Goal: Task Accomplishment & Management: Manage account settings

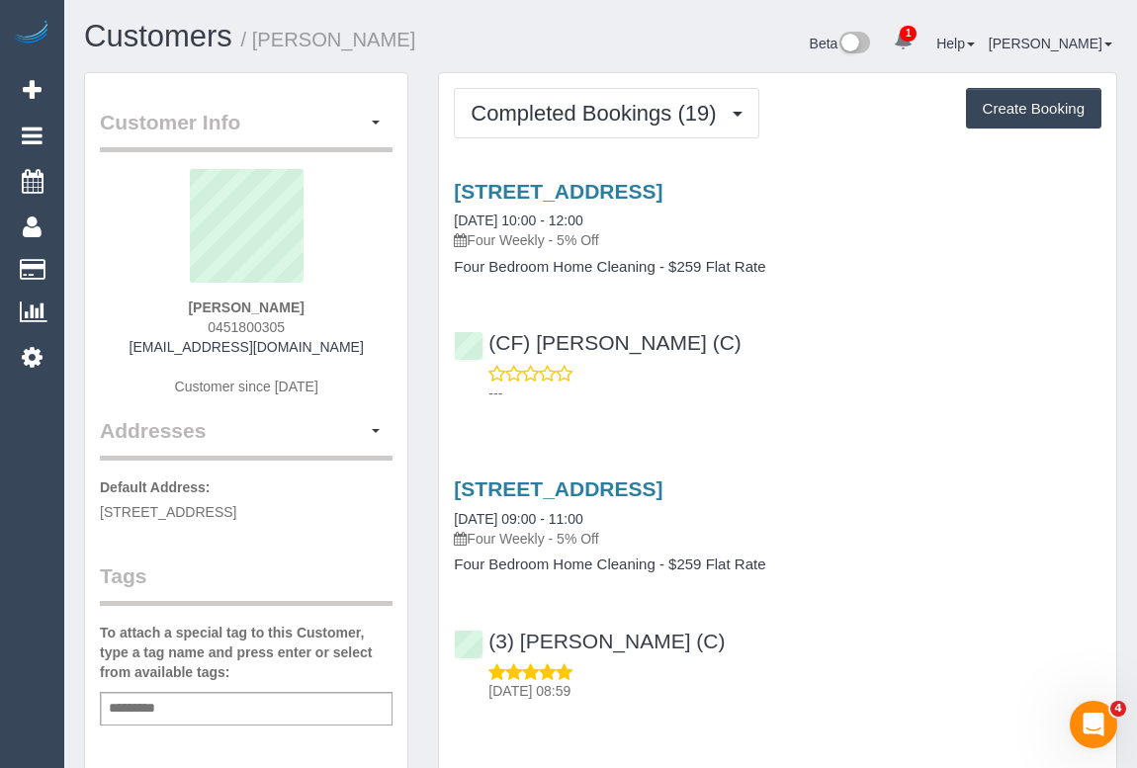
click at [798, 348] on div "(CF) Dhanusha S (C) ---" at bounding box center [777, 358] width 677 height 89
click at [966, 395] on p "---" at bounding box center [794, 393] width 613 height 20
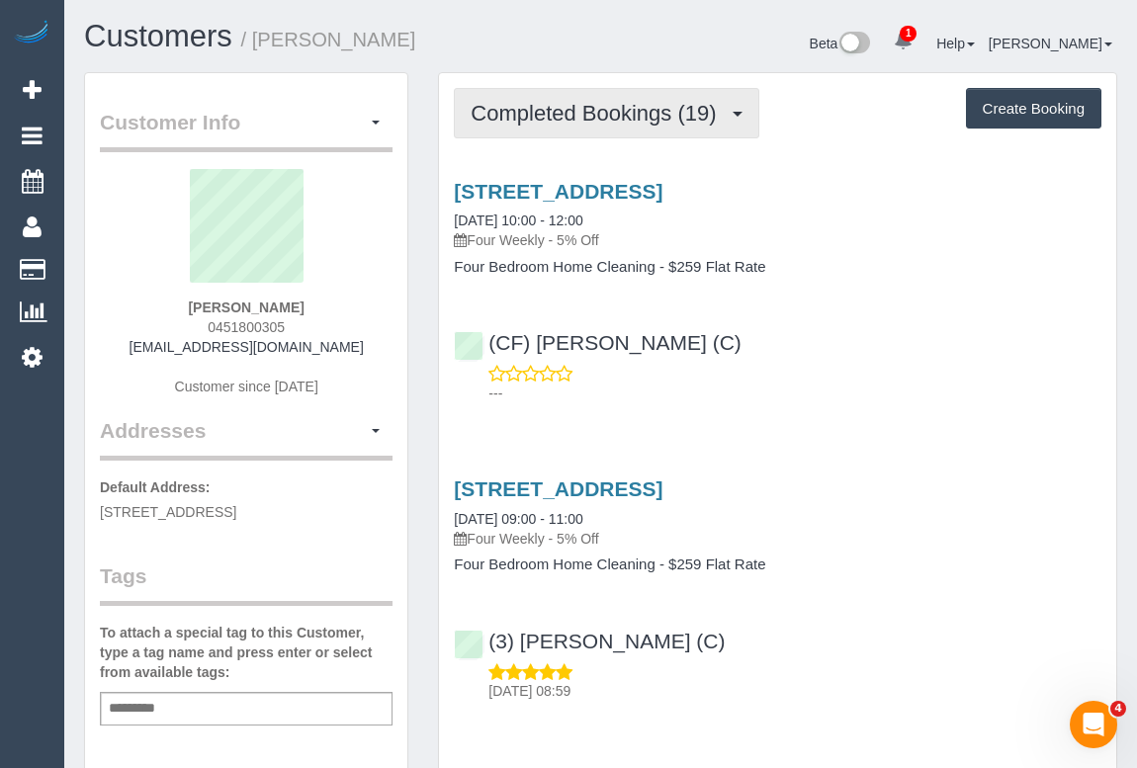
click at [687, 113] on span "Completed Bookings (19)" at bounding box center [597, 113] width 255 height 25
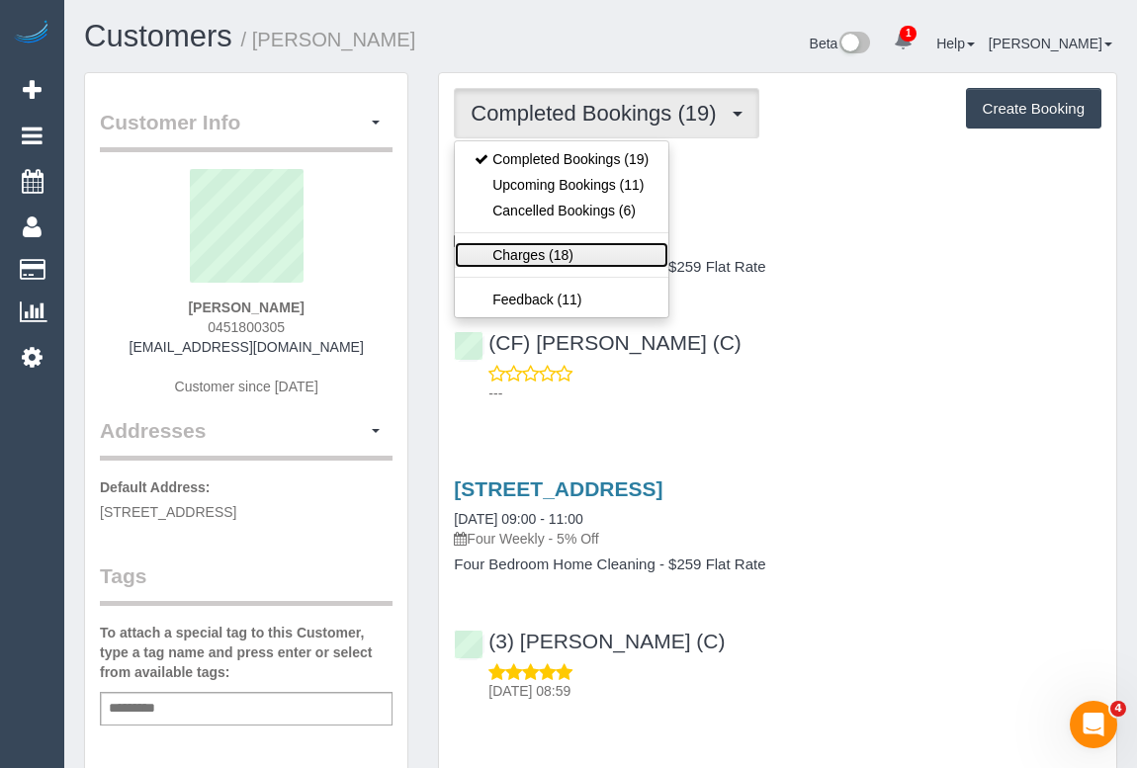
click at [552, 255] on link "Charges (18)" at bounding box center [561, 255] width 213 height 26
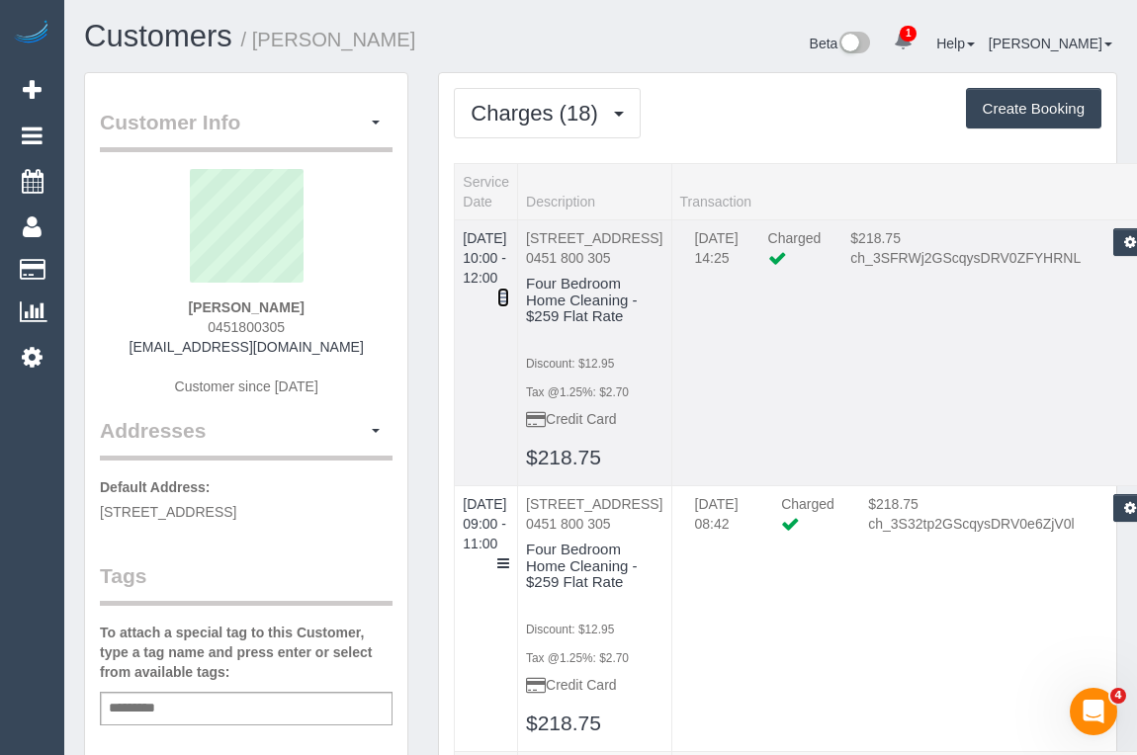
click at [509, 291] on icon at bounding box center [503, 298] width 12 height 14
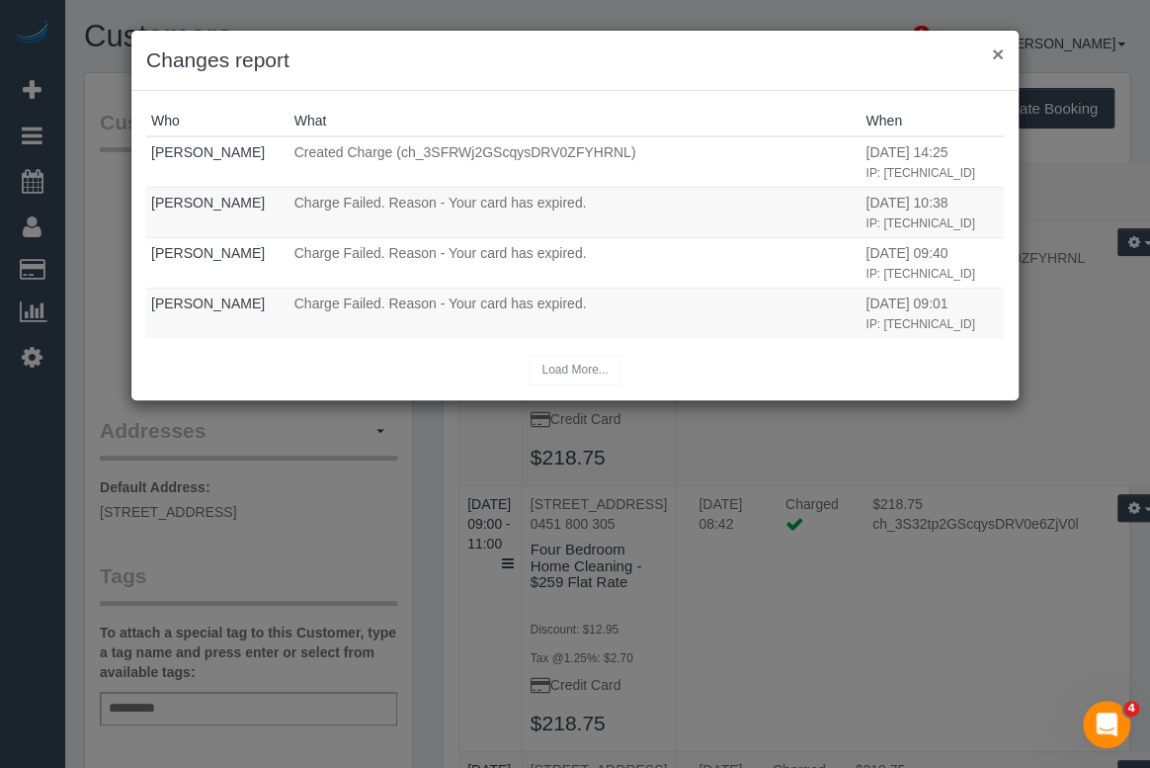
click at [997, 55] on button "×" at bounding box center [998, 53] width 12 height 21
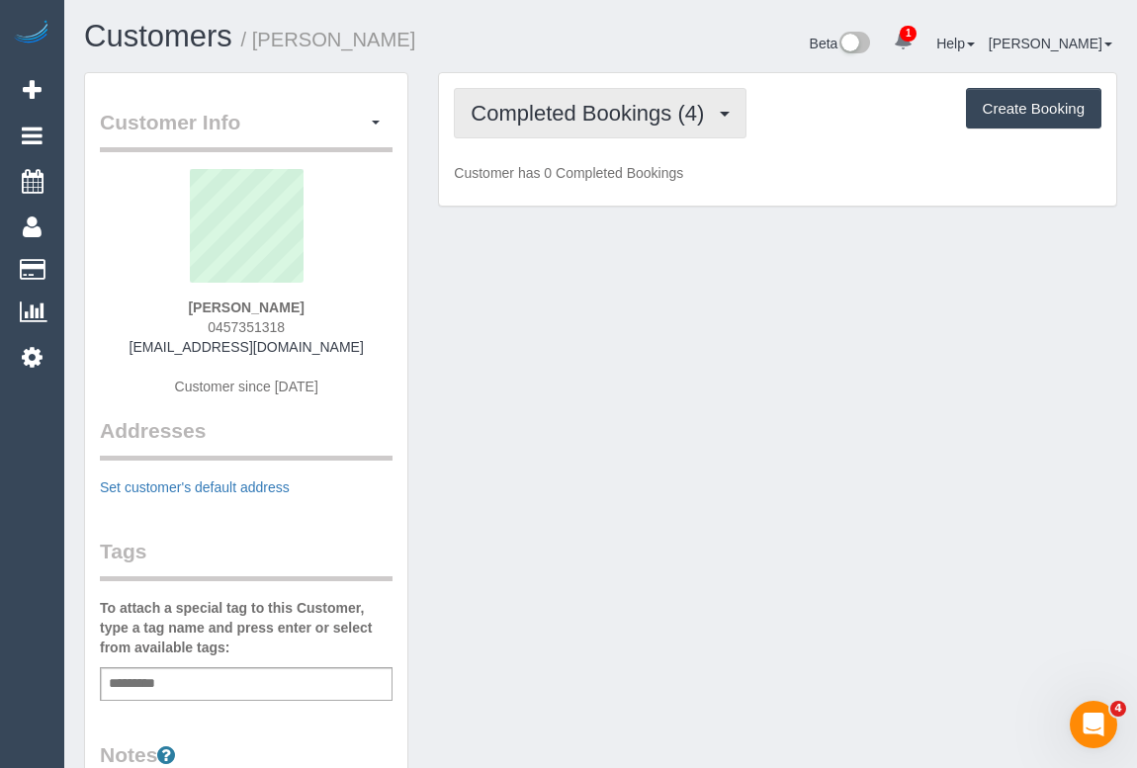
click at [587, 115] on span "Completed Bookings (4)" at bounding box center [591, 113] width 243 height 25
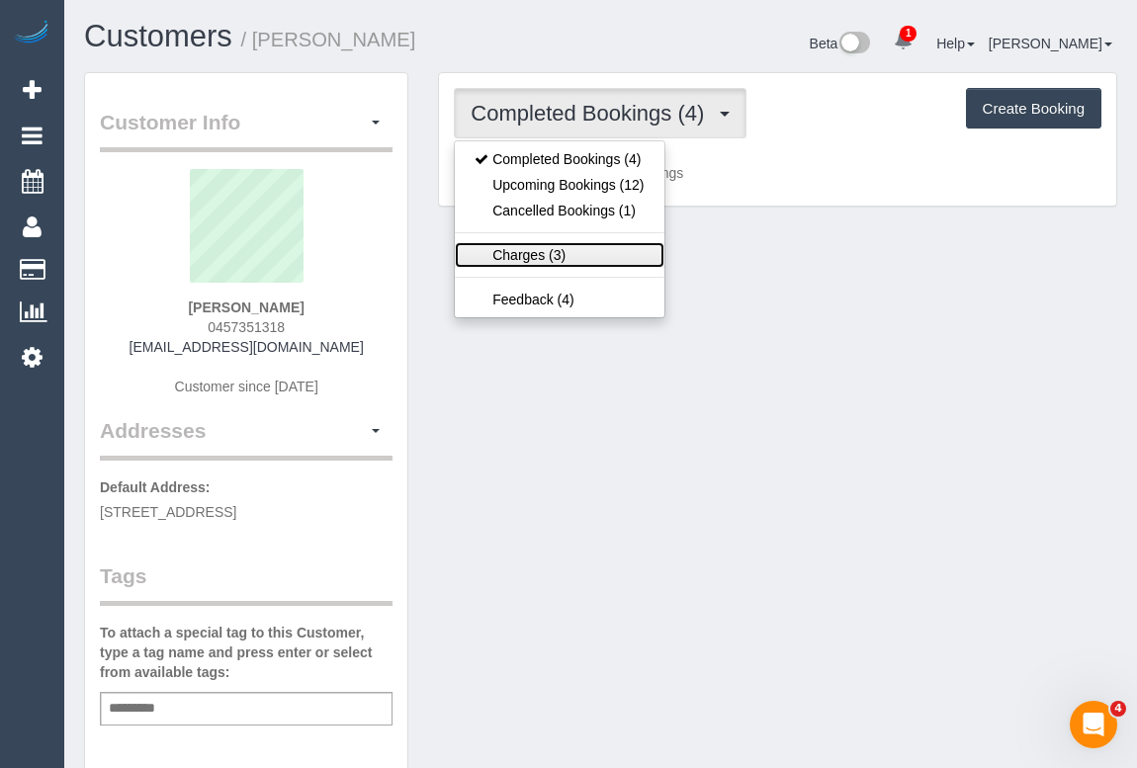
click at [535, 254] on link "Charges (3)" at bounding box center [559, 255] width 209 height 26
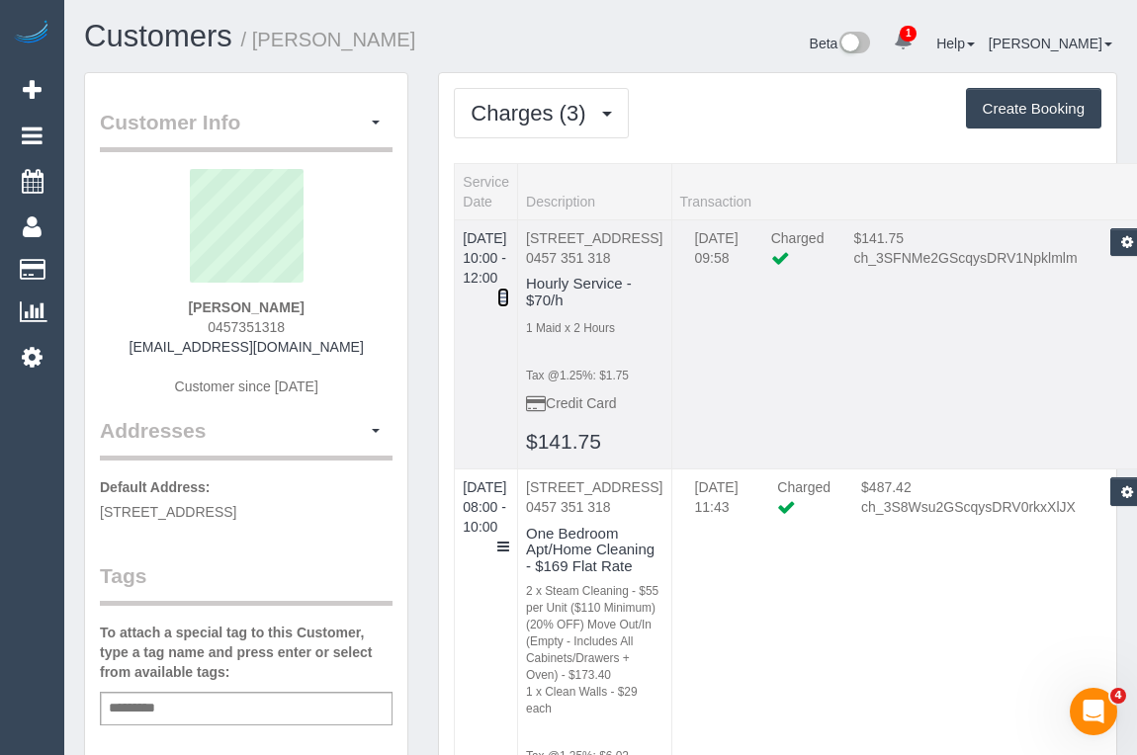
click at [509, 291] on icon at bounding box center [503, 298] width 12 height 14
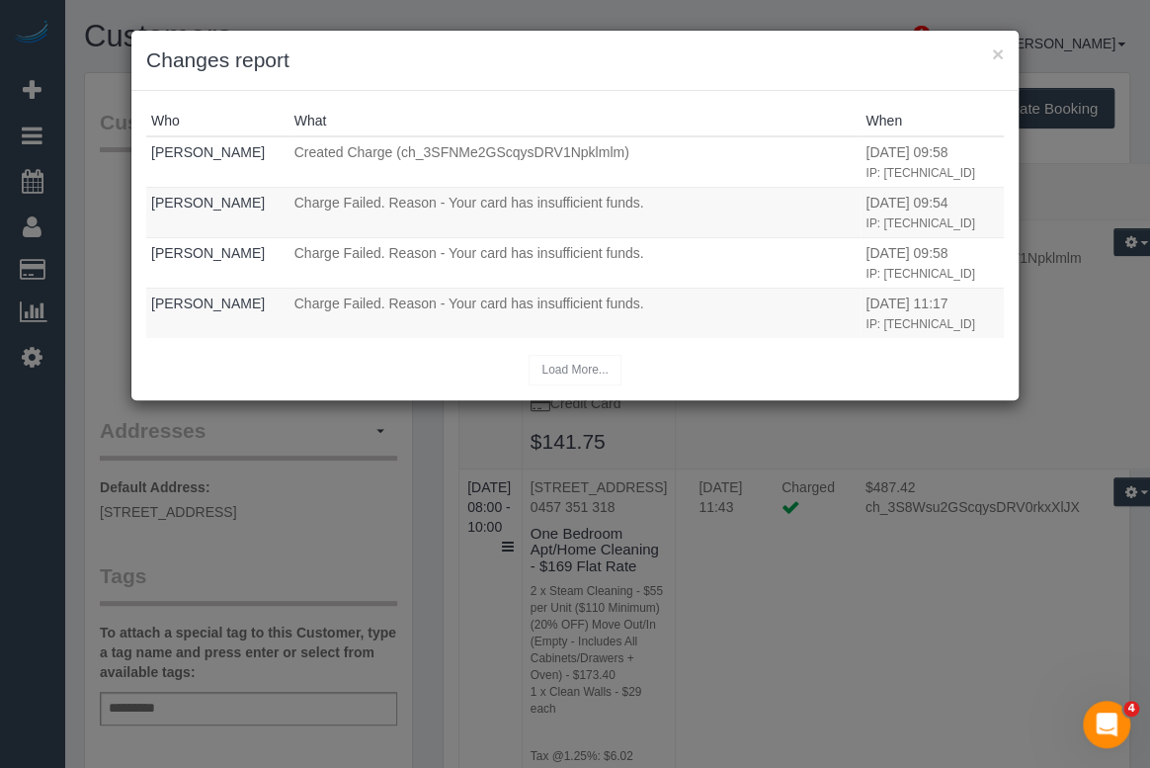
click at [990, 49] on h3 "Changes report" at bounding box center [575, 60] width 858 height 30
click at [995, 51] on button "×" at bounding box center [998, 53] width 12 height 21
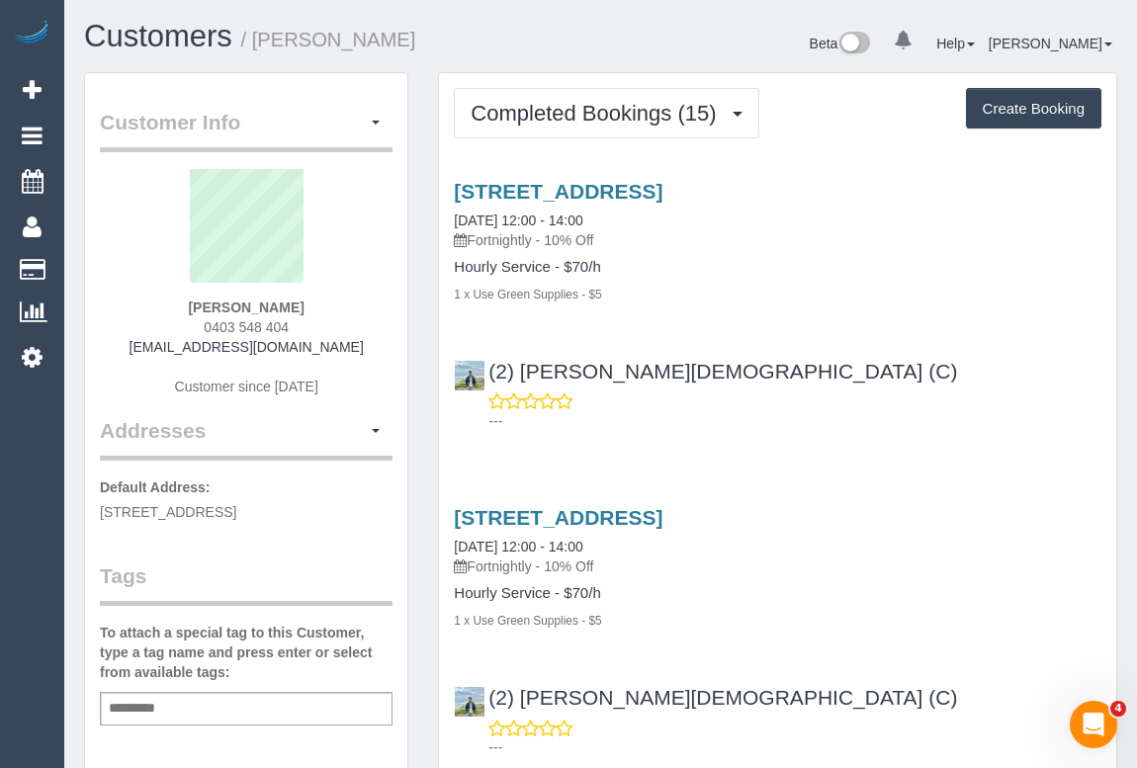
drag, startPoint x: 147, startPoint y: 346, endPoint x: 403, endPoint y: 346, distance: 256.0
copy div "annie_breen@hotmail.com Customer since 2025 Addresses"
click at [366, 352] on div "Matt Hale 0403 548 404 annie_breen@hotmail.com Customer since 2025" at bounding box center [246, 292] width 293 height 247
drag, startPoint x: 142, startPoint y: 347, endPoint x: 356, endPoint y: 347, distance: 213.5
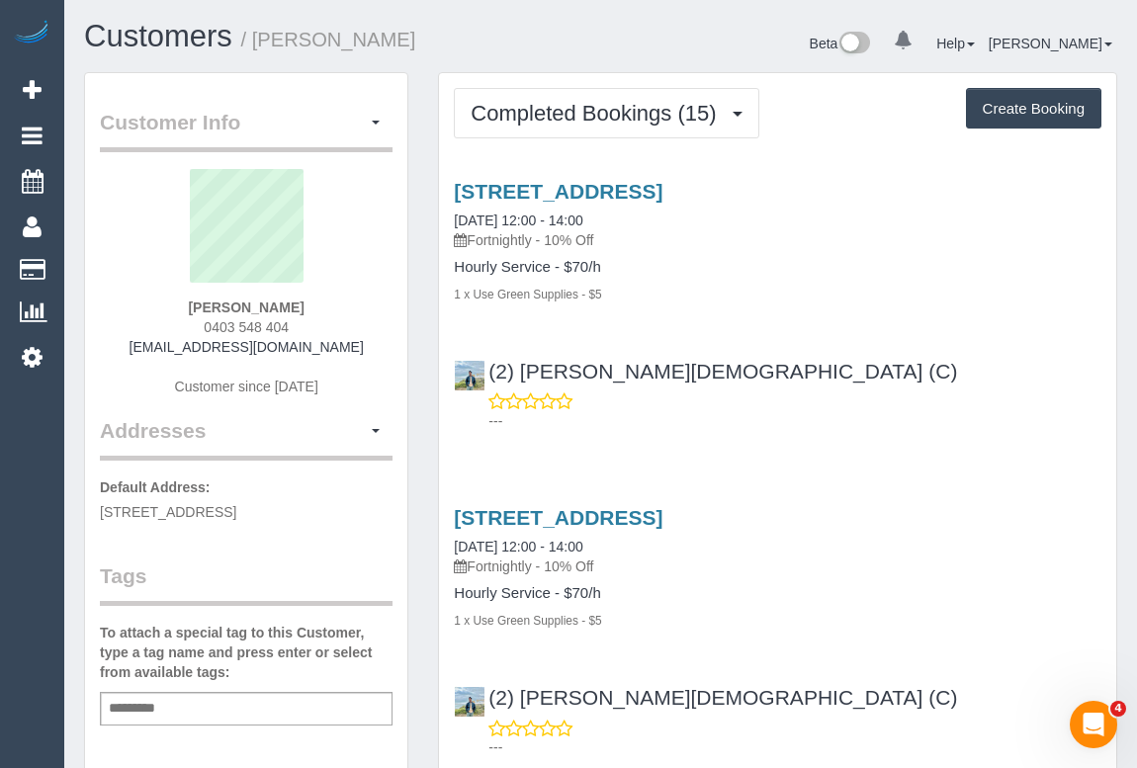
click at [356, 347] on div "Matt Hale 0403 548 404 annie_breen@hotmail.com Customer since 2025" at bounding box center [246, 292] width 293 height 247
copy link "annie_breen@hotmail.com"
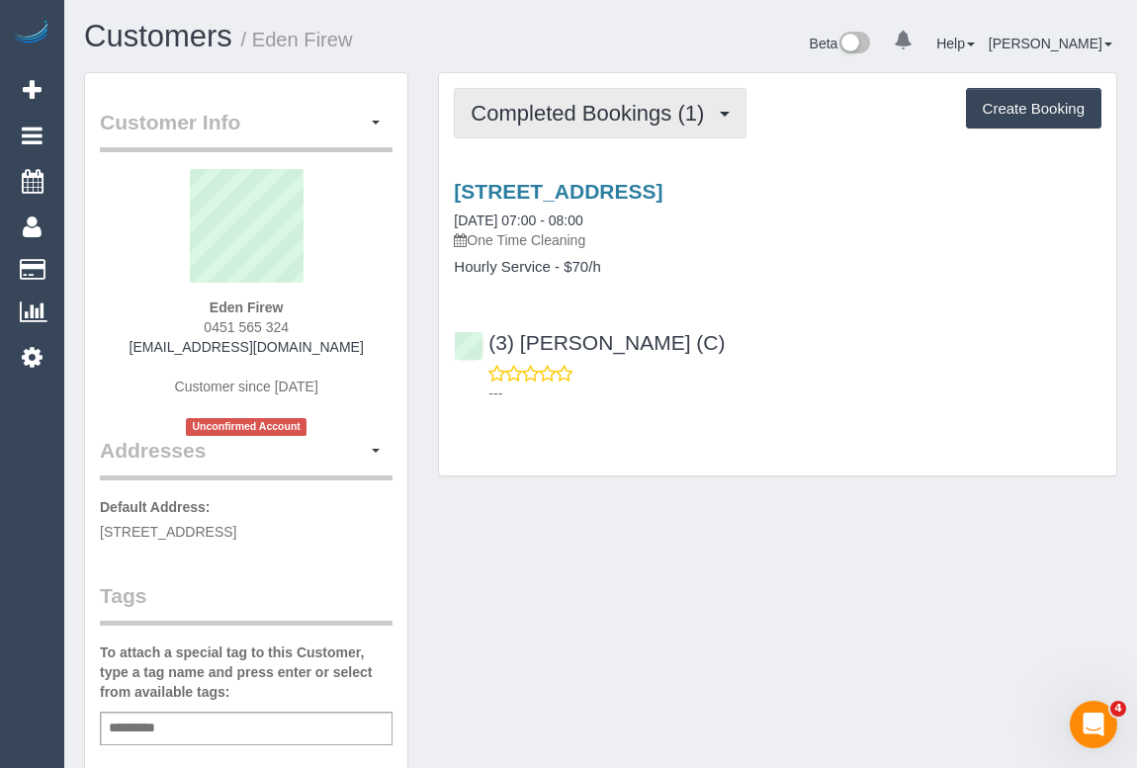
click at [561, 122] on span "Completed Bookings (1)" at bounding box center [591, 113] width 243 height 25
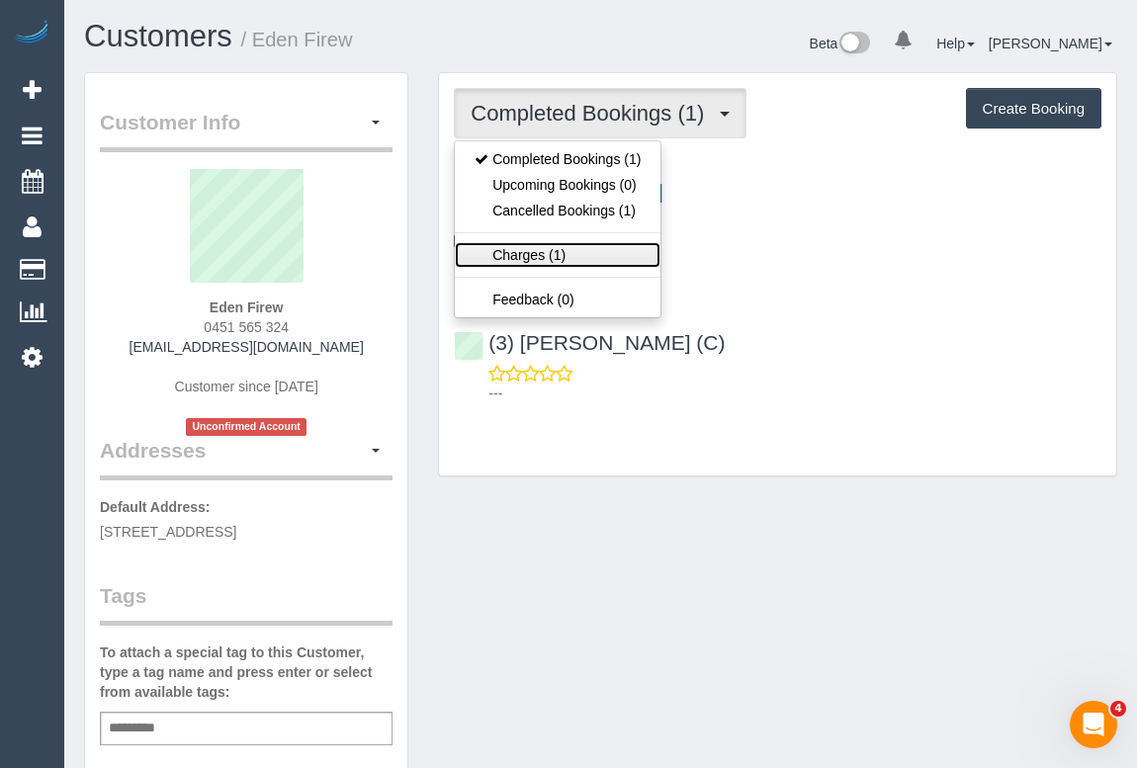
click at [534, 254] on link "Charges (1)" at bounding box center [558, 255] width 206 height 26
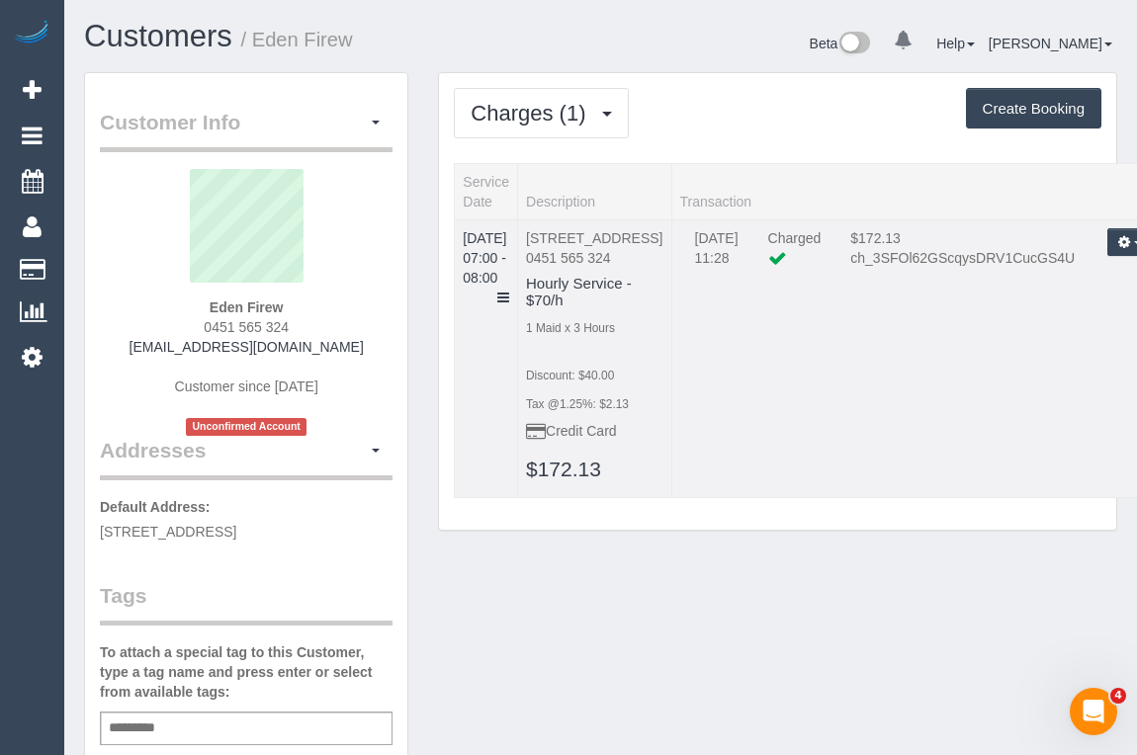
click at [931, 497] on td "07/10/2025 11:28 Charged $172.13 ch_3SFOl62GScqysDRV1CucGS4U Refund Send Invoic…" at bounding box center [923, 358] width 505 height 278
click at [509, 291] on icon at bounding box center [503, 298] width 12 height 14
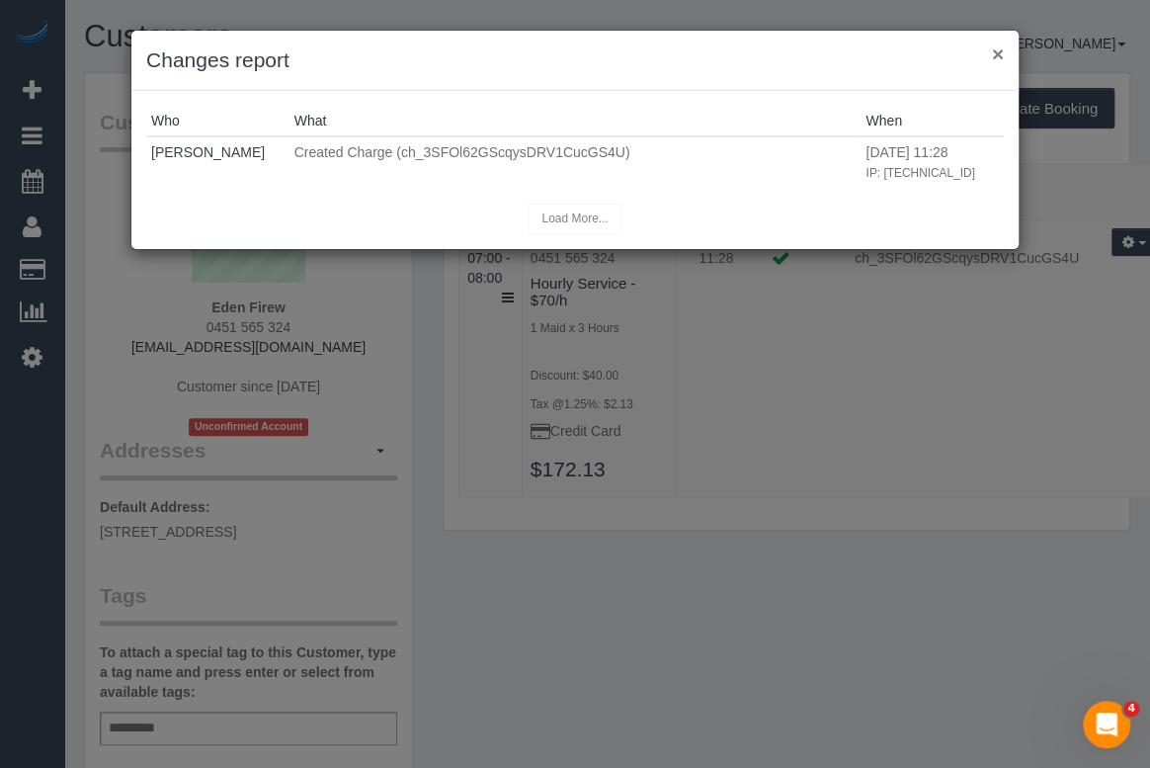
click at [1003, 53] on button "×" at bounding box center [998, 53] width 12 height 21
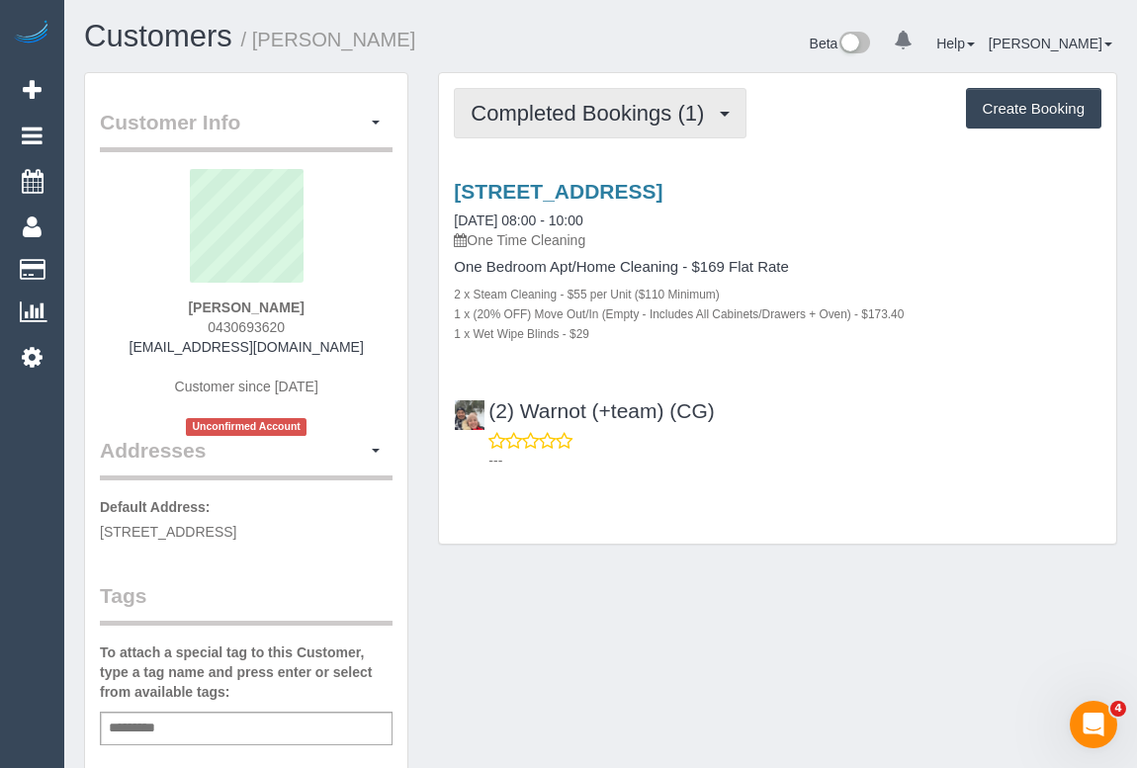
click at [606, 118] on span "Completed Bookings (1)" at bounding box center [591, 113] width 243 height 25
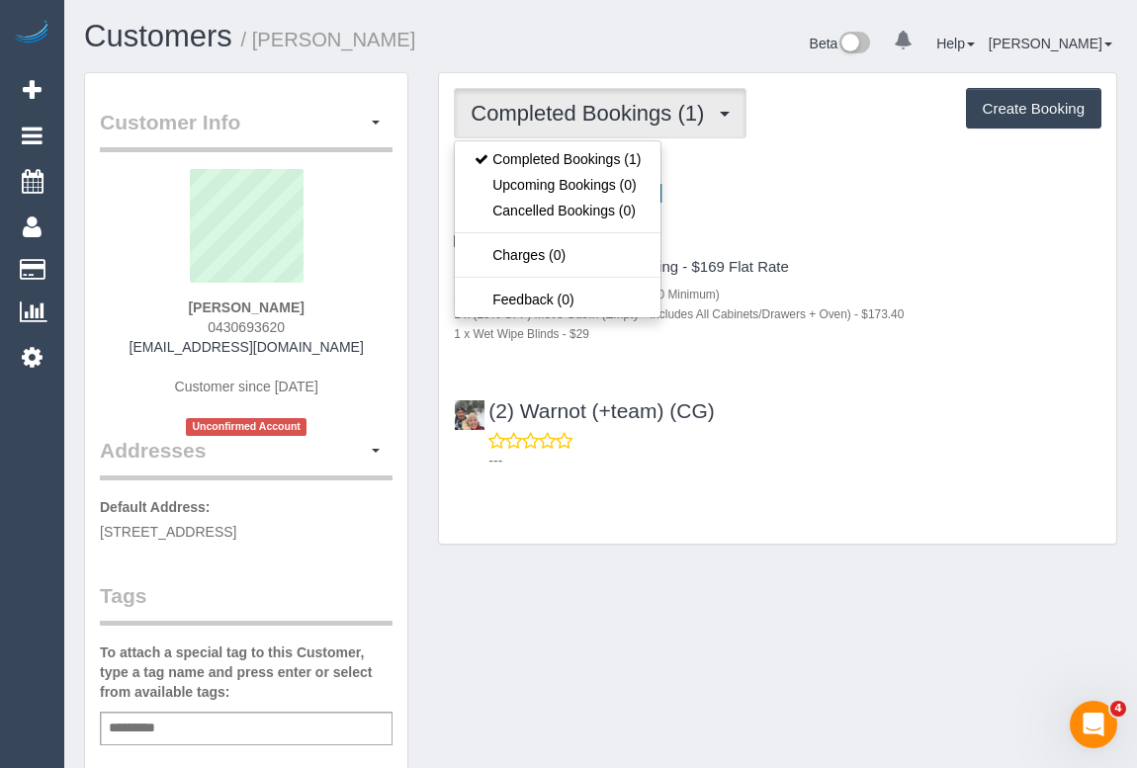
click at [808, 436] on div "---" at bounding box center [777, 451] width 647 height 40
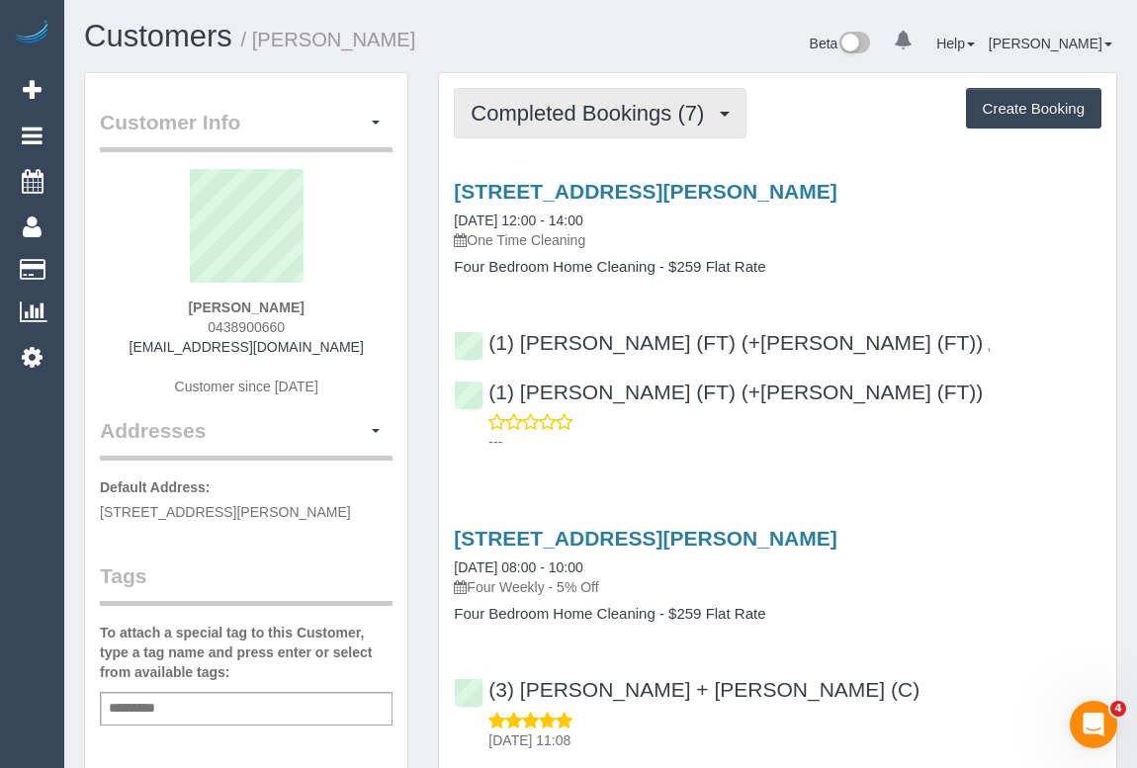
click at [542, 118] on span "Completed Bookings (7)" at bounding box center [591, 113] width 243 height 25
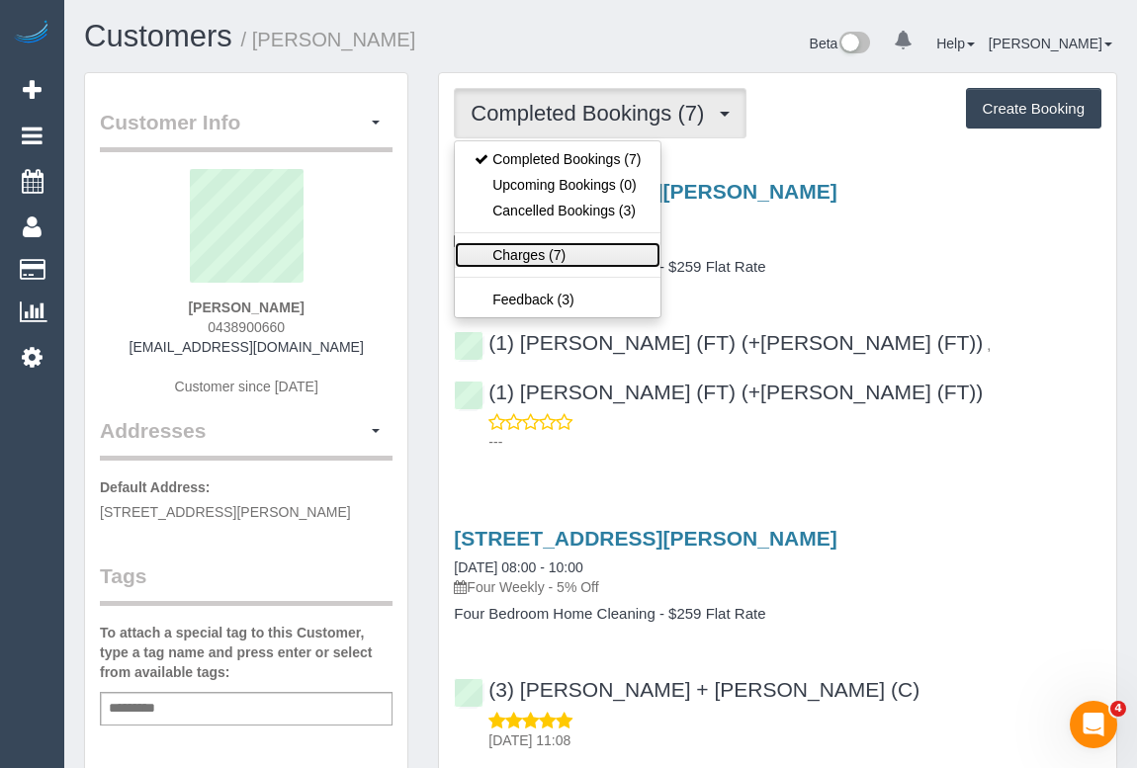
click at [531, 257] on link "Charges (7)" at bounding box center [558, 255] width 206 height 26
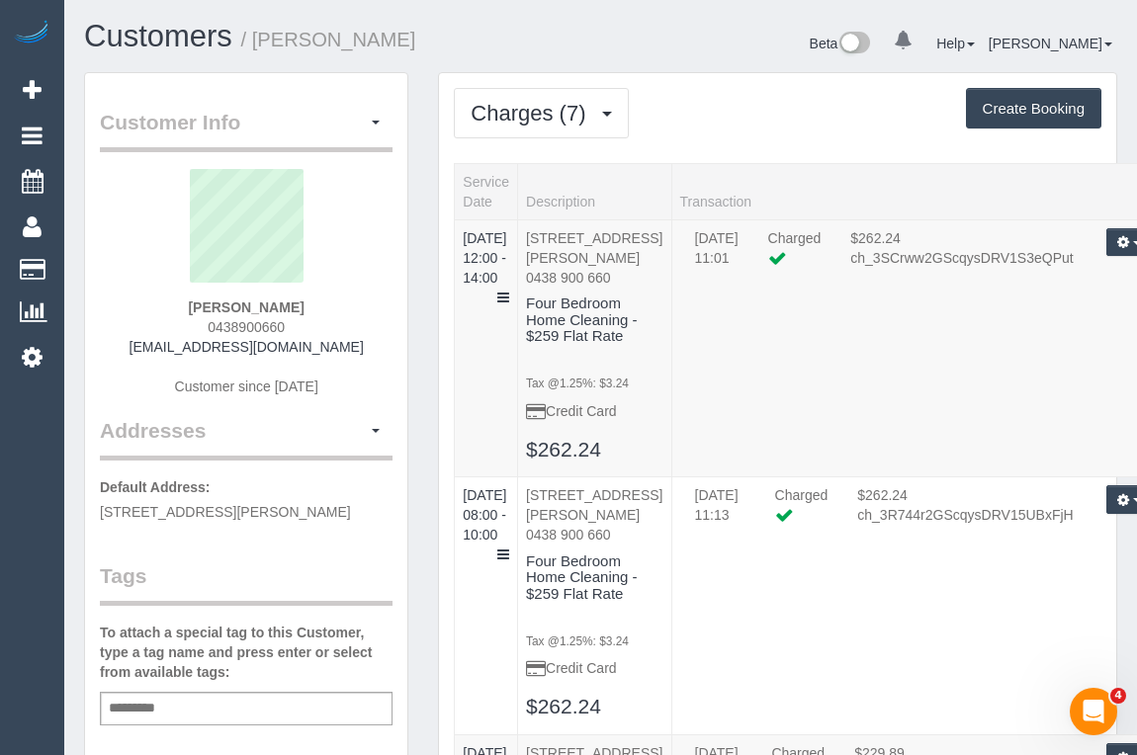
drag, startPoint x: 194, startPoint y: 299, endPoint x: 346, endPoint y: 305, distance: 152.3
click at [346, 305] on div "[PERSON_NAME] 0438900660 [EMAIL_ADDRESS][DOMAIN_NAME] Customer since [DATE]" at bounding box center [246, 292] width 293 height 247
copy strong "[PERSON_NAME]"
click at [538, 124] on button "Charges (7)" at bounding box center [541, 113] width 174 height 50
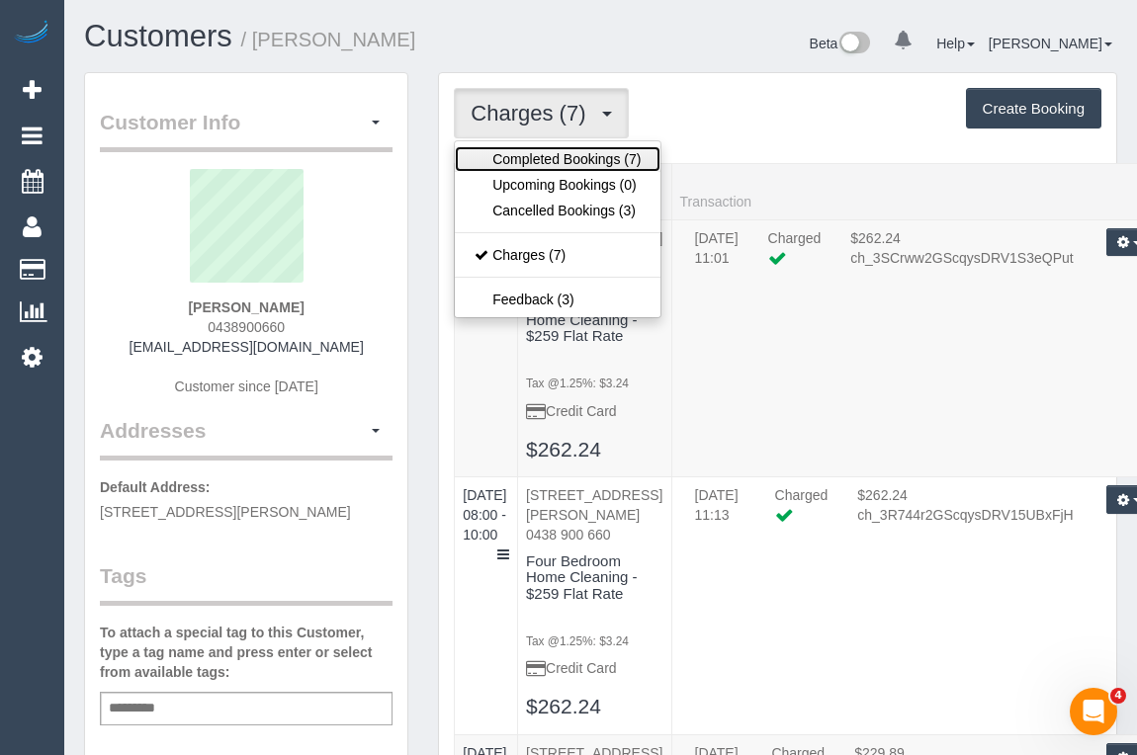
click at [534, 154] on link "Completed Bookings (7)" at bounding box center [558, 159] width 206 height 26
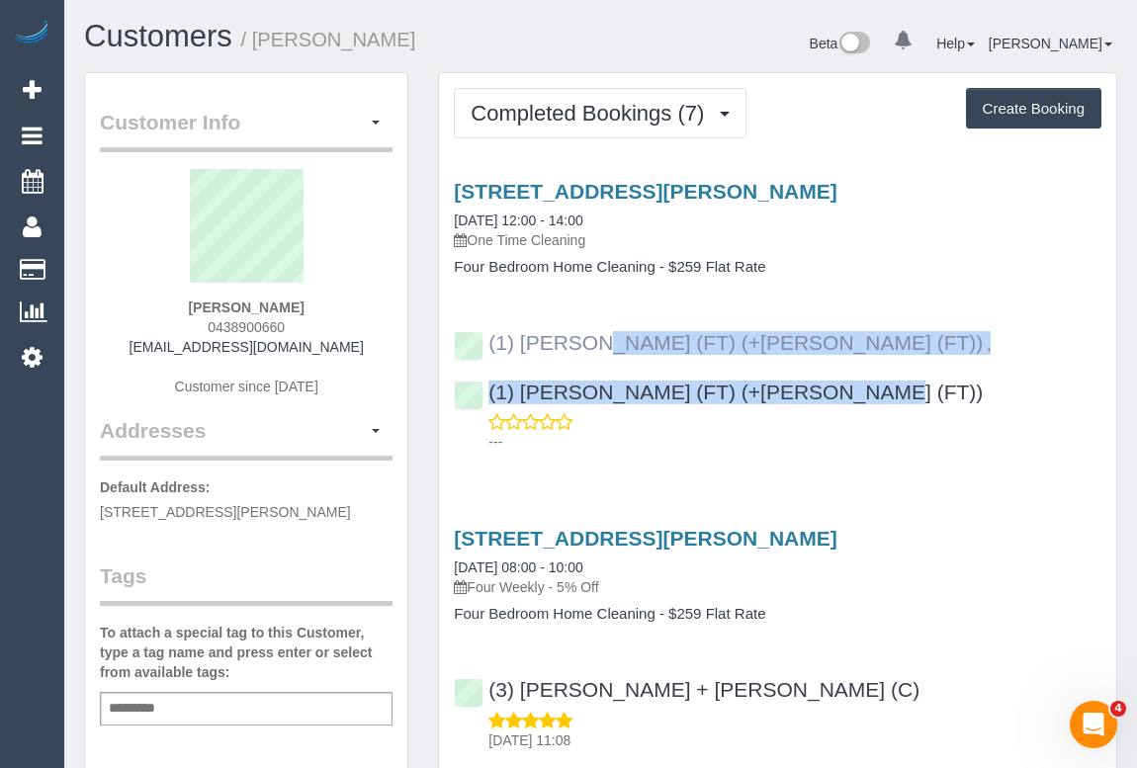
click at [483, 343] on div "(1) Tina (FT) (+Tony (FT)) , (1) Tony (FT) (+Tina (FT)) ---" at bounding box center [777, 382] width 677 height 137
copy div "(1) Tina (FT) (+Tony (FT)) , (1) Tony (FT) (+Tina (FT))"
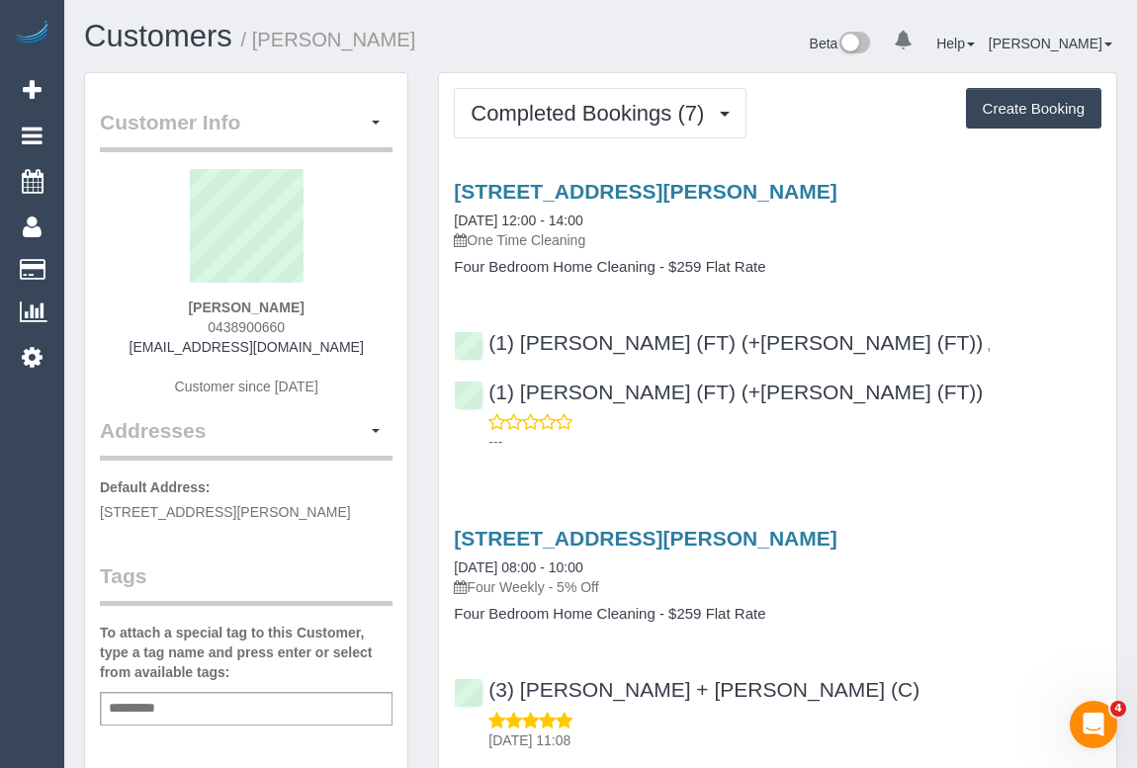
click at [1018, 711] on div "26/03/2025 11:08" at bounding box center [777, 731] width 647 height 40
click at [987, 577] on p "Four Weekly - 5% Off" at bounding box center [777, 587] width 647 height 20
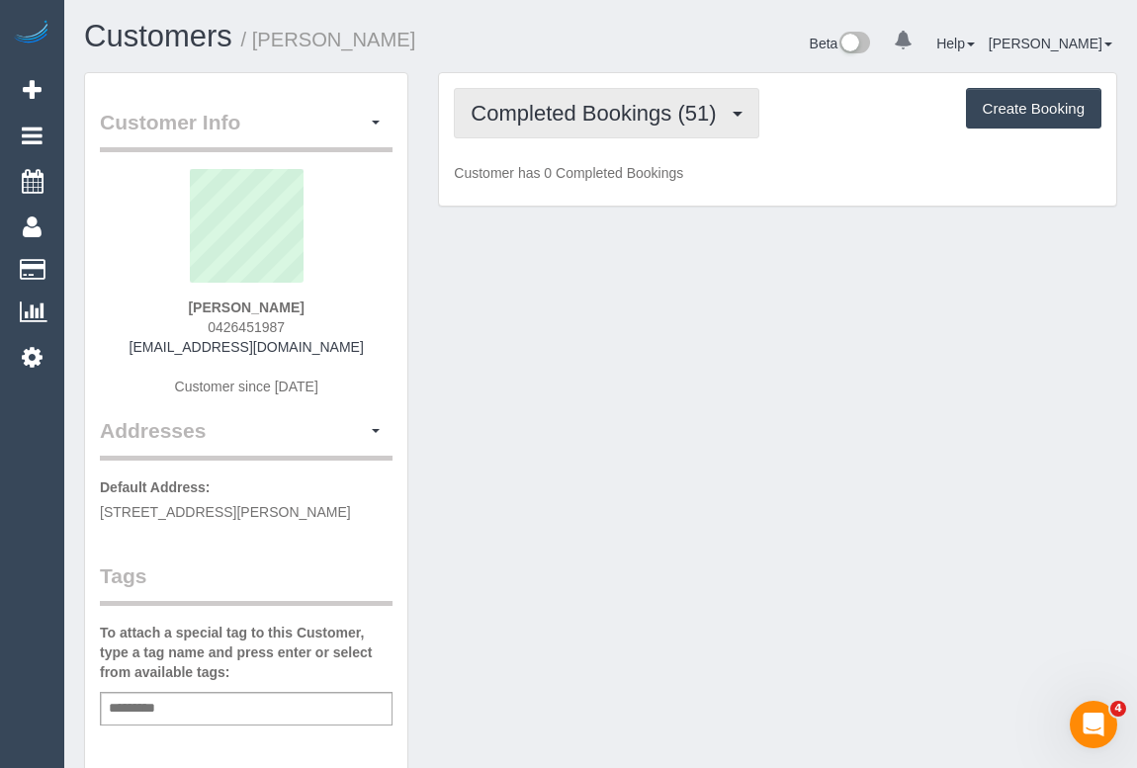
click at [561, 119] on span "Completed Bookings (51)" at bounding box center [597, 113] width 255 height 25
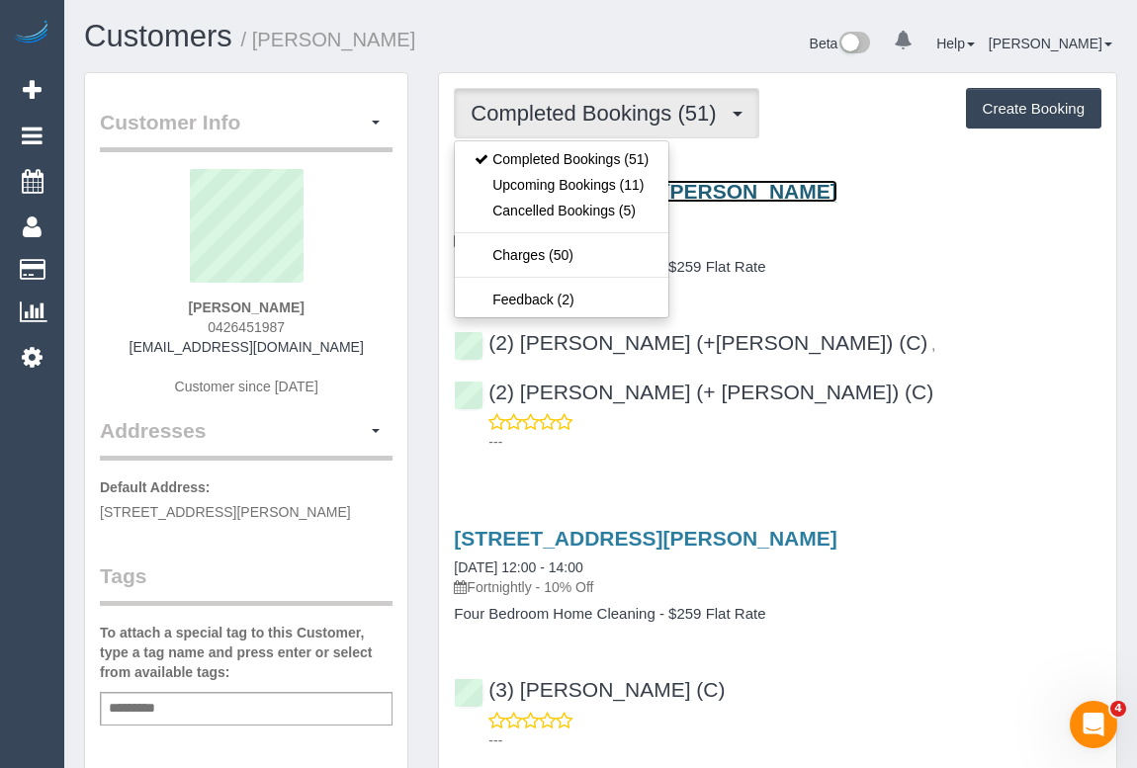
click at [774, 184] on link "47 Cunningham Street, Northcote, VIC 3070" at bounding box center [645, 191] width 382 height 23
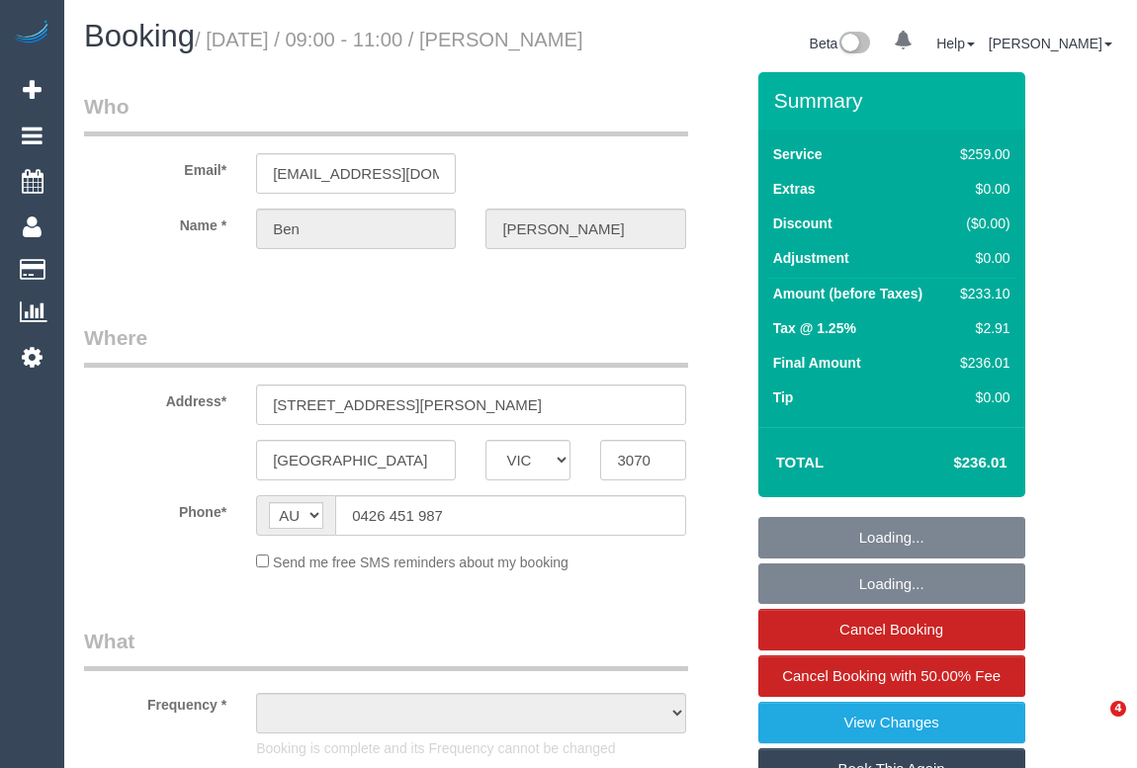
select select "VIC"
select select "object:543"
select select "string:stripe-pm_1Oy5ya2GScqysDRV3mGMmc0R"
select select "number:30"
select select "number:14"
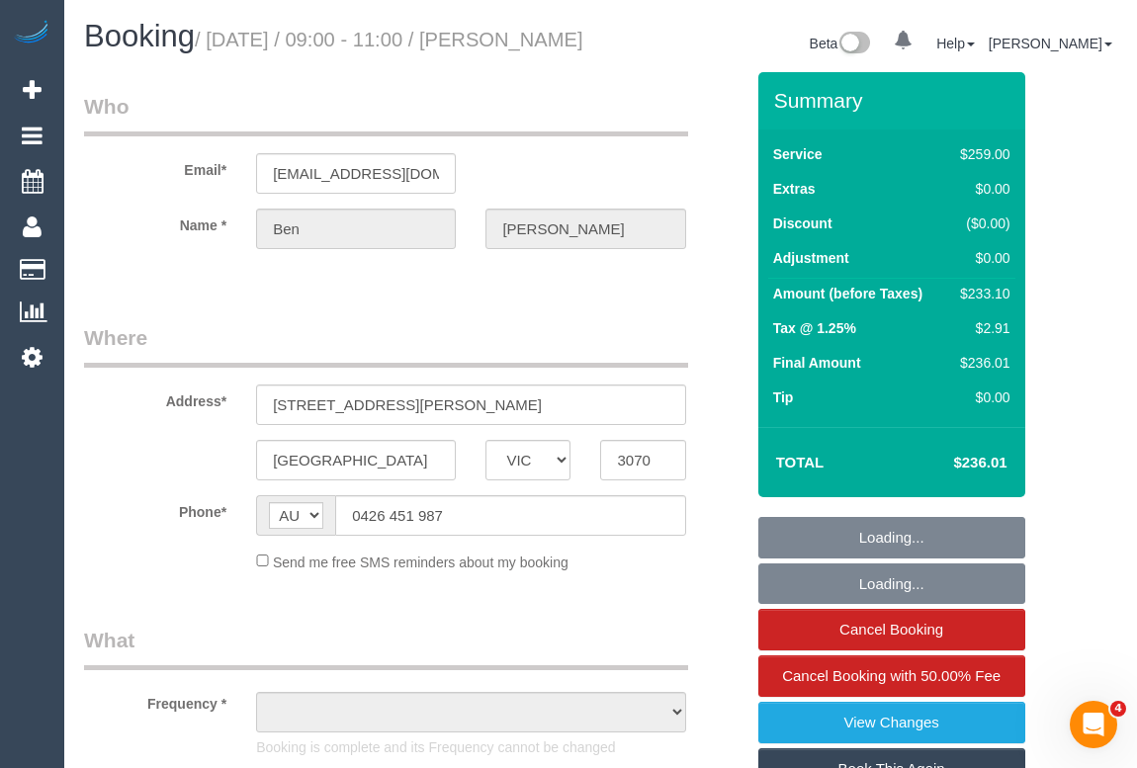
select select "number:19"
select select "number:25"
select select "number:34"
select select "number:13"
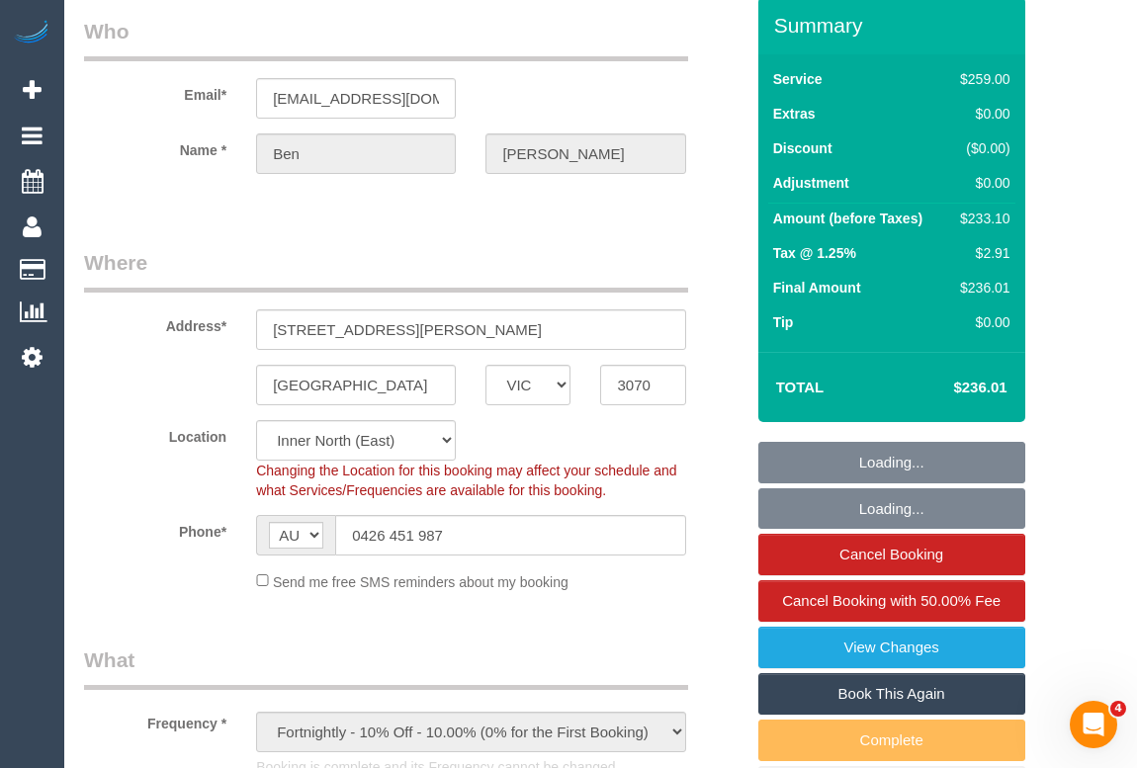
select select "object:856"
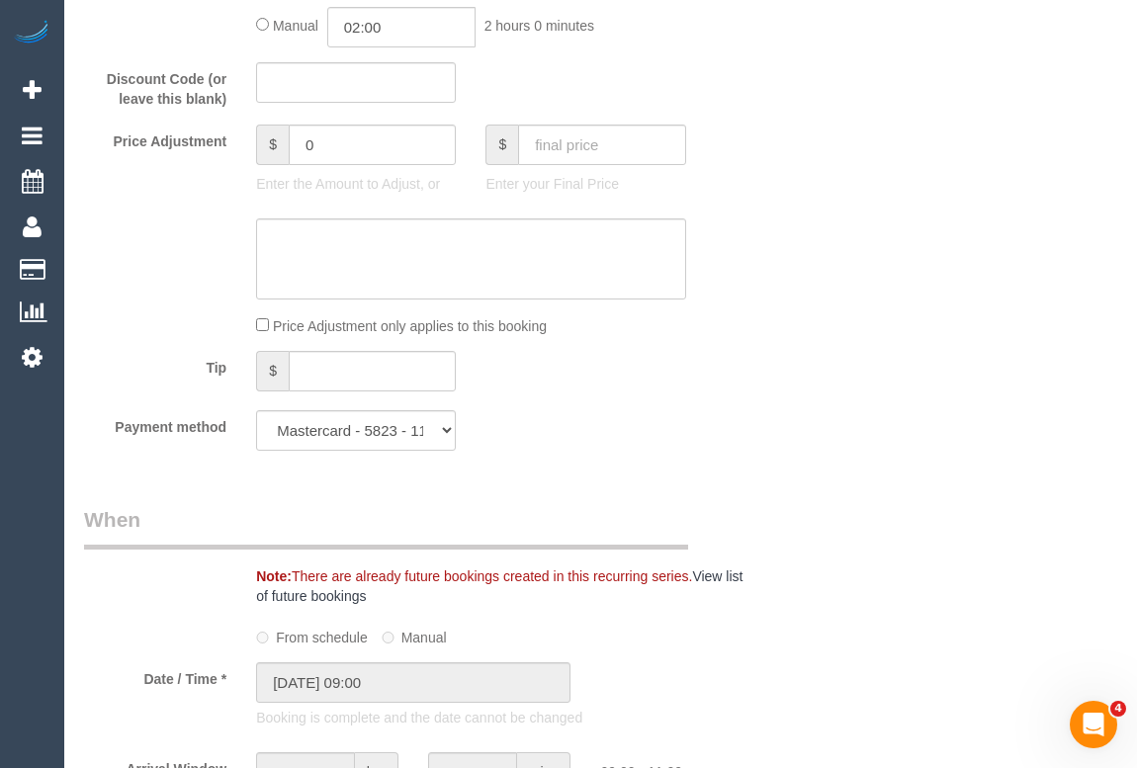
scroll to position [2066, 0]
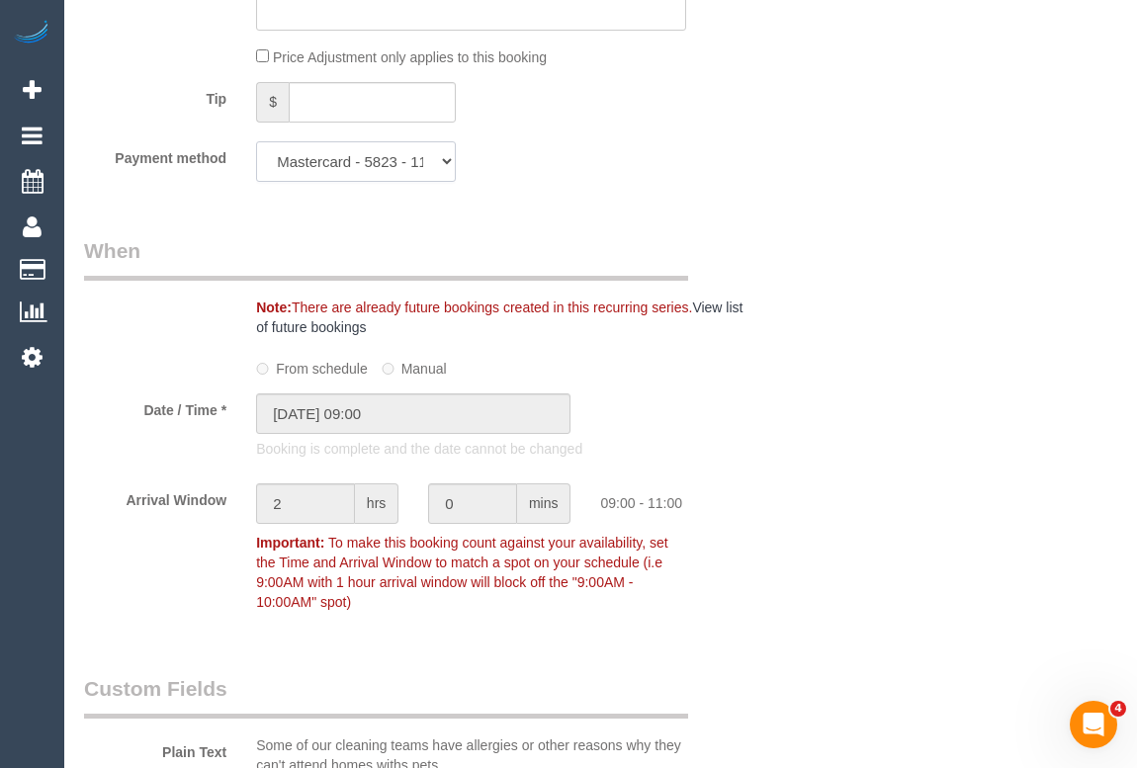
click at [446, 182] on select "Mastercard - 5823 - 11/2028 (Default) Add Credit Card ─────────────── Cash Chec…" at bounding box center [356, 161] width 200 height 41
click at [256, 170] on select "Mastercard - 5823 - 11/2028 (Default) Add Credit Card ─────────────── Cash Chec…" at bounding box center [356, 161] width 200 height 41
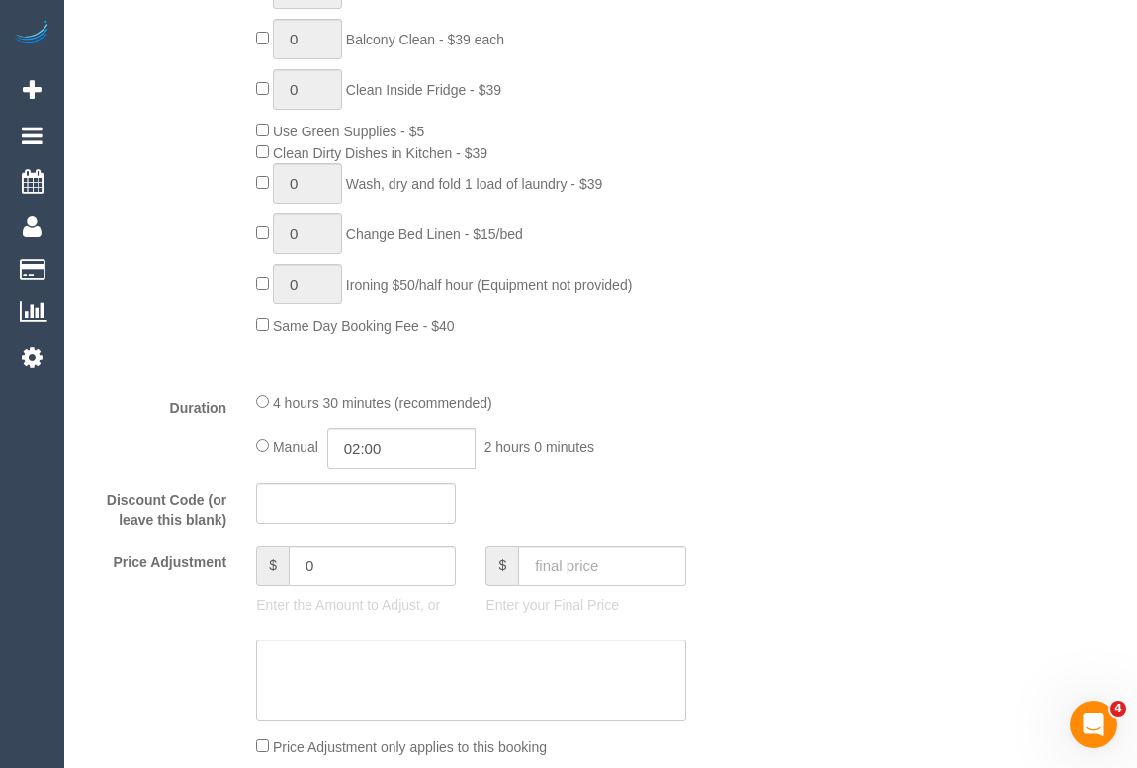
scroll to position [1257, 0]
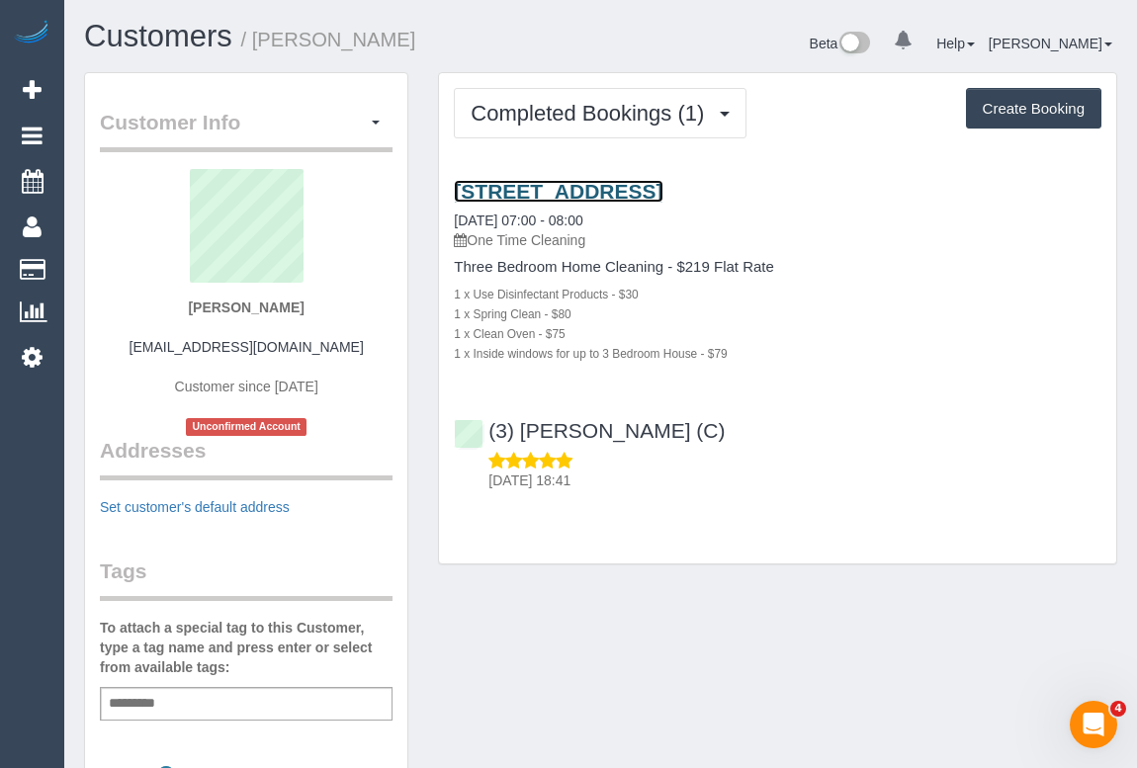
click at [567, 186] on link "[STREET_ADDRESS]" at bounding box center [558, 191] width 209 height 23
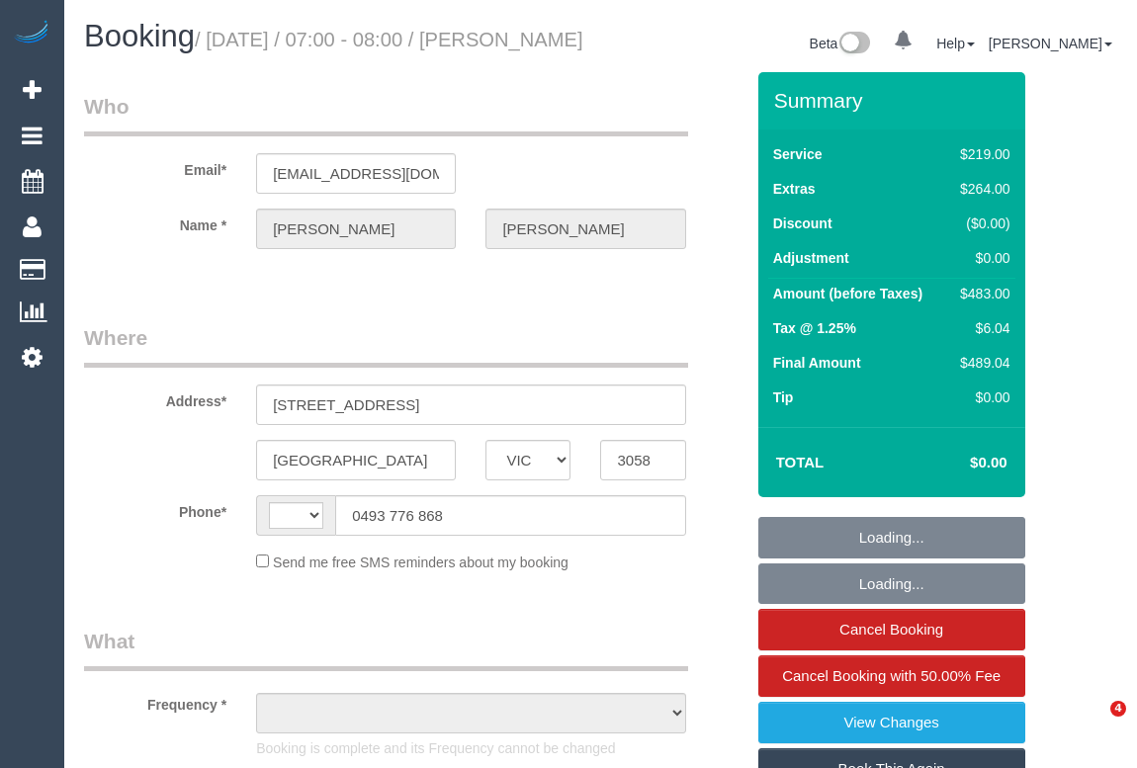
select select "VIC"
select select "string:stripe-pm_1SCTUS2GScqysDRV66MxXp6k"
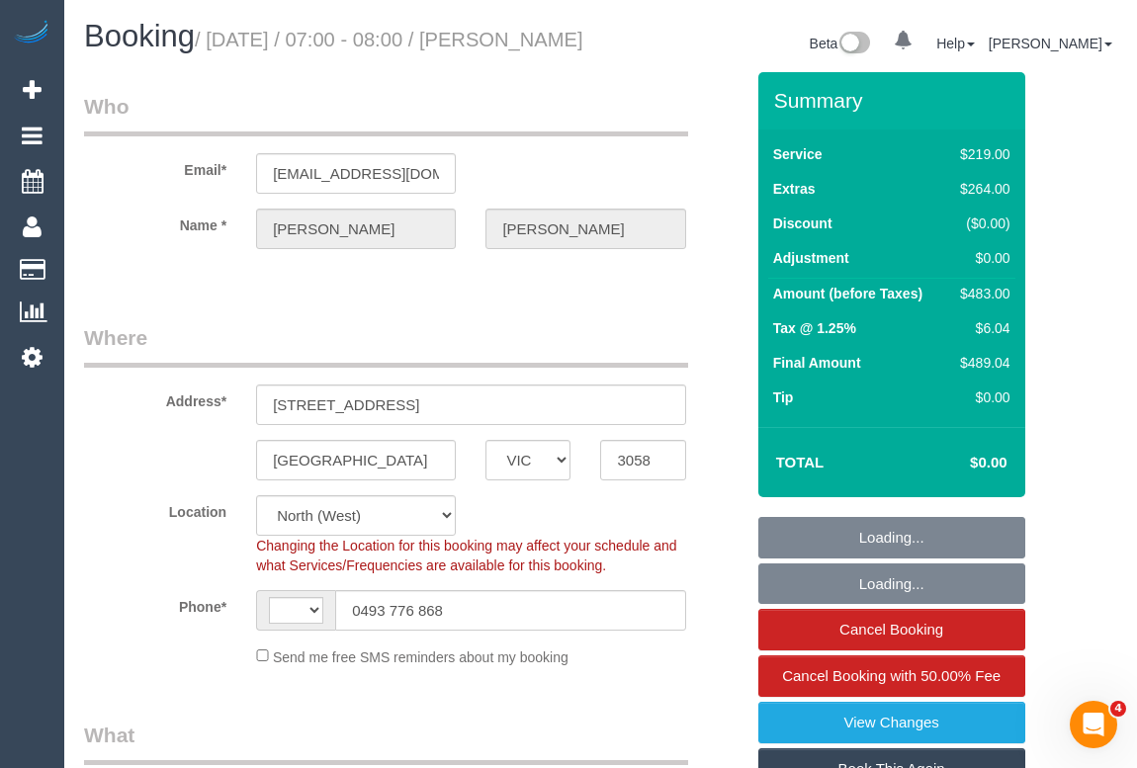
select select "string:AU"
select select "object:563"
select select "number:29"
select select "number:14"
select select "number:18"
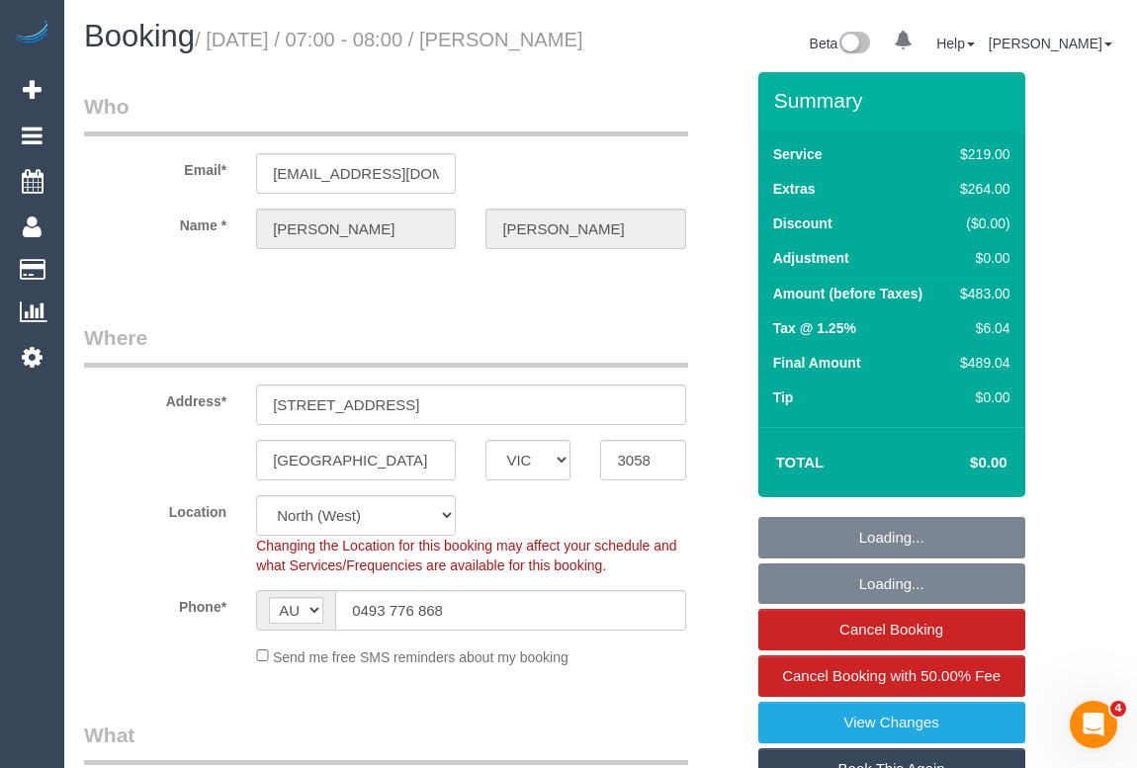
select select "number:24"
select select "number:35"
select select "number:13"
select select "object:1505"
drag, startPoint x: 248, startPoint y: 616, endPoint x: 212, endPoint y: 613, distance: 35.7
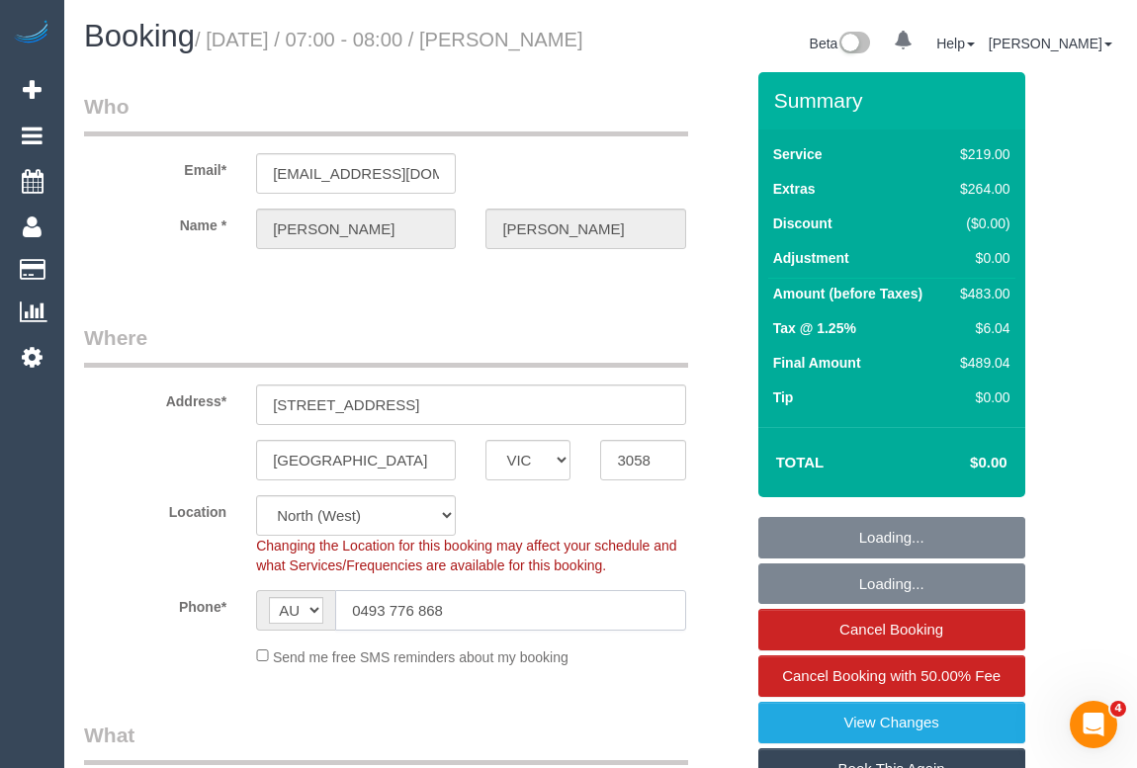
click at [208, 616] on div "Phone* AF AL DZ AD AO AI AQ AG AR AM AW AU AT AZ BS BH BD BB BY BE BZ BJ BM BT …" at bounding box center [413, 610] width 689 height 41
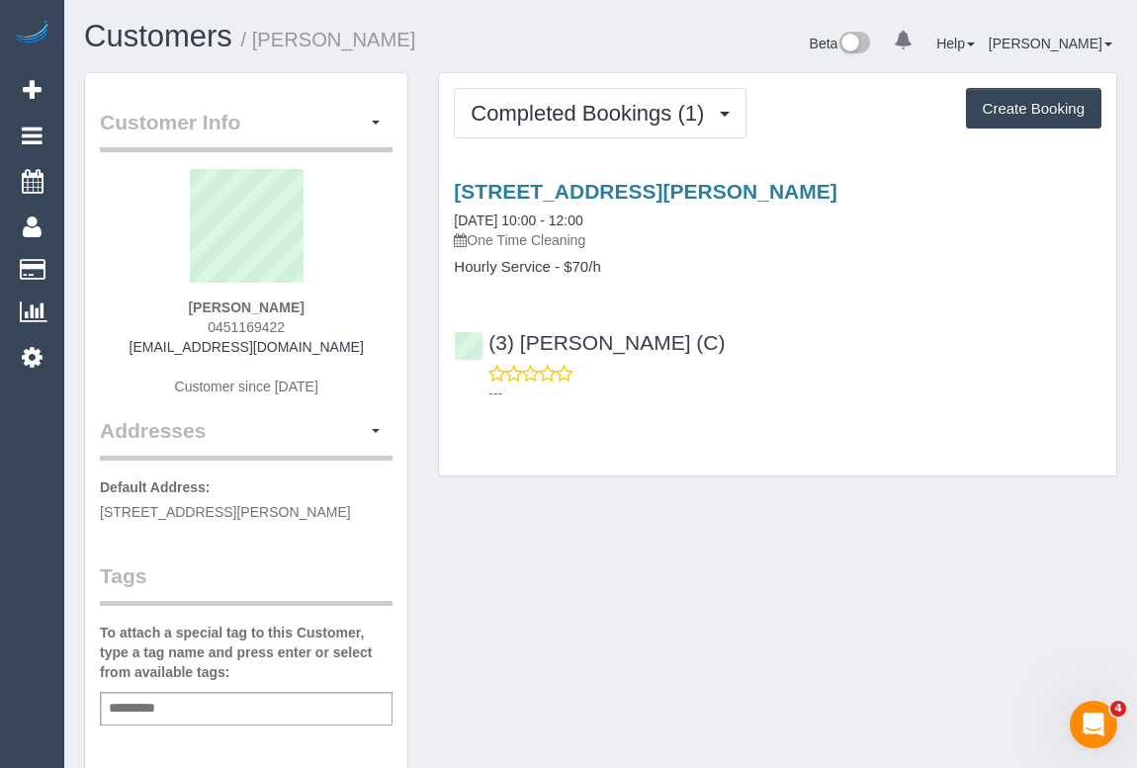
click at [200, 326] on div "[PERSON_NAME] 0451169422 [EMAIL_ADDRESS][DOMAIN_NAME] Customer since [DATE]" at bounding box center [246, 292] width 293 height 247
drag, startPoint x: 170, startPoint y: 341, endPoint x: 374, endPoint y: 352, distance: 203.9
click at [374, 352] on div "[PERSON_NAME] 0451169422 [EMAIL_ADDRESS][DOMAIN_NAME] Customer since [DATE]" at bounding box center [246, 292] width 293 height 247
copy link "[EMAIL_ADDRESS][DOMAIN_NAME]"
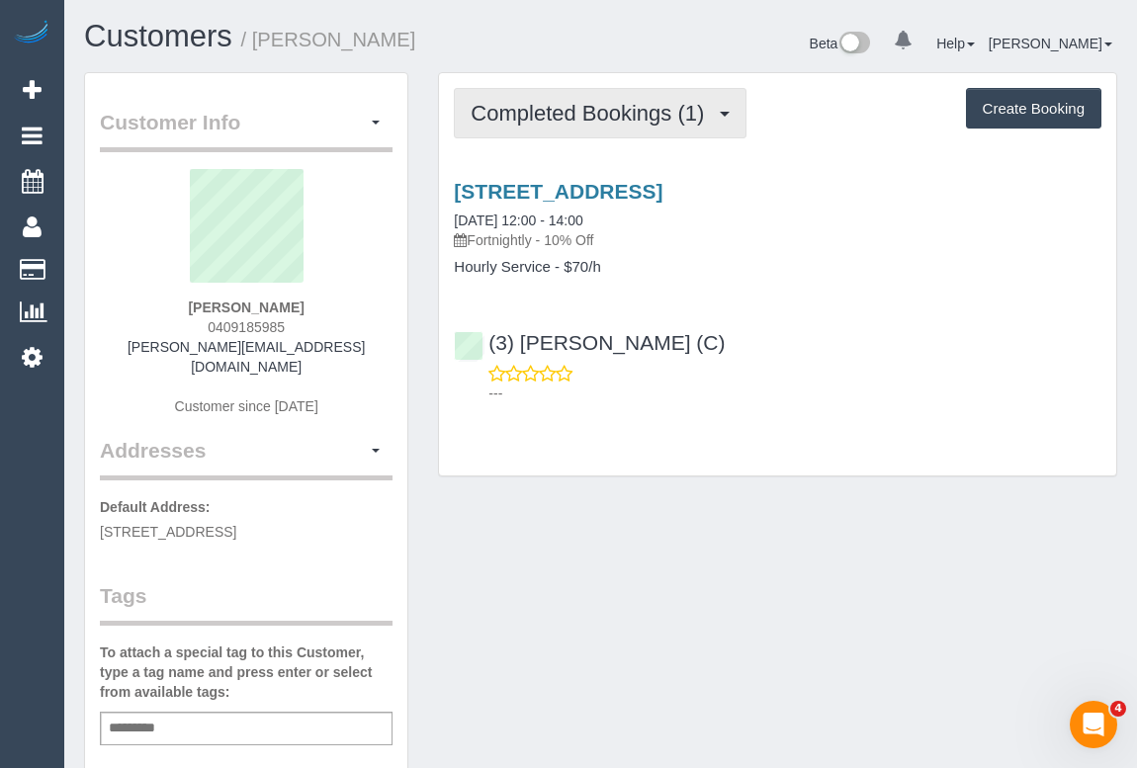
click at [601, 123] on span "Completed Bookings (1)" at bounding box center [591, 113] width 243 height 25
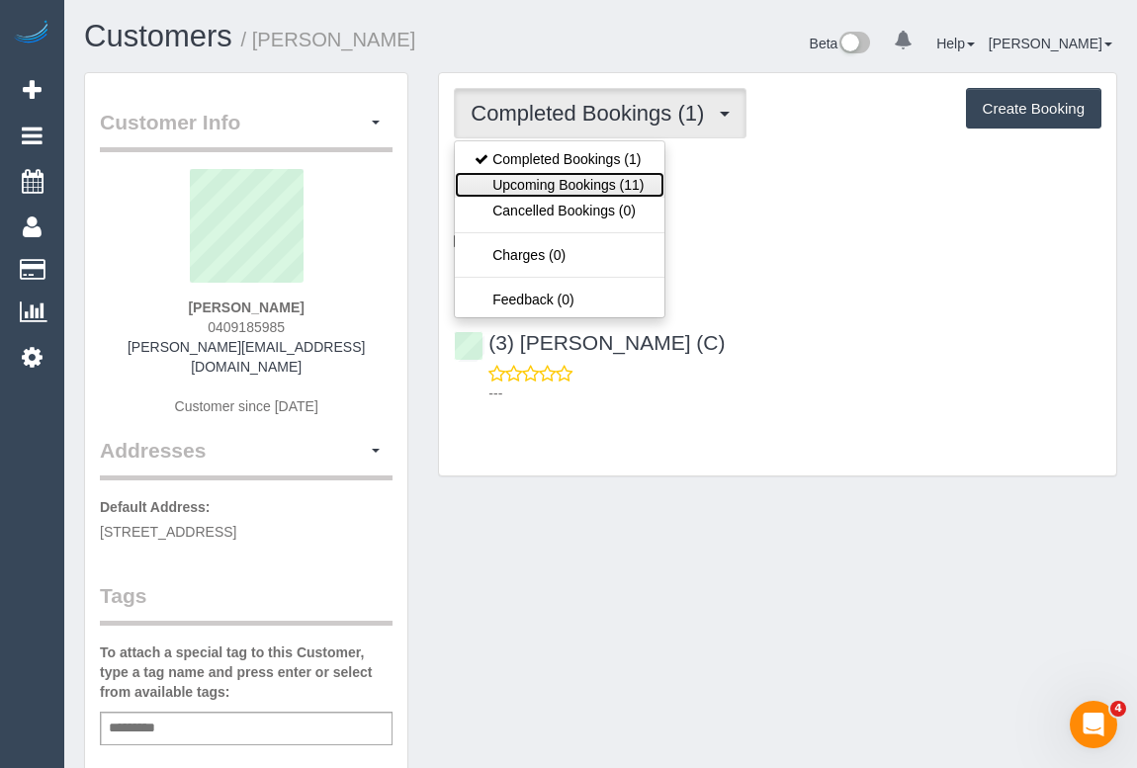
click at [567, 191] on link "Upcoming Bookings (11)" at bounding box center [559, 185] width 209 height 26
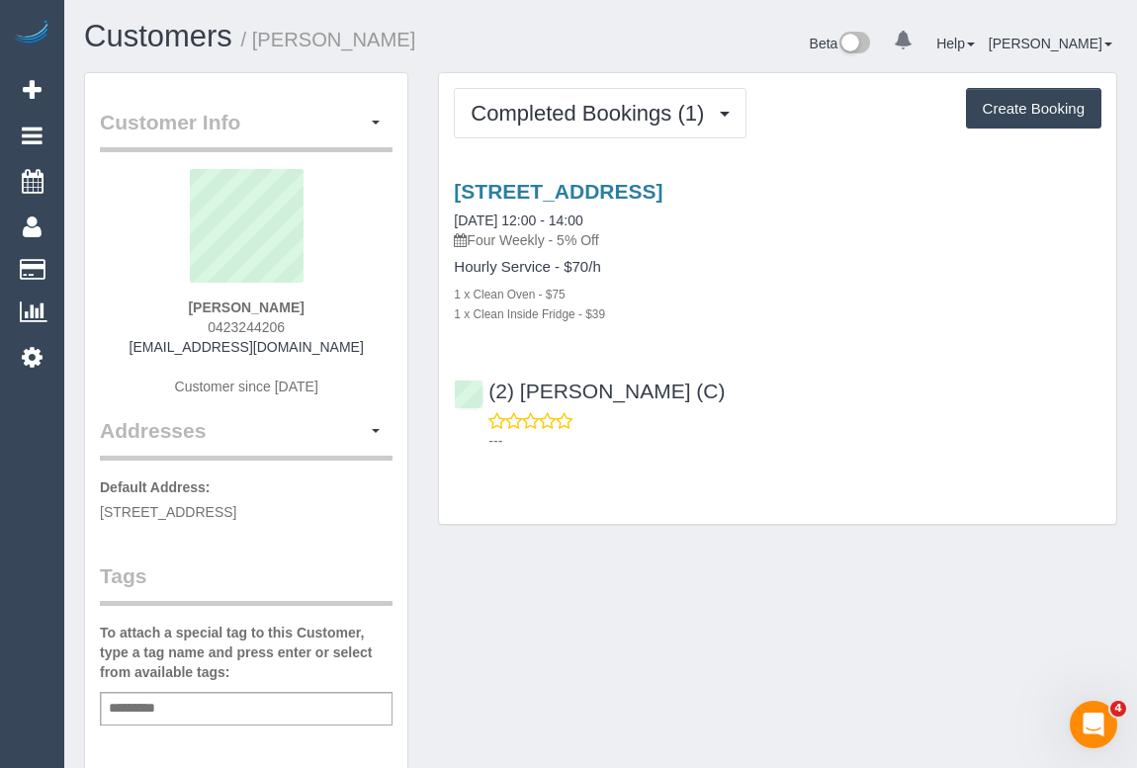
drag, startPoint x: 168, startPoint y: 346, endPoint x: 364, endPoint y: 346, distance: 195.7
click at [364, 346] on div "[PERSON_NAME] 0423244206 [EMAIL_ADDRESS][DOMAIN_NAME] Customer since [DATE]" at bounding box center [246, 292] width 293 height 247
copy link "[EMAIL_ADDRESS][DOMAIN_NAME]"
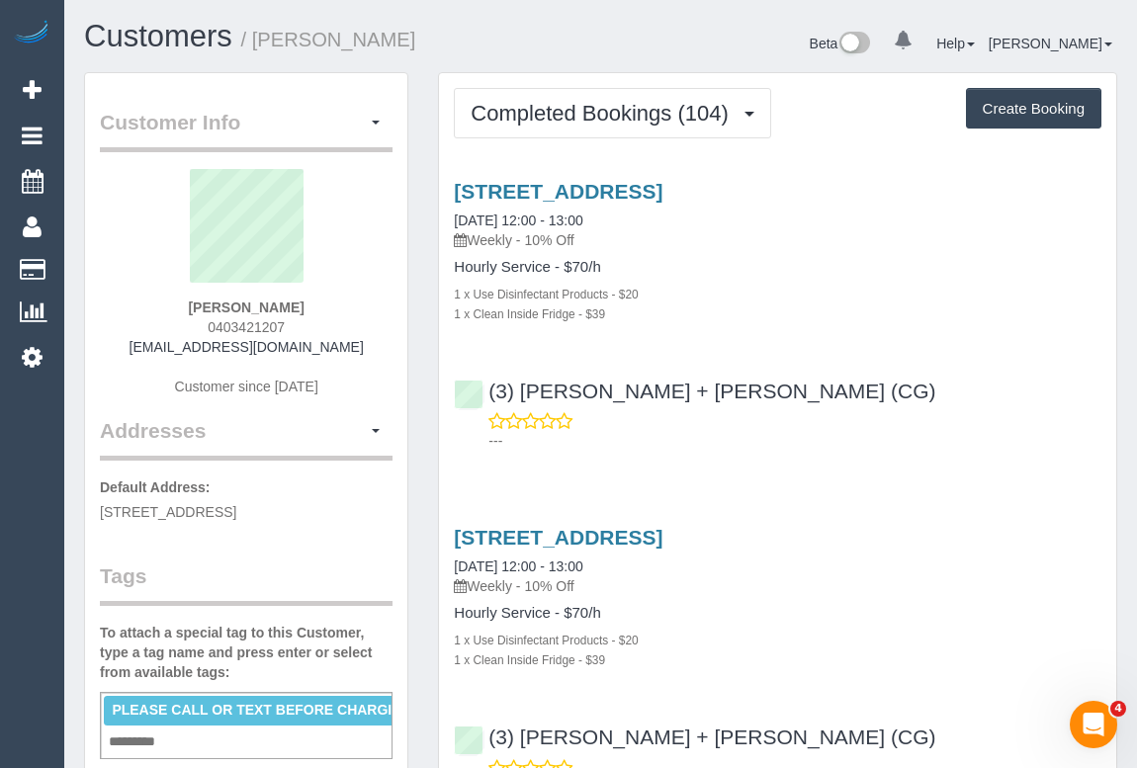
drag, startPoint x: 333, startPoint y: 352, endPoint x: 366, endPoint y: 352, distance: 32.6
click at [366, 352] on div "Tara Karnezis 0403421207 tarakarnezis@icloud.com Customer since 2023" at bounding box center [246, 292] width 293 height 247
copy link "tarakarnezis@icloud.com"
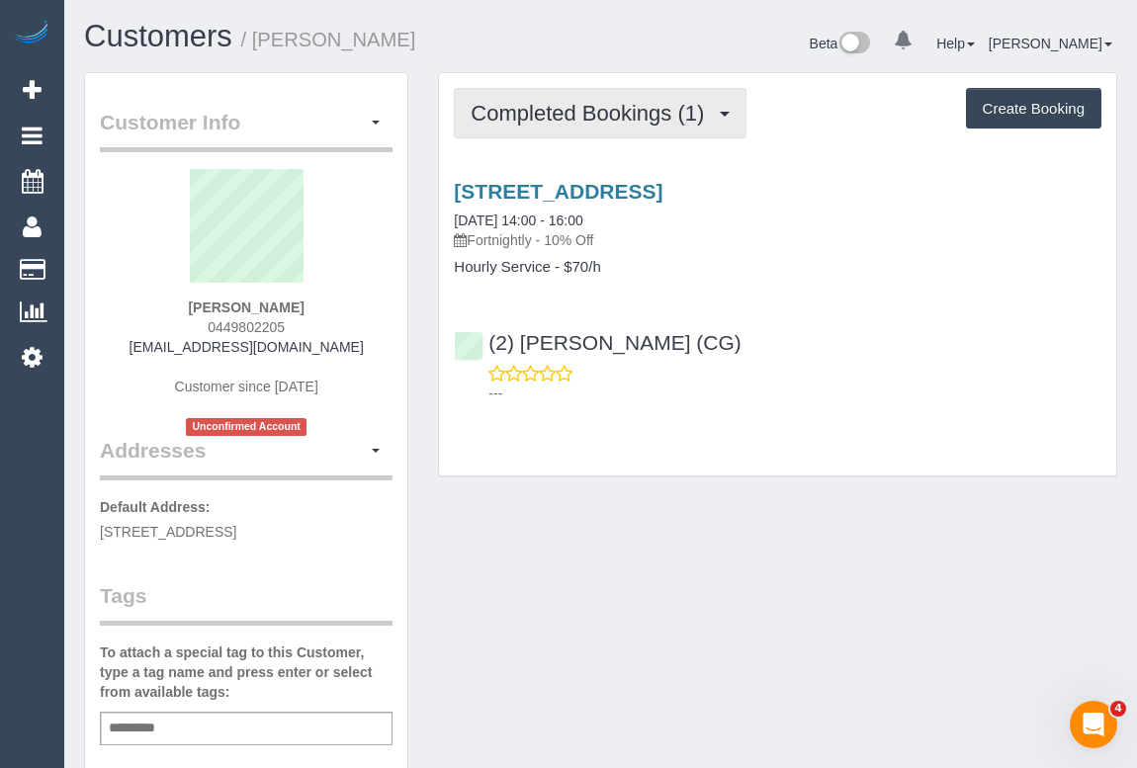
click at [632, 113] on span "Completed Bookings (1)" at bounding box center [591, 113] width 243 height 25
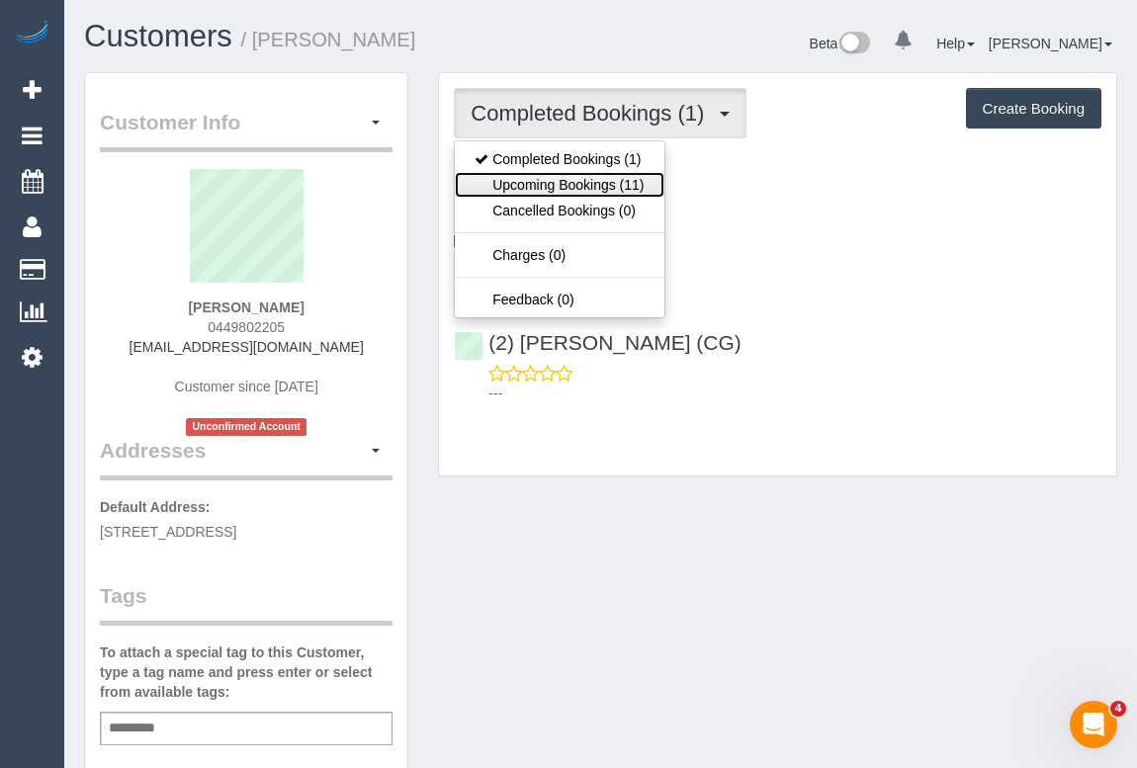
click at [565, 187] on link "Upcoming Bookings (11)" at bounding box center [559, 185] width 209 height 26
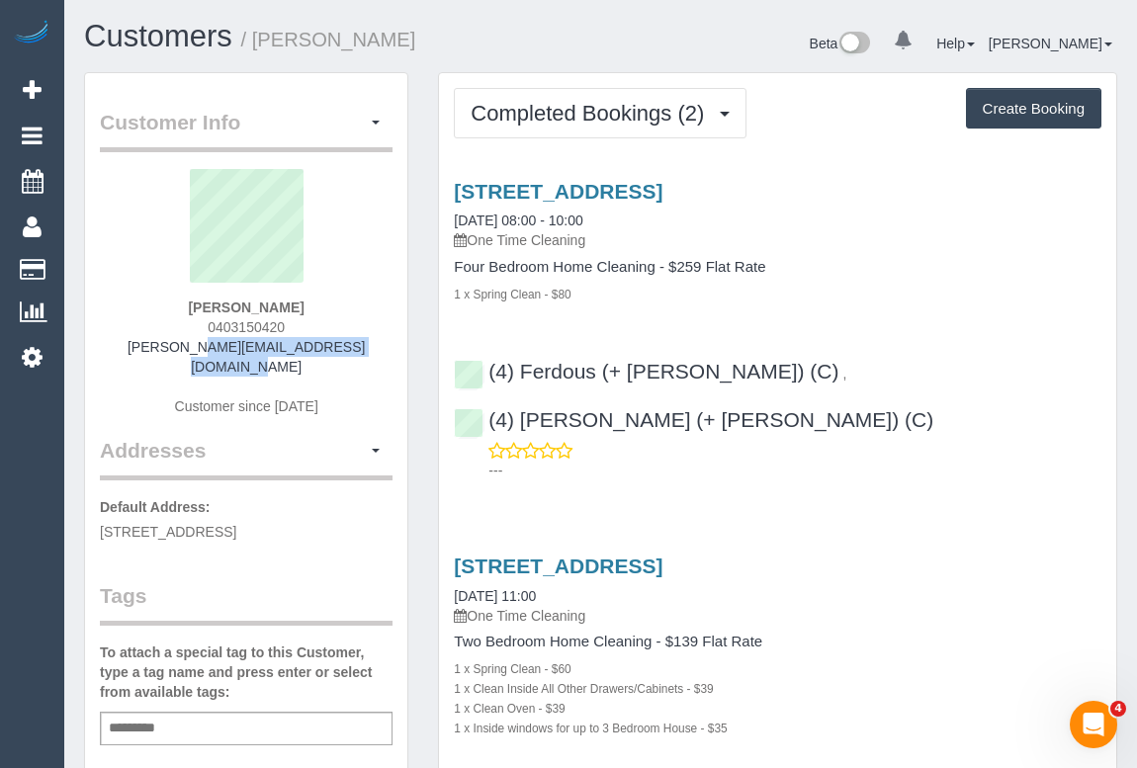
drag, startPoint x: 127, startPoint y: 346, endPoint x: 385, endPoint y: 345, distance: 258.9
click at [385, 345] on div "Natasha Tanevski 0403150420 natasha_tanevski@hotmail.com Customer since 2016" at bounding box center [246, 302] width 293 height 267
copy link "natasha_tanevski@hotmail.com"
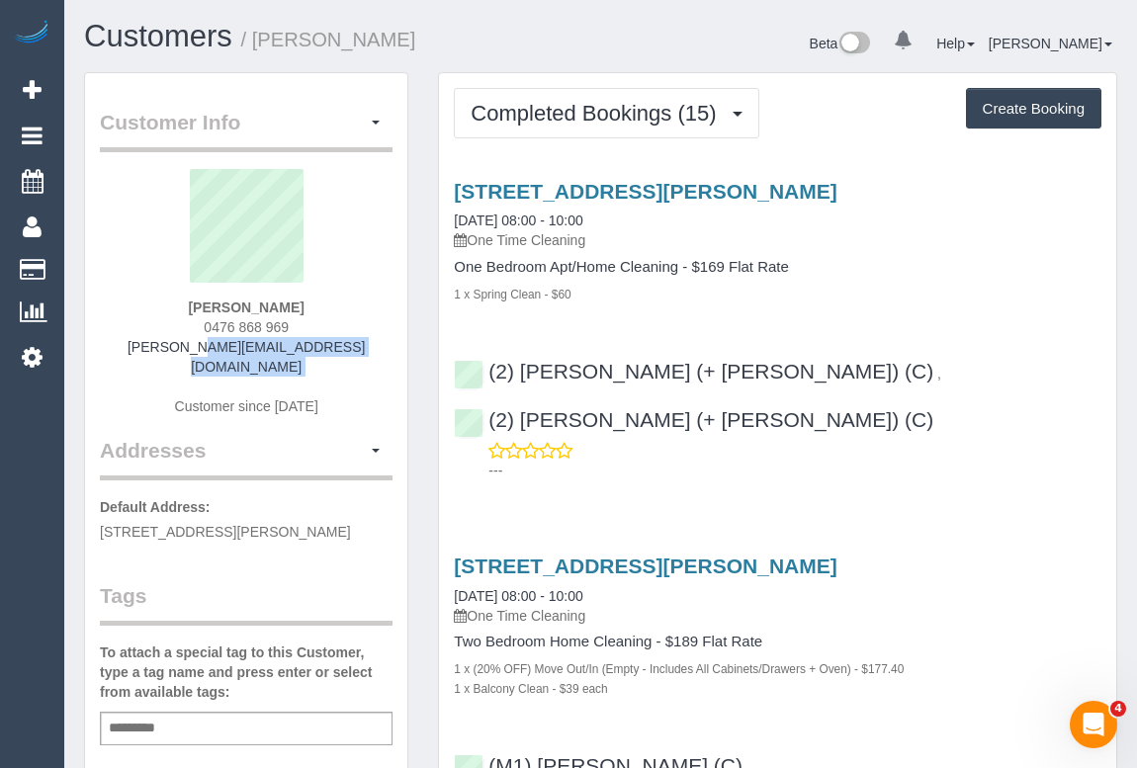
drag, startPoint x: 183, startPoint y: 347, endPoint x: 338, endPoint y: 360, distance: 155.7
click at [338, 360] on div "[PERSON_NAME] 0476 868 969 [PERSON_NAME][EMAIL_ADDRESS][DOMAIN_NAME] Customer s…" at bounding box center [246, 302] width 293 height 267
copy div "[PERSON_NAME][EMAIL_ADDRESS][DOMAIN_NAME]"
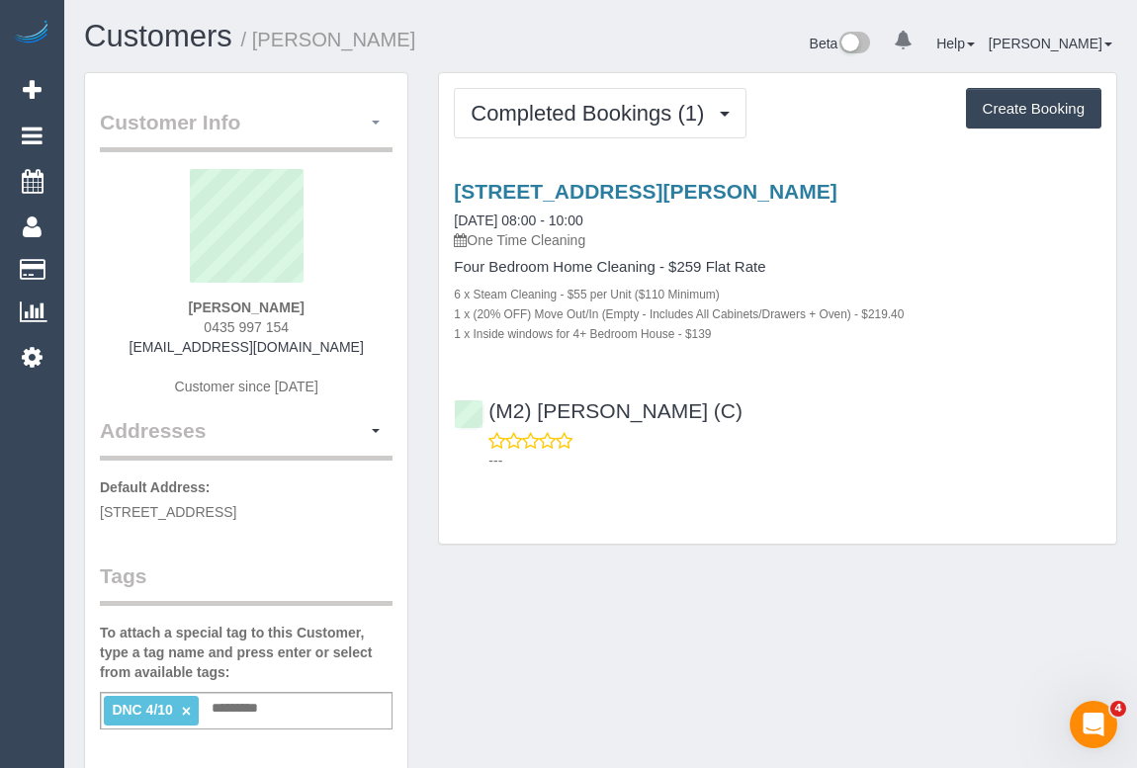
click at [371, 115] on button "button" at bounding box center [376, 123] width 34 height 31
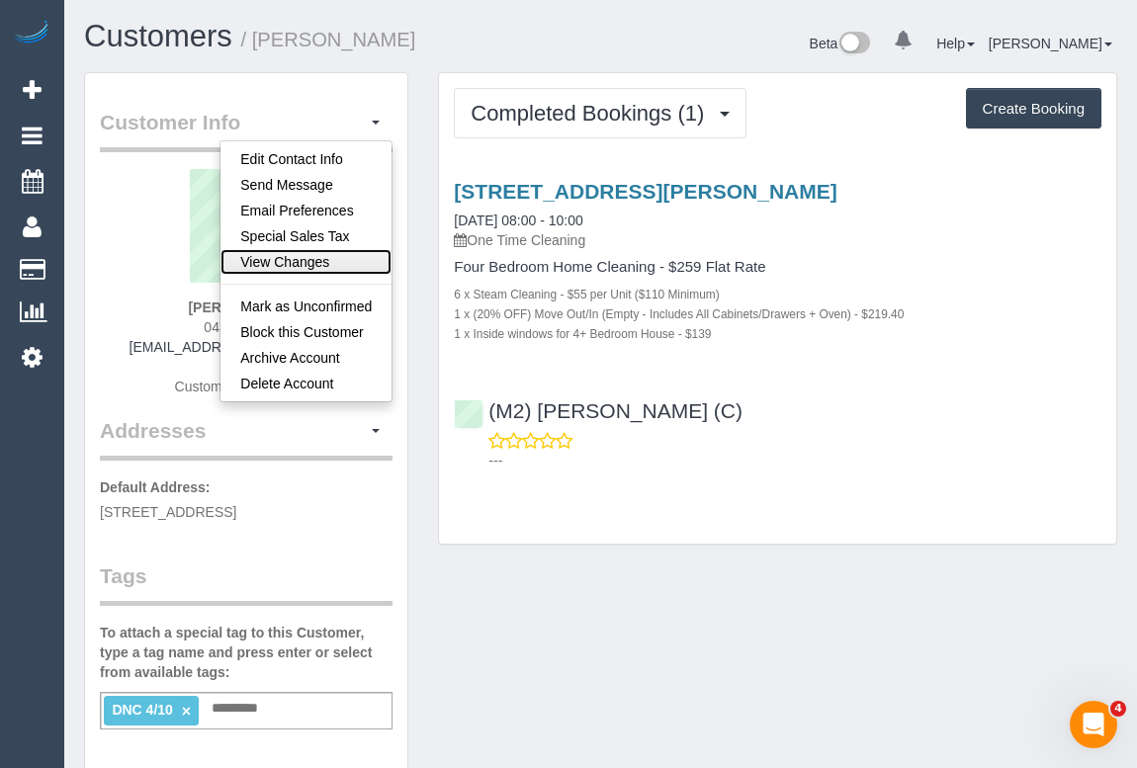
click at [297, 257] on link "View Changes" at bounding box center [305, 262] width 171 height 26
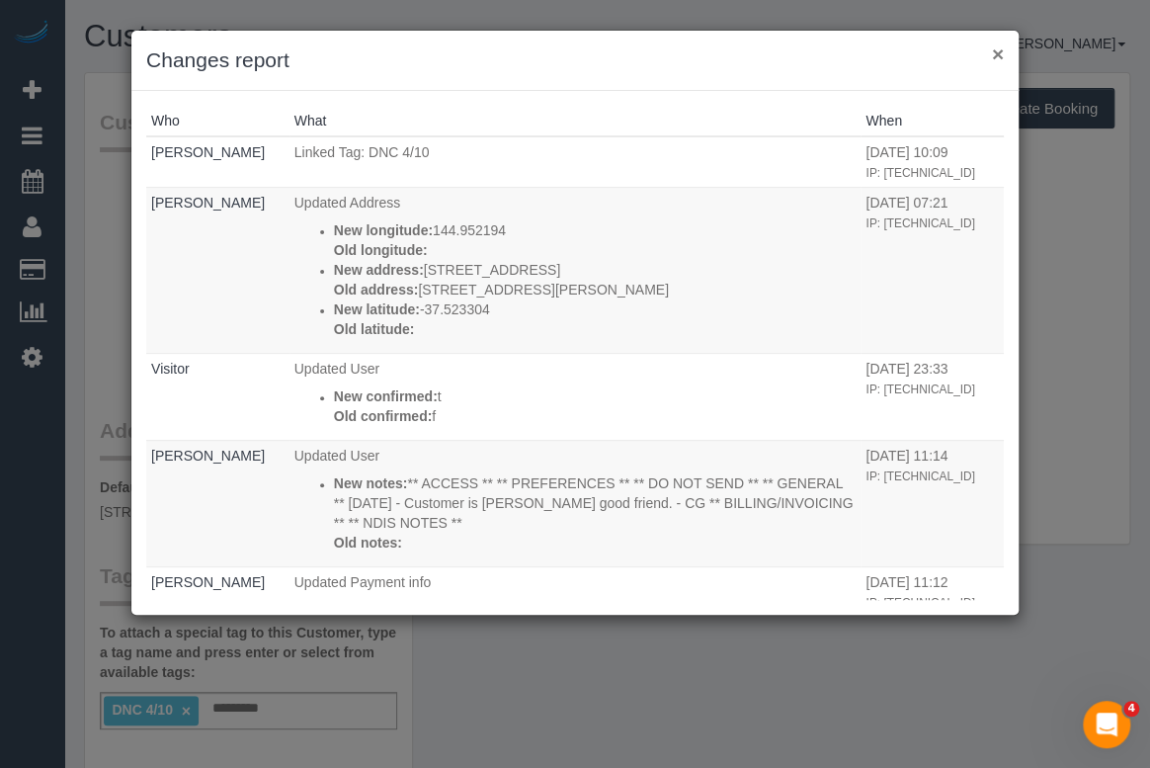
click at [995, 51] on button "×" at bounding box center [998, 53] width 12 height 21
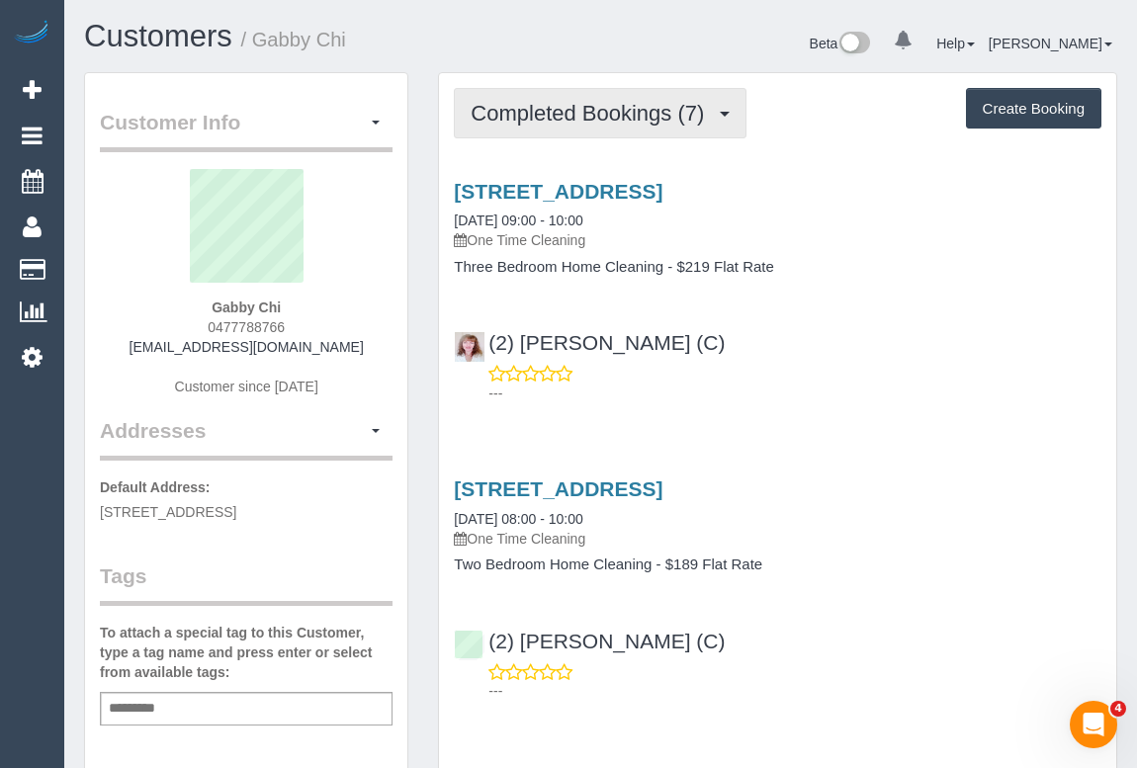
click at [502, 122] on span "Completed Bookings (7)" at bounding box center [591, 113] width 243 height 25
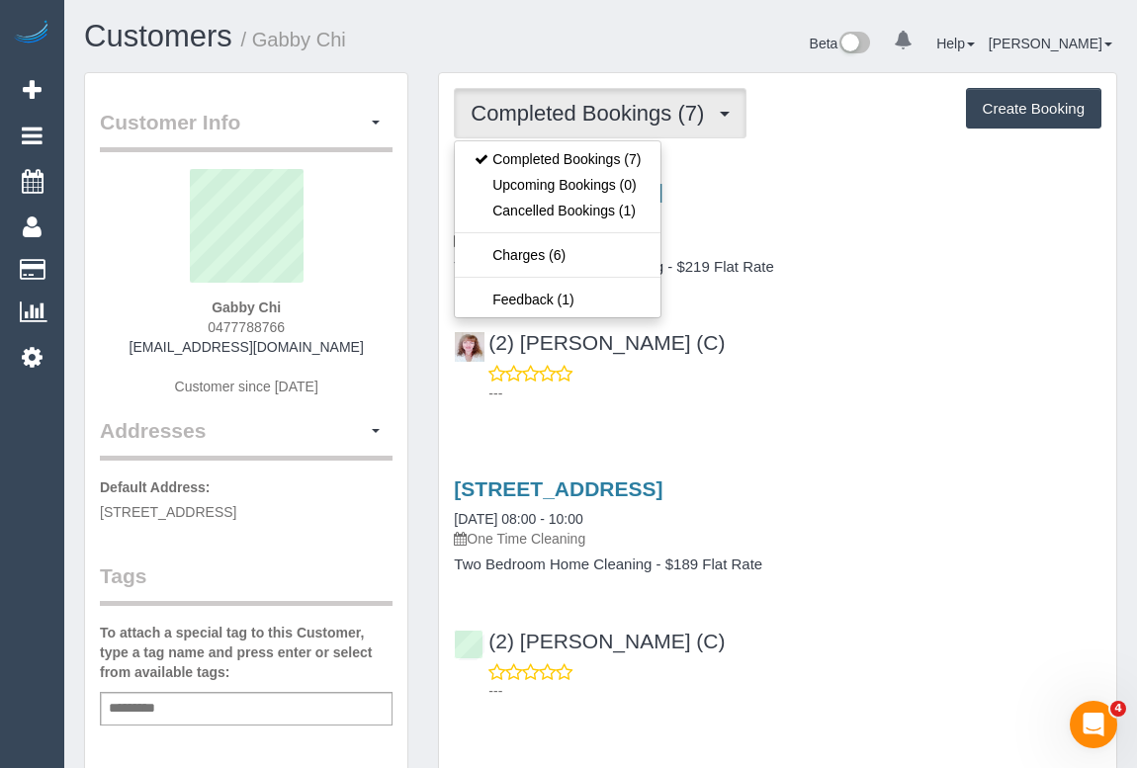
click at [911, 284] on div "155 Franklin Street, F2606, Melbourne, VIC 3000 04/10/2025 09:00 - 10:00 One Ti…" at bounding box center [777, 287] width 677 height 249
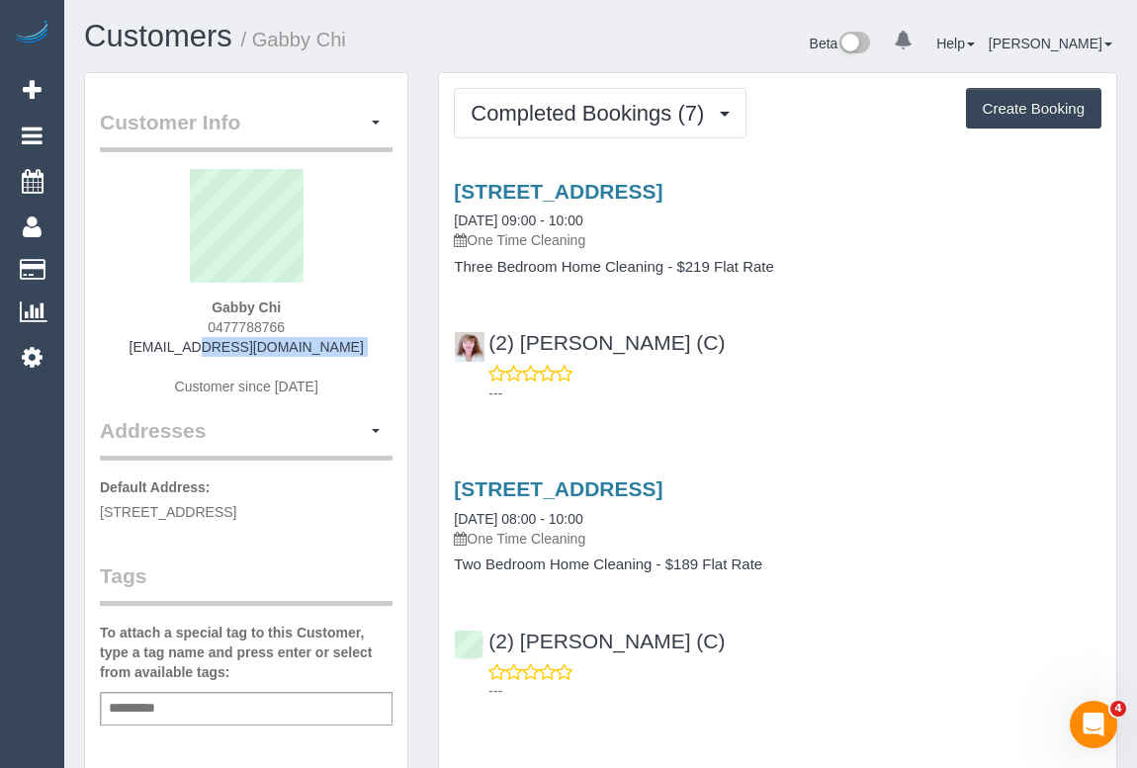
drag, startPoint x: 185, startPoint y: 351, endPoint x: 377, endPoint y: 366, distance: 192.3
click at [377, 366] on div "Gabby Chi 0477788766 gabbychi1107@gmail.com Customer since 2020" at bounding box center [246, 292] width 293 height 247
copy div "gabbychi1107@gmail.com"
click at [117, 349] on div "Gabby Chi 0477788766 gabbychi1107@gmail.com Customer since 2020" at bounding box center [246, 292] width 293 height 247
drag, startPoint x: 184, startPoint y: 346, endPoint x: 394, endPoint y: 346, distance: 210.5
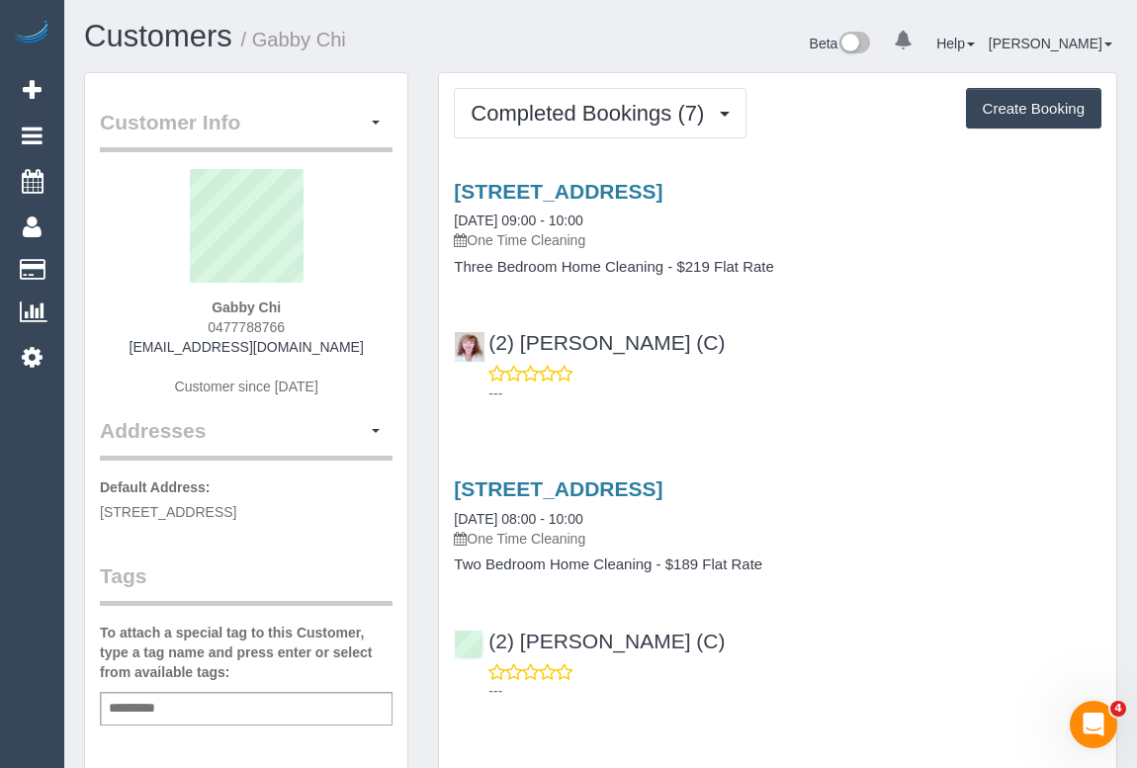
copy div "gabbychi1107@gmail.com Customer since 2020 Addresses"
click at [328, 364] on div "Gabby Chi 0477788766 gabbychi1107@gmail.com Customer since 2020" at bounding box center [246, 292] width 293 height 247
drag, startPoint x: 250, startPoint y: 346, endPoint x: 139, endPoint y: 346, distance: 110.7
click at [139, 346] on div "Gabby Chi 0477788766 gabbychi1107@gmail.com Customer since 2020" at bounding box center [246, 292] width 293 height 247
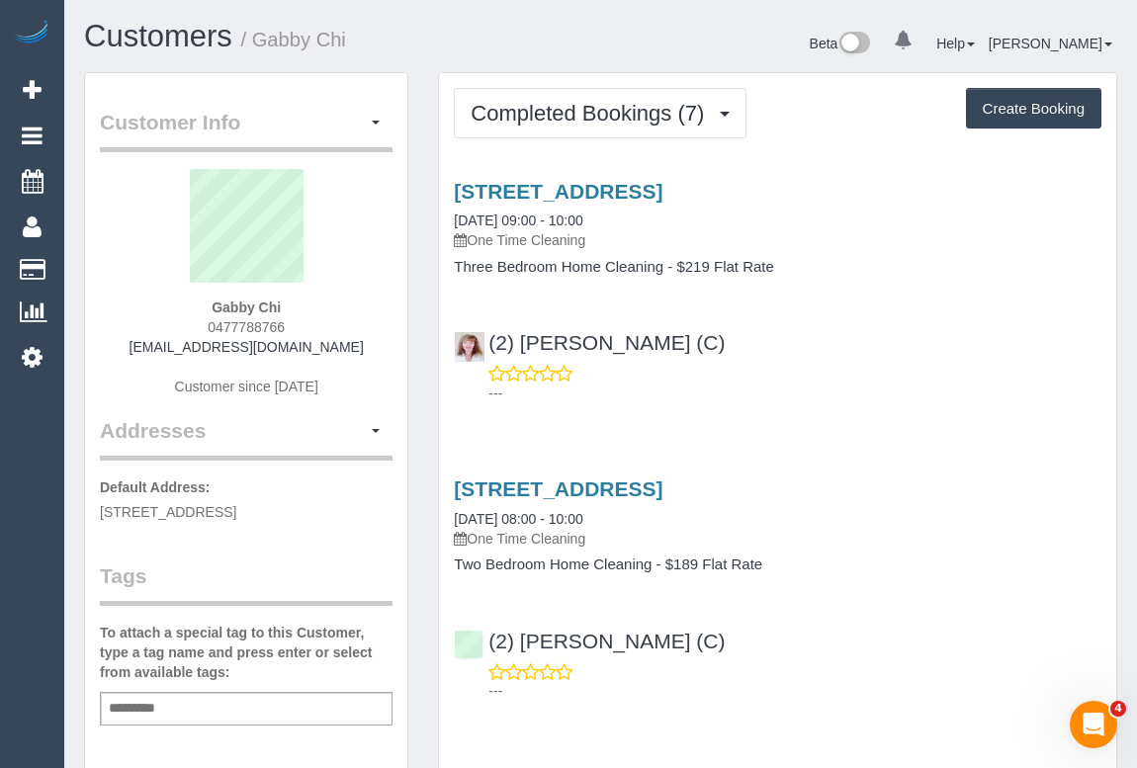
copy link "gabbychi1107@gmail.com"
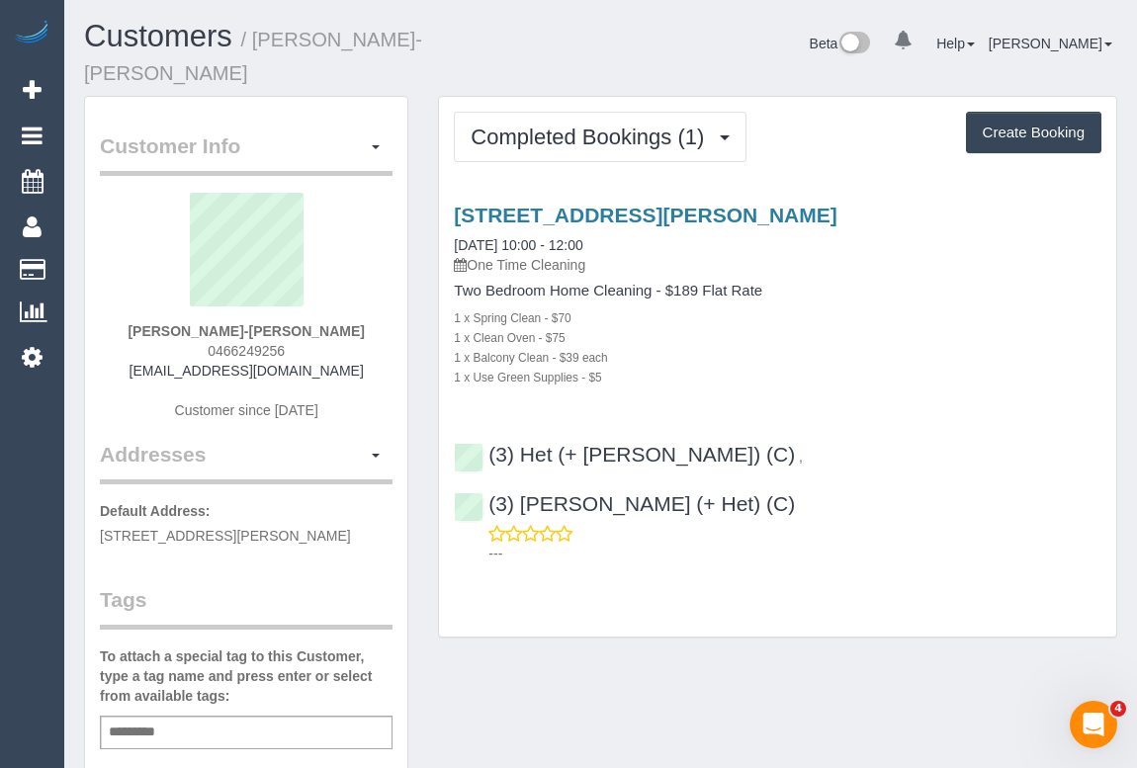
drag, startPoint x: 162, startPoint y: 346, endPoint x: 348, endPoint y: 346, distance: 185.8
click at [348, 346] on div "Eve Tudor-Matthew 0466249256 evietm99@hotmail.com Customer since 2025" at bounding box center [246, 316] width 293 height 247
copy link "evietm99@hotmail.com"
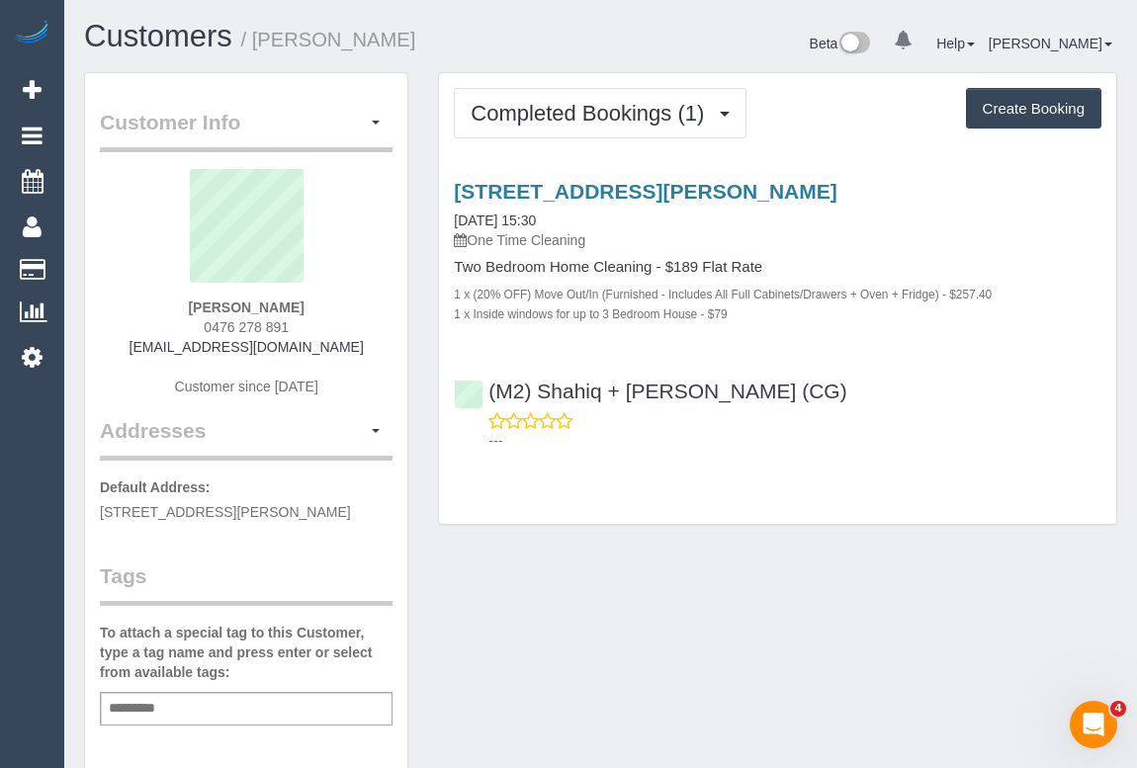
drag, startPoint x: 169, startPoint y: 303, endPoint x: 345, endPoint y: 303, distance: 175.9
click at [345, 303] on div "[PERSON_NAME] 0476 278 891 [EMAIL_ADDRESS][DOMAIN_NAME] Customer since [DATE]" at bounding box center [246, 292] width 293 height 247
copy strong "[PERSON_NAME]"
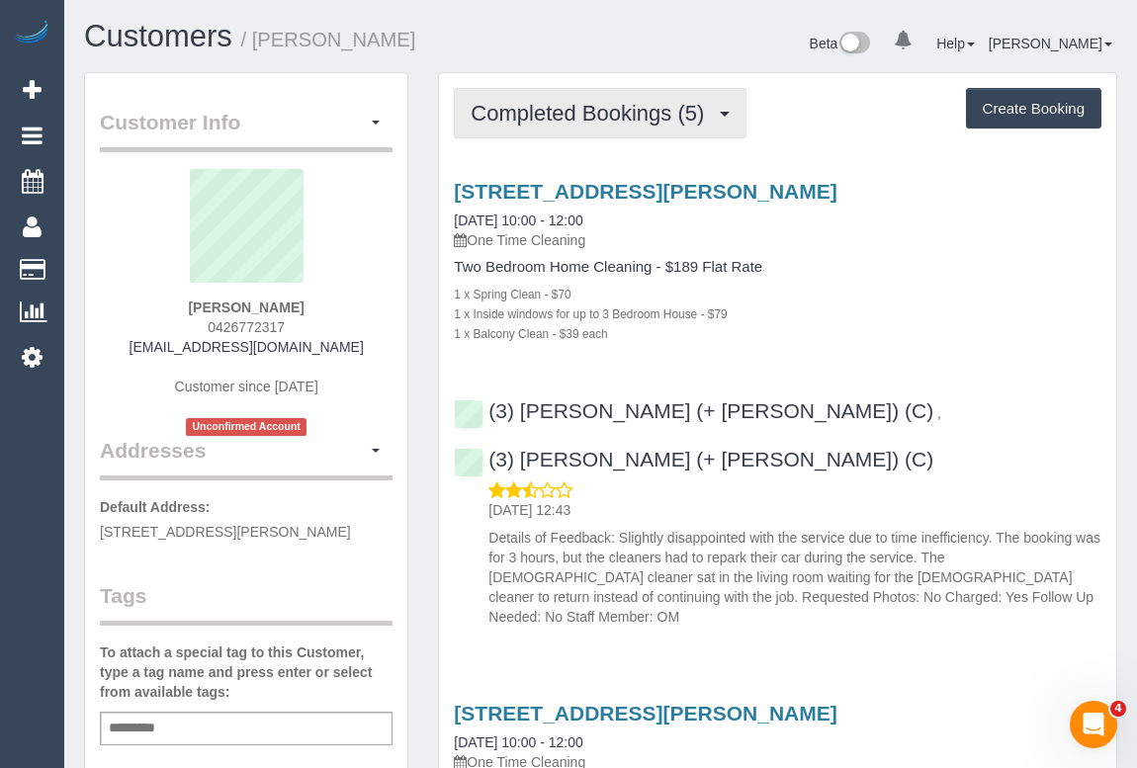
click at [550, 118] on span "Completed Bookings (5)" at bounding box center [591, 113] width 243 height 25
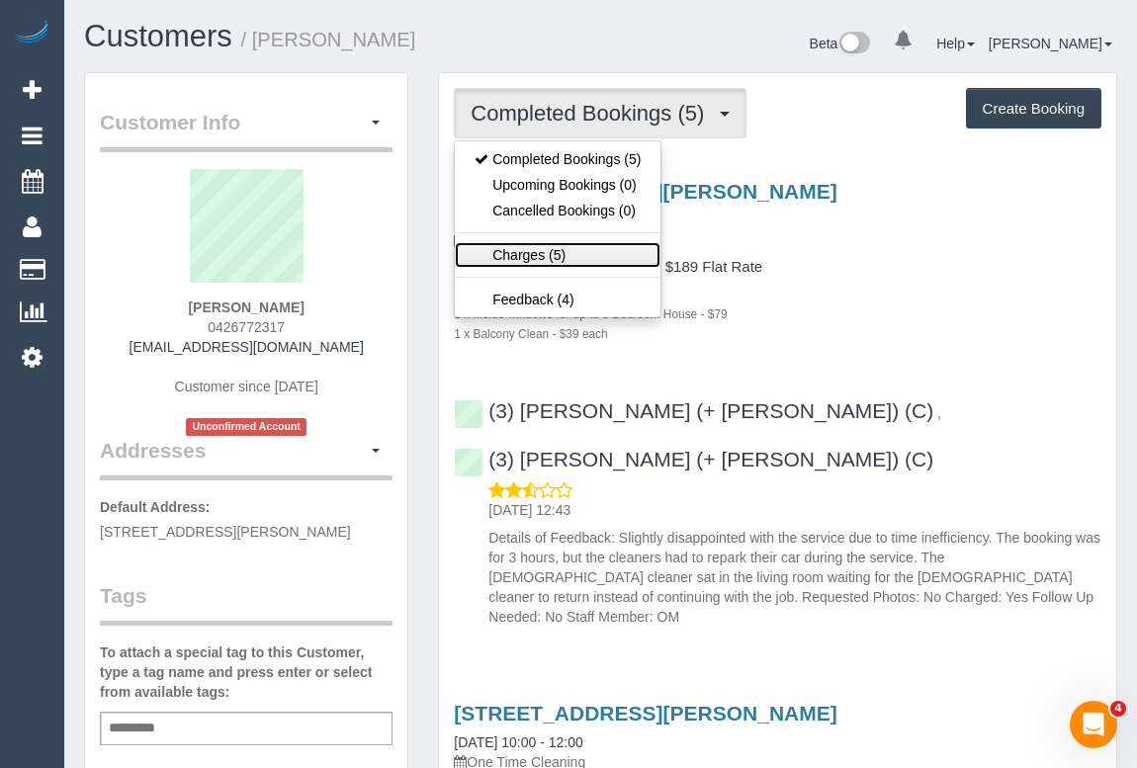
click at [529, 253] on link "Charges (5)" at bounding box center [558, 255] width 206 height 26
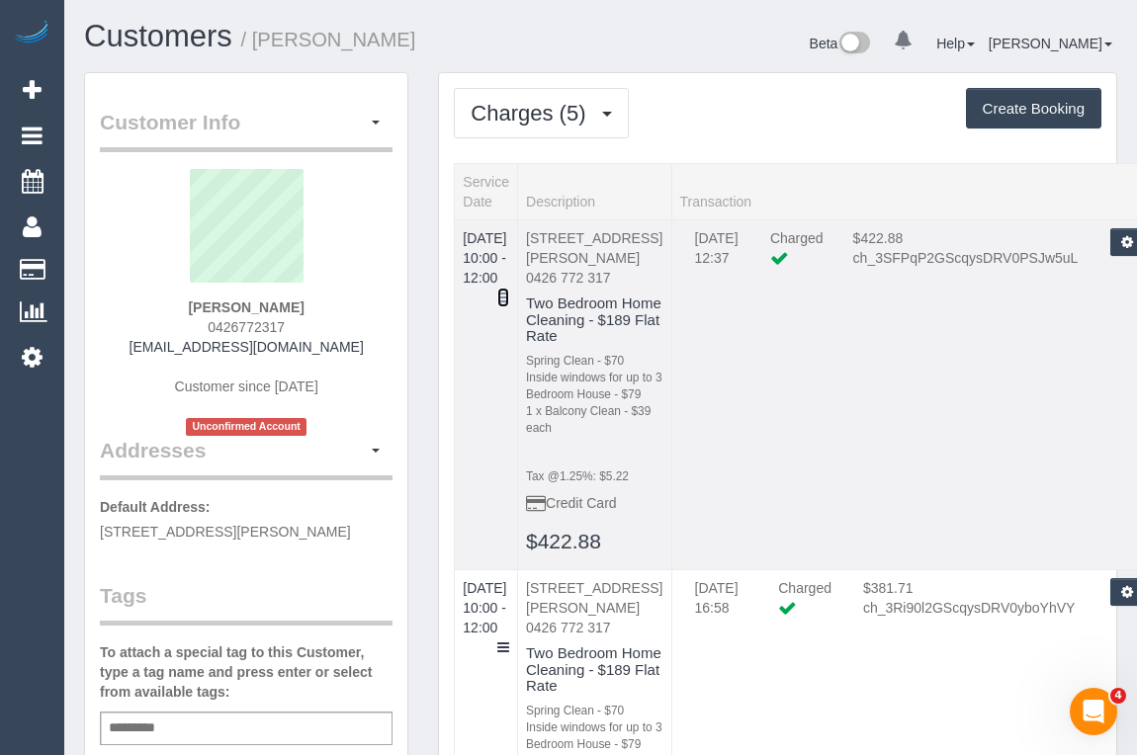
click at [509, 291] on icon at bounding box center [503, 298] width 12 height 14
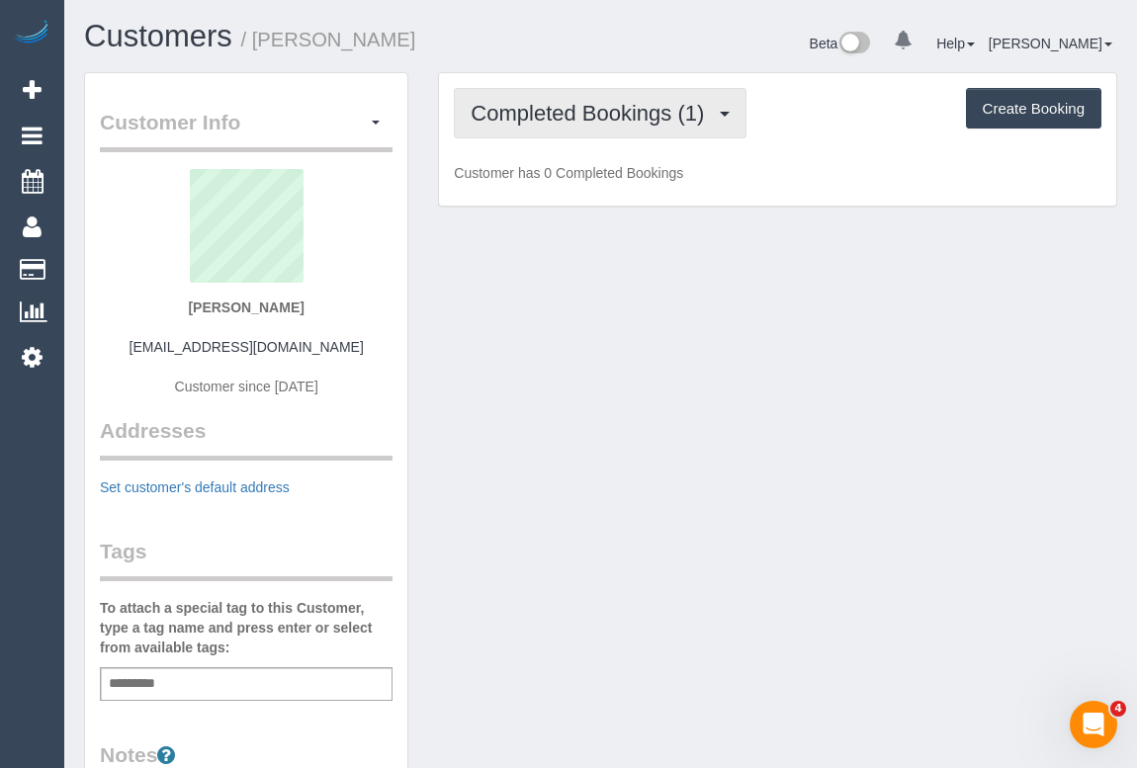
click at [584, 111] on span "Completed Bookings (1)" at bounding box center [591, 113] width 243 height 25
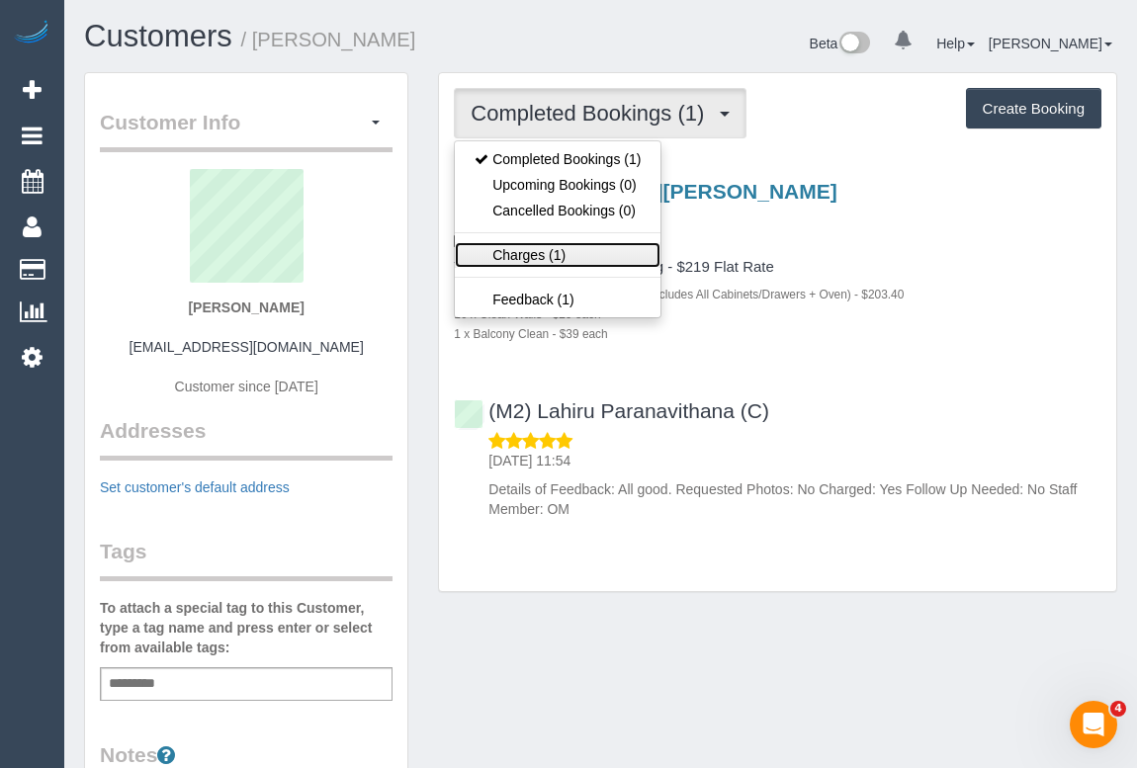
click at [531, 255] on link "Charges (1)" at bounding box center [558, 255] width 206 height 26
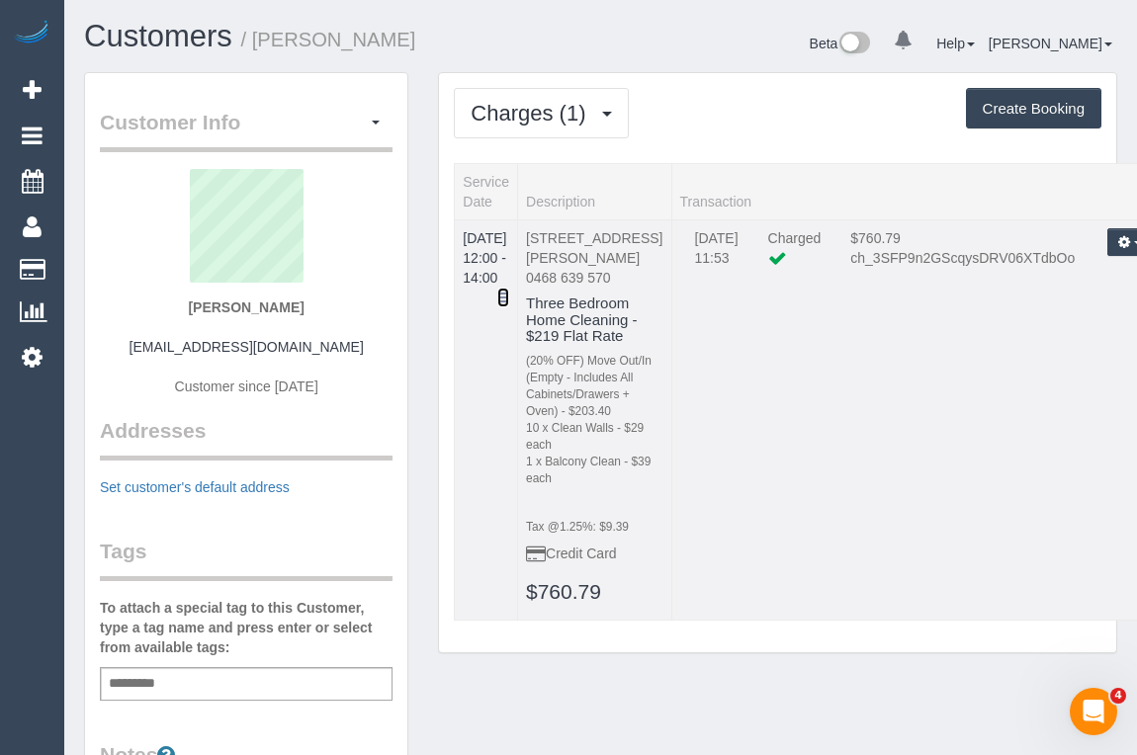
click at [509, 291] on icon at bounding box center [503, 298] width 12 height 14
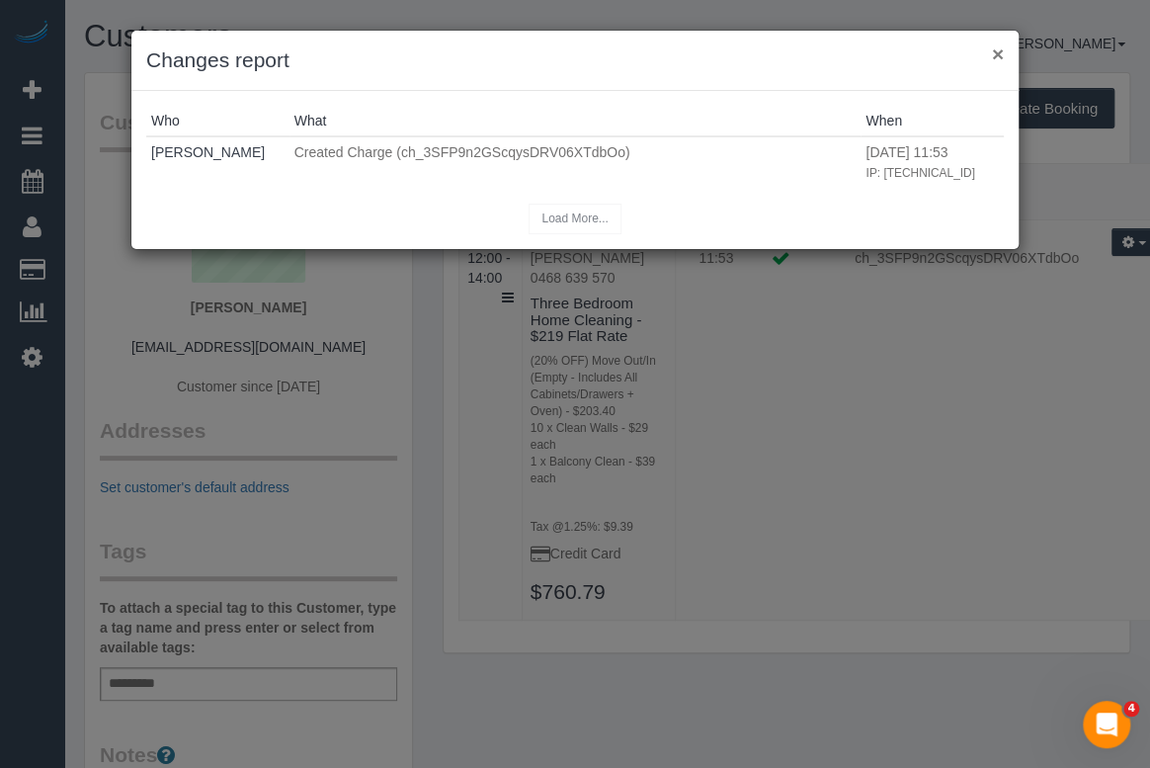
click at [994, 55] on button "×" at bounding box center [998, 53] width 12 height 21
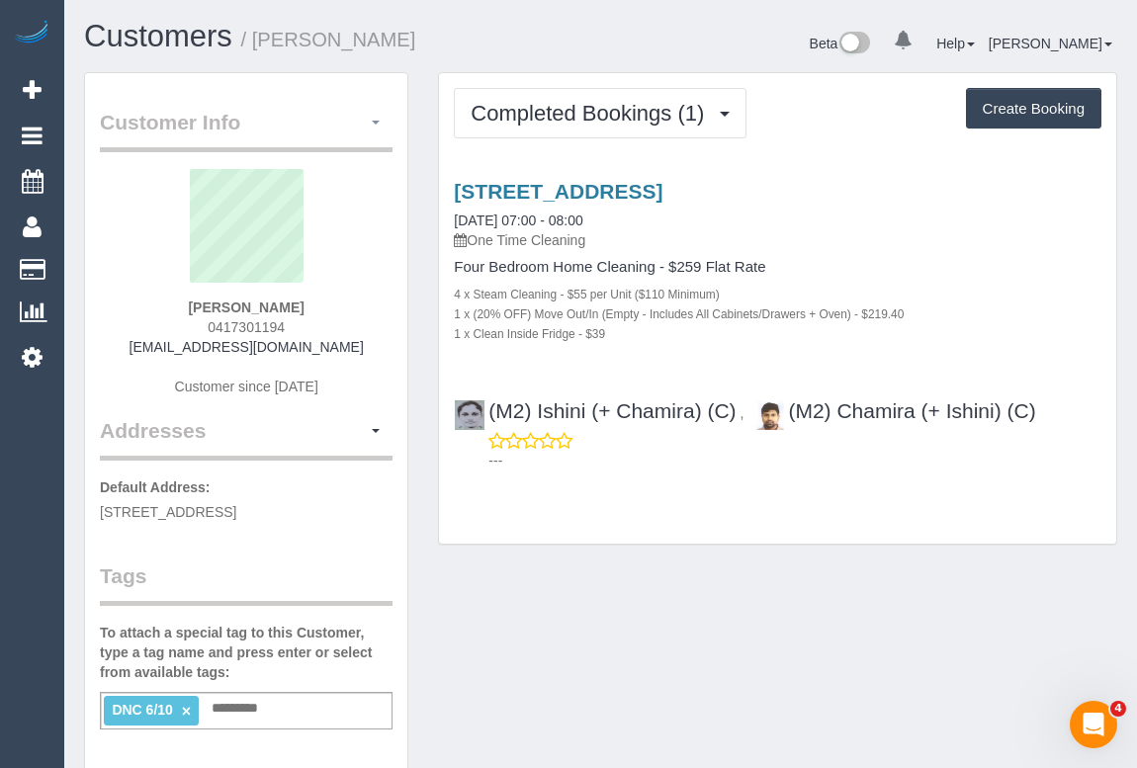
click at [379, 122] on span "button" at bounding box center [376, 123] width 8 height 4
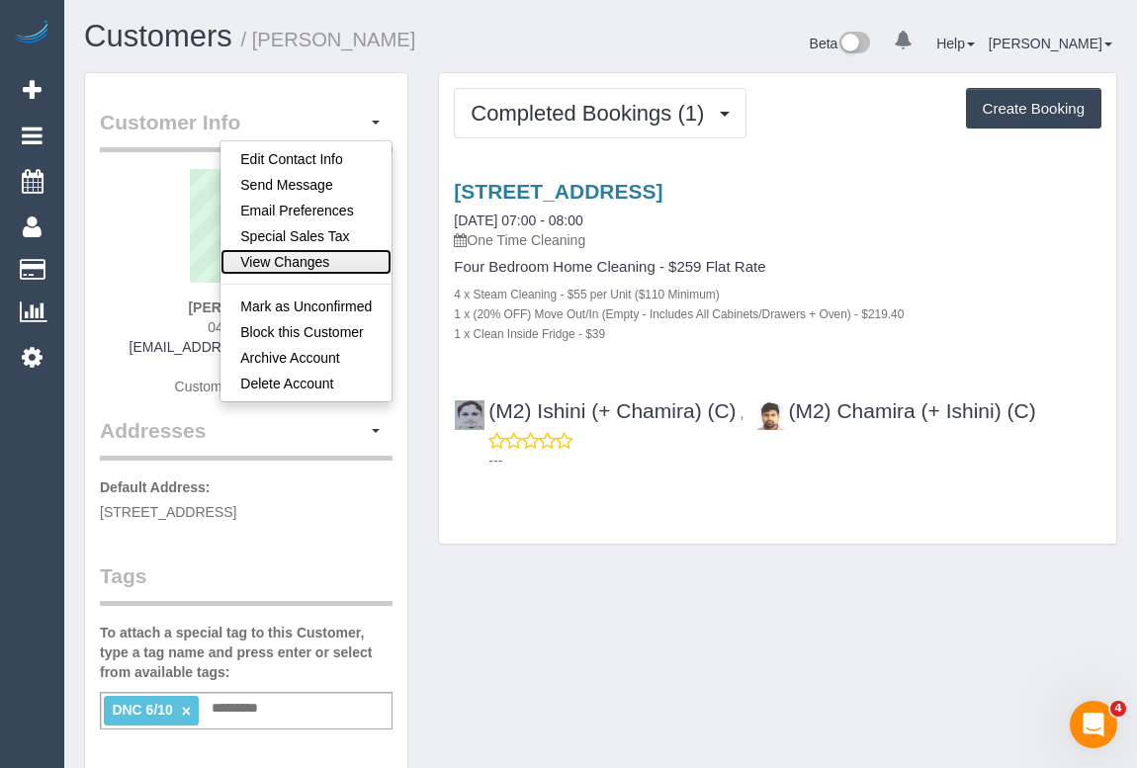
click at [290, 258] on link "View Changes" at bounding box center [305, 262] width 171 height 26
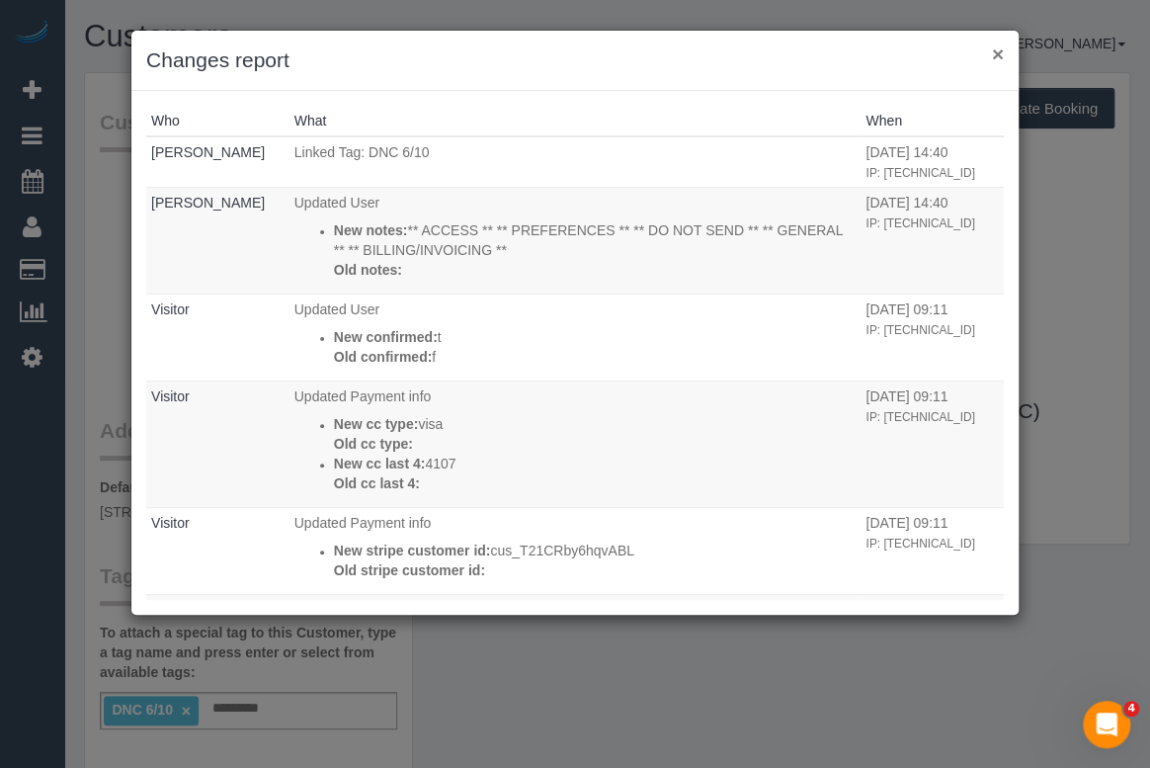
click at [994, 58] on button "×" at bounding box center [998, 53] width 12 height 21
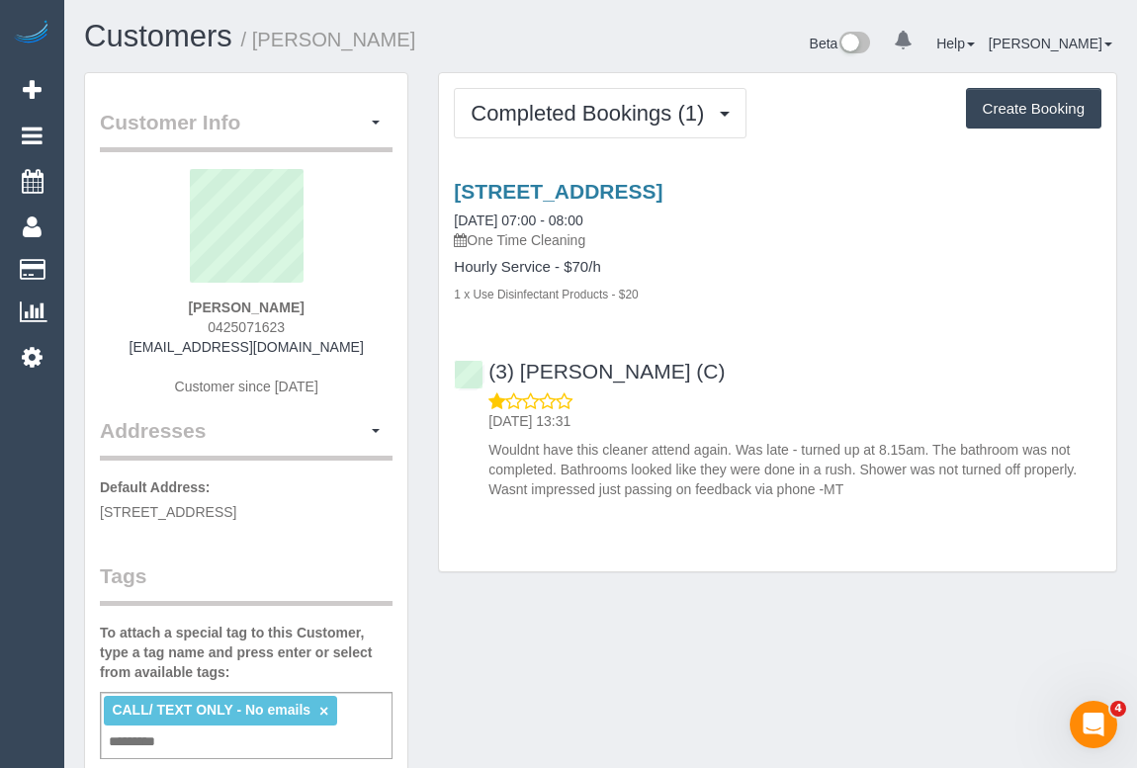
click at [669, 622] on div "Customer Info Edit Contact Info Send Message Email Preferences Special Sales Ta…" at bounding box center [600, 756] width 1062 height 1368
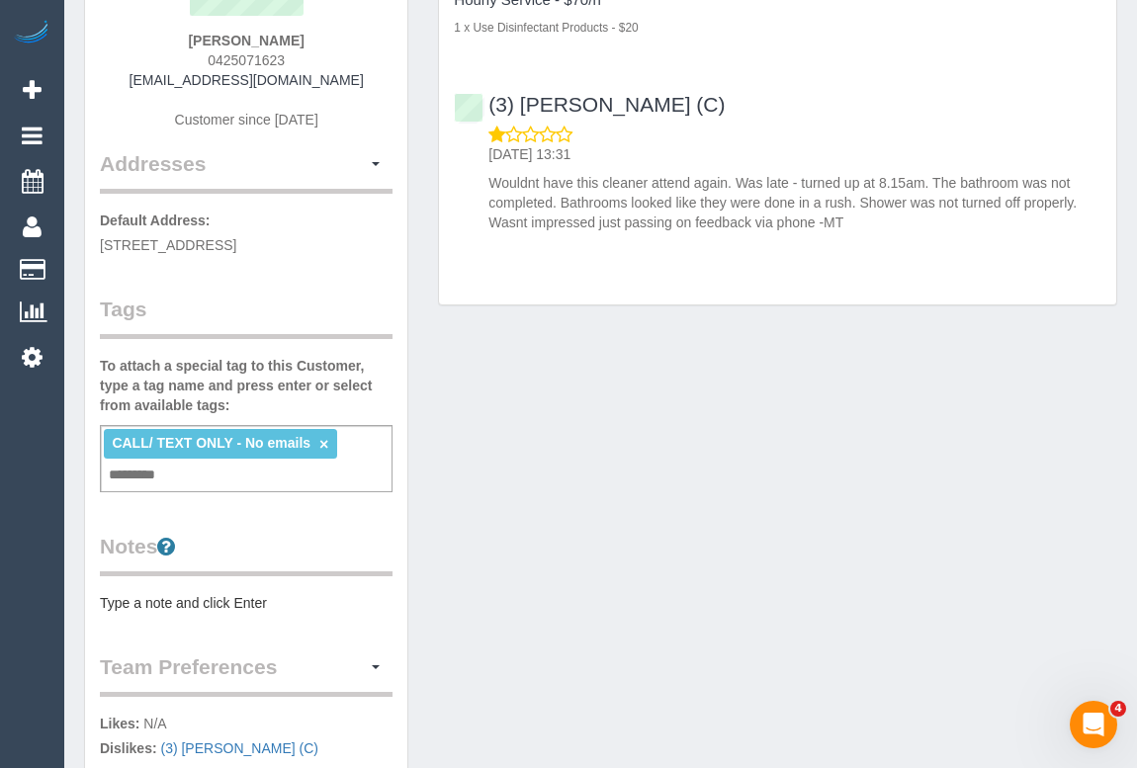
scroll to position [269, 0]
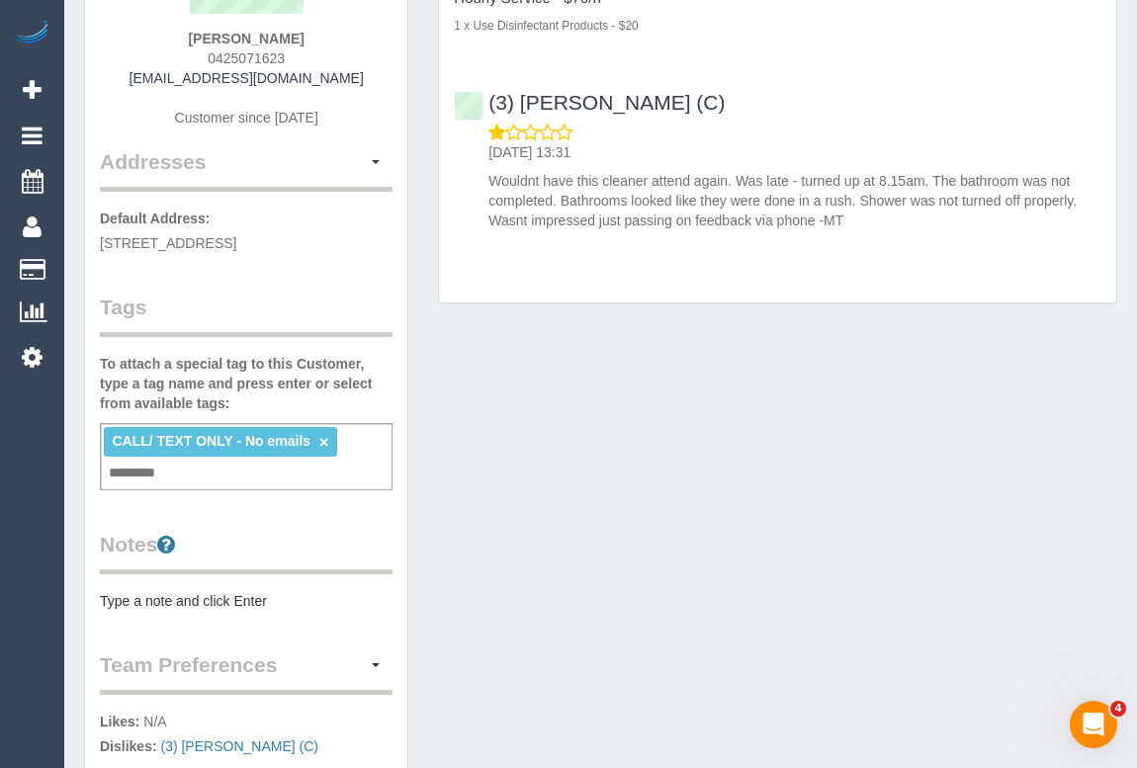
click at [774, 438] on div "Customer Info Edit Contact Info Send Message Email Preferences Special Sales Ta…" at bounding box center [600, 487] width 1062 height 1368
click at [137, 468] on input "text" at bounding box center [137, 474] width 67 height 26
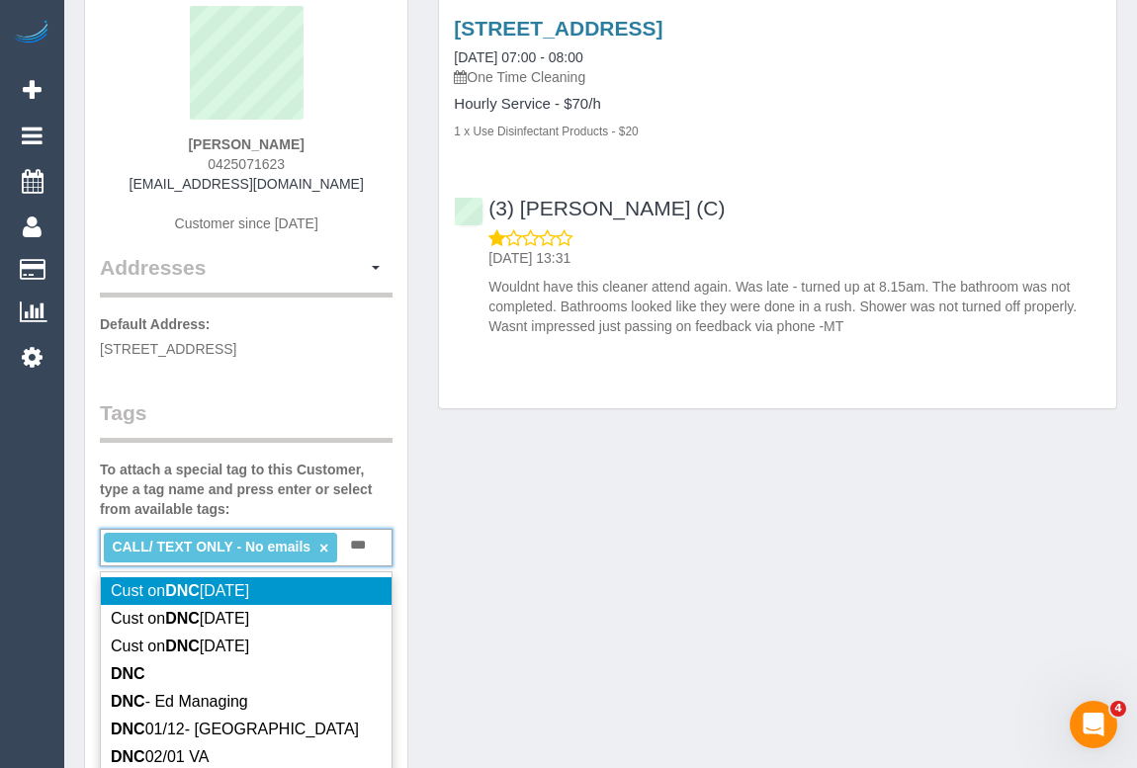
scroll to position [359, 0]
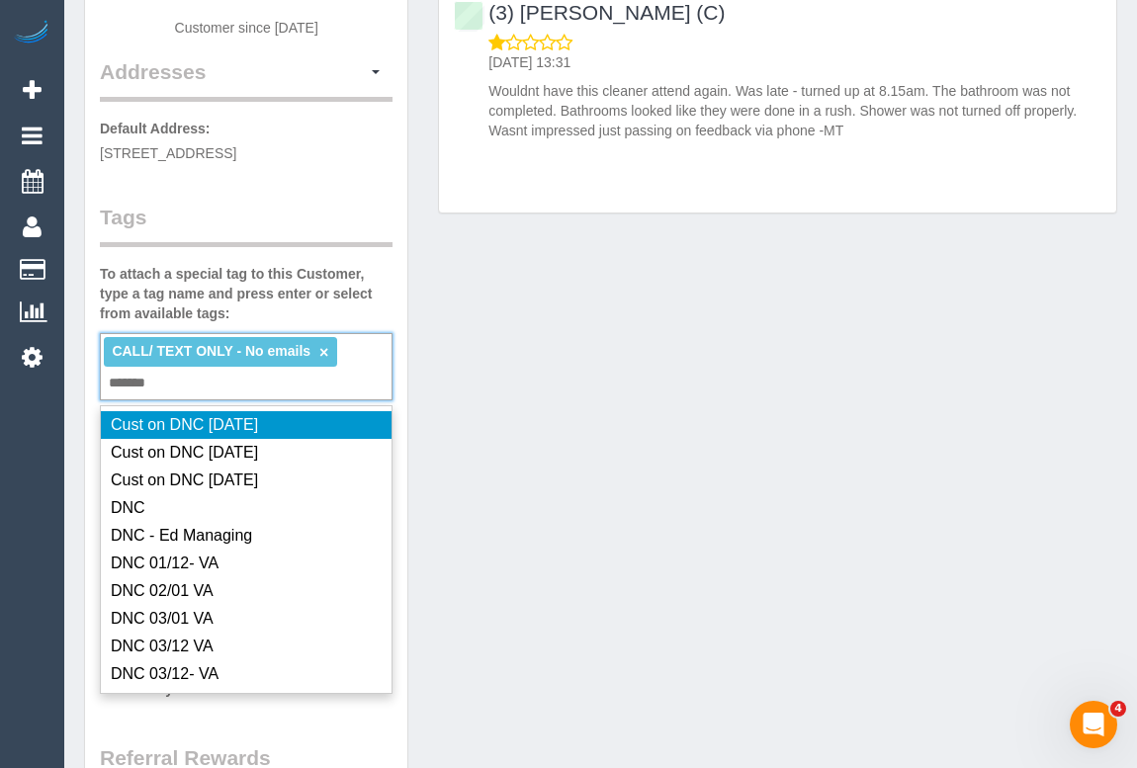
type input "********"
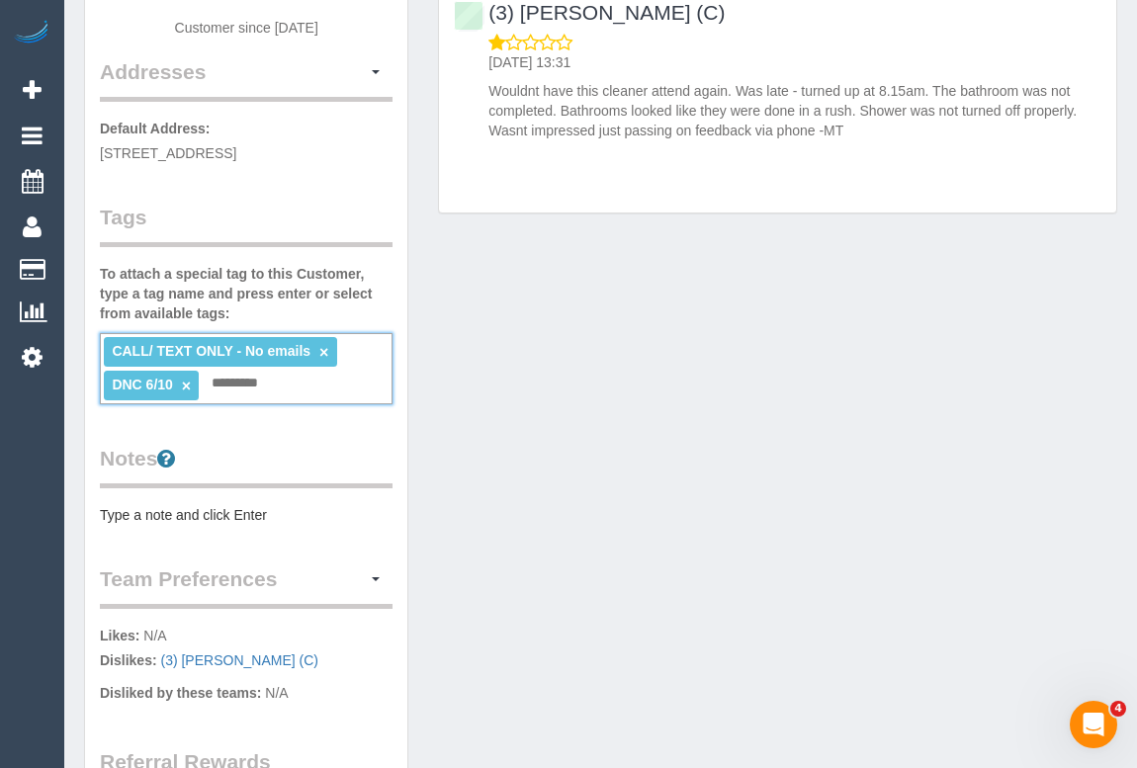
click at [631, 473] on div "Customer Info Edit Contact Info Send Message Email Preferences Special Sales Ta…" at bounding box center [600, 399] width 1062 height 1372
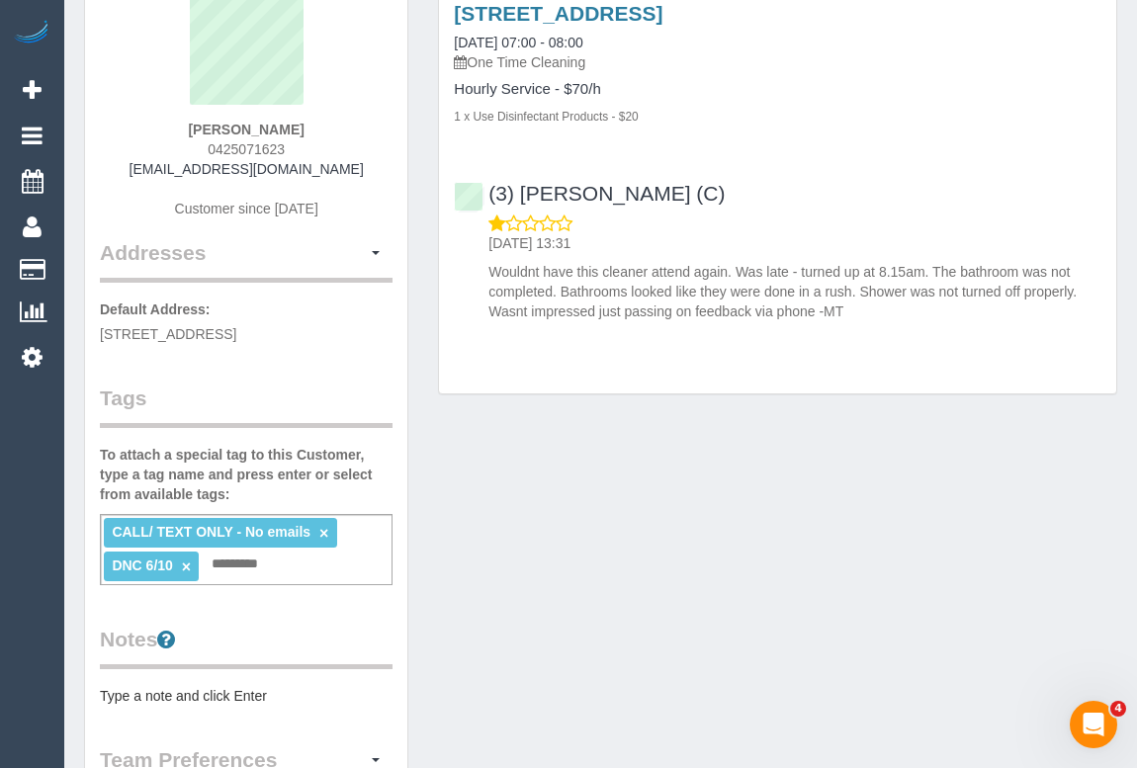
scroll to position [89, 0]
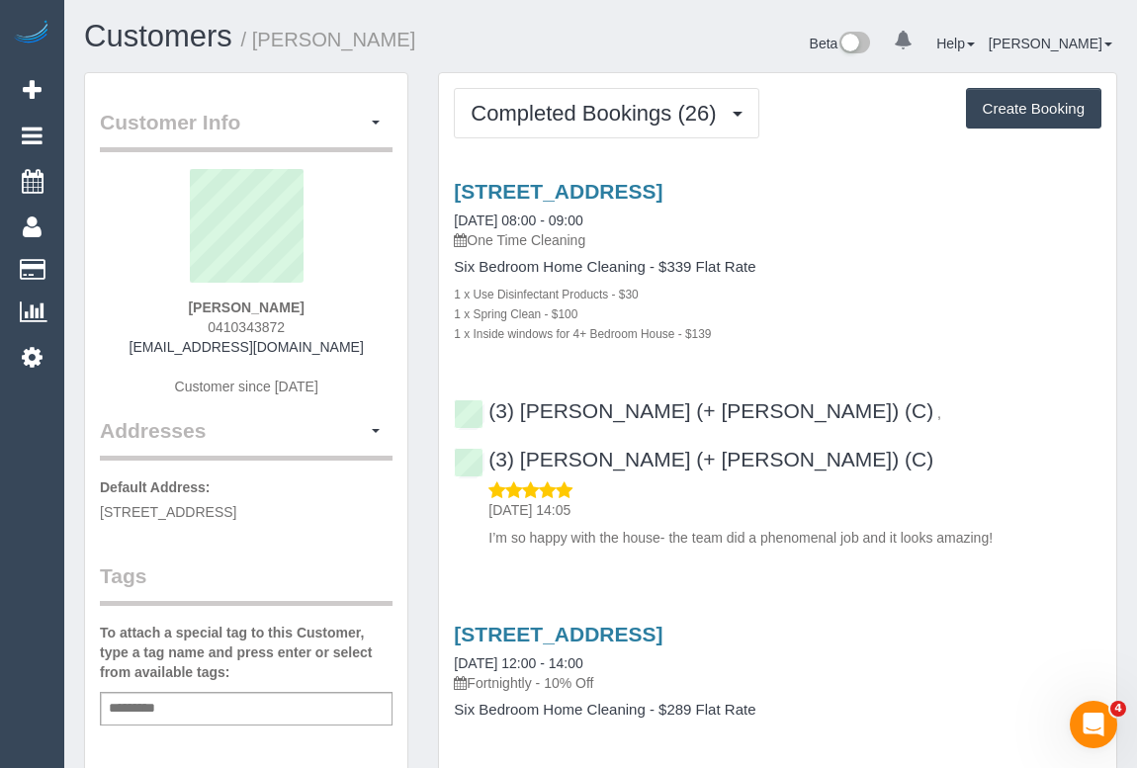
click at [874, 287] on div "1 x Use Disinfectant Products - $30" at bounding box center [777, 294] width 647 height 20
click at [896, 275] on div "Six Bedroom Home Cleaning - $339 Flat Rate 1 x Use Disinfectant Products - $30 …" at bounding box center [777, 301] width 647 height 84
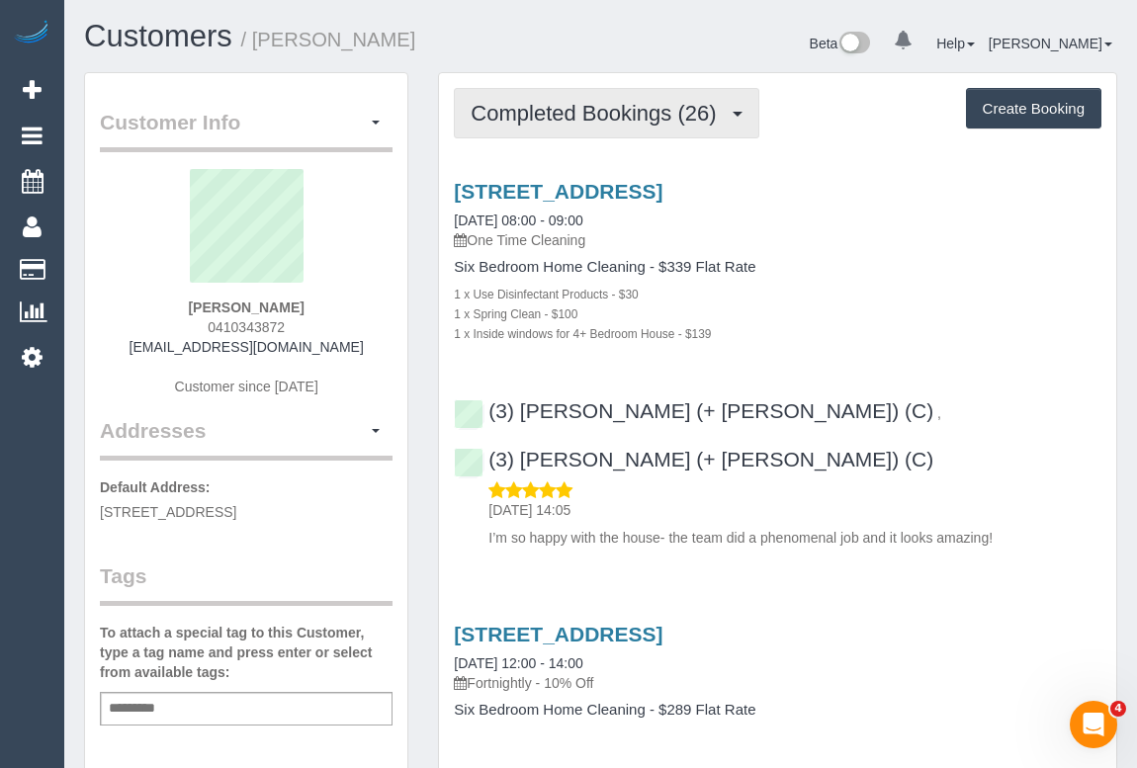
click at [593, 123] on span "Completed Bookings (26)" at bounding box center [597, 113] width 255 height 25
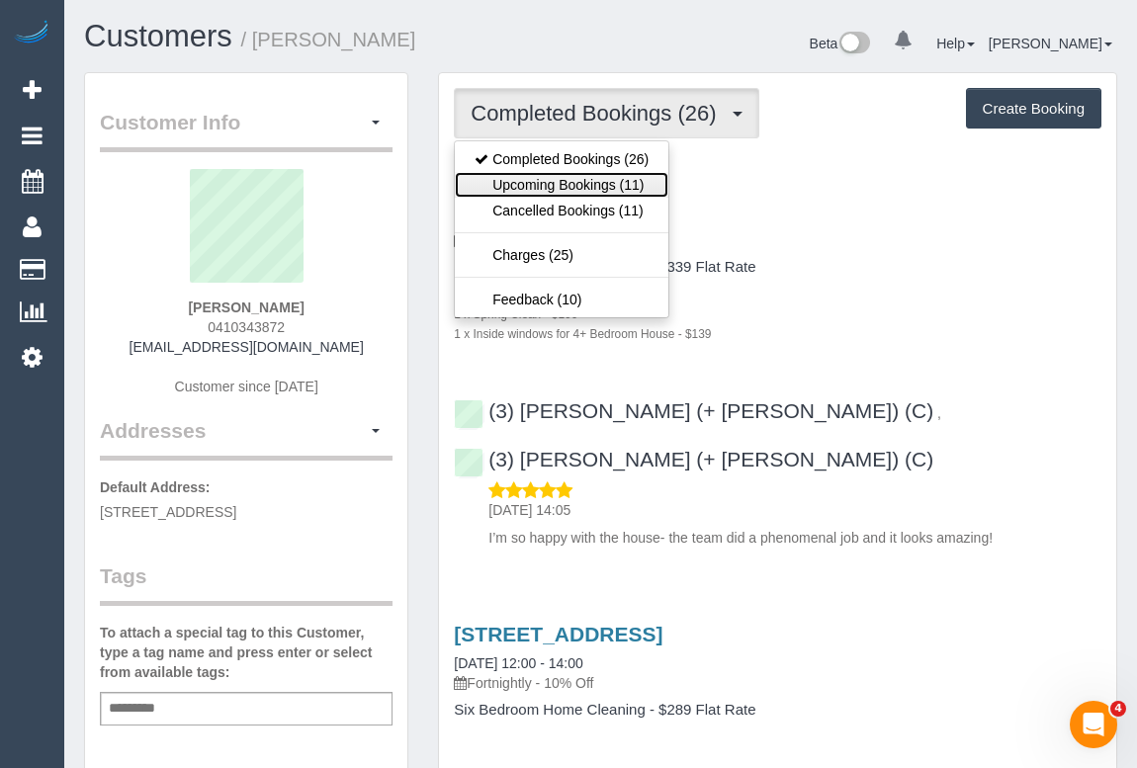
click at [575, 188] on link "Upcoming Bookings (11)" at bounding box center [561, 185] width 213 height 26
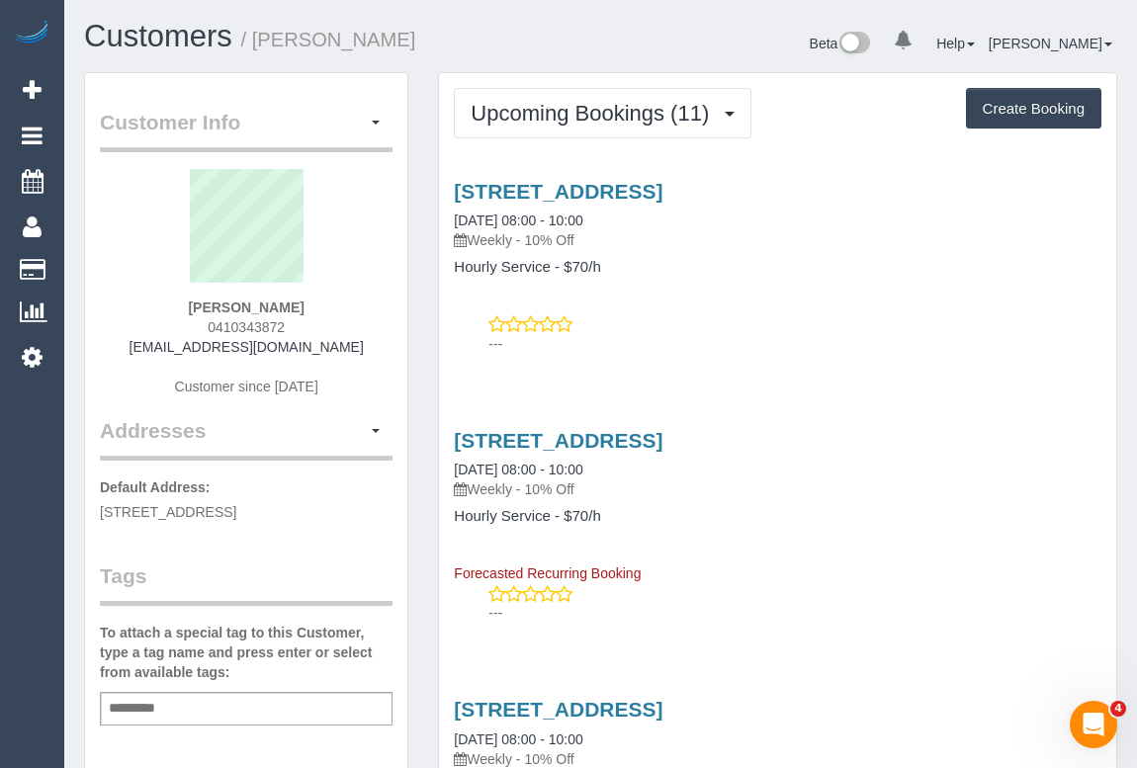
click at [637, 190] on link "4 Green Street, Ivanhoe, VIC 3079" at bounding box center [558, 191] width 209 height 23
click at [797, 359] on div "4 Green Street, Ivanhoe, VIC 3079 13/10/2025 08:00 - 10:00 Weekly - 10% Off Hou…" at bounding box center [777, 263] width 677 height 200
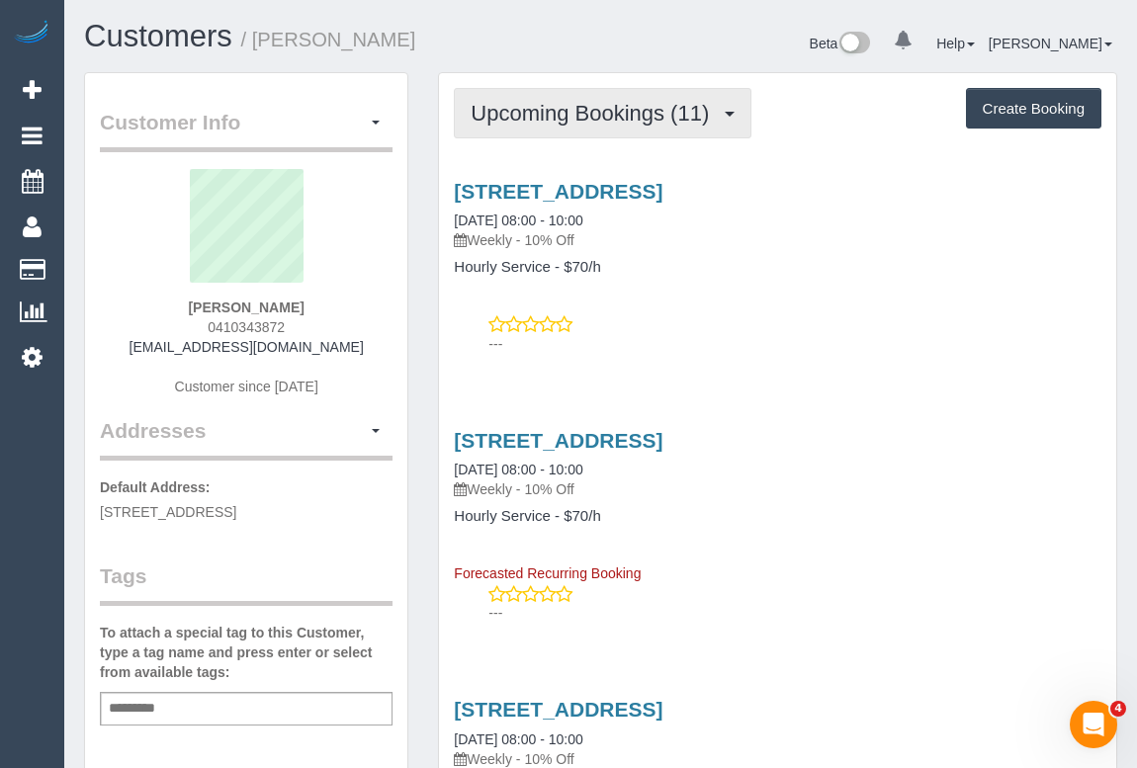
click at [548, 125] on button "Upcoming Bookings (11)" at bounding box center [602, 113] width 297 height 50
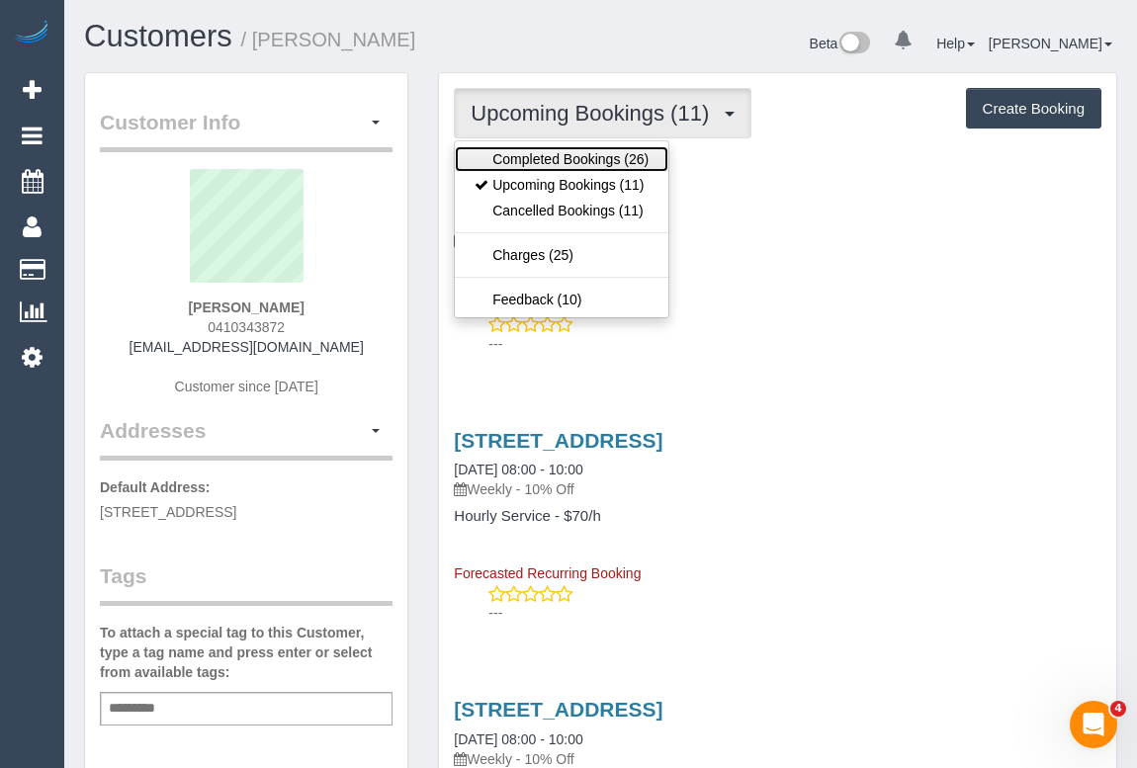
click at [553, 156] on link "Completed Bookings (26)" at bounding box center [561, 159] width 213 height 26
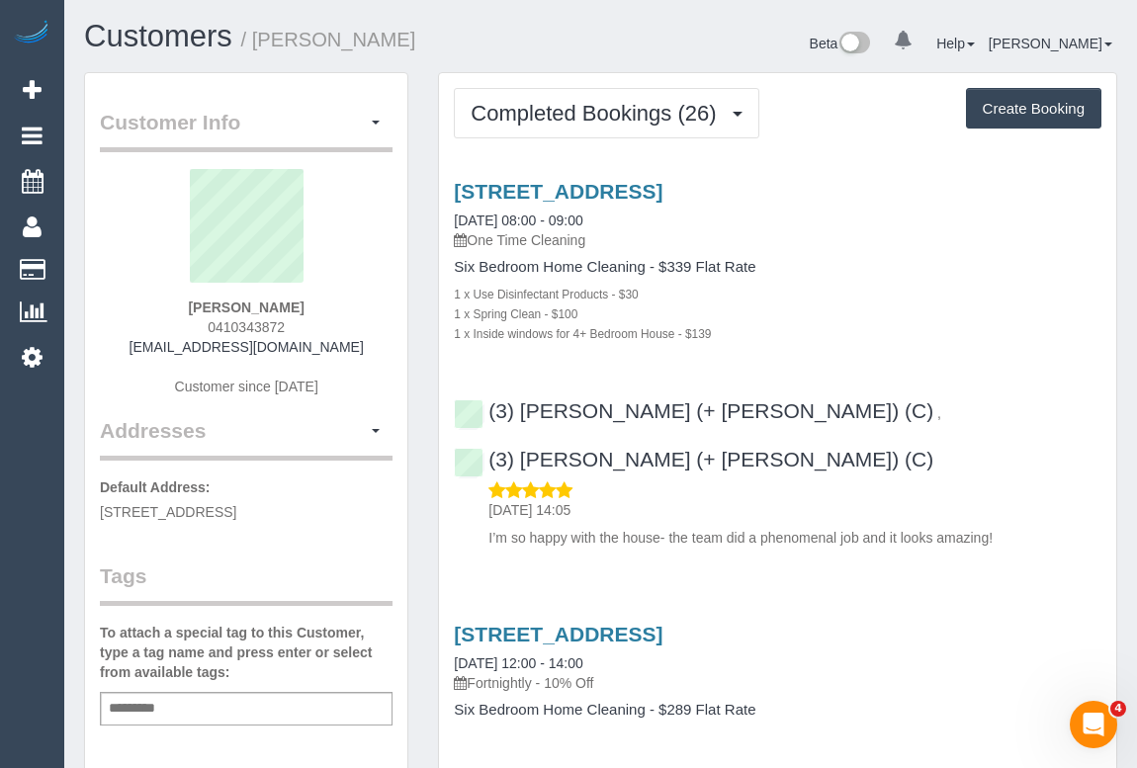
click at [879, 297] on div "1 x Use Disinfectant Products - $30" at bounding box center [777, 294] width 647 height 20
click at [916, 274] on div "Six Bedroom Home Cleaning - $339 Flat Rate 1 x Use Disinfectant Products - $30 …" at bounding box center [777, 301] width 647 height 84
drag, startPoint x: 182, startPoint y: 304, endPoint x: 340, endPoint y: 301, distance: 158.2
click at [340, 301] on div "Kath Corben 0410343872 kath67@gmail.com Customer since 2020" at bounding box center [246, 292] width 293 height 247
copy strong "Kath Corben"
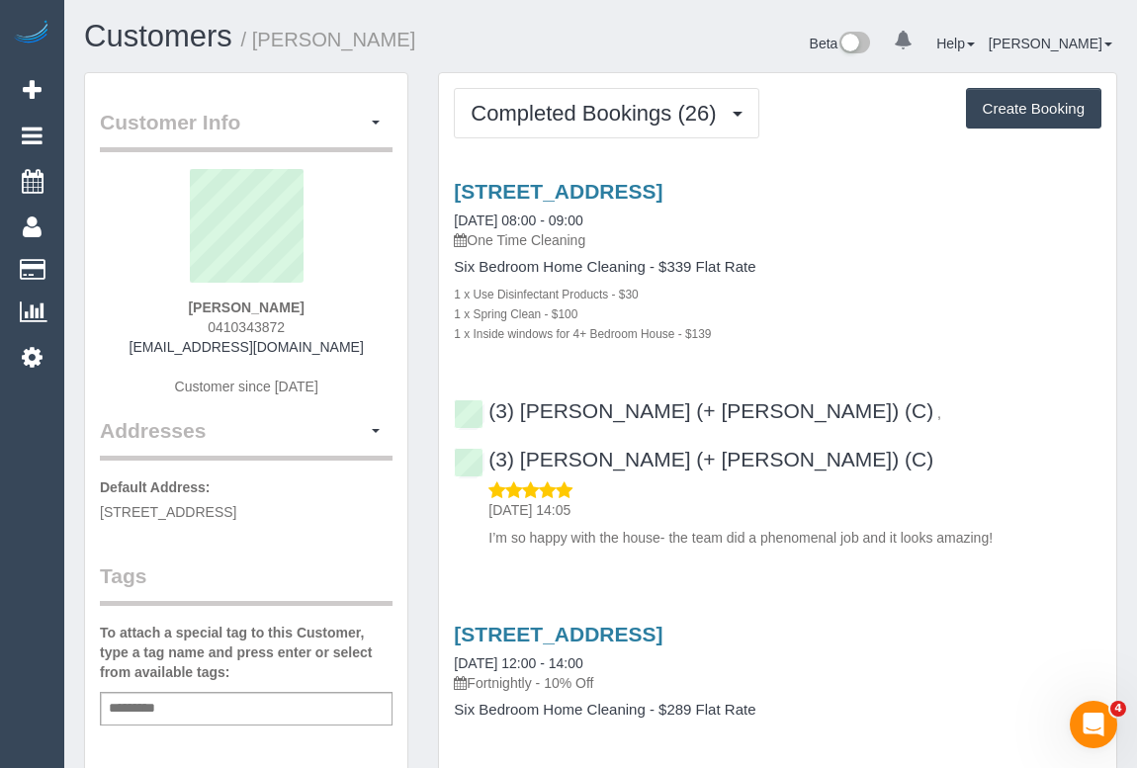
drag, startPoint x: 196, startPoint y: 326, endPoint x: 321, endPoint y: 325, distance: 125.5
click at [321, 325] on div "Kath Corben 0410343872 kath67@gmail.com Customer since 2020" at bounding box center [246, 292] width 293 height 247
copy span "0410343872"
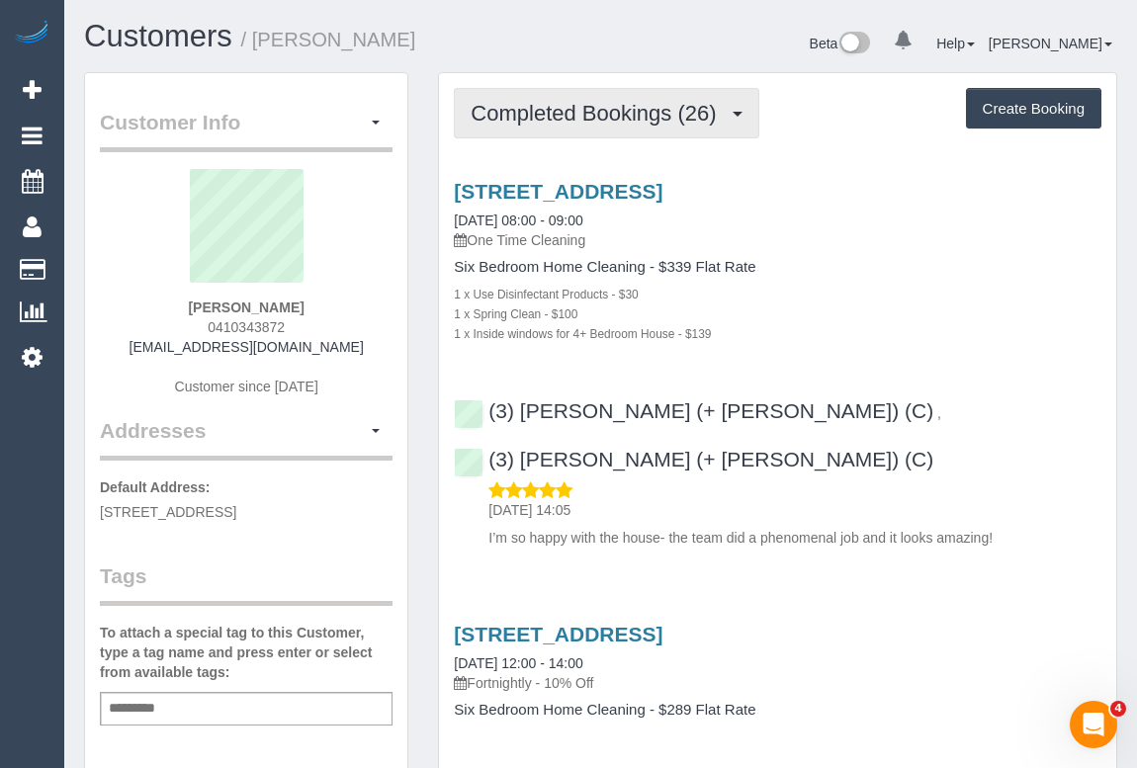
click at [605, 108] on span "Completed Bookings (26)" at bounding box center [597, 113] width 255 height 25
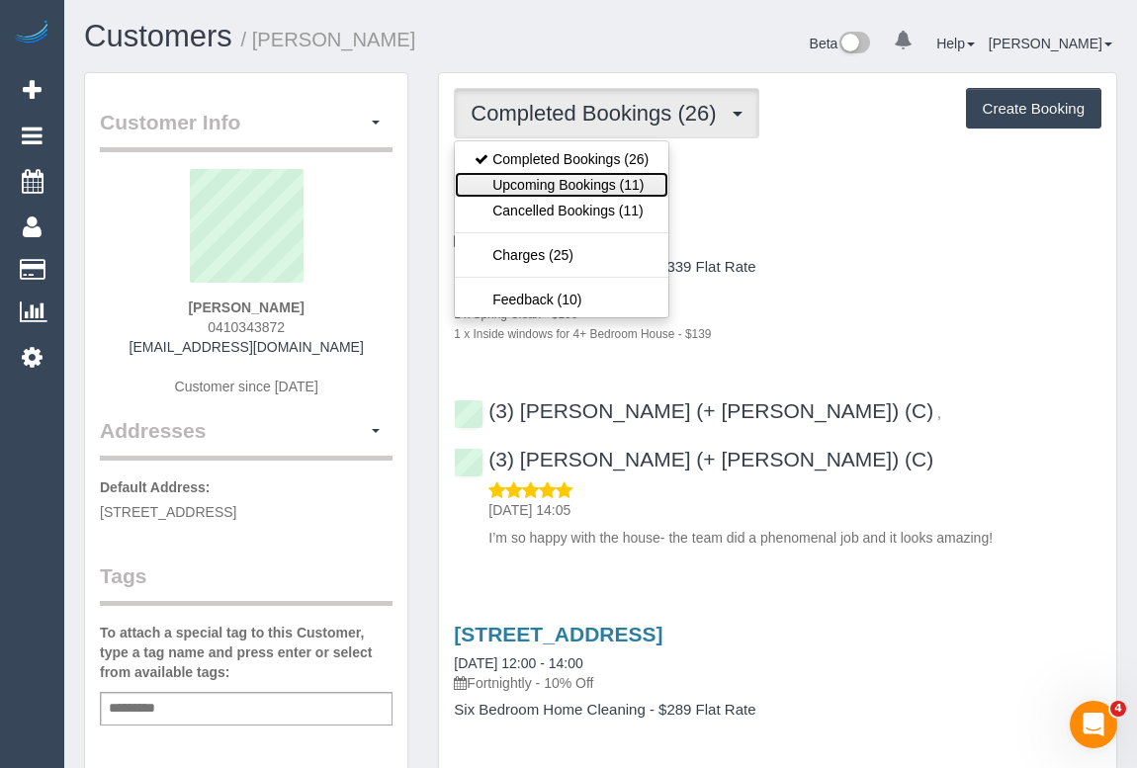
click at [548, 184] on link "Upcoming Bookings (11)" at bounding box center [561, 185] width 213 height 26
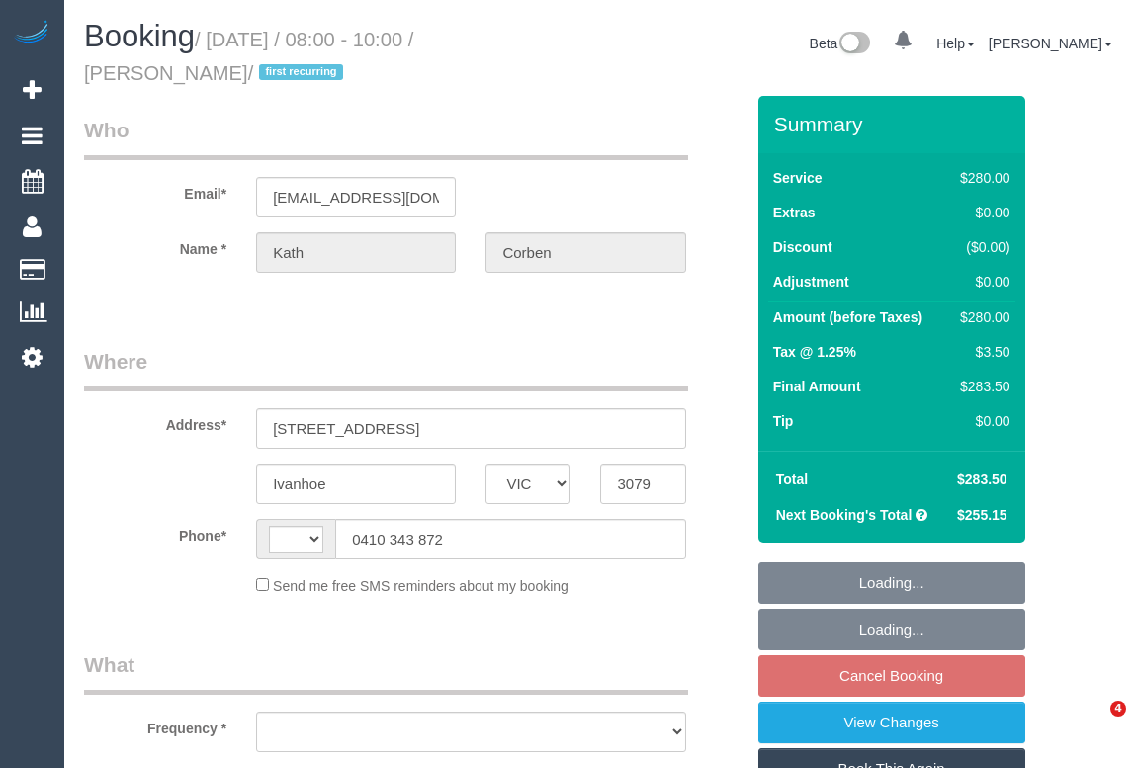
select select "VIC"
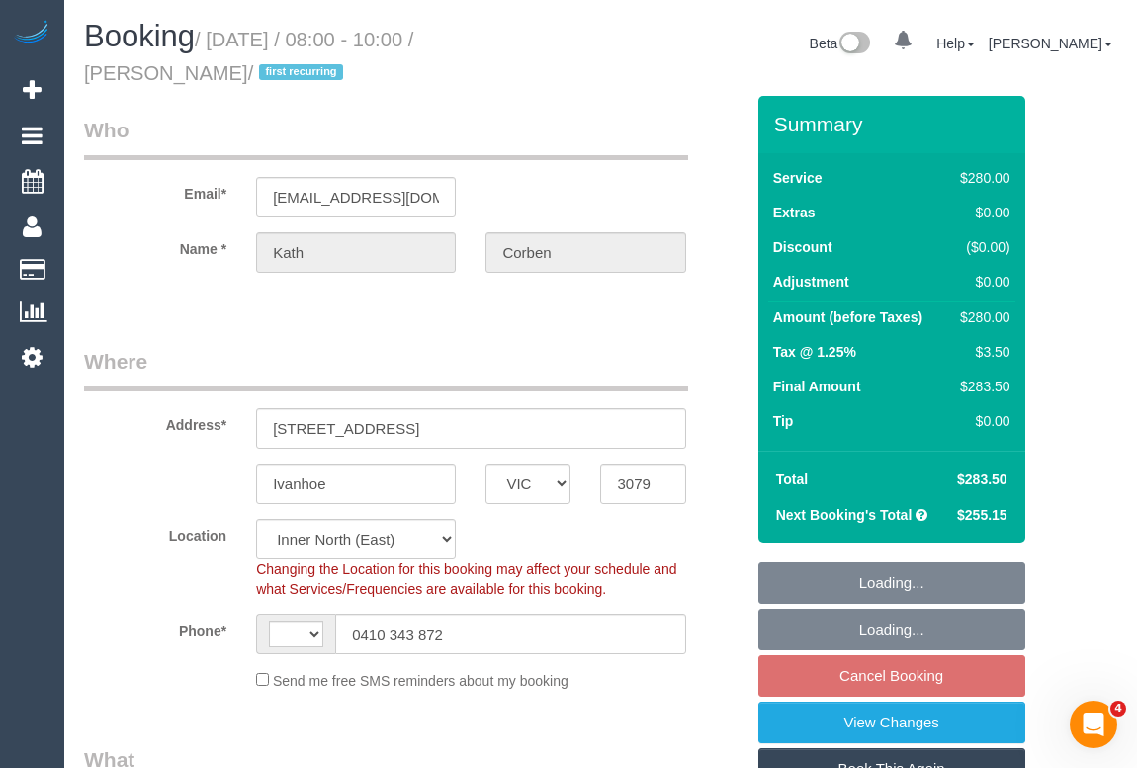
select select "string:AU"
select select "object:682"
select select "string:stripe-pm_1S8JFC2GScqysDRVUQutItZh"
select select "number:30"
select select "number:14"
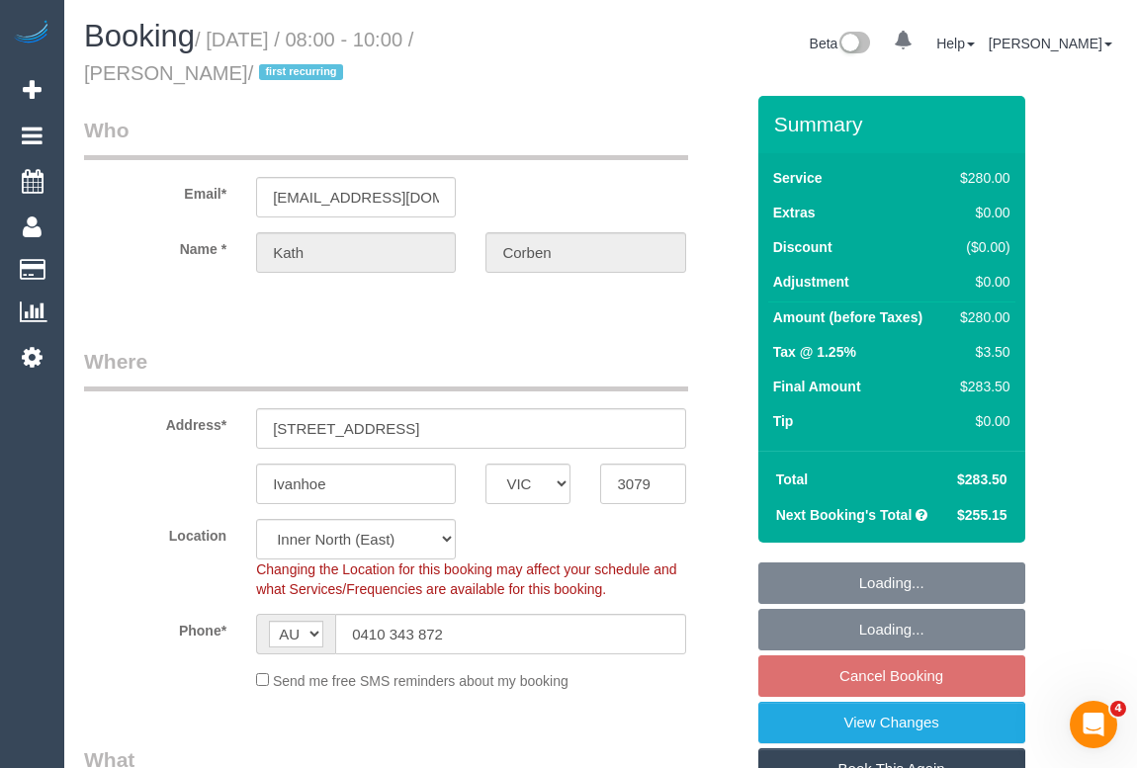
select select "number:18"
select select "number:24"
select select "number:34"
select select "number:11"
select select "2"
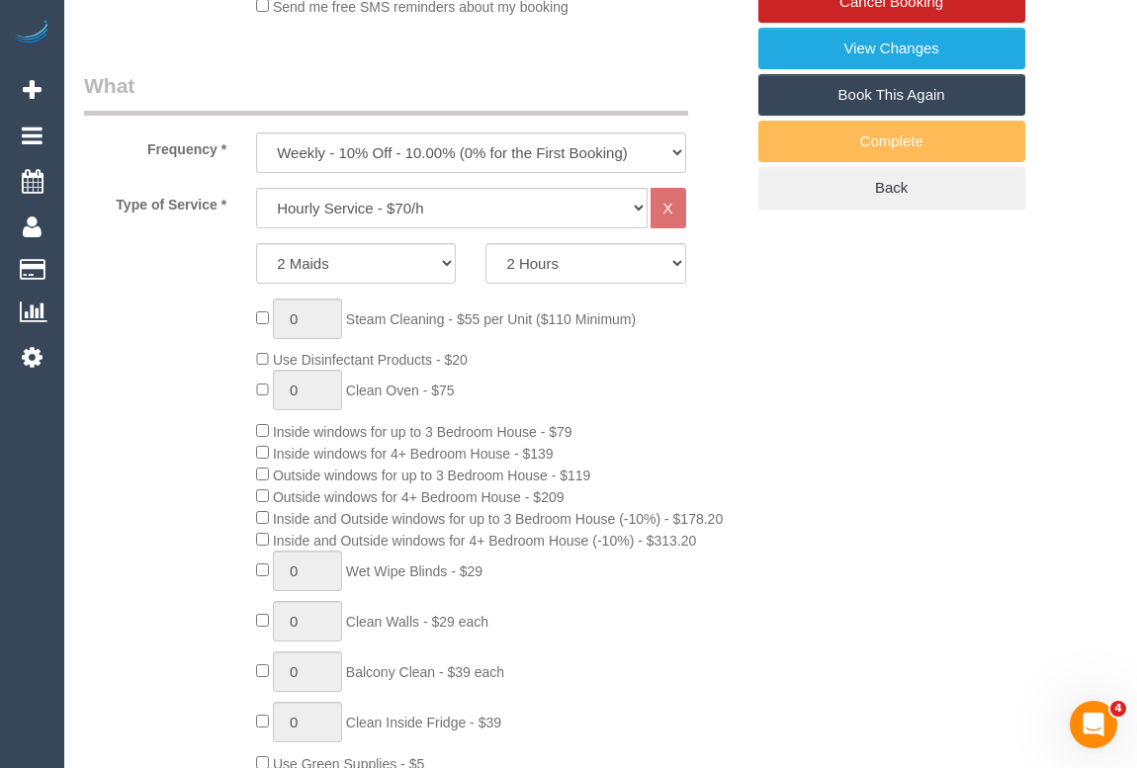
scroll to position [718, 0]
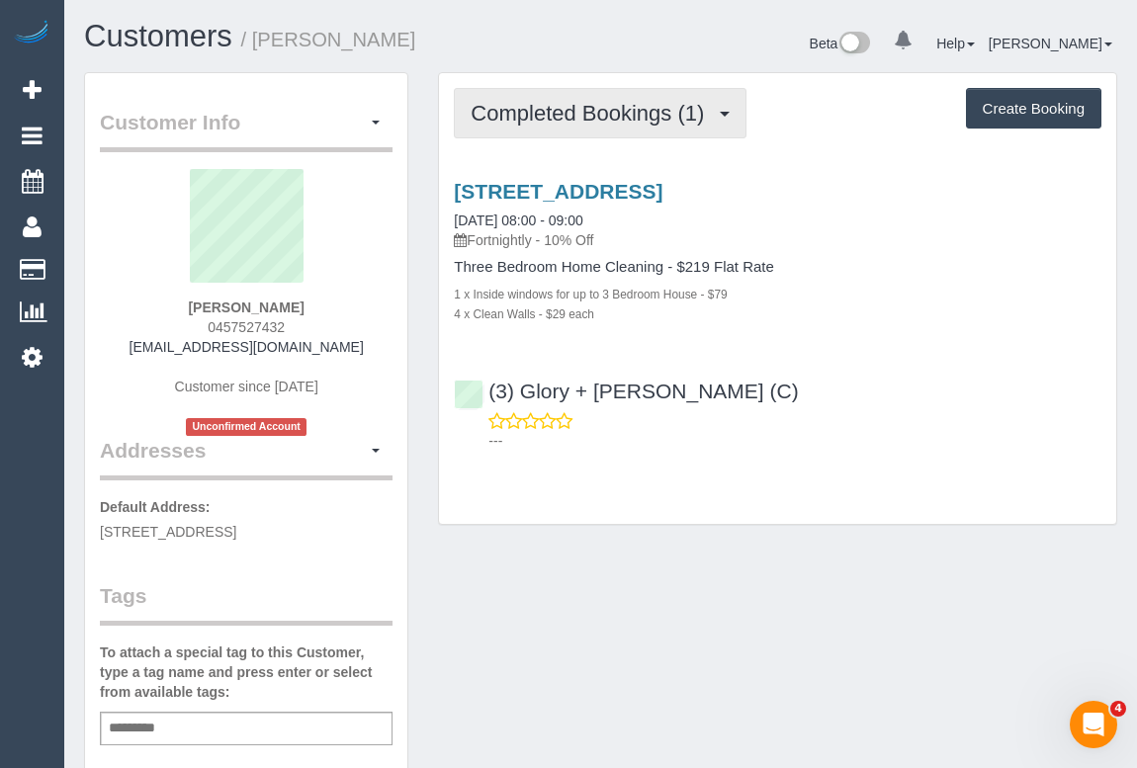
click at [555, 115] on span "Completed Bookings (1)" at bounding box center [591, 113] width 243 height 25
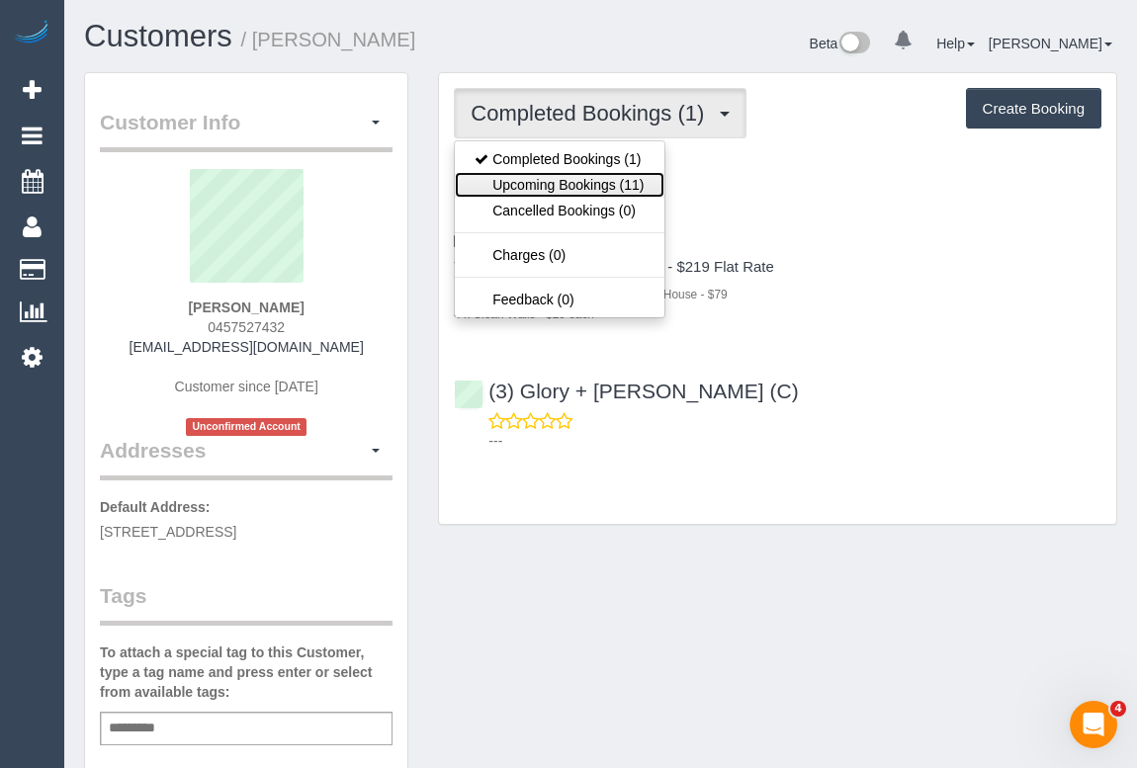
click at [559, 184] on link "Upcoming Bookings (11)" at bounding box center [559, 185] width 209 height 26
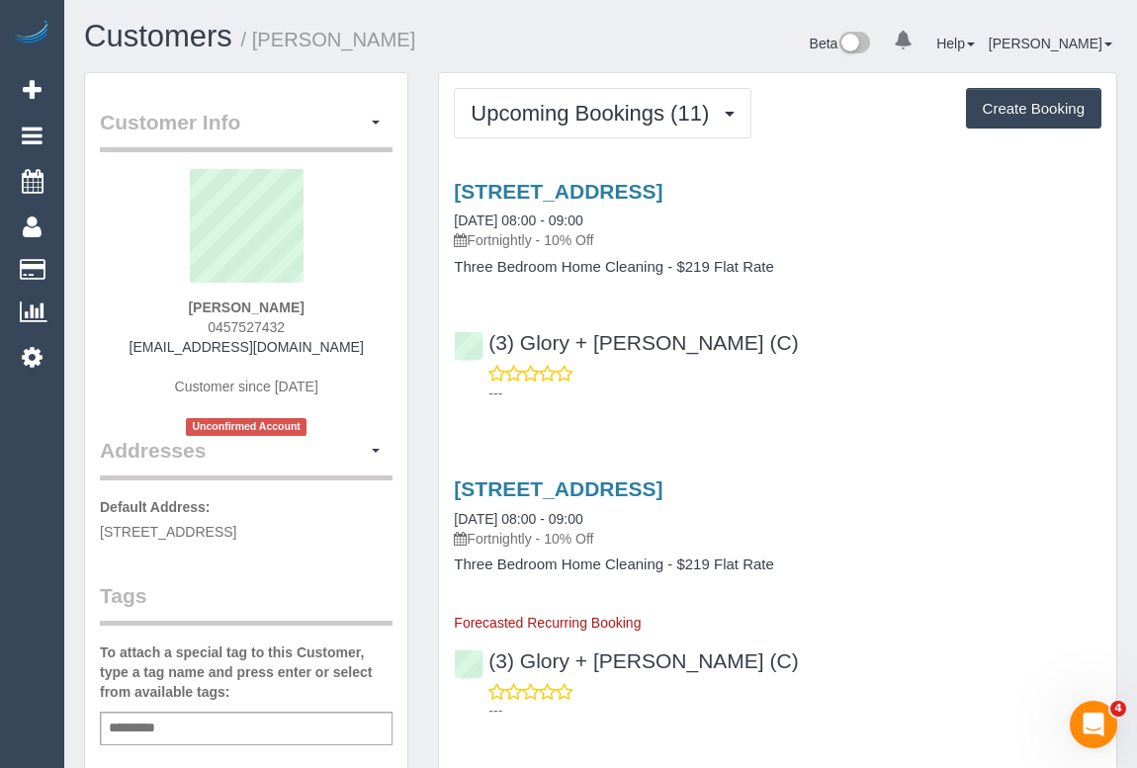
click at [849, 393] on p "---" at bounding box center [794, 393] width 613 height 20
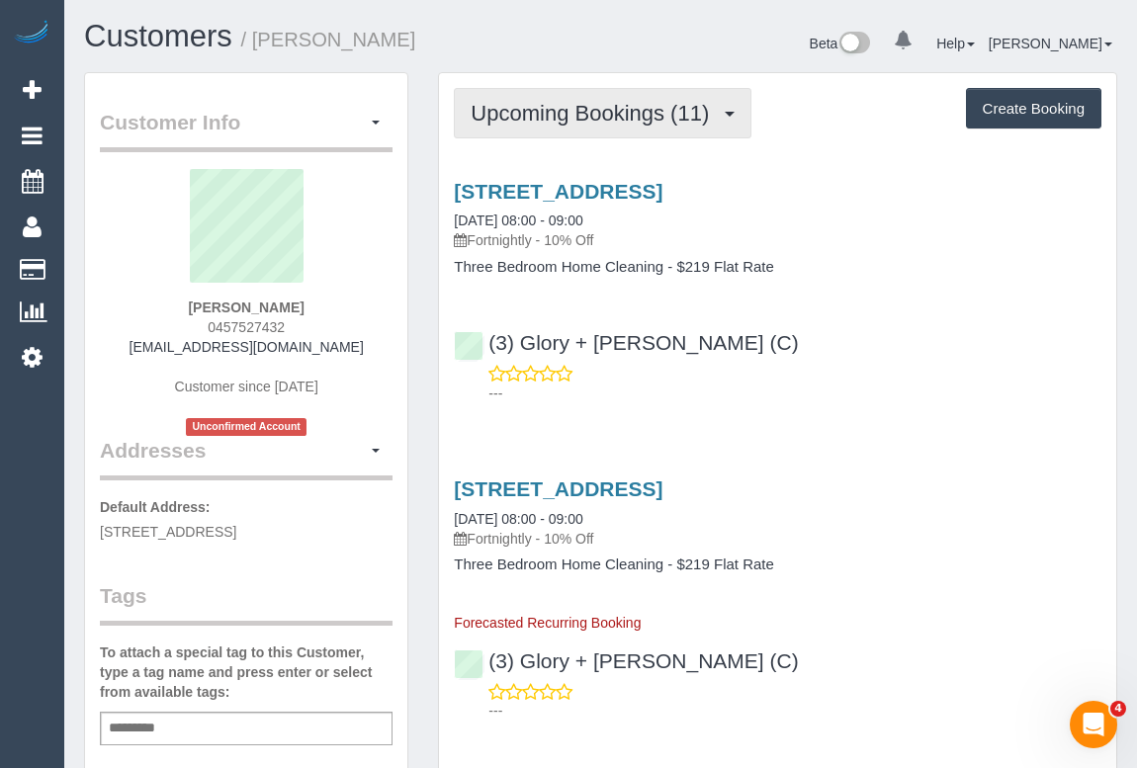
click at [607, 123] on span "Upcoming Bookings (11)" at bounding box center [594, 113] width 248 height 25
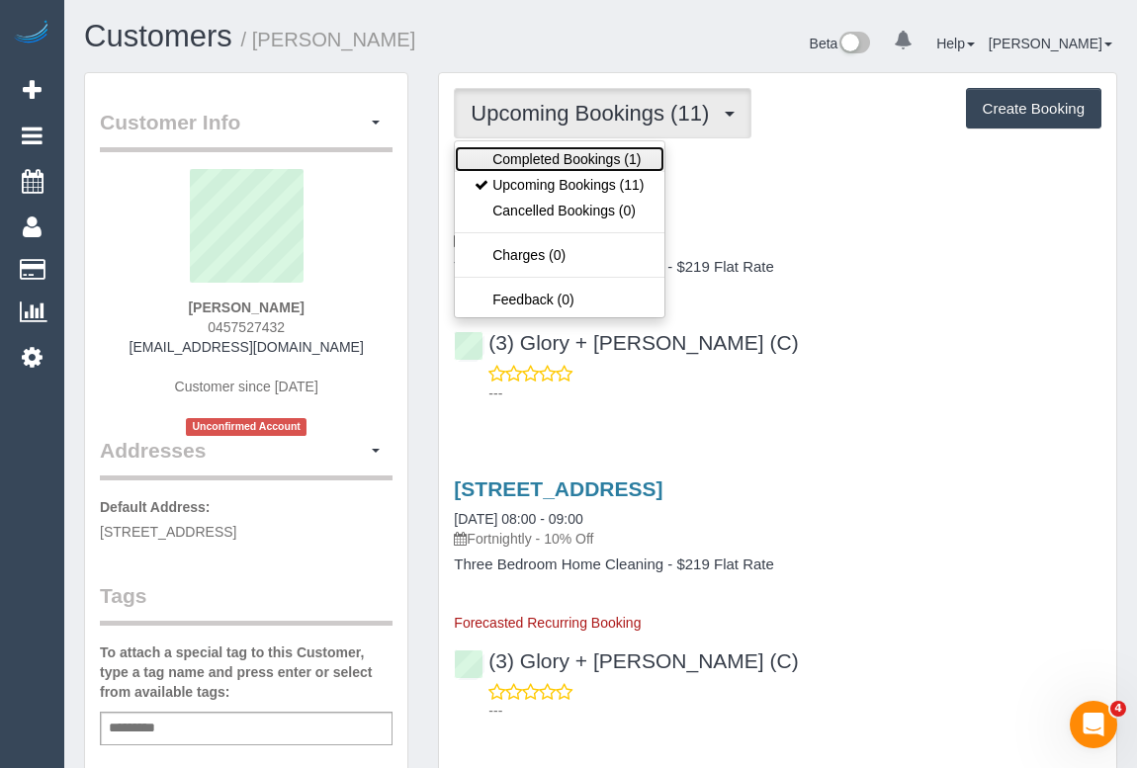
click at [593, 159] on link "Completed Bookings (1)" at bounding box center [559, 159] width 209 height 26
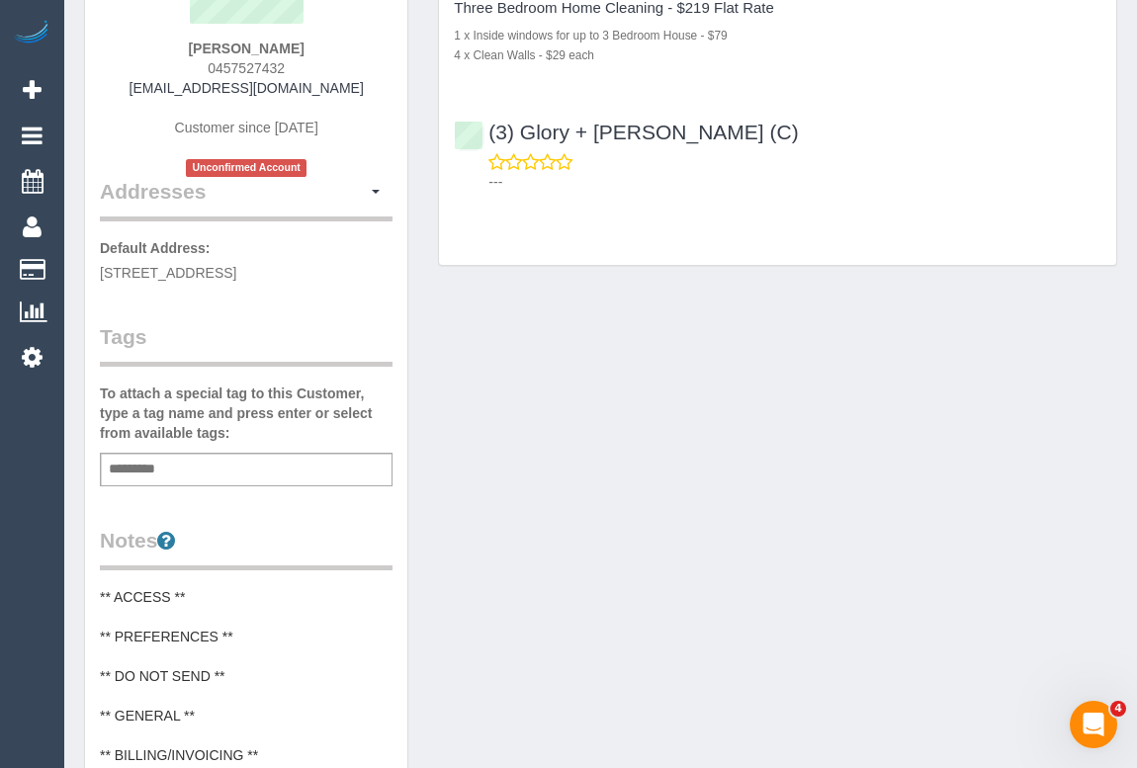
scroll to position [269, 0]
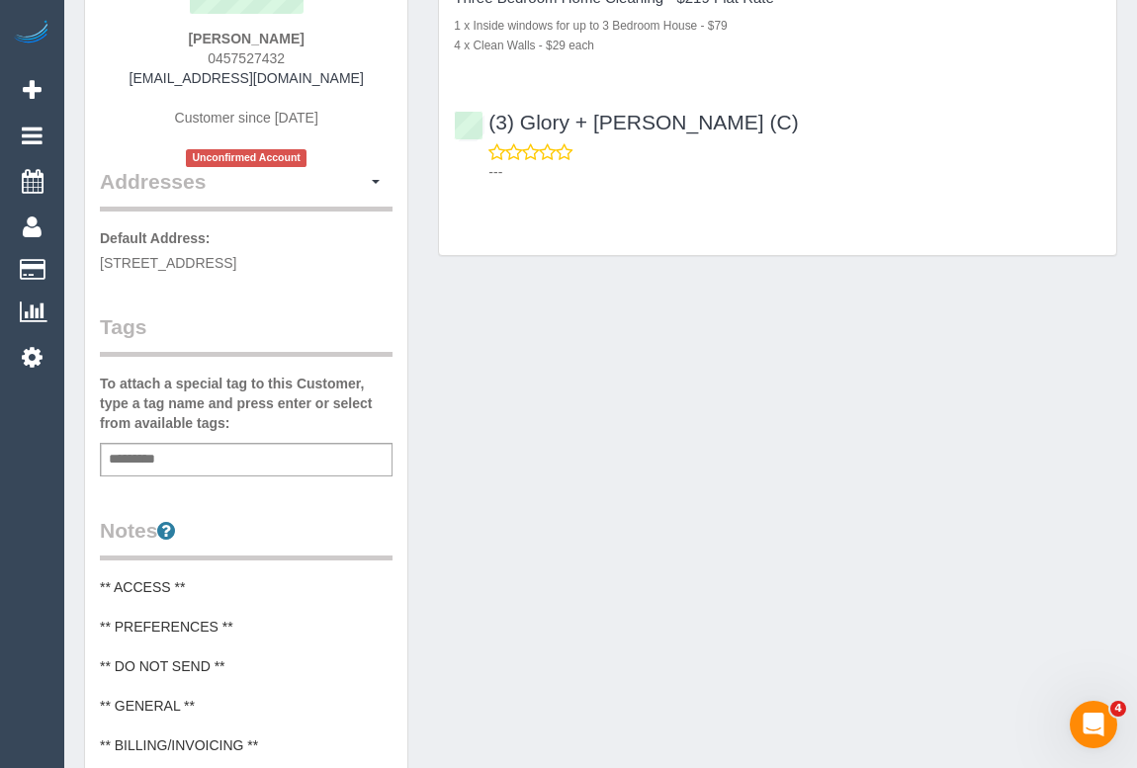
click at [191, 459] on div "Add a tag" at bounding box center [246, 460] width 293 height 34
click at [221, 458] on div "Add a tag" at bounding box center [246, 460] width 293 height 34
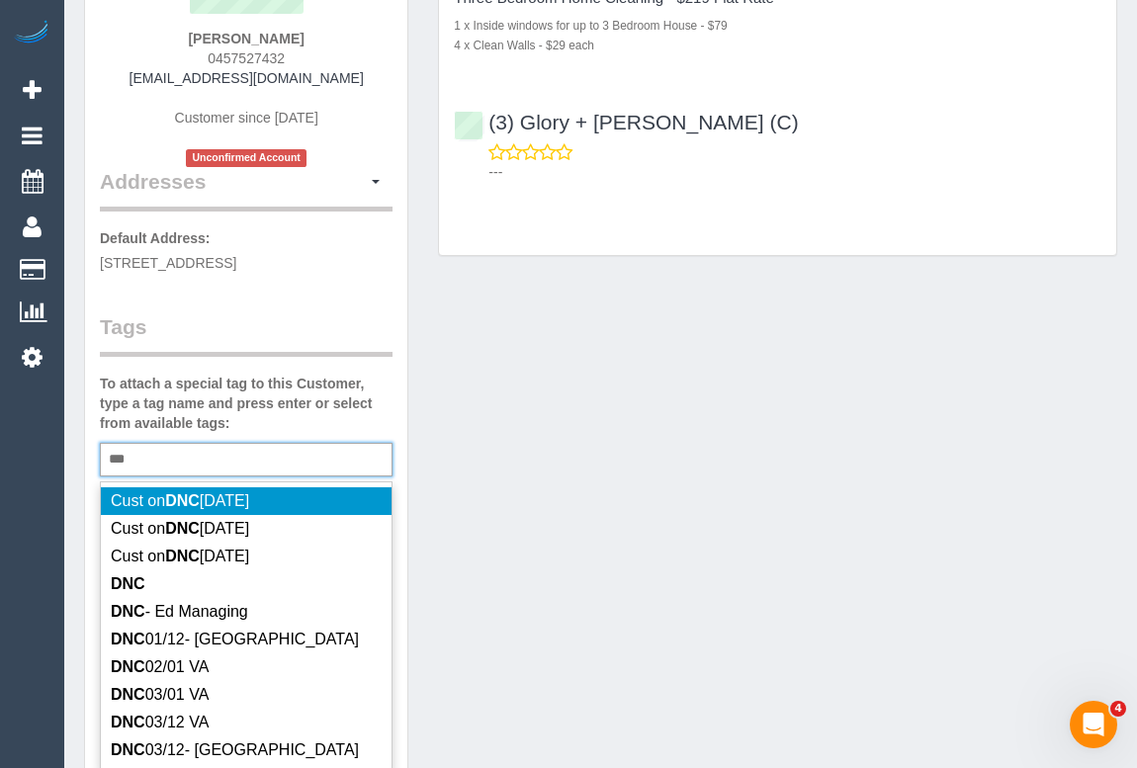
click at [198, 460] on div "*** DNC" at bounding box center [246, 460] width 293 height 34
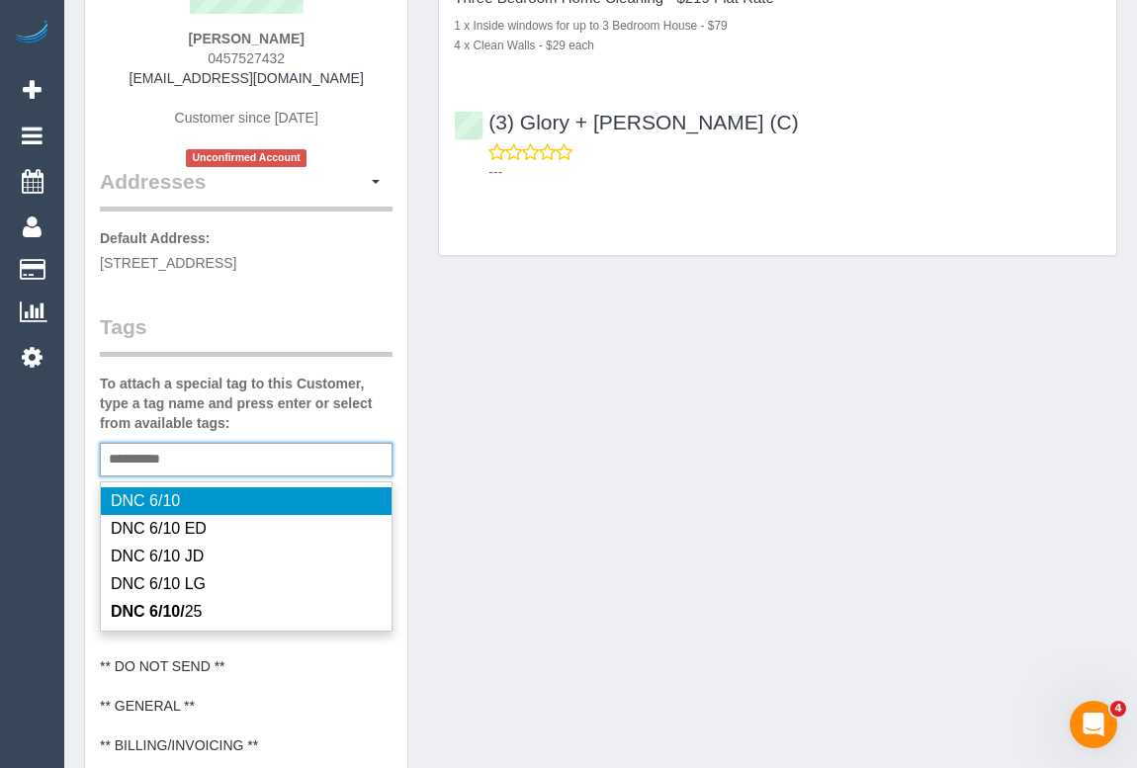
type input "**********"
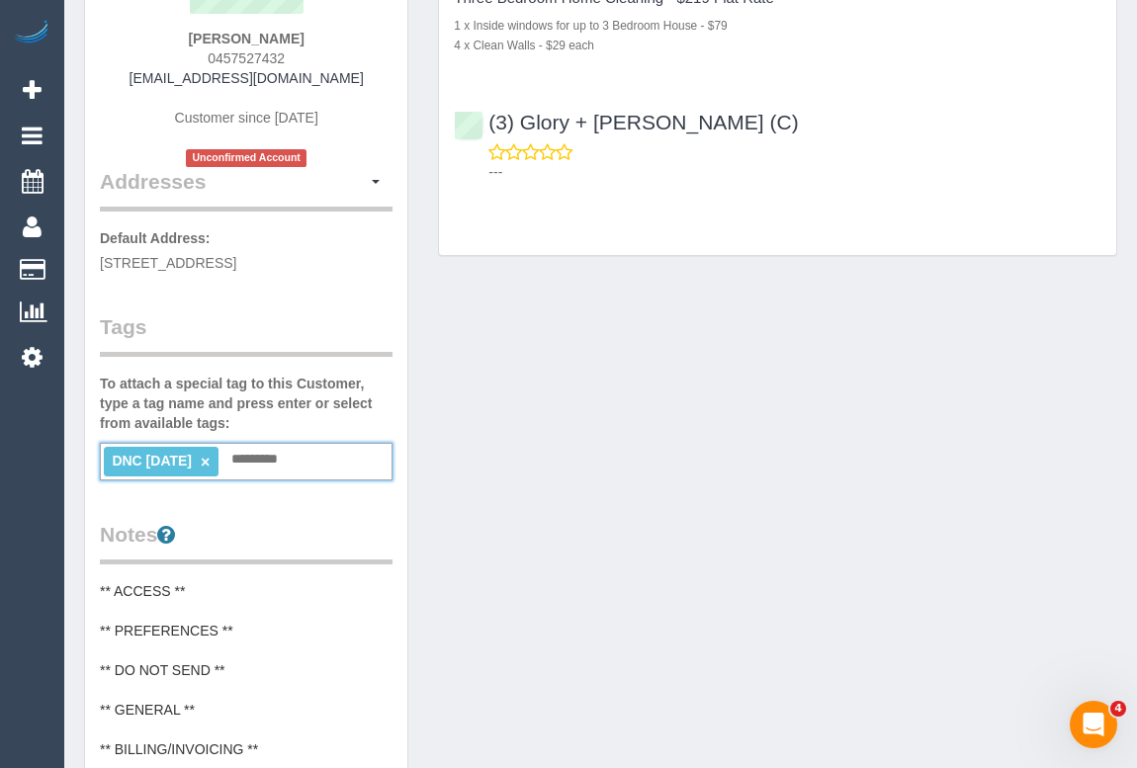
click at [514, 462] on div "Customer Info Edit Contact Info Send Message Email Preferences Special Sales Ta…" at bounding box center [600, 556] width 1062 height 1506
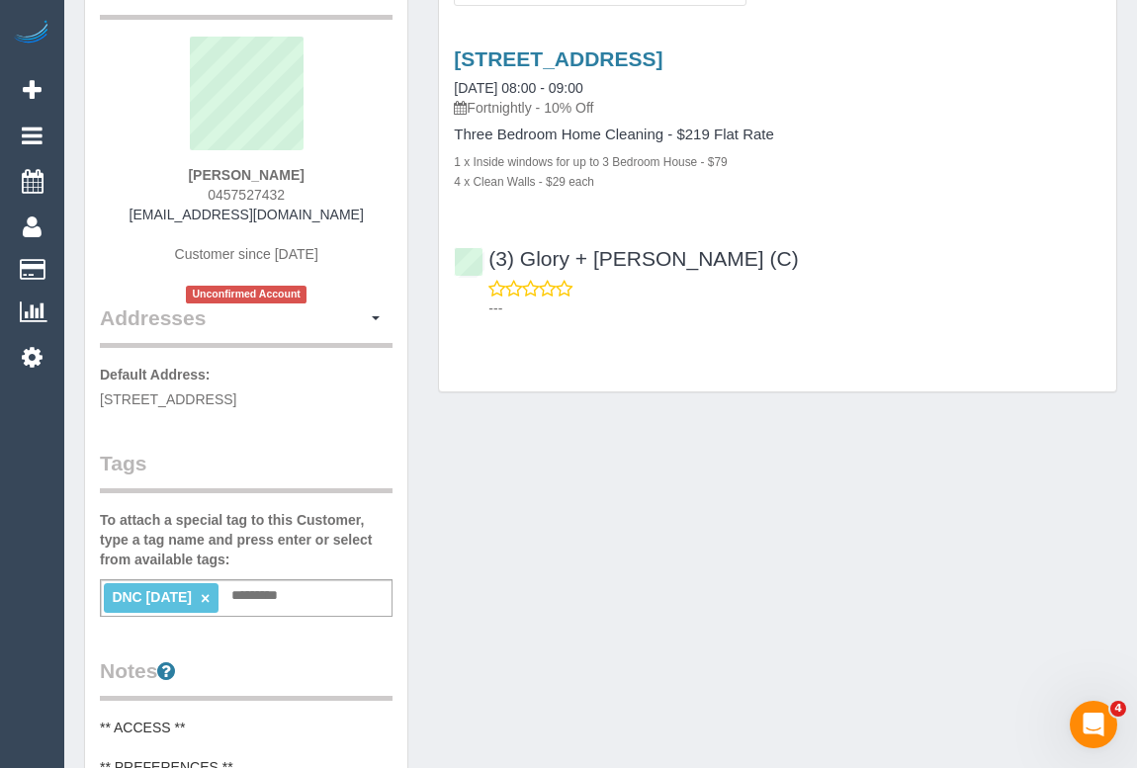
scroll to position [0, 0]
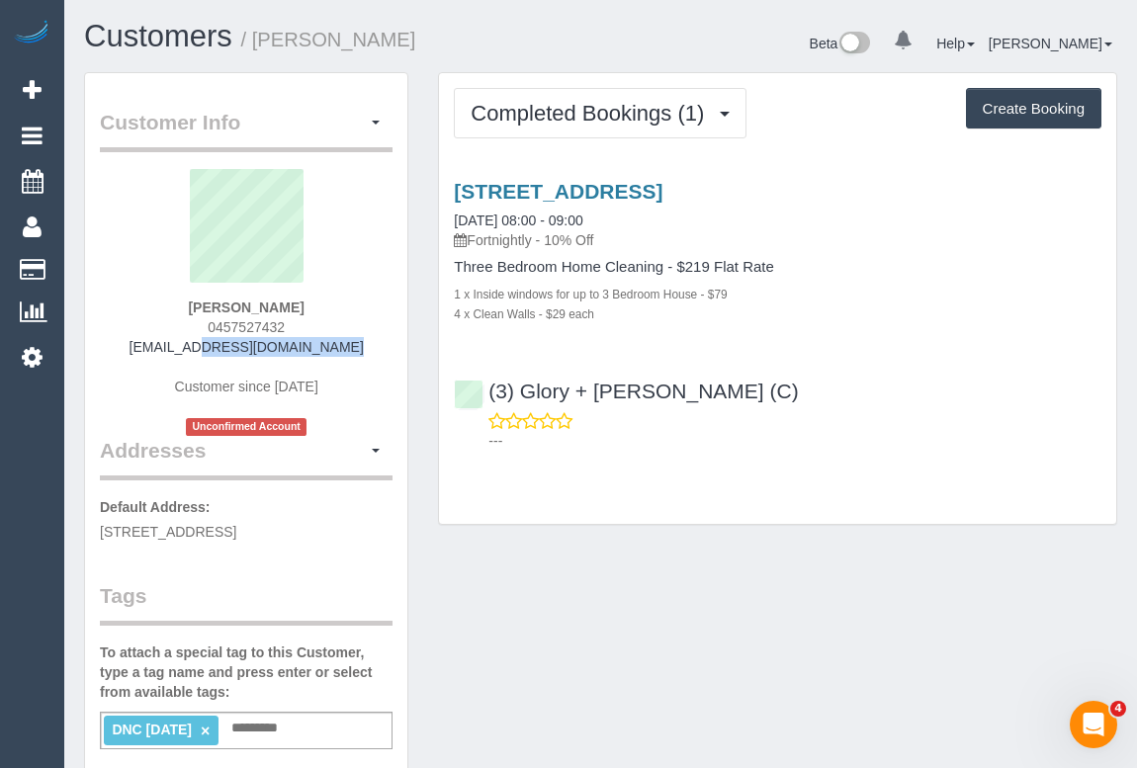
drag, startPoint x: 168, startPoint y: 345, endPoint x: 365, endPoint y: 348, distance: 196.7
click at [365, 348] on div "Anissy Wassef 0457527432 akaram90@icloud.com Customer since 2025 Unconfirmed Ac…" at bounding box center [246, 302] width 293 height 267
copy link "[EMAIL_ADDRESS][DOMAIN_NAME]"
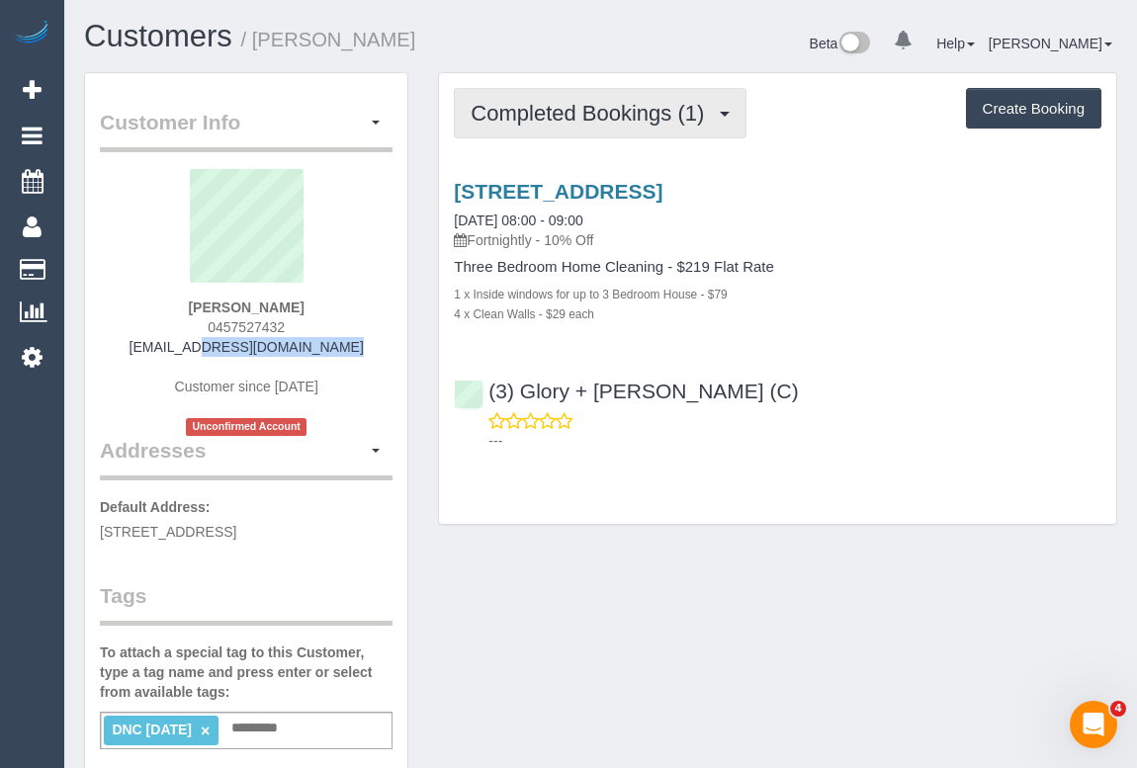
drag, startPoint x: 593, startPoint y: 102, endPoint x: 577, endPoint y: 137, distance: 38.9
click at [593, 102] on span "Completed Bookings (1)" at bounding box center [591, 113] width 243 height 25
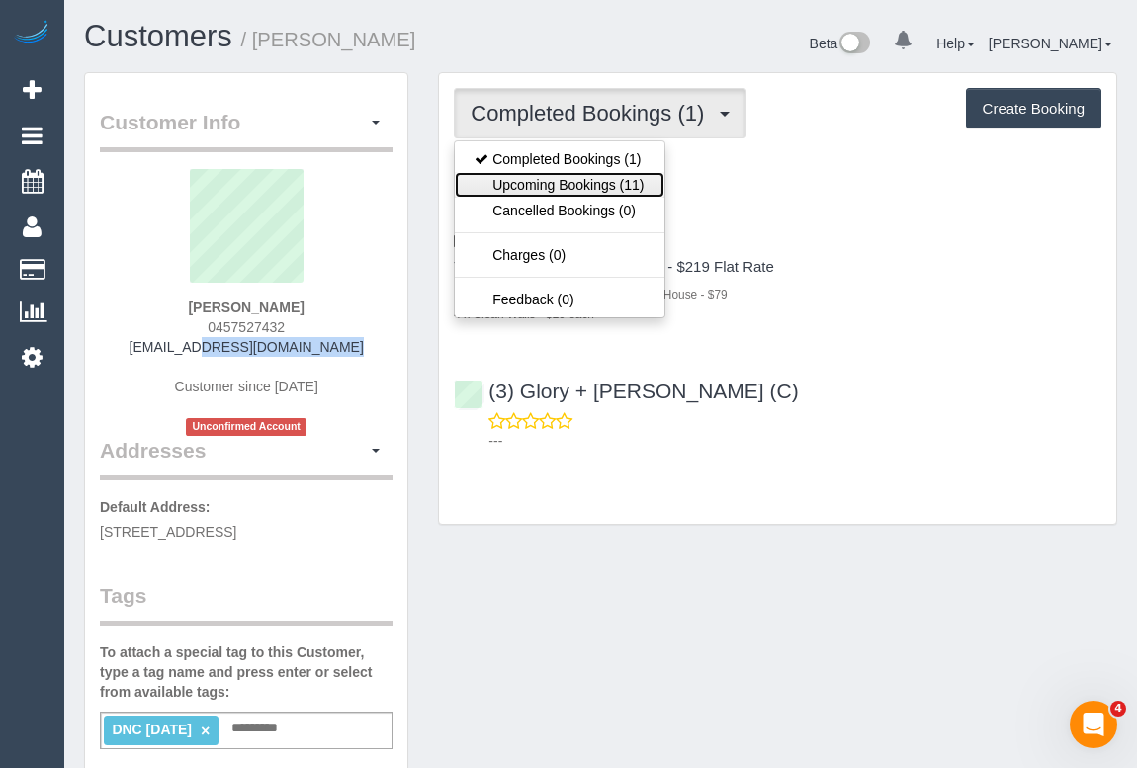
click at [562, 185] on link "Upcoming Bookings (11)" at bounding box center [559, 185] width 209 height 26
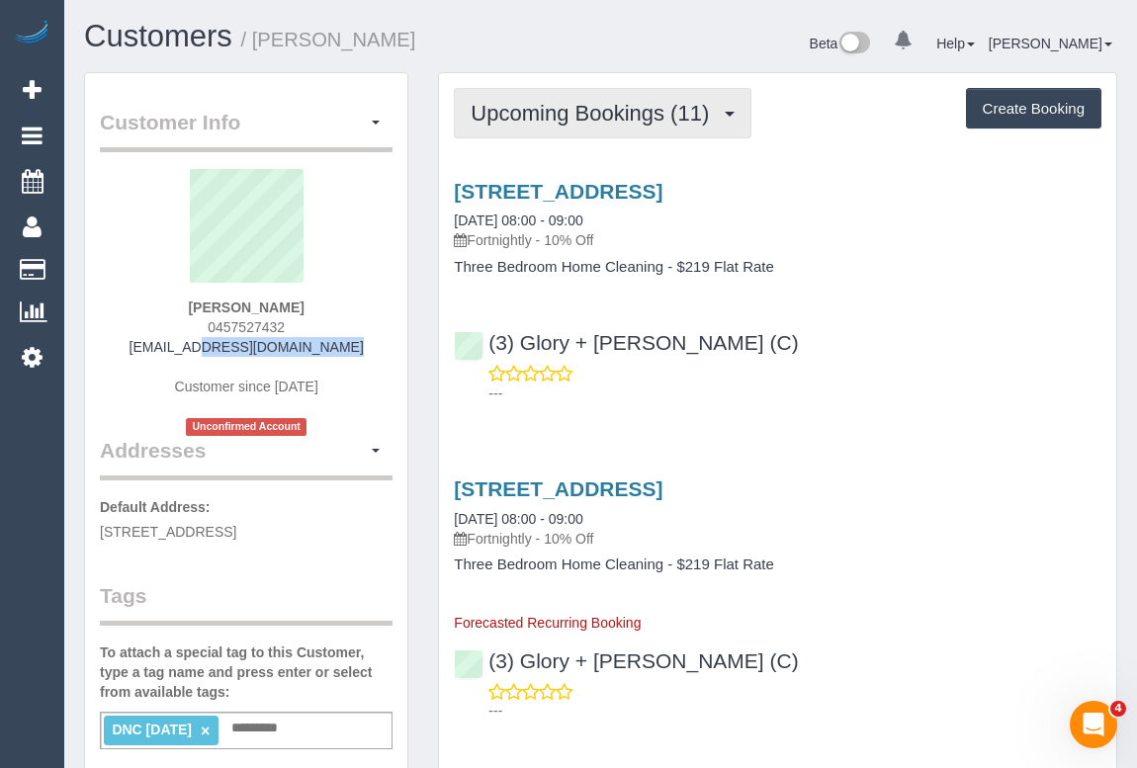
click at [595, 118] on span "Upcoming Bookings (11)" at bounding box center [594, 113] width 248 height 25
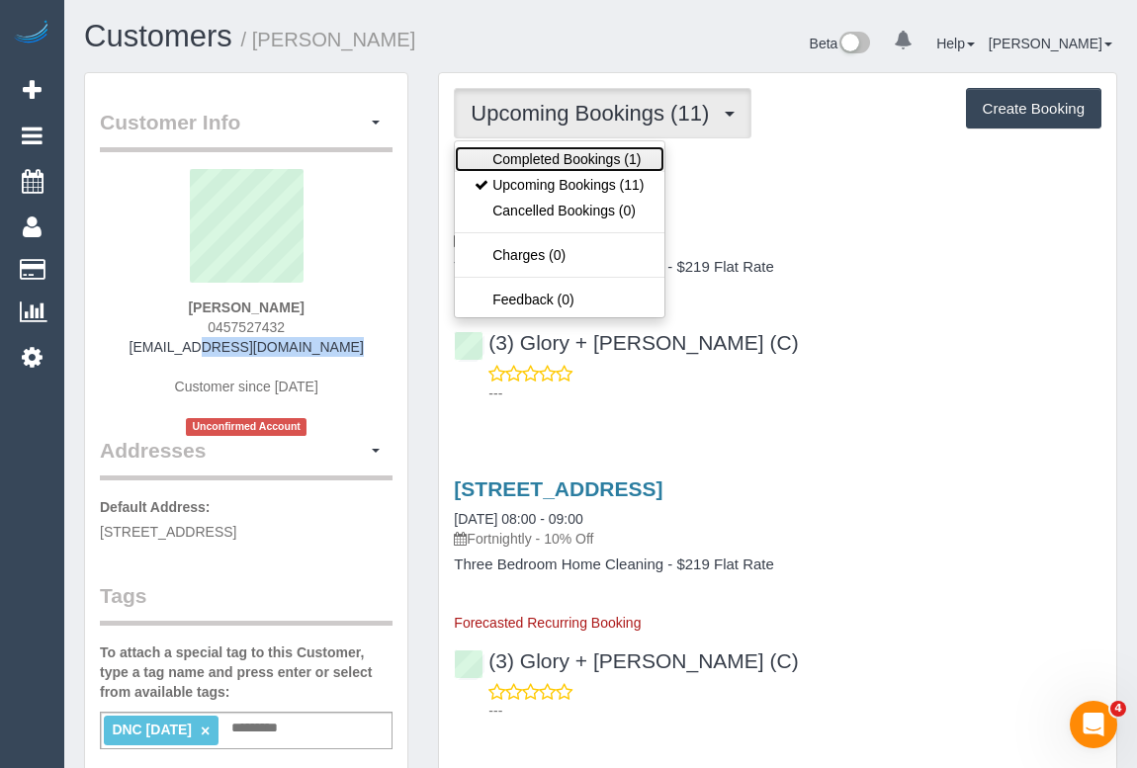
click at [584, 154] on link "Completed Bookings (1)" at bounding box center [559, 159] width 209 height 26
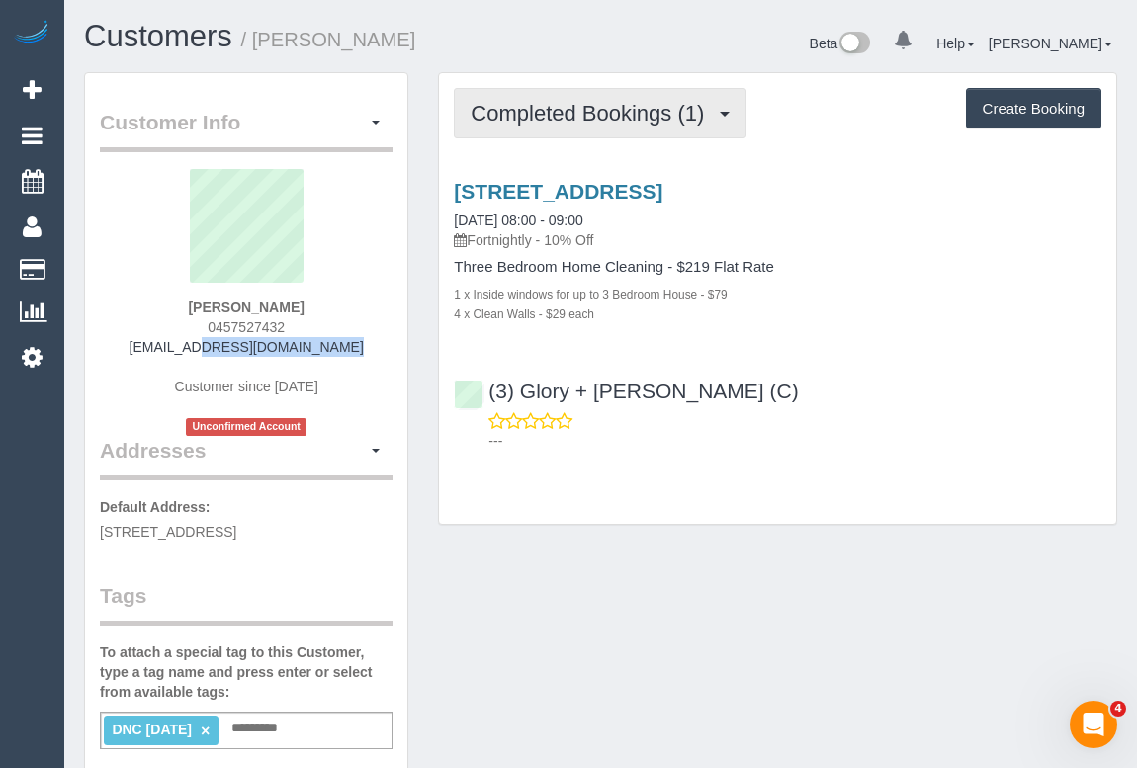
click at [594, 128] on button "Completed Bookings (1)" at bounding box center [600, 113] width 293 height 50
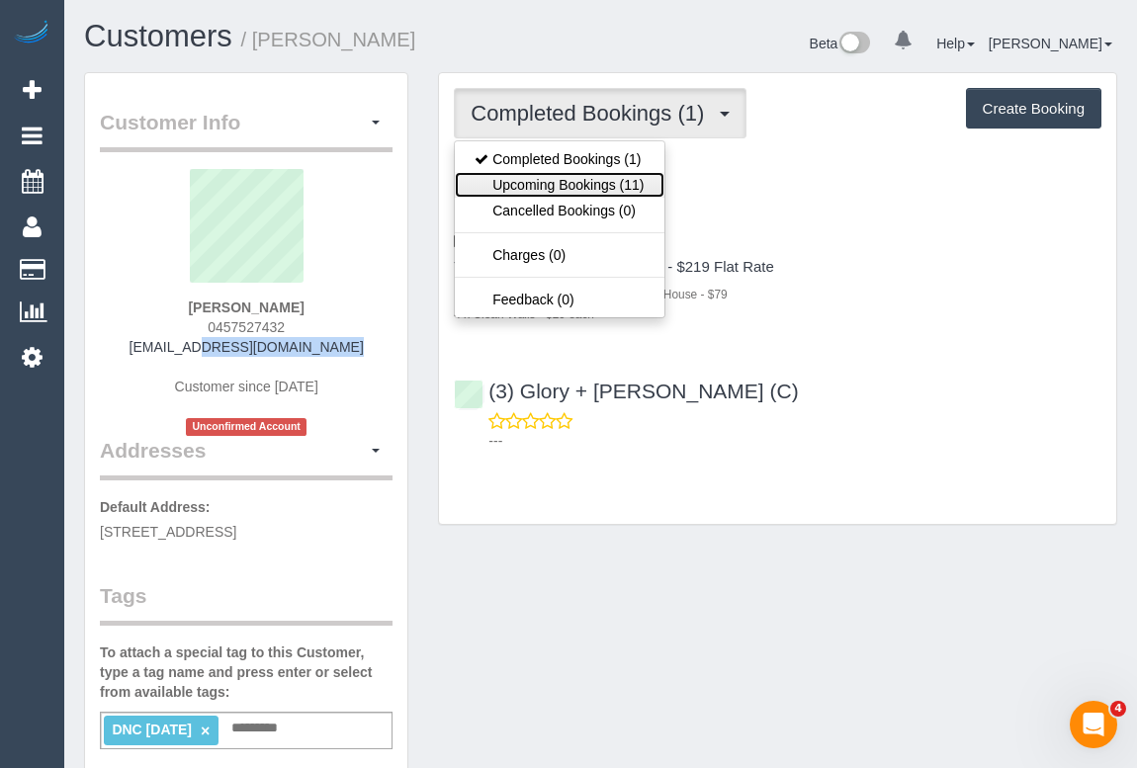
click at [566, 188] on link "Upcoming Bookings (11)" at bounding box center [559, 185] width 209 height 26
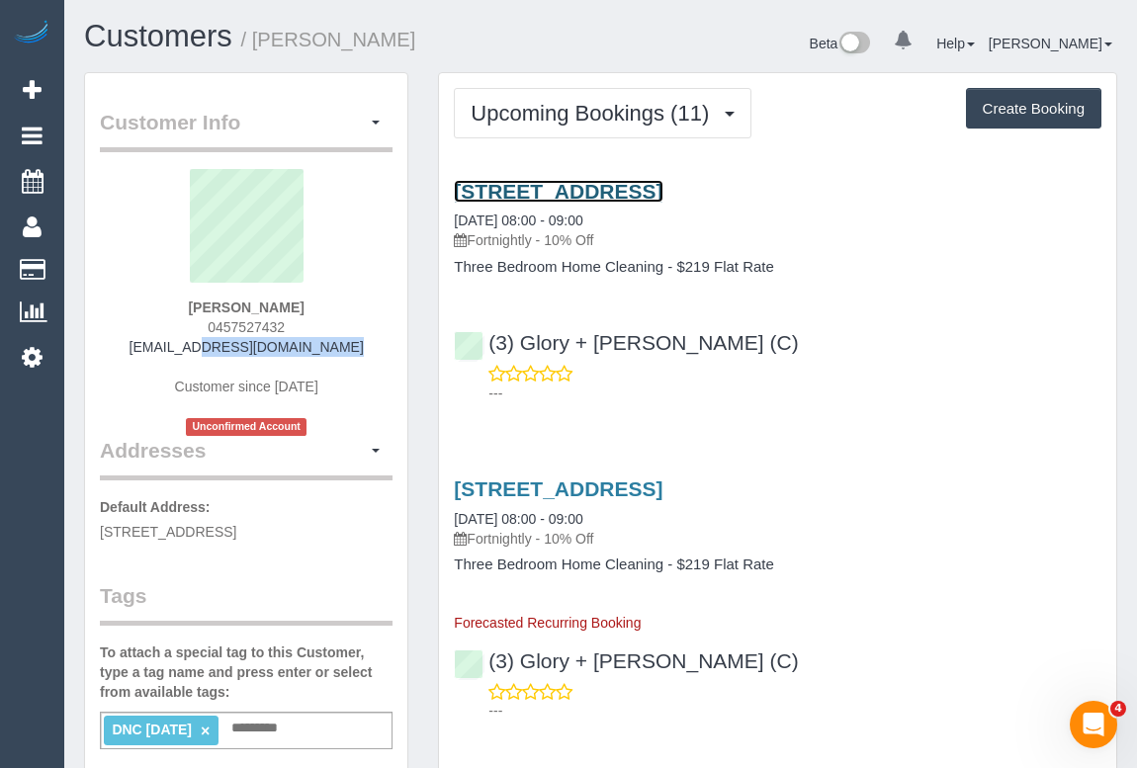
click at [627, 196] on link "6 Gretel Place, Berwick, VIC 3806" at bounding box center [558, 191] width 209 height 23
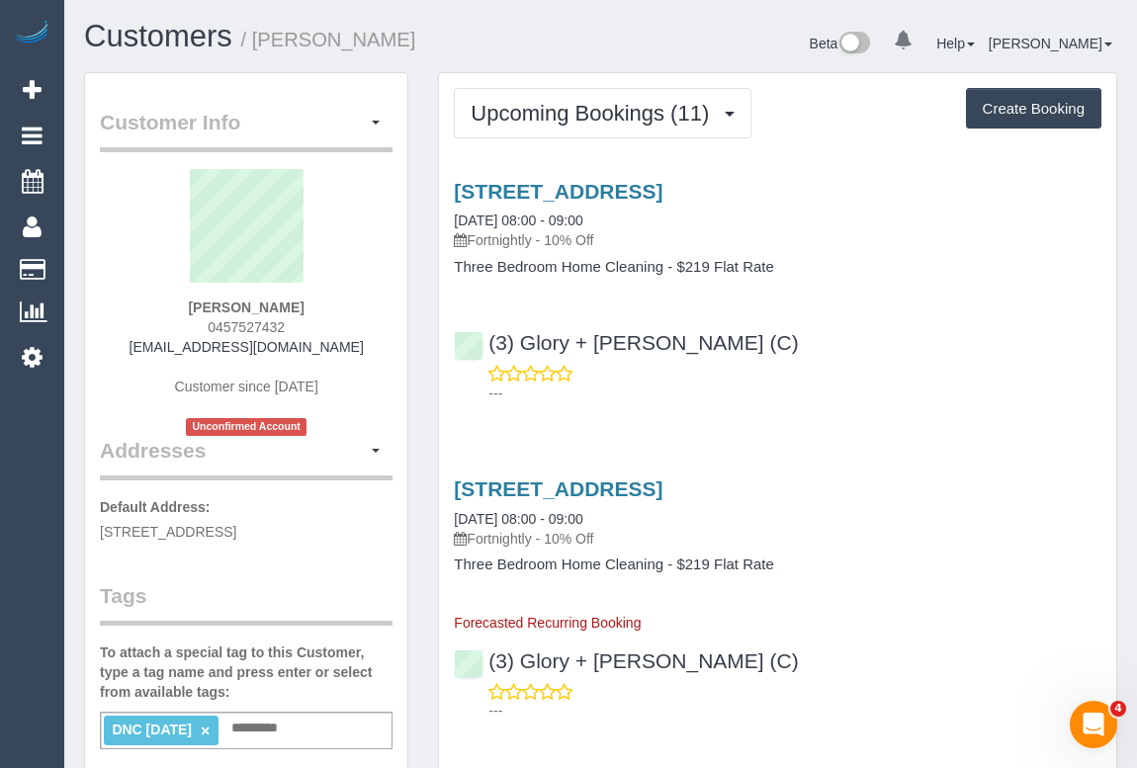
drag, startPoint x: 153, startPoint y: 348, endPoint x: 337, endPoint y: 358, distance: 184.1
click at [337, 358] on div "Anissy Wassef 0457527432 akaram90@icloud.com Customer since 2025 Unconfirmed Ac…" at bounding box center [246, 302] width 293 height 267
copy div "akaram90@icloud.com"
drag, startPoint x: 705, startPoint y: 342, endPoint x: 489, endPoint y: 349, distance: 215.6
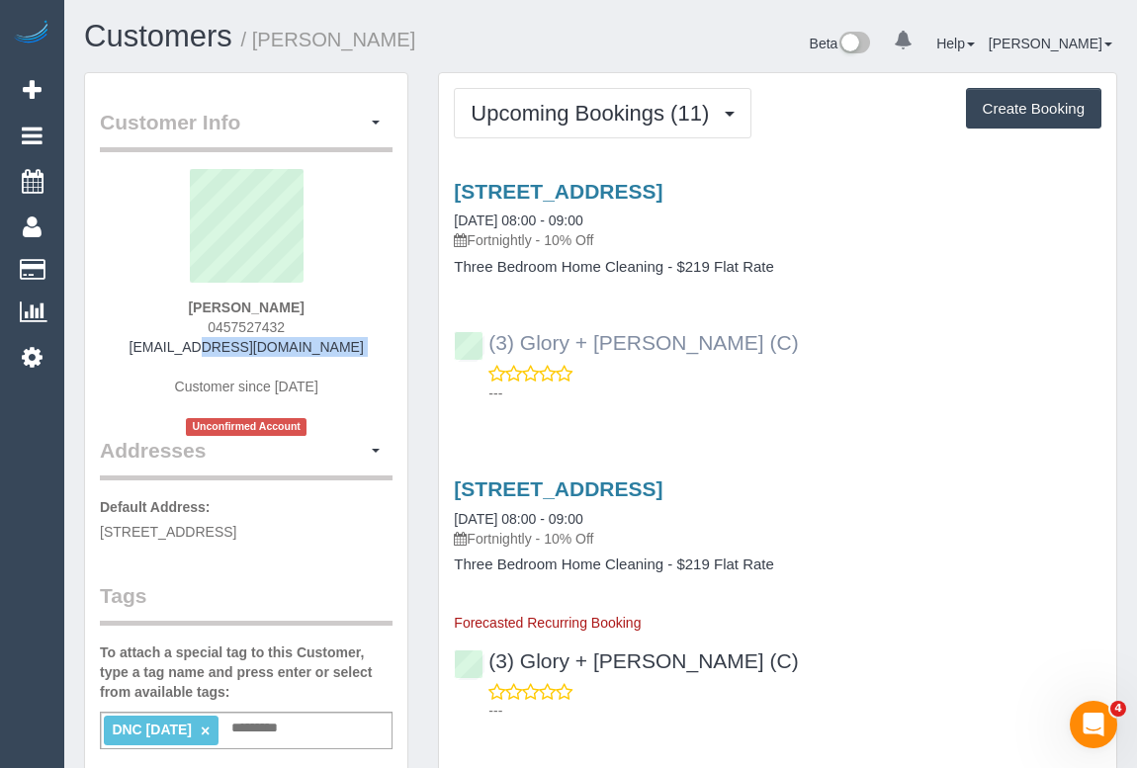
click at [489, 349] on div "(3) Glory + Mary (C) ---" at bounding box center [777, 358] width 677 height 89
copy link "(3) Glory + Mary (C)"
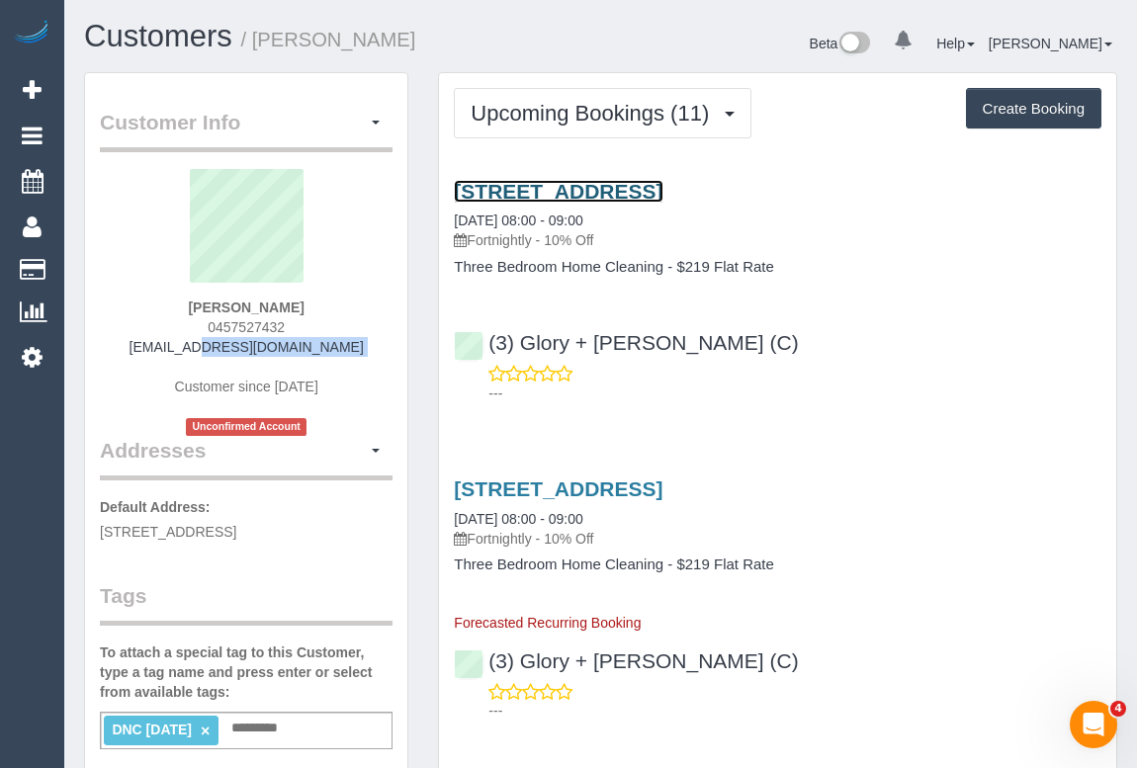
click at [620, 188] on link "6 Gretel Place, Berwick, VIC 3806" at bounding box center [558, 191] width 209 height 23
copy link "(3) Glory + Mary (C)"
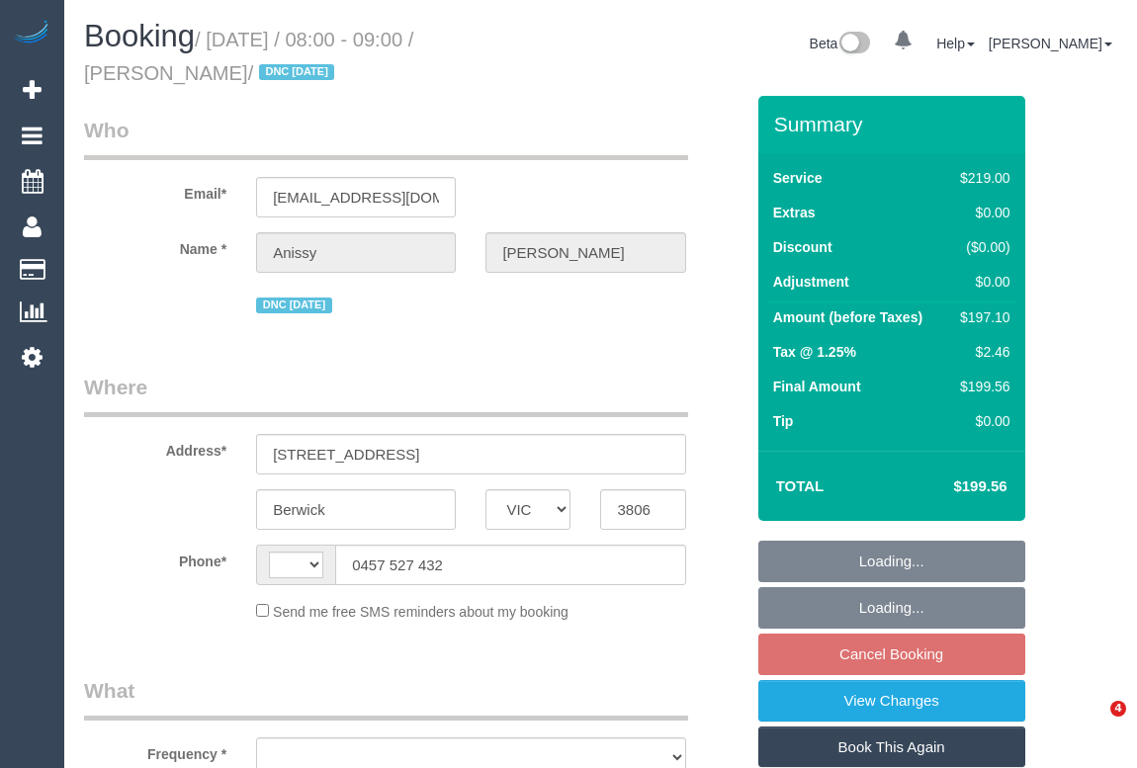
select select "VIC"
select select "string:stripe-pm_1S9ZvC2GScqysDRVmxksfFhw"
select select "number:28"
select select "number:15"
select select "number:18"
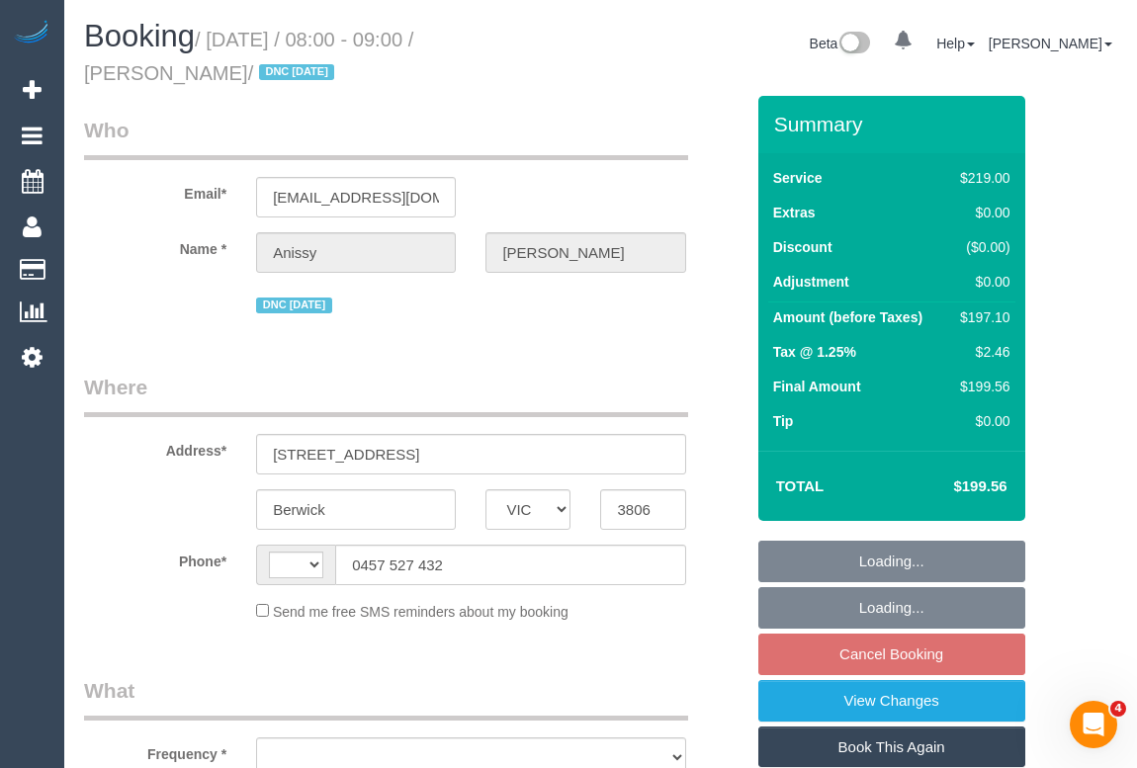
select select "number:25"
select select "number:33"
select select "number:11"
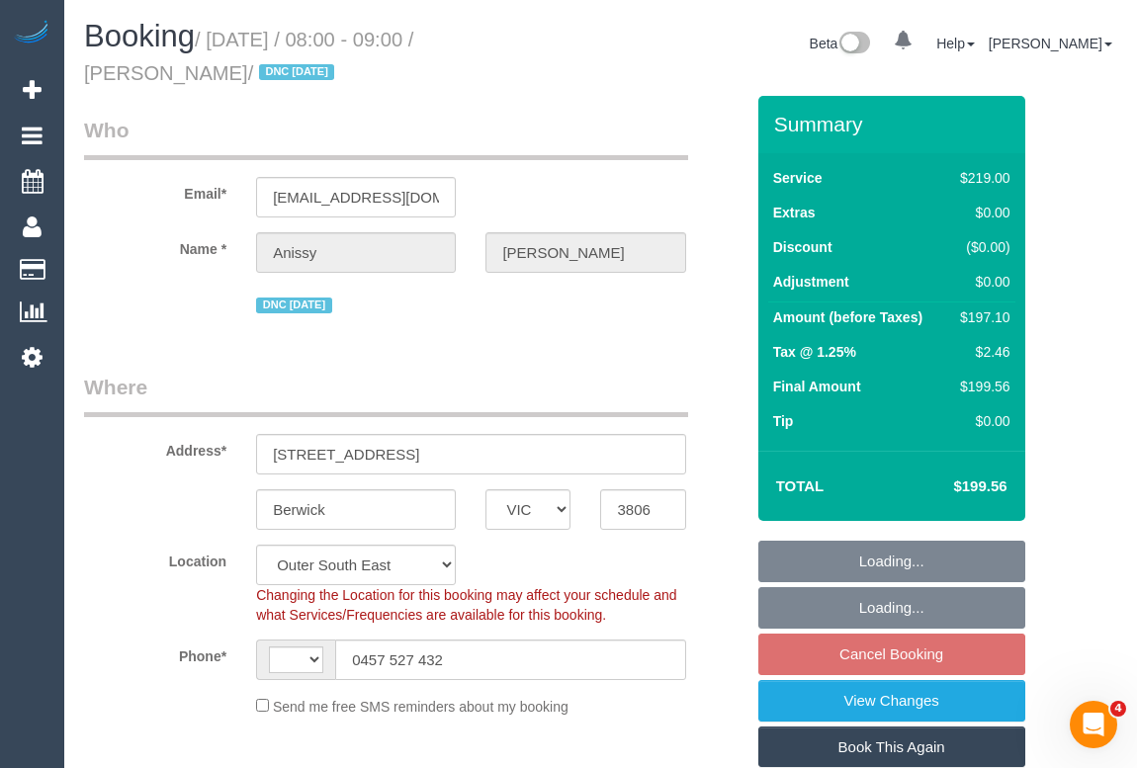
select select "string:AU"
select select "object:1136"
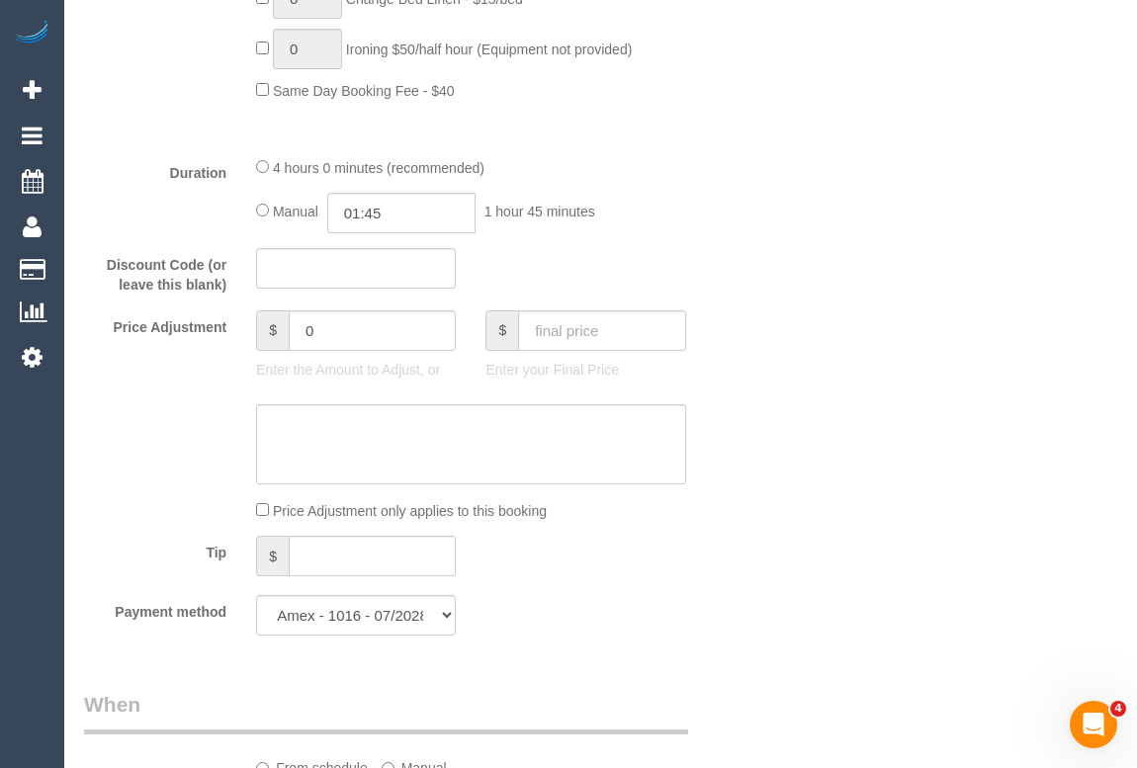
scroll to position [1887, 0]
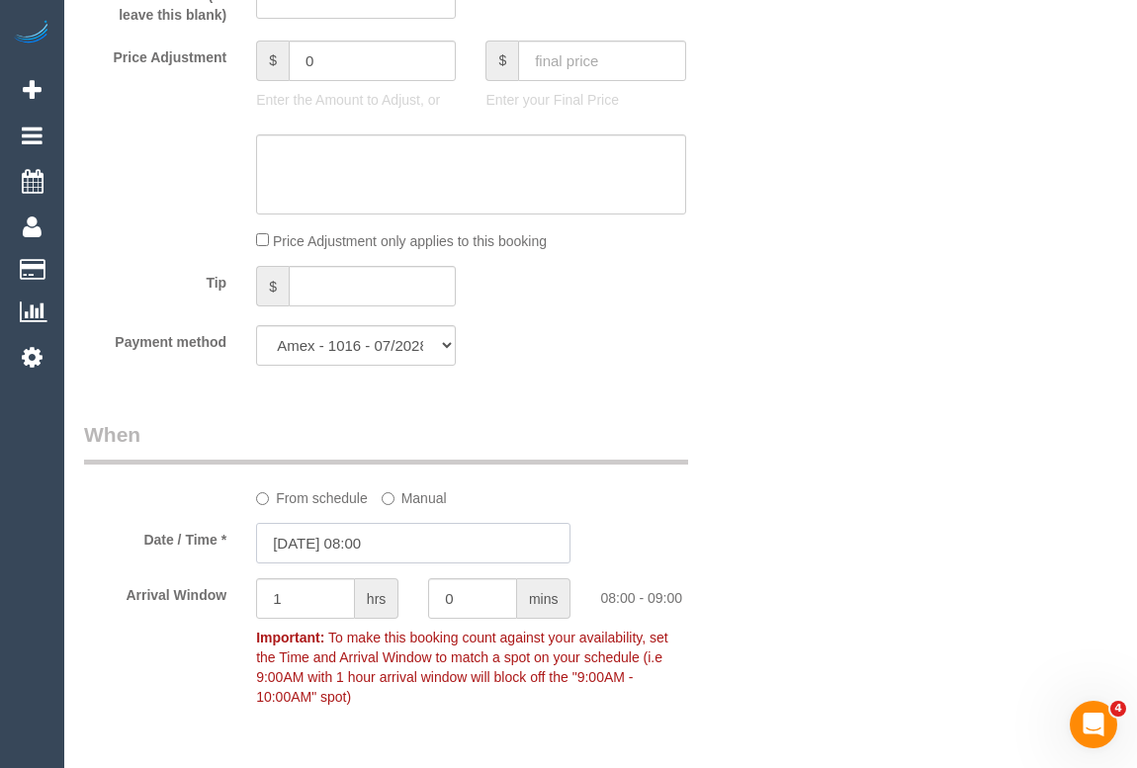
click at [371, 553] on input "[DATE] 08:00" at bounding box center [413, 543] width 314 height 41
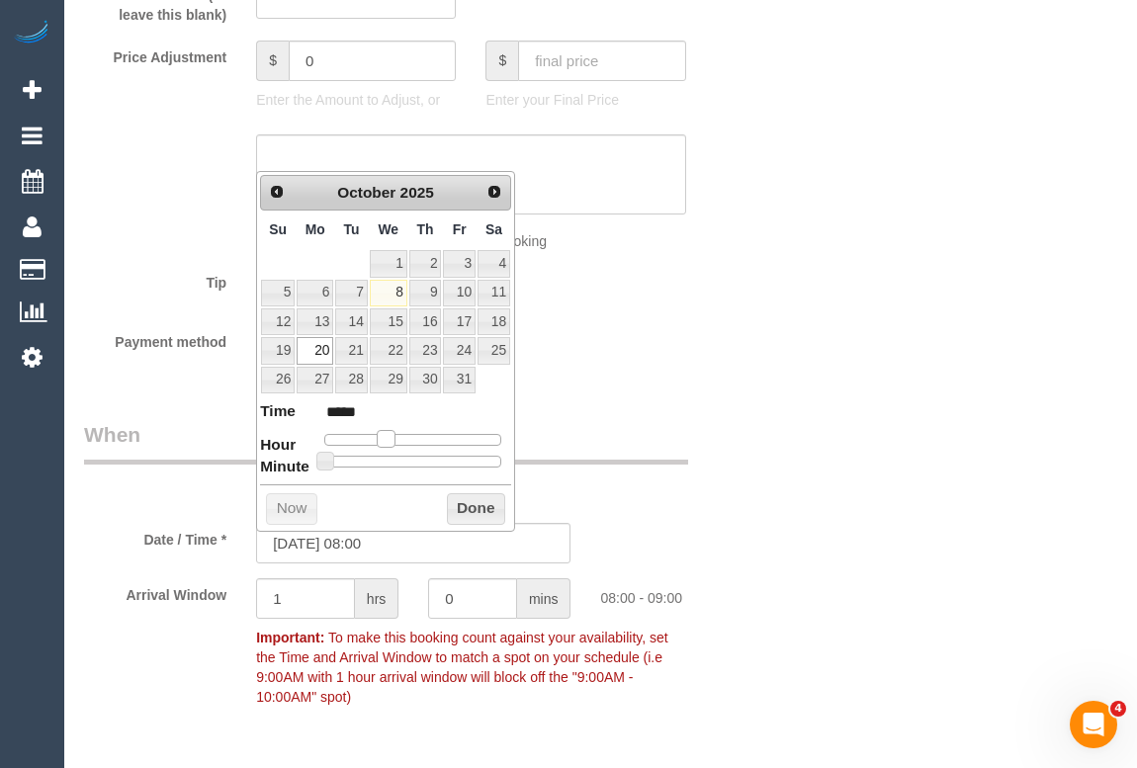
type input "[DATE] 09:00"
type input "*****"
type input "20/10/2025 10:00"
type input "*****"
type input "20/10/2025 11:00"
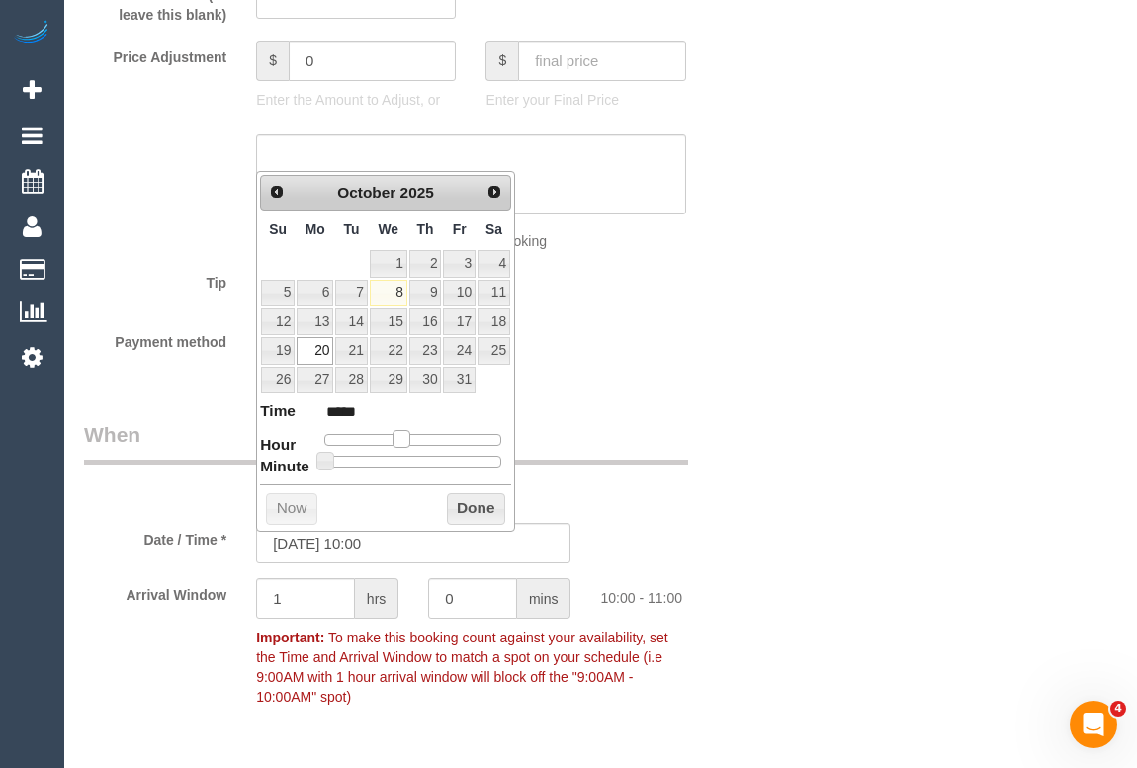
type input "*****"
drag, startPoint x: 386, startPoint y: 440, endPoint x: 410, endPoint y: 439, distance: 23.7
click at [410, 439] on span at bounding box center [408, 439] width 18 height 18
type input "20/10/2025 11:05"
type input "*****"
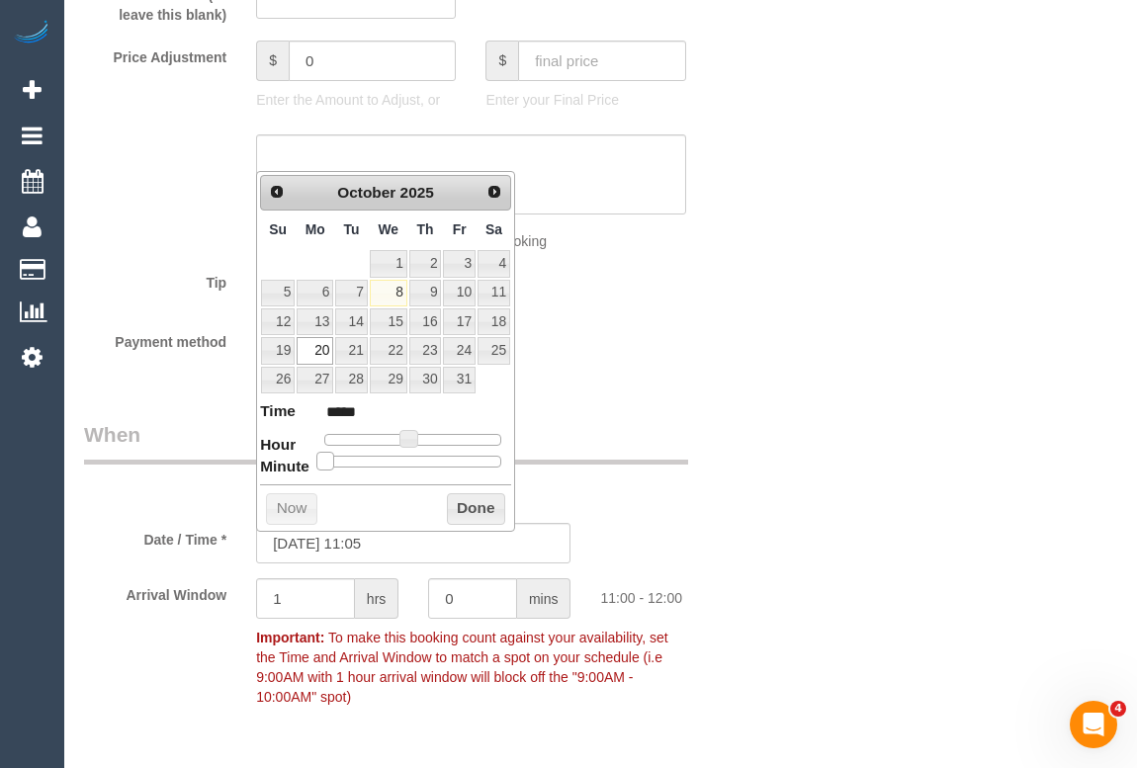
type input "20/10/2025 11:10"
type input "*****"
type input "20/10/2025 11:15"
type input "*****"
drag, startPoint x: 325, startPoint y: 464, endPoint x: 370, endPoint y: 464, distance: 44.5
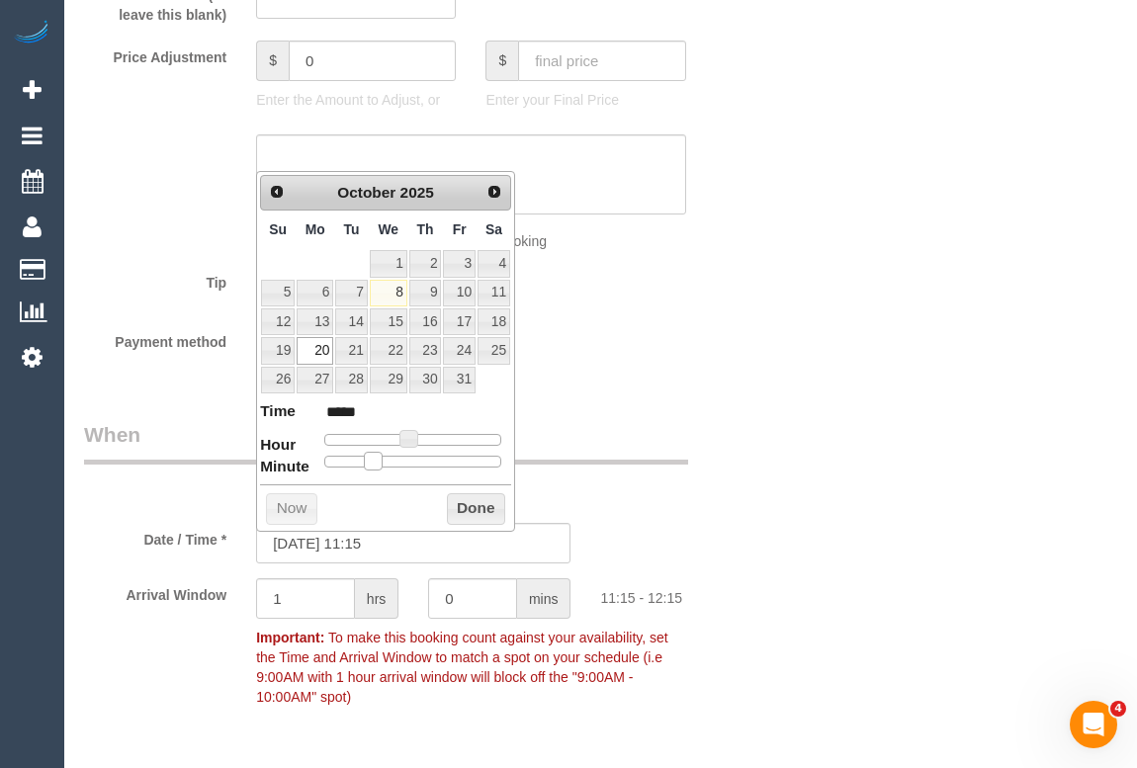
click at [370, 464] on span at bounding box center [373, 461] width 18 height 18
click at [752, 518] on div "Who Email* akaram90@icloud.com Name * Anissy Wassef DNC 6/10/25 Where Address* …" at bounding box center [413, 426] width 689 height 4434
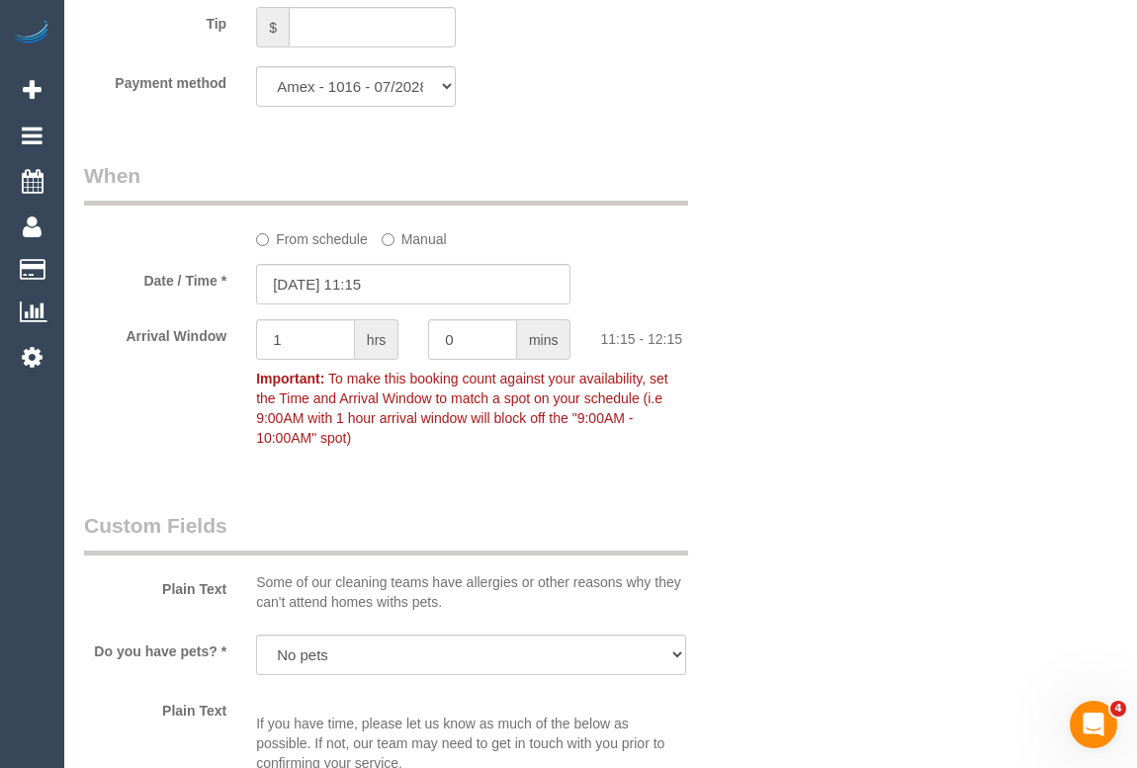
scroll to position [2155, 0]
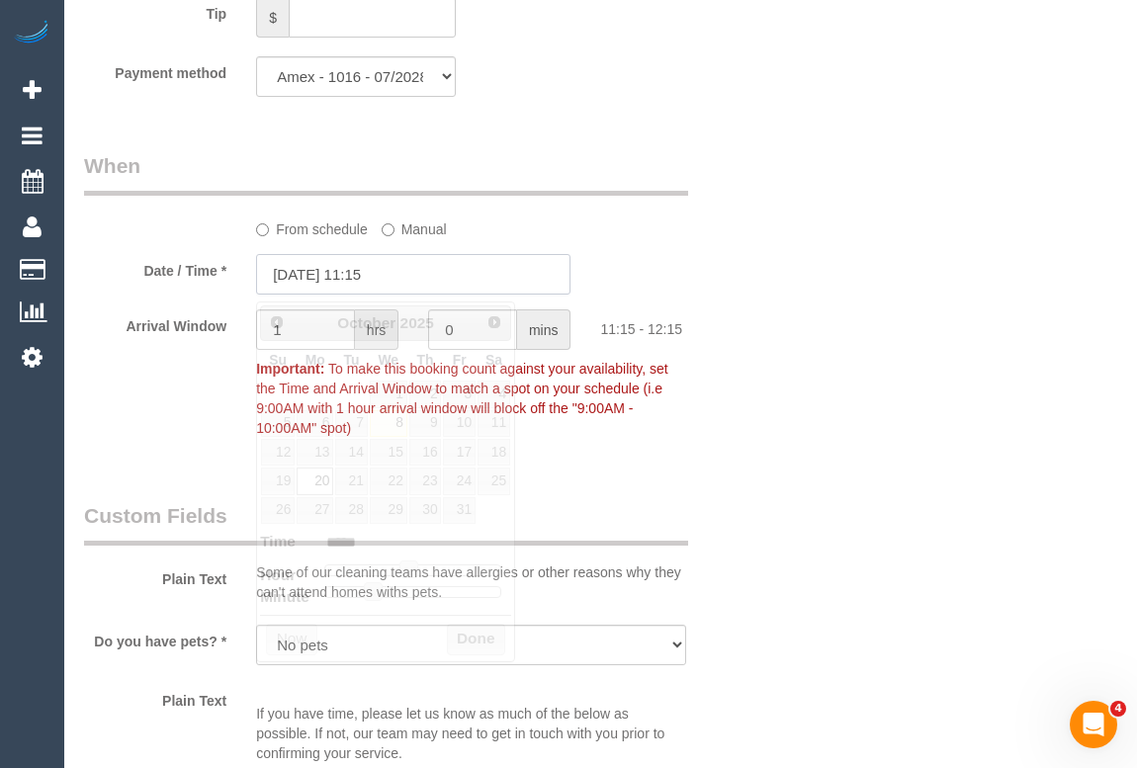
click at [370, 279] on input "20/10/2025 11:15" at bounding box center [413, 274] width 314 height 41
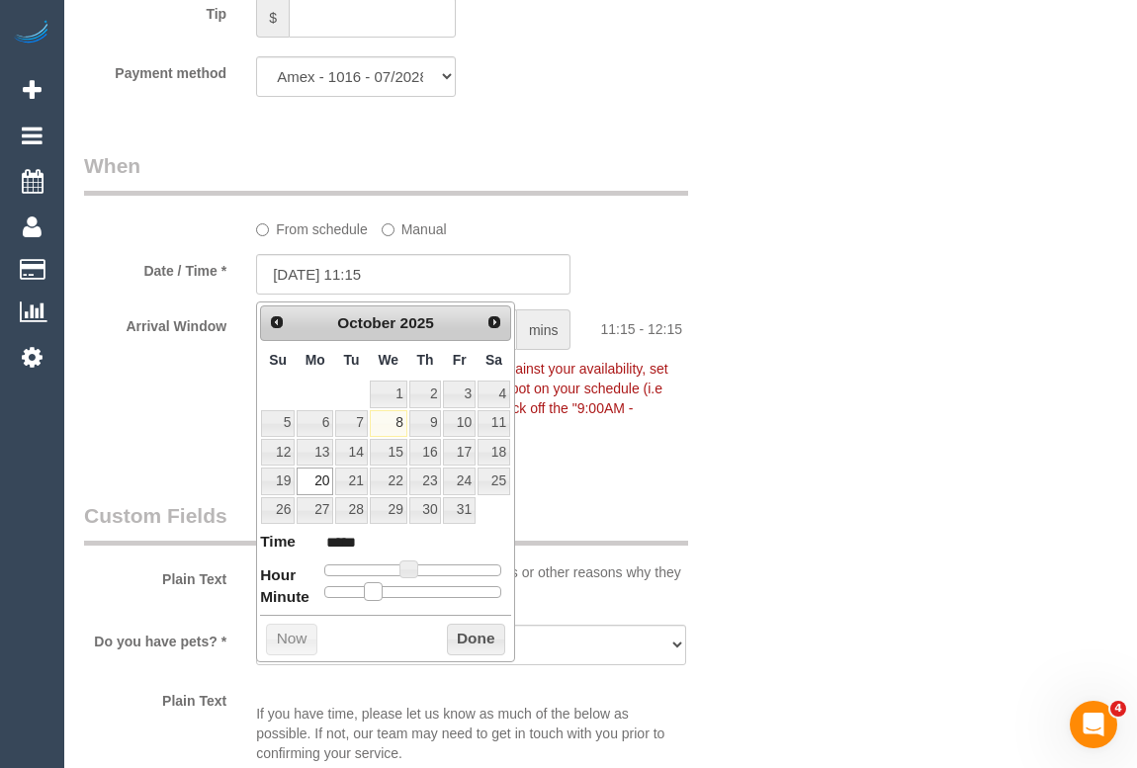
type input "20/10/2025 11:20"
type input "*****"
type input "20/10/2025 11:25"
type input "*****"
type input "20/10/2025 11:20"
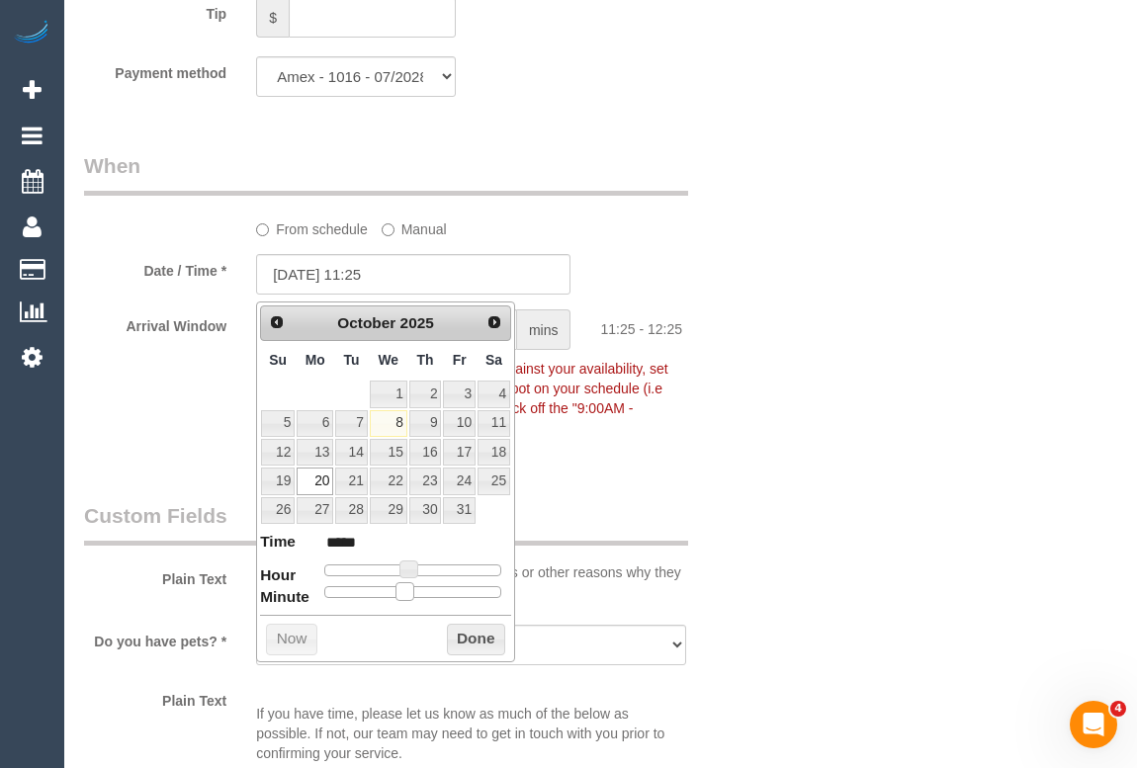
type input "*****"
type input "20/10/2025 11:15"
type input "*****"
type input "20/10/2025 11:10"
type input "*****"
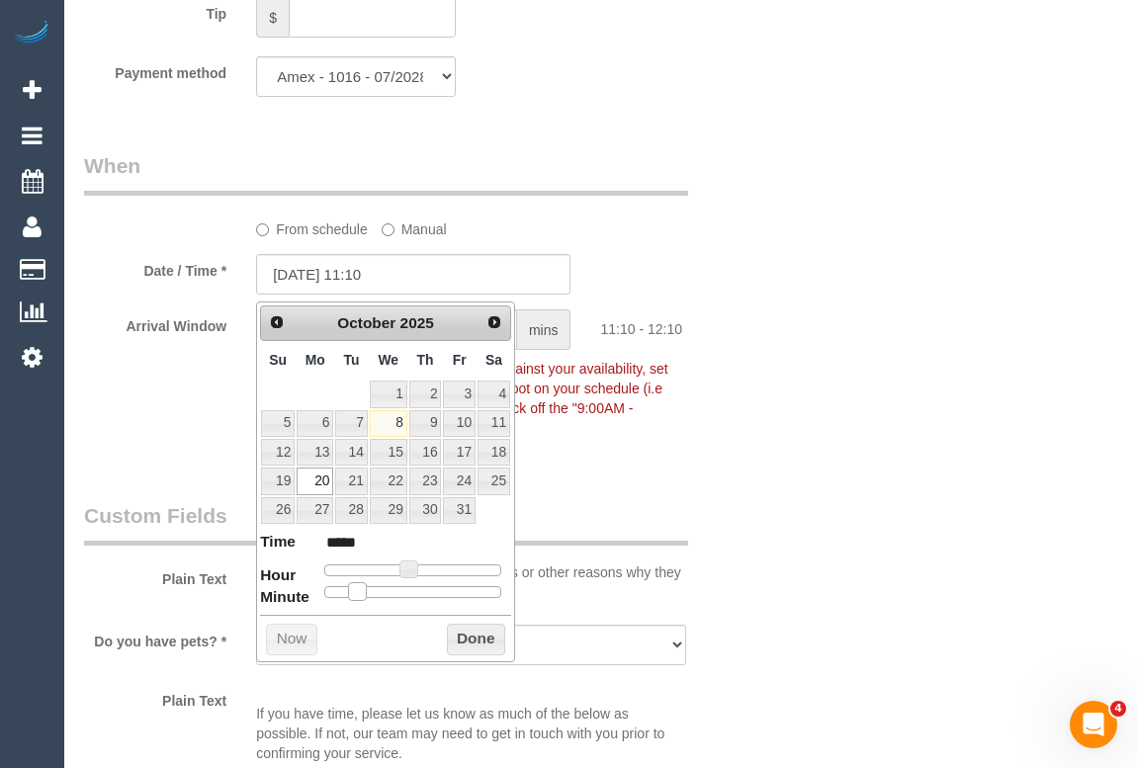
type input "20/10/2025 11:05"
type input "*****"
type input "20/10/2025 11:10"
type input "*****"
type input "20/10/2025 11:15"
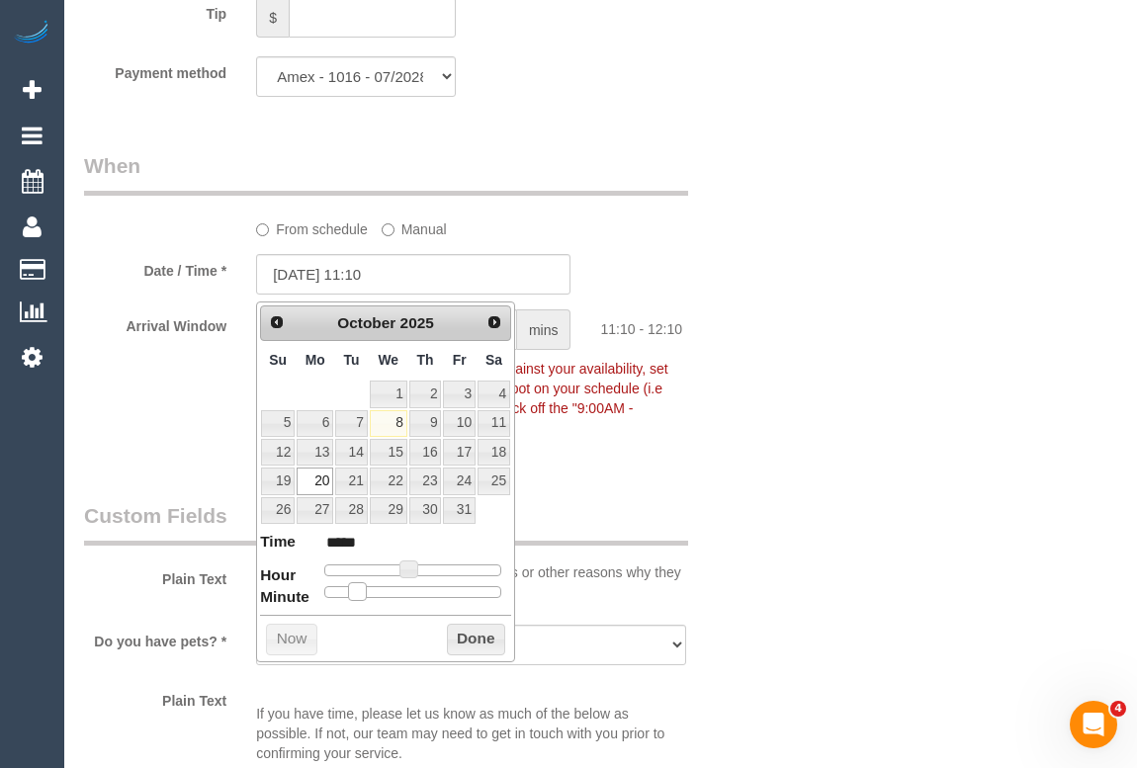
type input "*****"
type input "20/10/2025 11:20"
type input "*****"
type input "20/10/2025 11:15"
type input "*****"
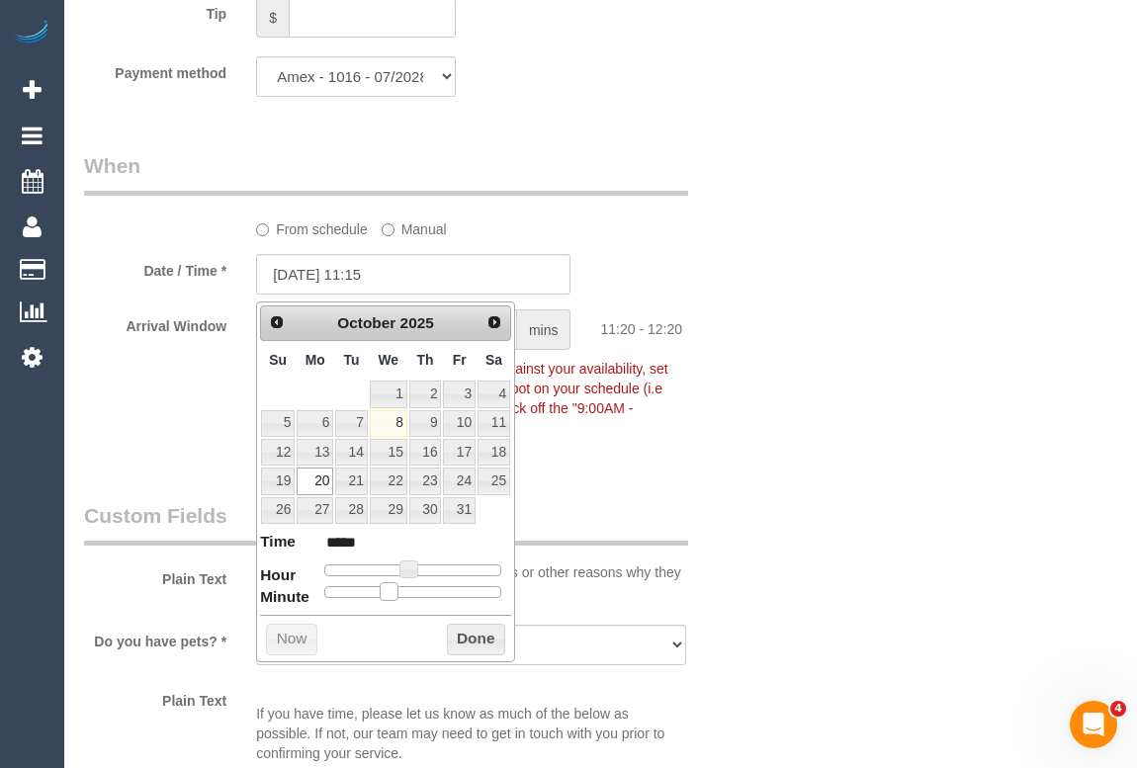
type input "20/10/2025 11:10"
type input "*****"
type input "20/10/2025 11:15"
type input "*****"
type input "20/10/2025 11:10"
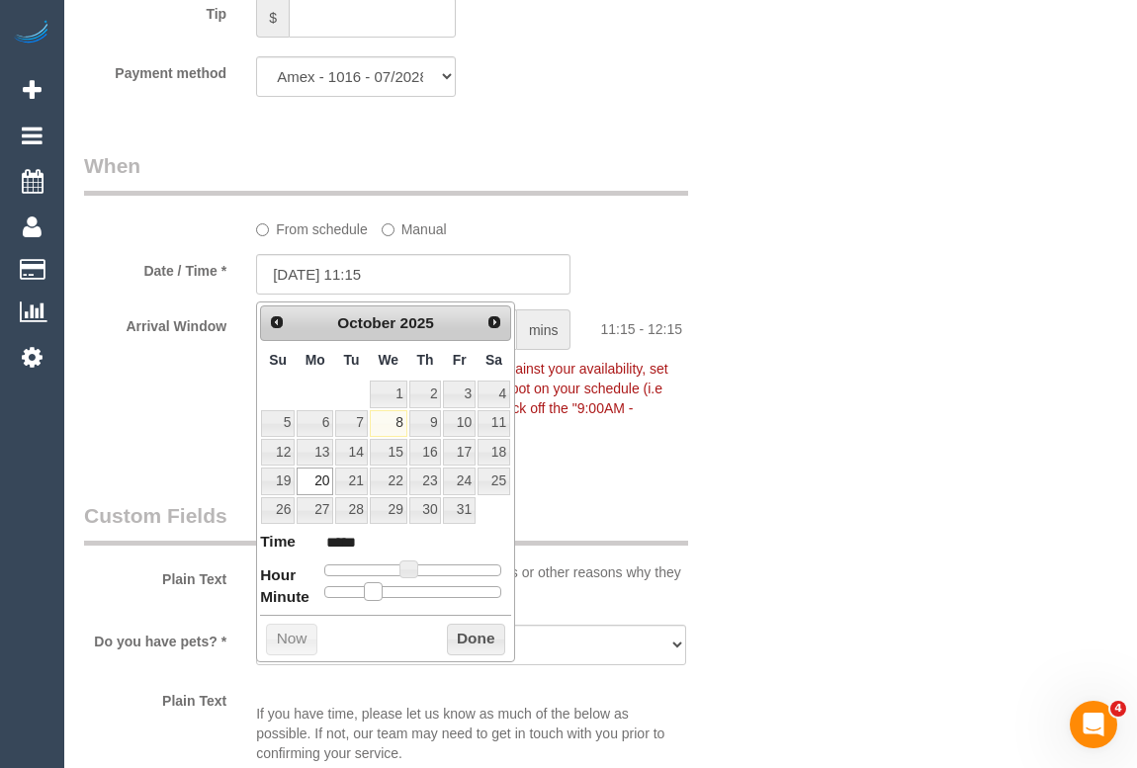
type input "*****"
type input "20/10/2025 11:05"
type input "*****"
type input "20/10/2025 11:00"
type input "*****"
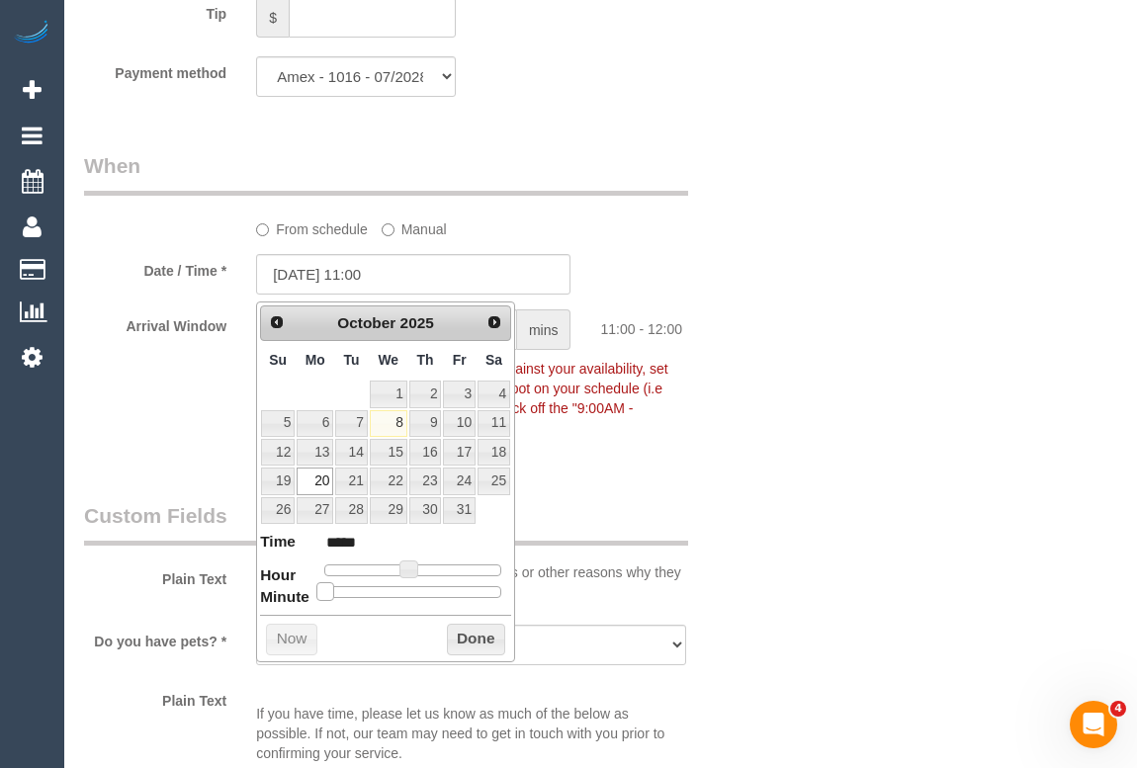
type input "20/10/2025 11:05"
type input "*****"
drag, startPoint x: 372, startPoint y: 593, endPoint x: 343, endPoint y: 589, distance: 28.9
click at [343, 589] on span at bounding box center [341, 591] width 18 height 18
click at [813, 484] on div "Who Email* akaram90@icloud.com Name * Anissy Wassef DNC 6/10/25 Where Address* …" at bounding box center [600, 157] width 1033 height 4434
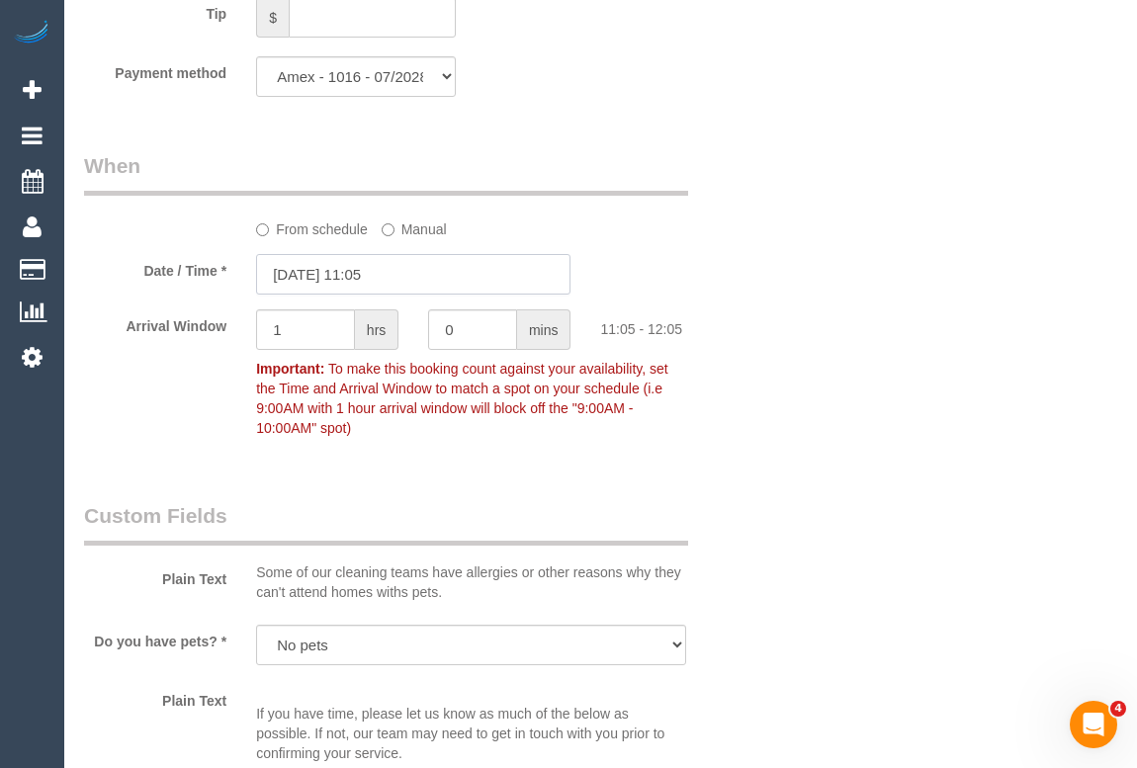
click at [372, 278] on input "20/10/2025 11:05" at bounding box center [413, 274] width 314 height 41
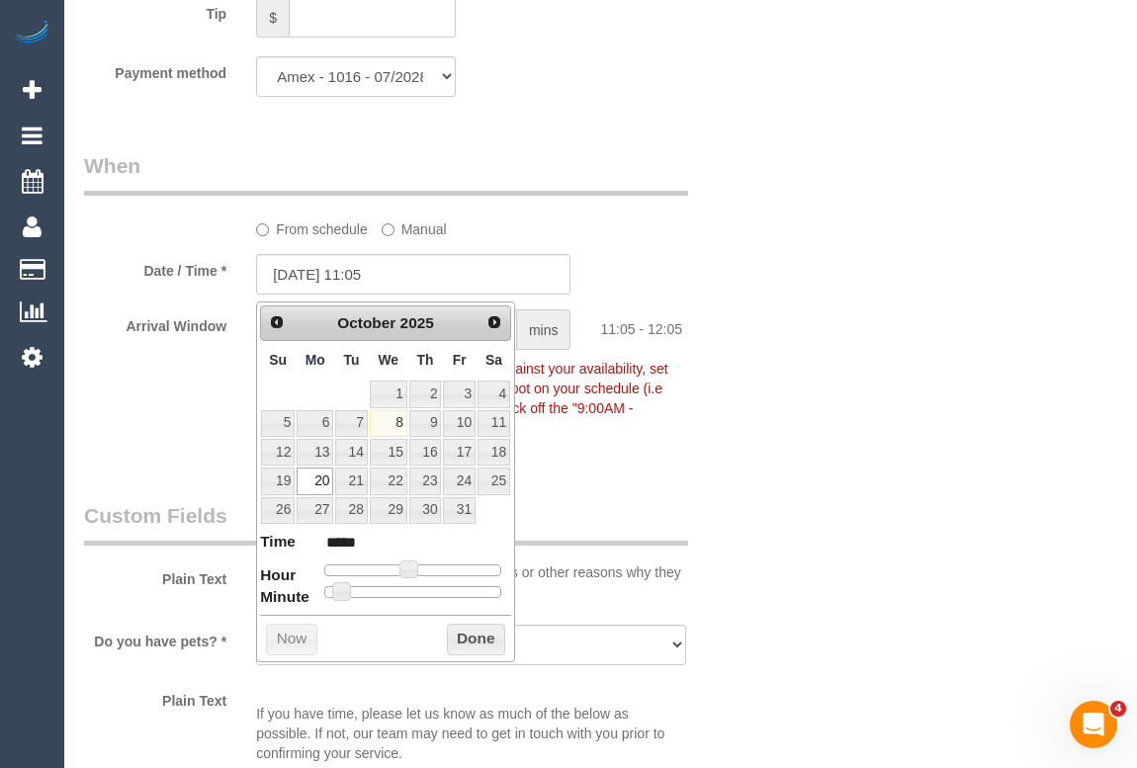
click at [796, 402] on div "Who Email* akaram90@icloud.com Name * Anissy Wassef DNC 6/10/25 Where Address* …" at bounding box center [600, 157] width 1033 height 4434
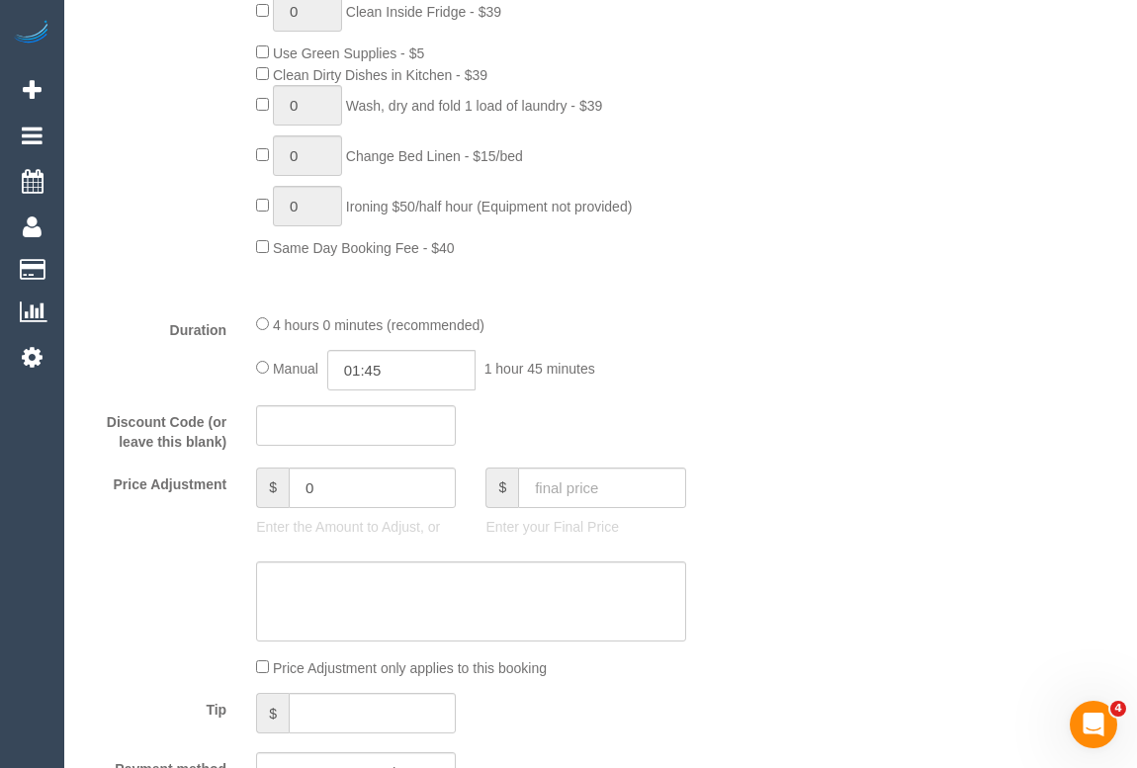
scroll to position [1617, 0]
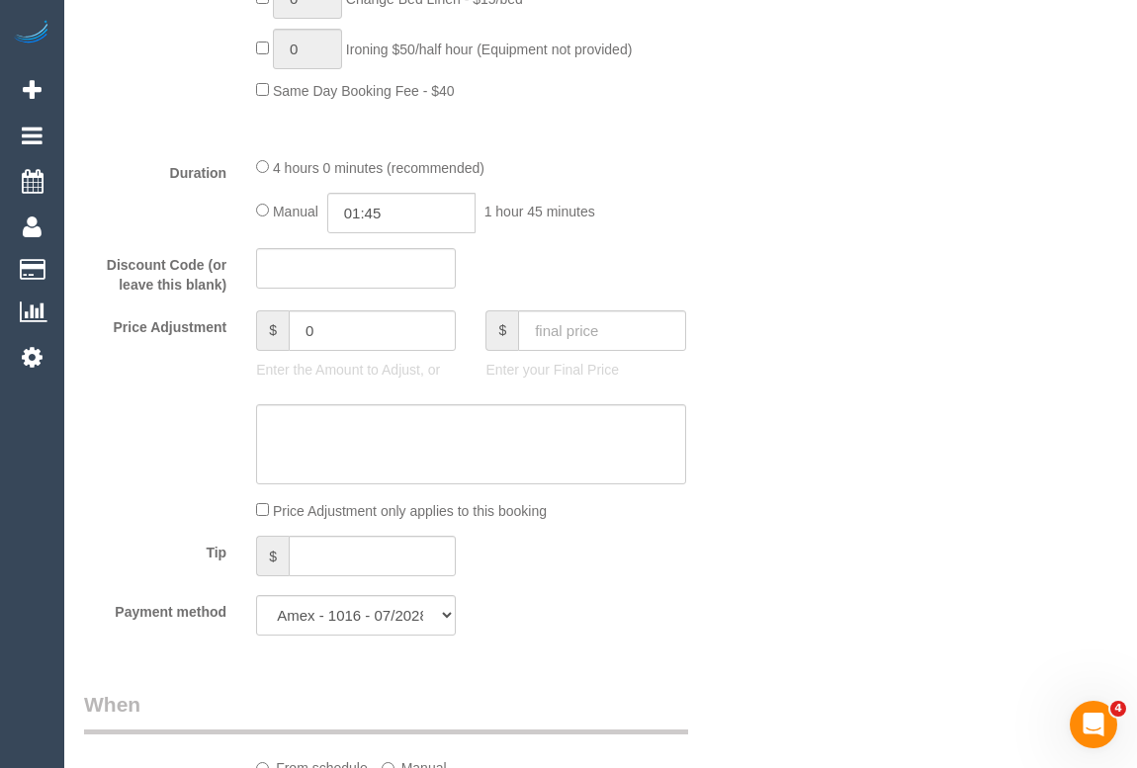
click at [644, 514] on div "Price Adjustment only applies to this booking" at bounding box center [470, 510] width 459 height 22
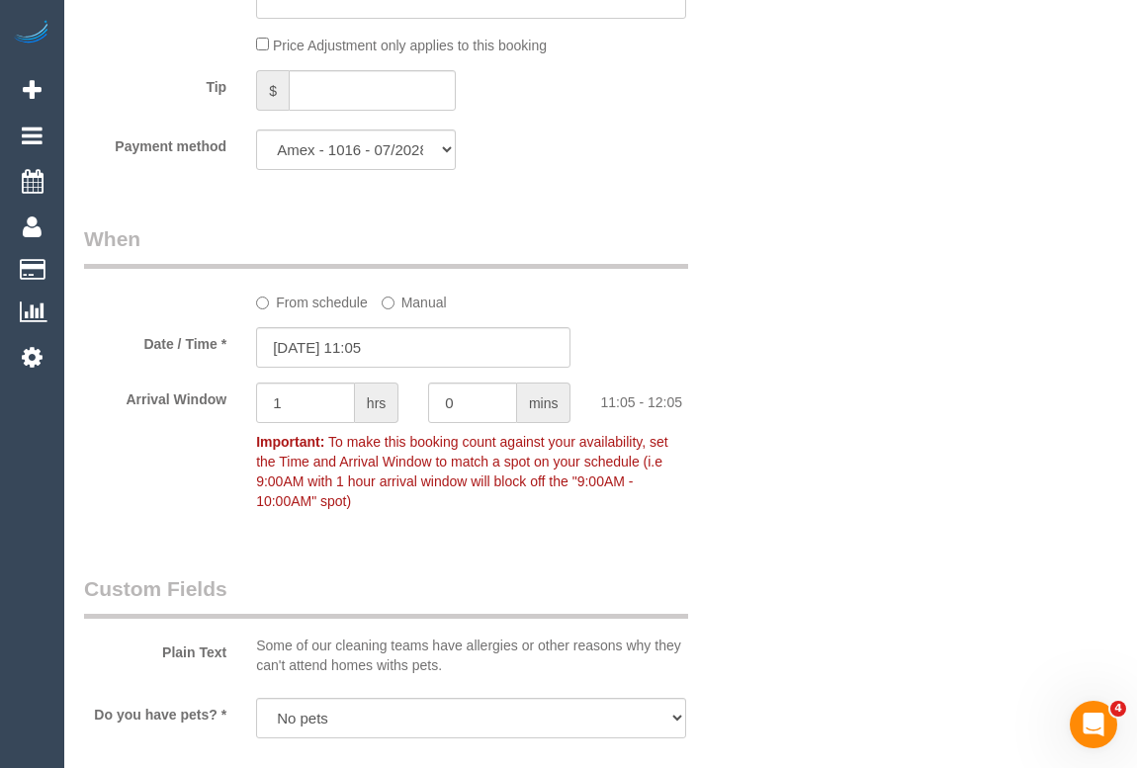
scroll to position [1948, 0]
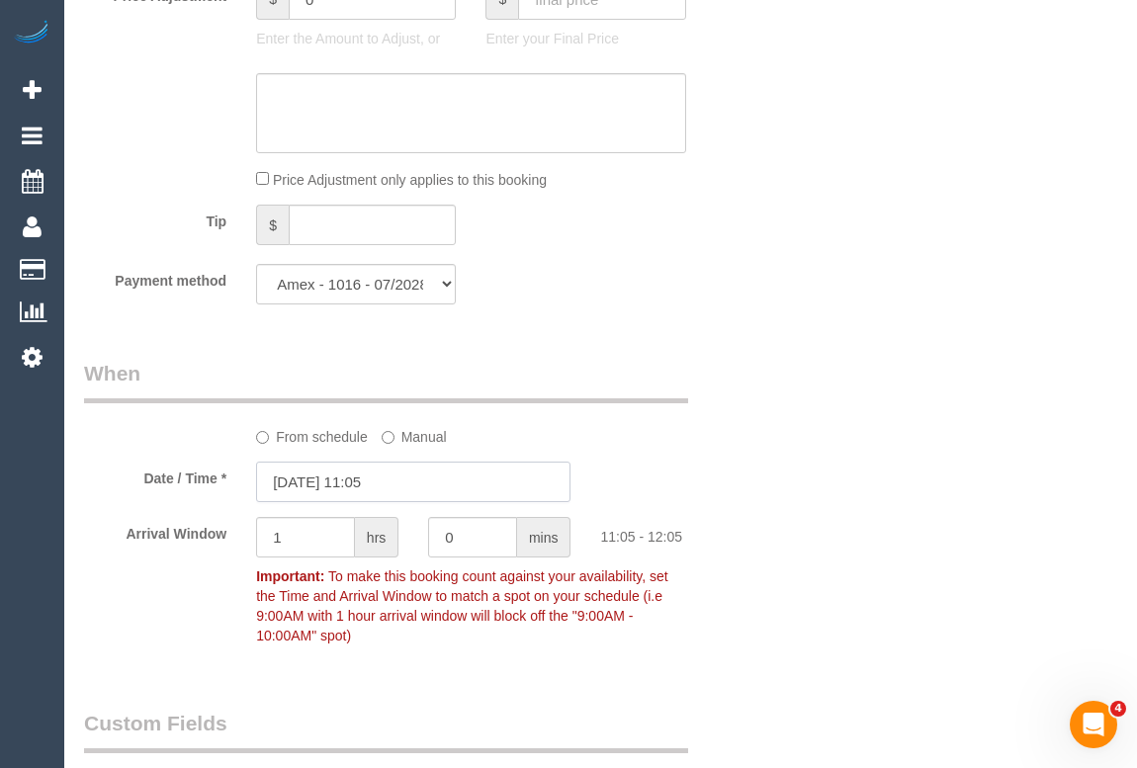
click at [366, 494] on input "20/10/2025 11:05" at bounding box center [413, 482] width 314 height 41
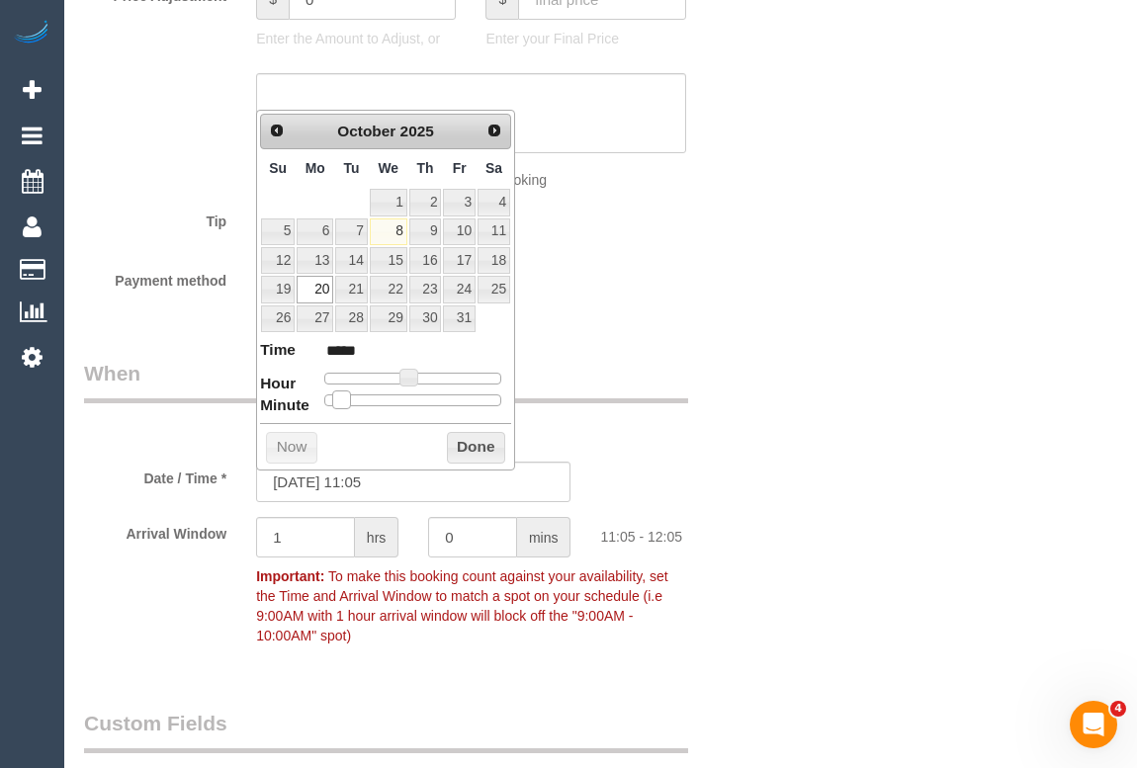
type input "20/10/2025 11:00"
type input "*****"
drag, startPoint x: 337, startPoint y: 399, endPoint x: 320, endPoint y: 397, distance: 16.9
click at [320, 397] on span at bounding box center [325, 399] width 18 height 18
click at [481, 444] on button "Done" at bounding box center [476, 448] width 58 height 32
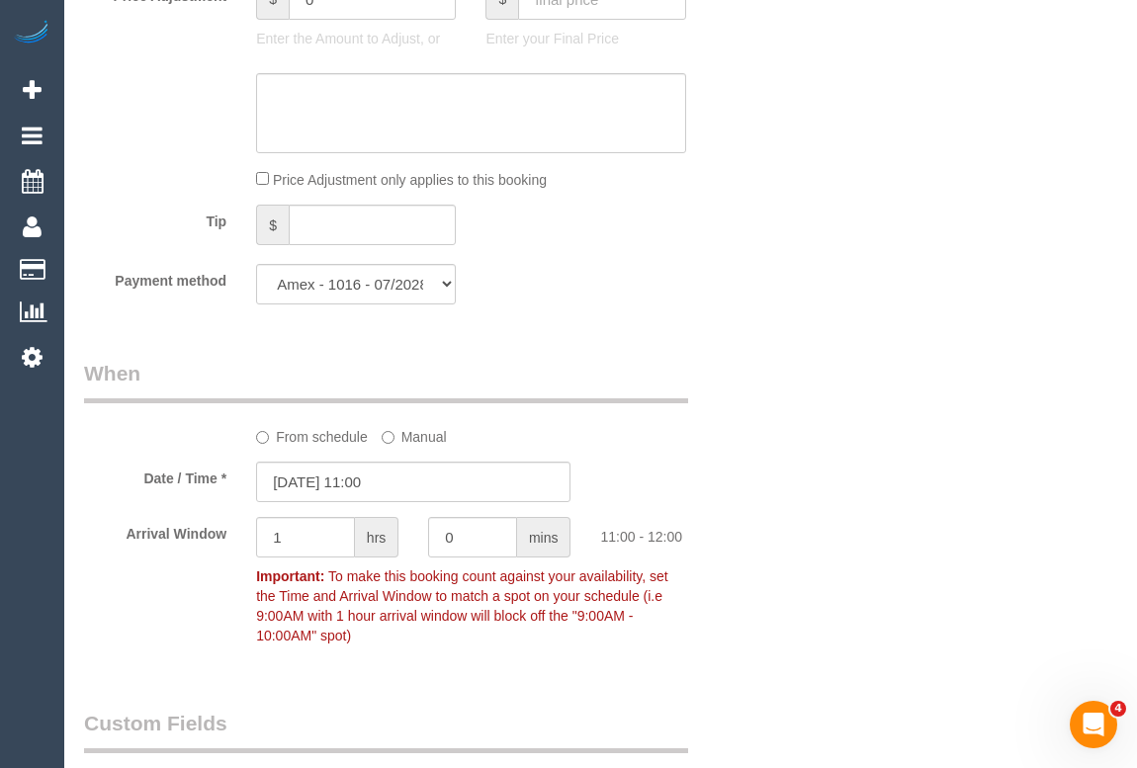
click at [823, 527] on div "Who Email* akaram90@icloud.com Name * Anissy Wassef DNC 6/10/25 Where Address* …" at bounding box center [600, 365] width 1033 height 4434
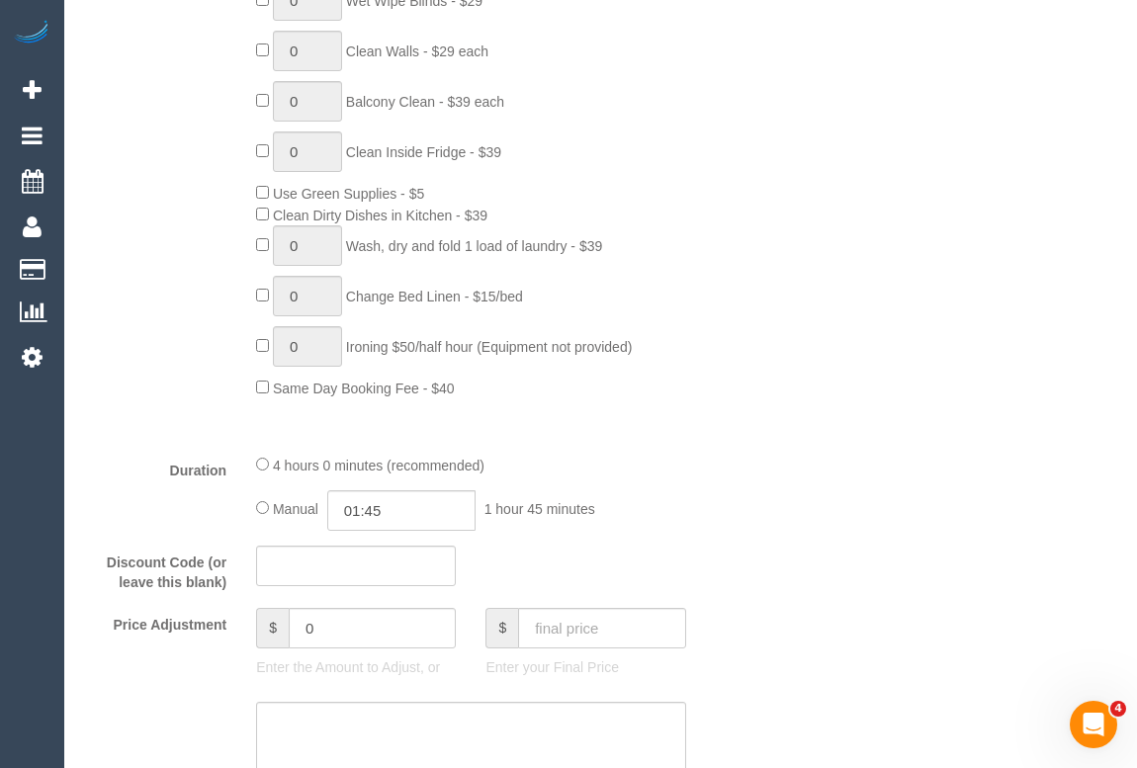
scroll to position [1050, 0]
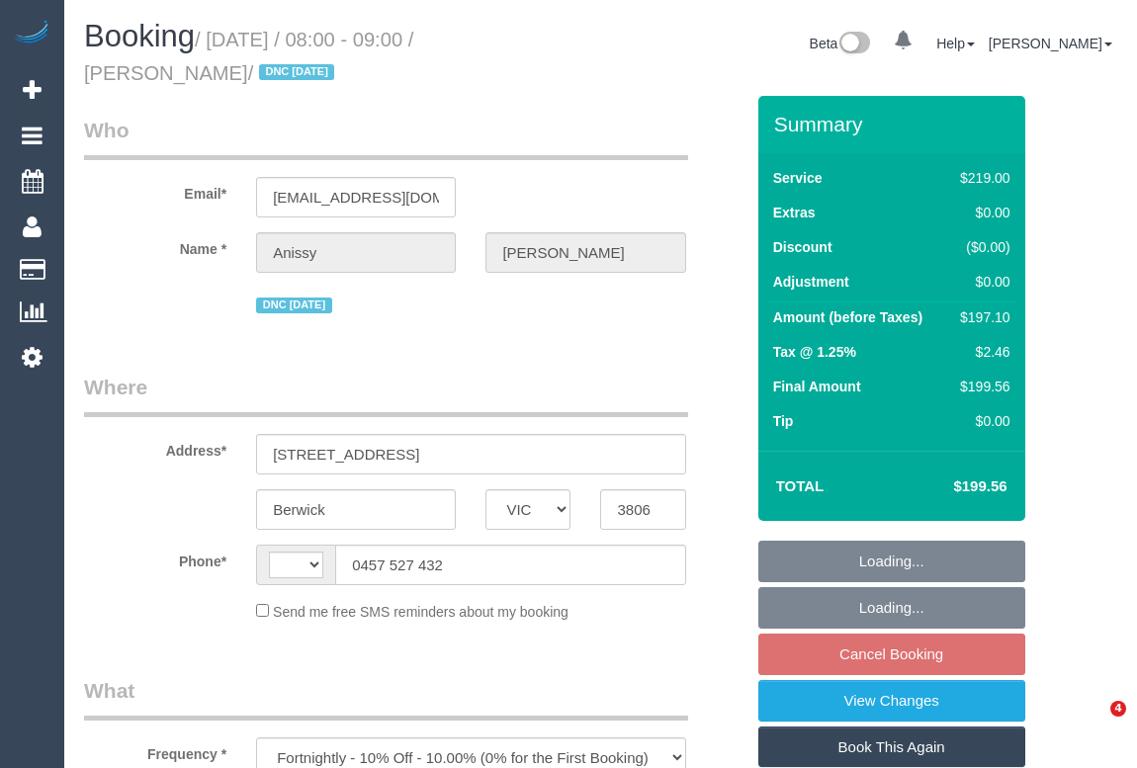
select select "VIC"
select select "string:stripe-pm_1S9ZvC2GScqysDRVmxksfFhw"
select select "number:28"
select select "number:15"
select select "number:18"
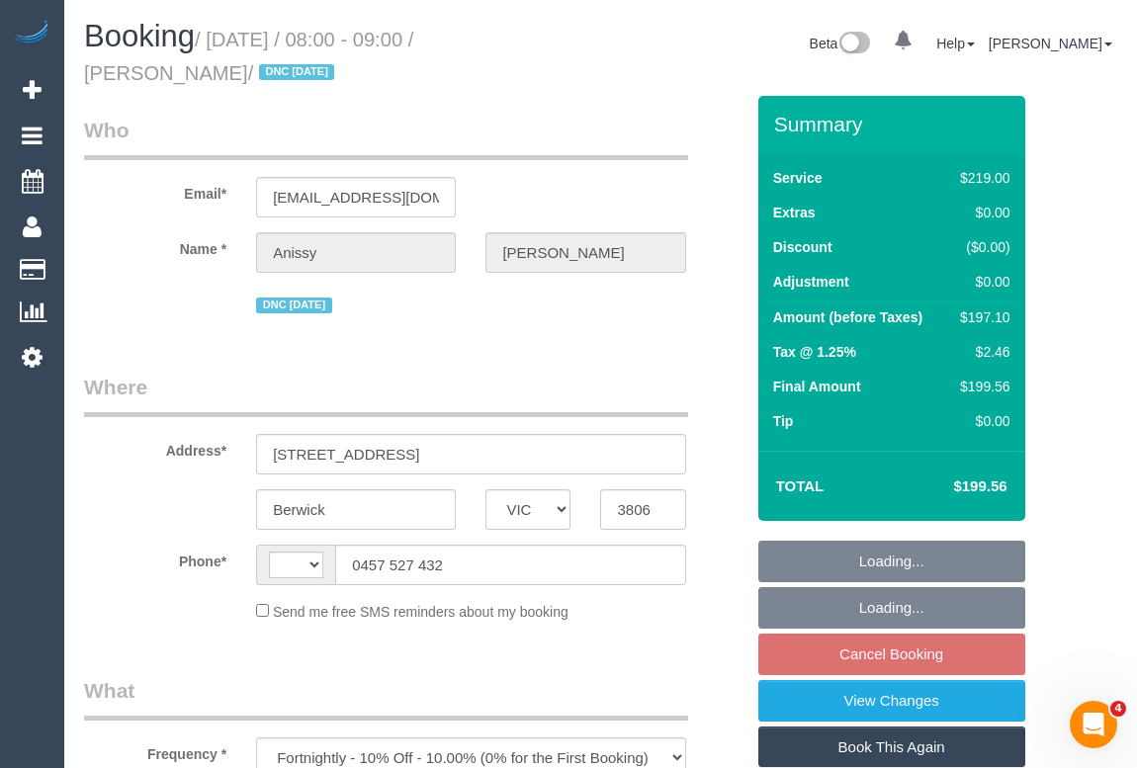
select select "number:25"
select select "number:33"
select select "number:11"
select select "string:AU"
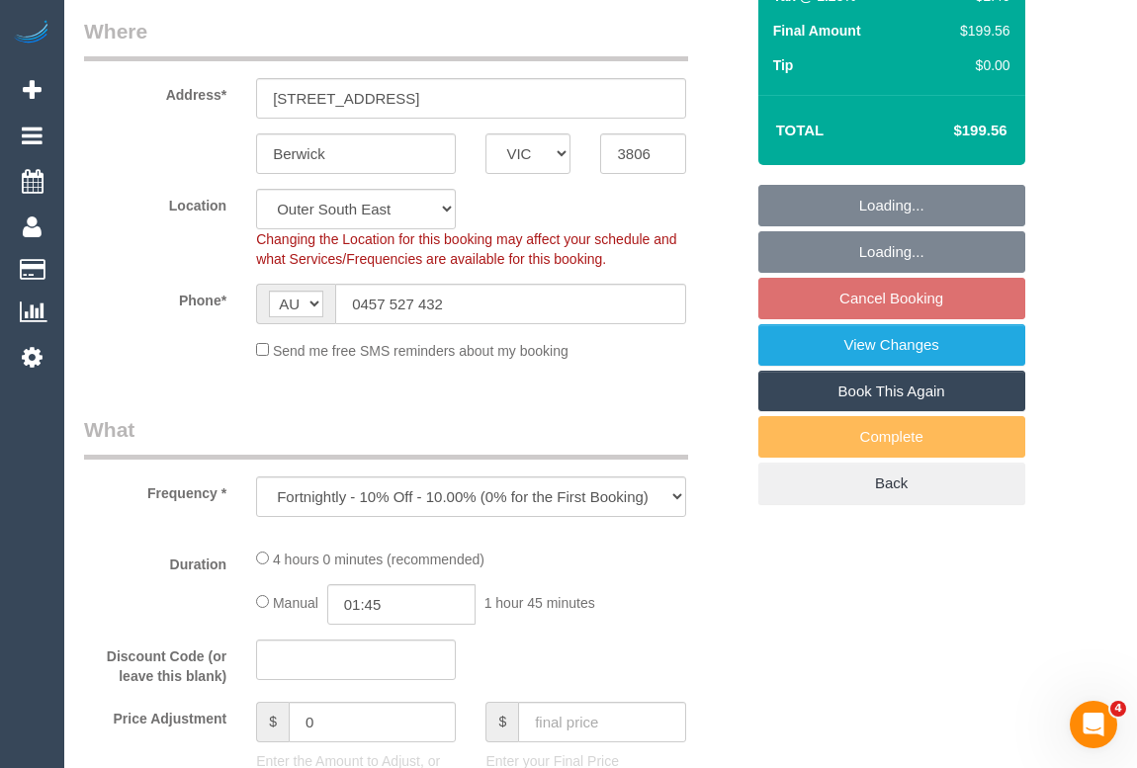
select select "object:1034"
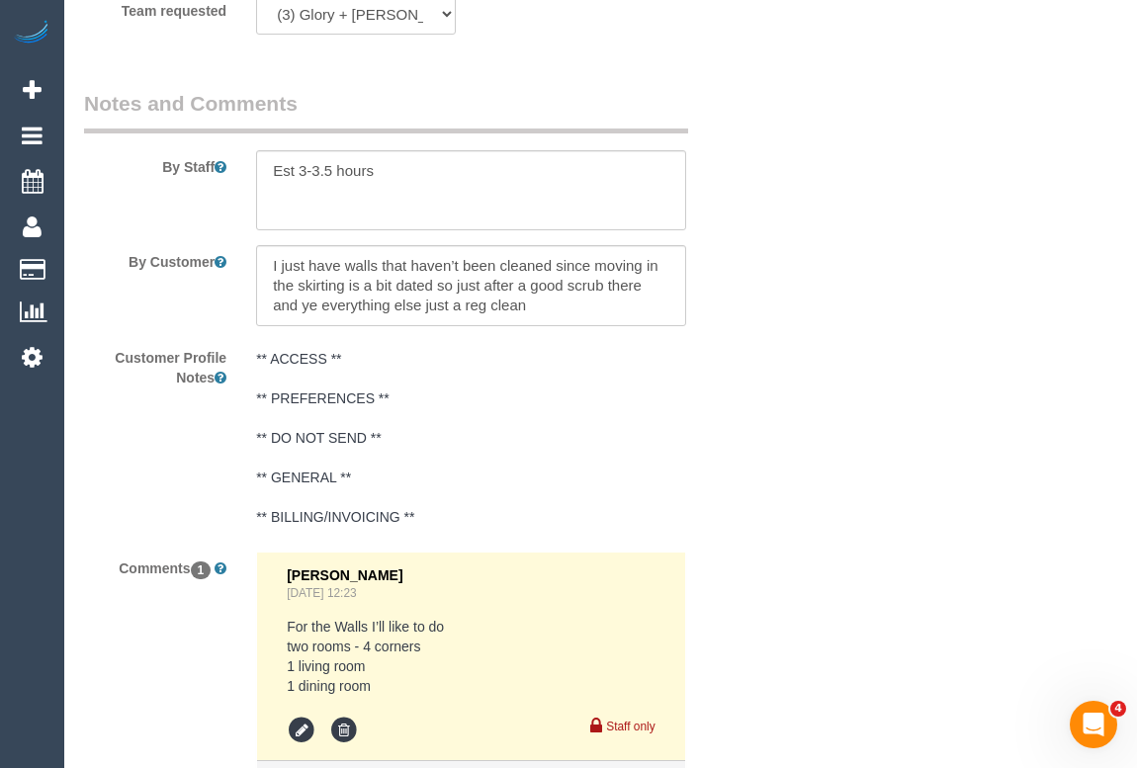
scroll to position [3260, 0]
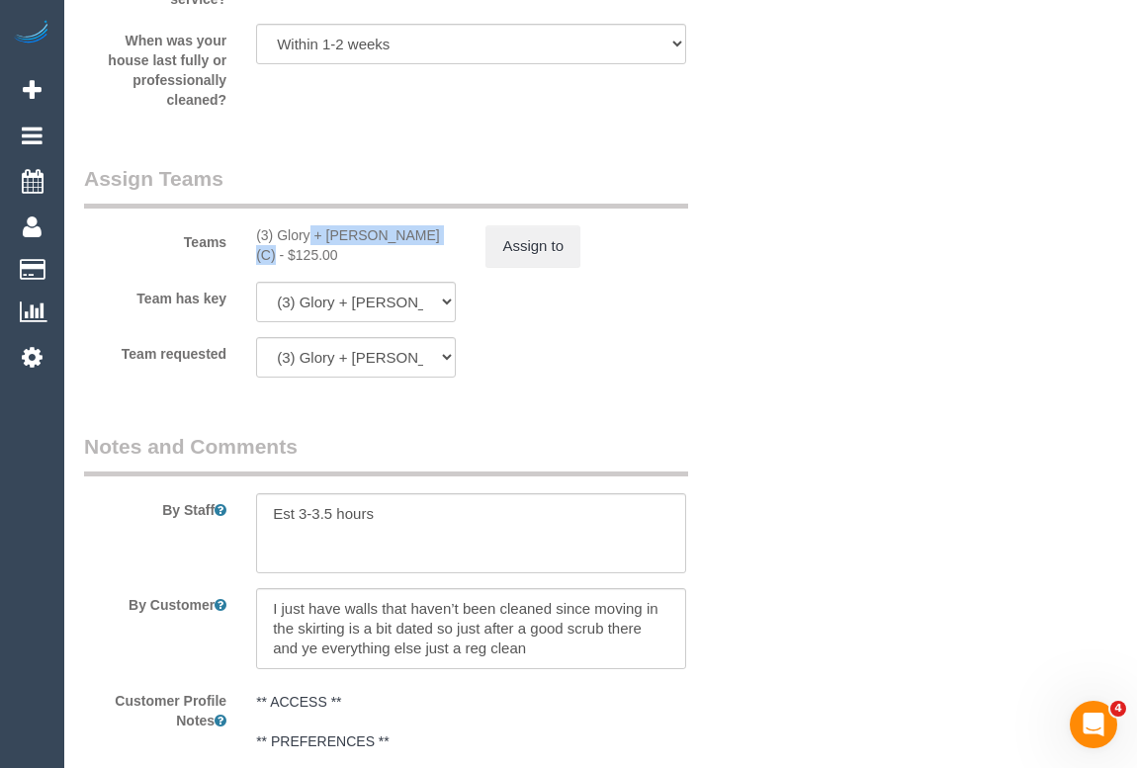
drag, startPoint x: 251, startPoint y: 236, endPoint x: 380, endPoint y: 236, distance: 128.5
click at [380, 236] on div "(3) Glory + [PERSON_NAME] (C) - $125.00" at bounding box center [355, 245] width 229 height 40
copy div "(3) Glory + [PERSON_NAME] (C)"
click at [552, 255] on button "Assign to" at bounding box center [532, 246] width 95 height 42
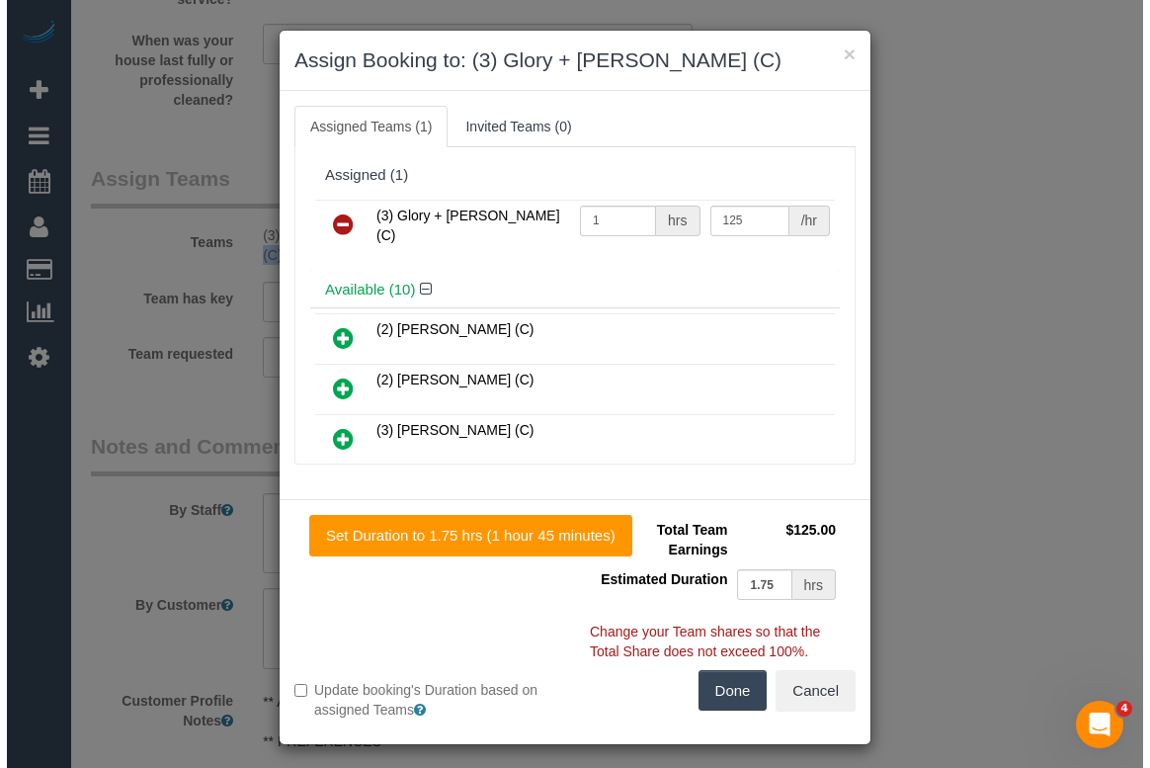
scroll to position [3241, 0]
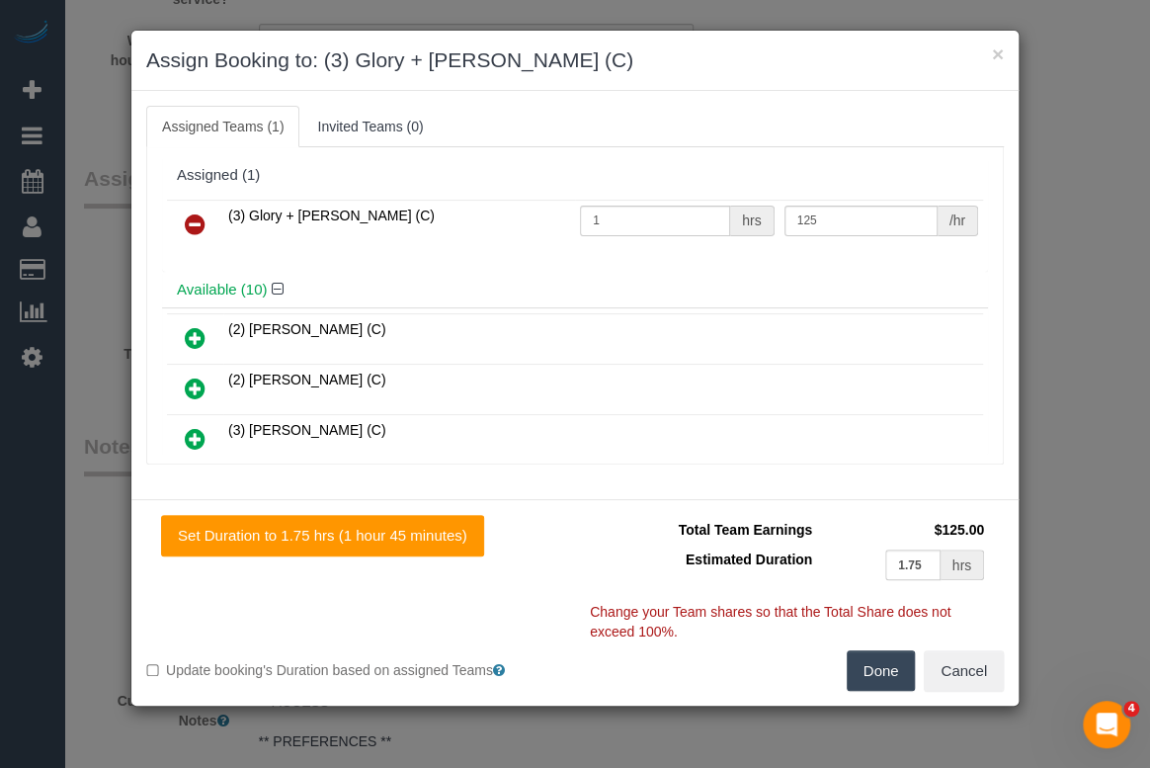
click at [191, 216] on icon at bounding box center [195, 224] width 21 height 24
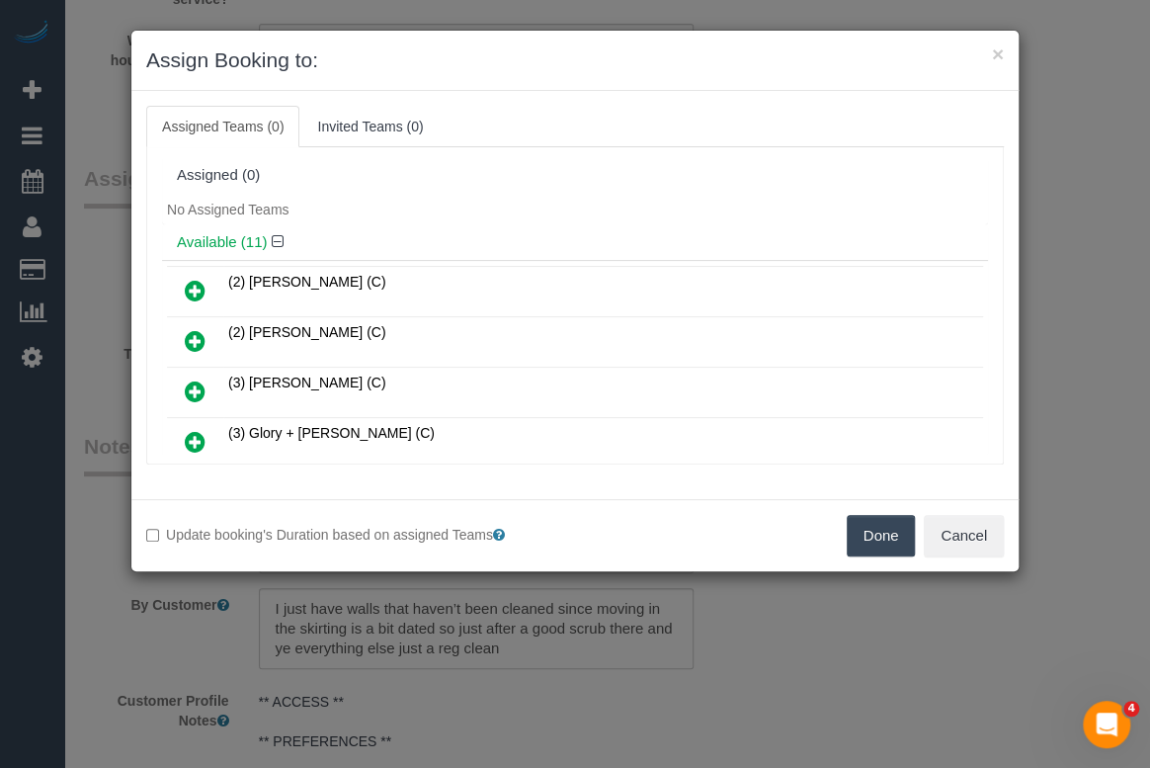
click at [870, 530] on button "Done" at bounding box center [881, 536] width 69 height 42
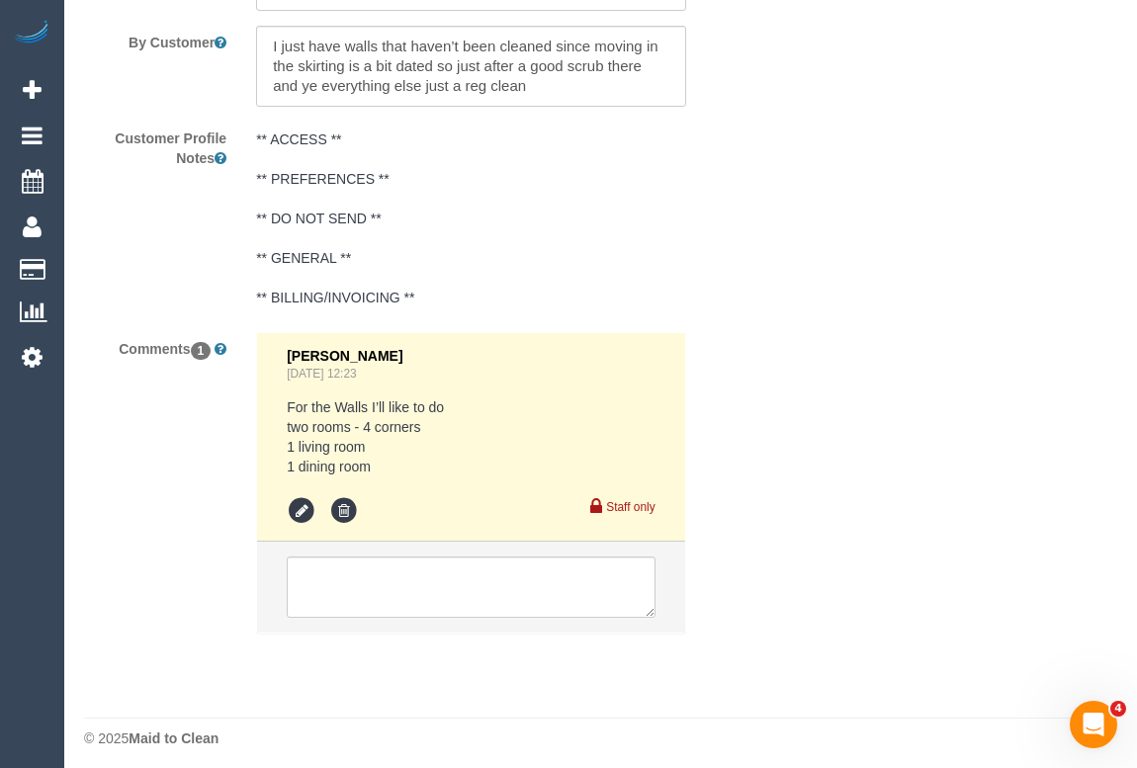
scroll to position [3835, 0]
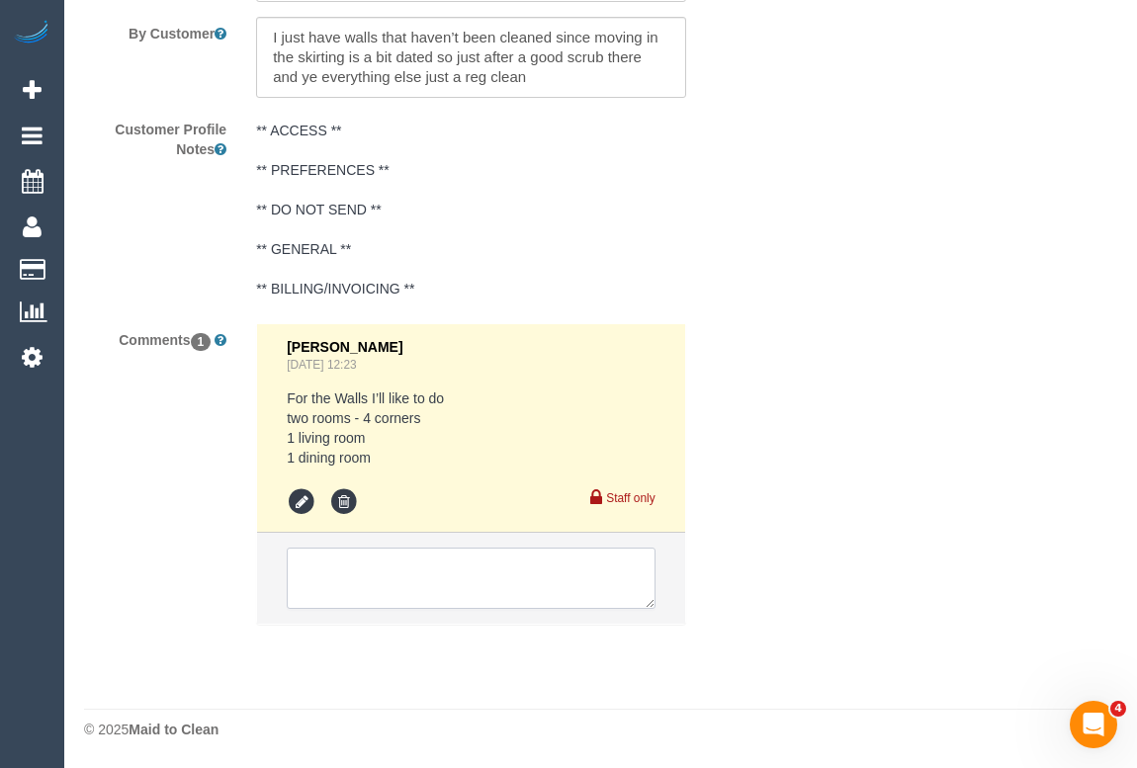
click at [387, 573] on textarea at bounding box center [471, 578] width 368 height 61
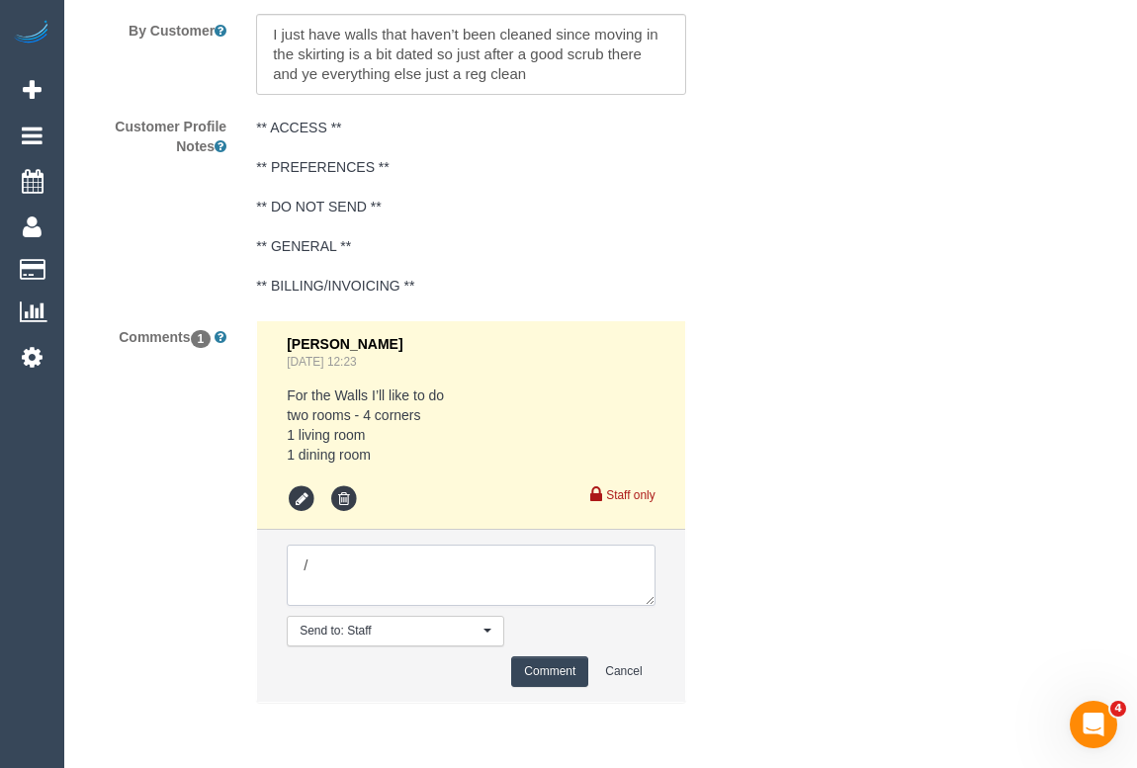
click at [374, 580] on textarea at bounding box center [471, 575] width 368 height 61
drag, startPoint x: 363, startPoint y: 572, endPoint x: 223, endPoint y: 563, distance: 139.6
click at [223, 563] on div "Comments 1 Laura Butera Sep 25, 2025 12:23 For the Walls I’ll like to do two ro…" at bounding box center [413, 521] width 689 height 402
paste textarea "Cleaner(s) Unassigned: Reason Unassigned: One Off/Ongoing: Flexibility: Close a…"
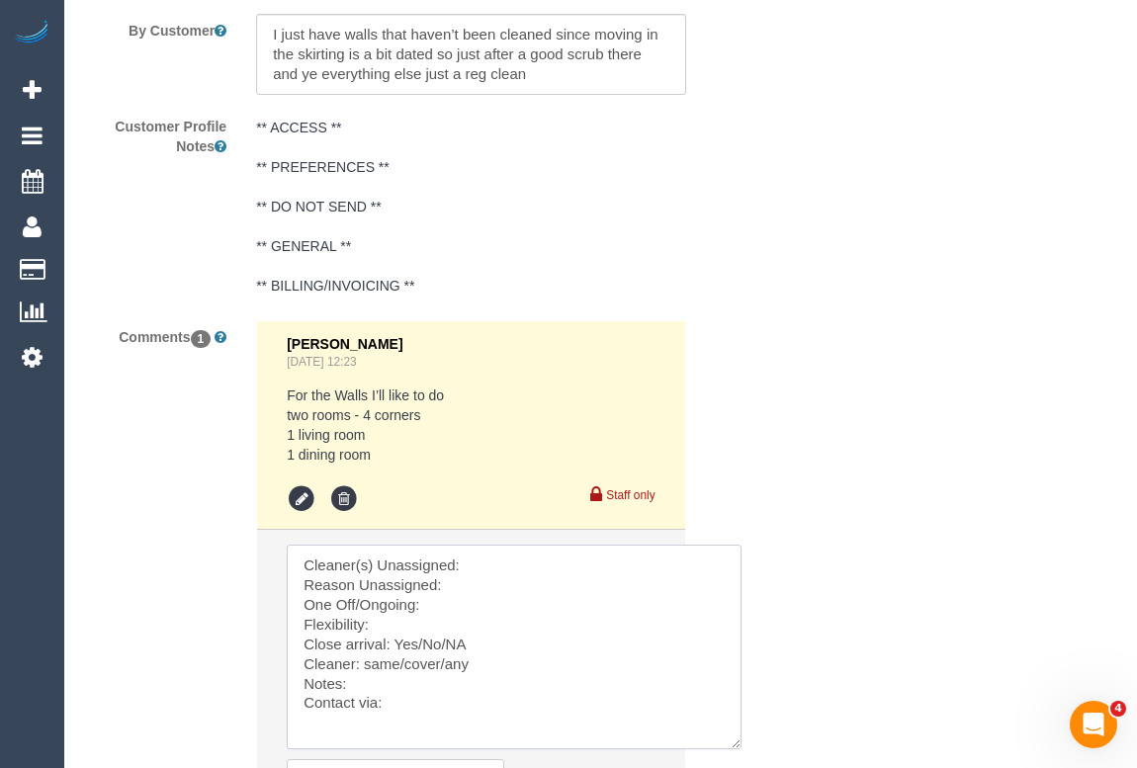
scroll to position [0, 0]
drag, startPoint x: 648, startPoint y: 606, endPoint x: 741, endPoint y: 767, distance: 186.0
click at [741, 766] on textarea at bounding box center [517, 655] width 461 height 221
click at [492, 556] on textarea at bounding box center [517, 655] width 461 height 221
paste textarea "(3) Glory + Mary (C)"
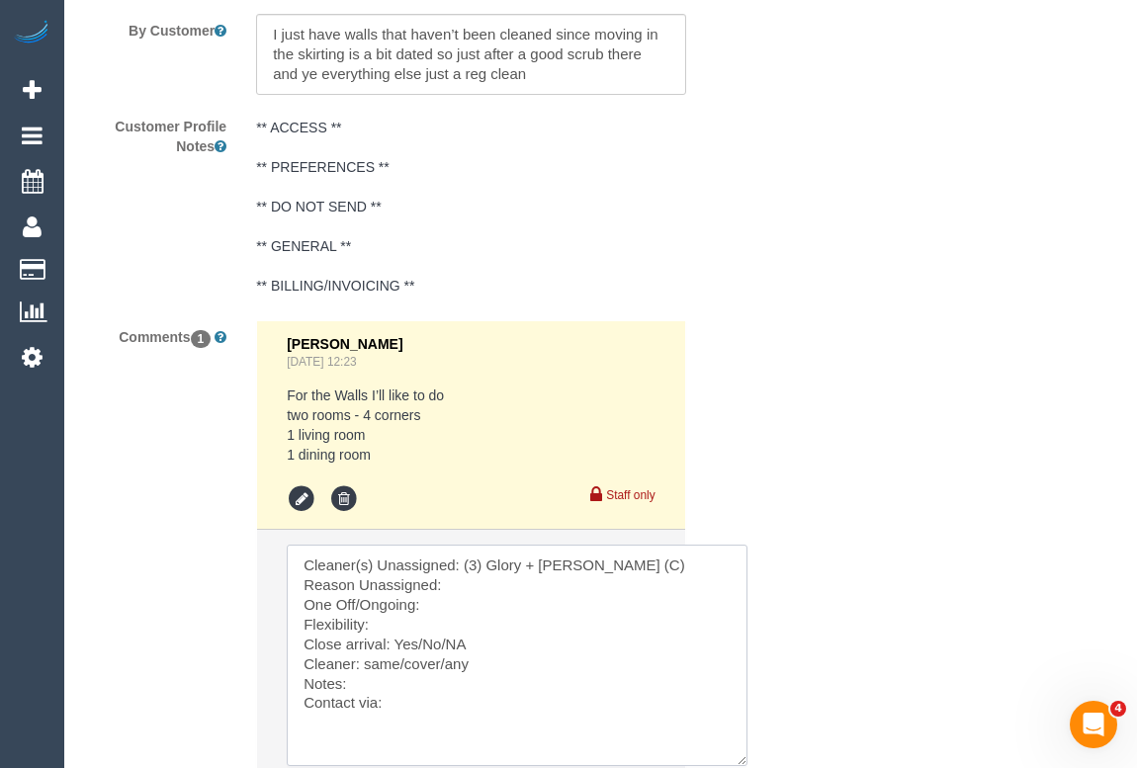
click at [467, 586] on textarea at bounding box center [517, 655] width 461 height 221
click at [441, 604] on textarea at bounding box center [517, 655] width 461 height 221
click at [397, 633] on textarea at bounding box center [517, 655] width 461 height 221
drag, startPoint x: 395, startPoint y: 645, endPoint x: 445, endPoint y: 645, distance: 49.4
click at [445, 645] on textarea at bounding box center [517, 655] width 461 height 221
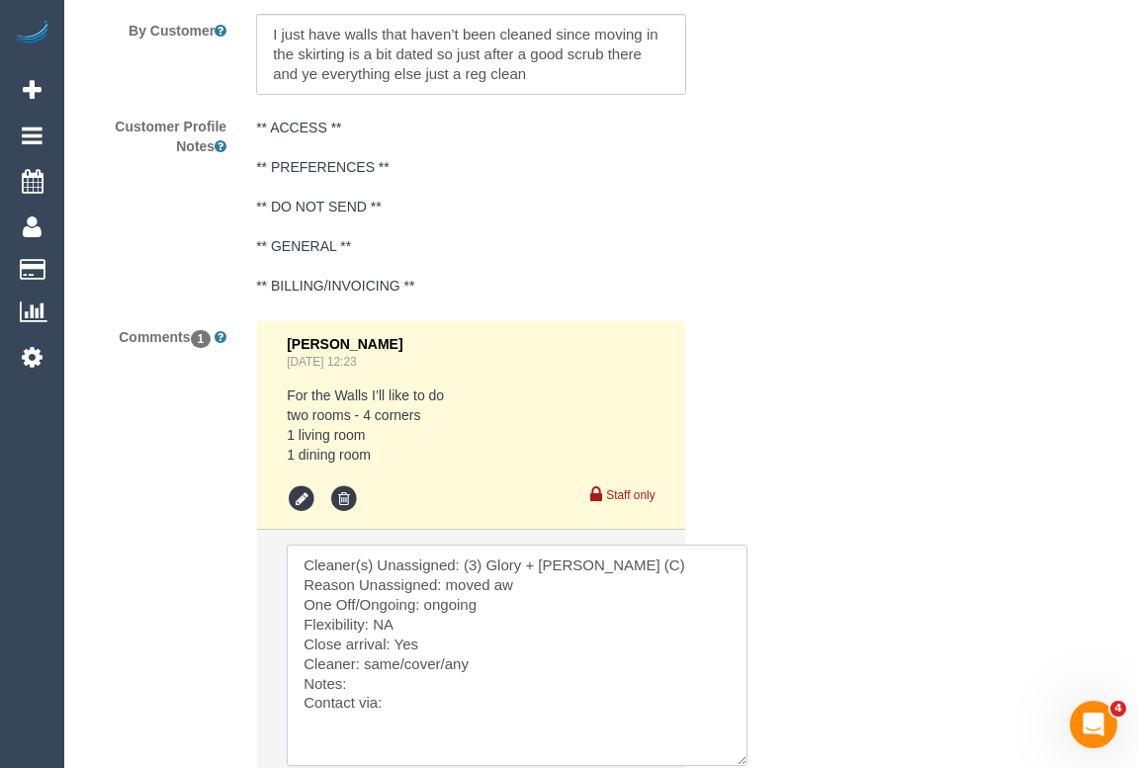
drag, startPoint x: 445, startPoint y: 666, endPoint x: 366, endPoint y: 666, distance: 79.1
click at [366, 666] on textarea at bounding box center [517, 655] width 461 height 221
click at [362, 690] on textarea at bounding box center [517, 655] width 461 height 221
click at [405, 704] on textarea at bounding box center [517, 655] width 461 height 221
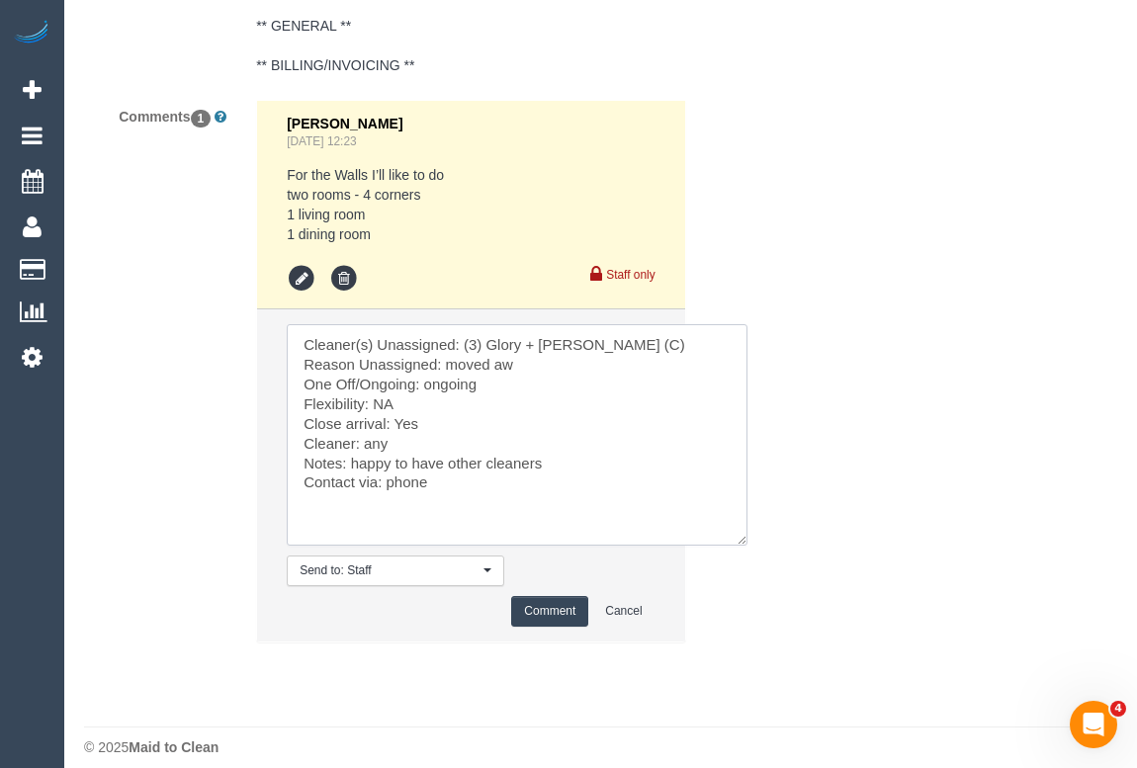
scroll to position [4077, 0]
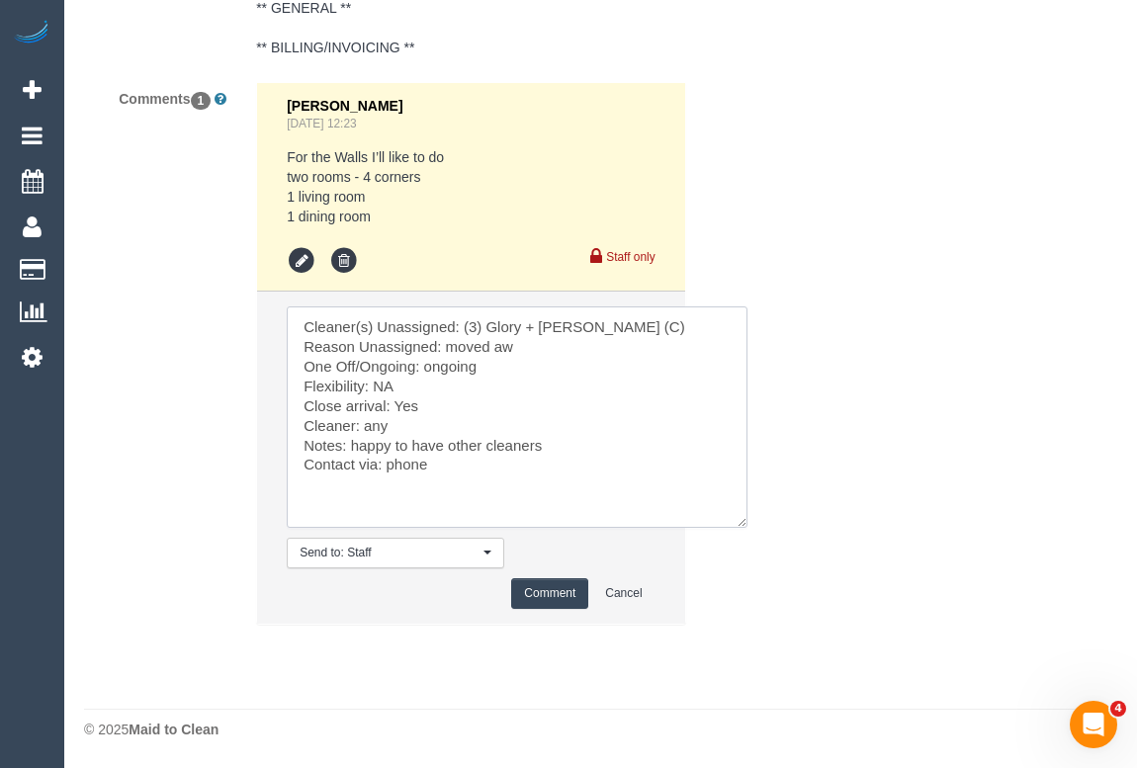
type textarea "Cleaner(s) Unassigned: (3) Glory + Mary (C) Reason Unassigned: moved aw One Off…"
click at [544, 603] on button "Comment" at bounding box center [549, 593] width 77 height 31
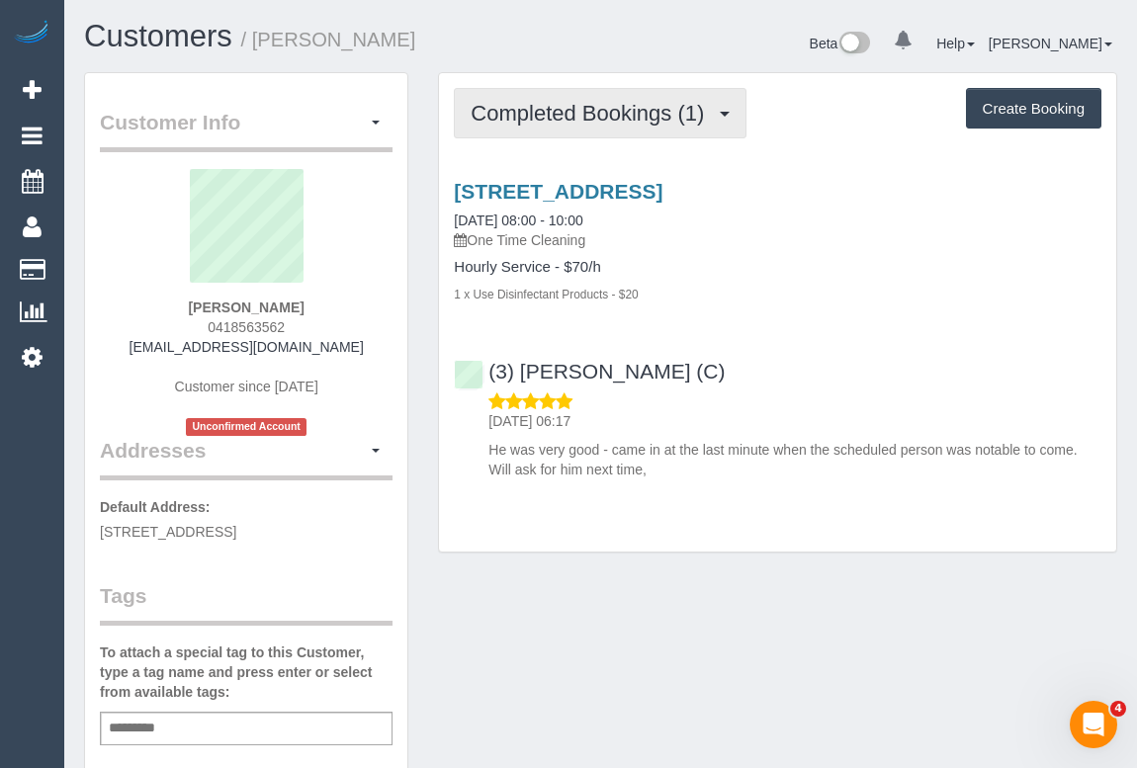
click at [537, 97] on button "Completed Bookings (1)" at bounding box center [600, 113] width 293 height 50
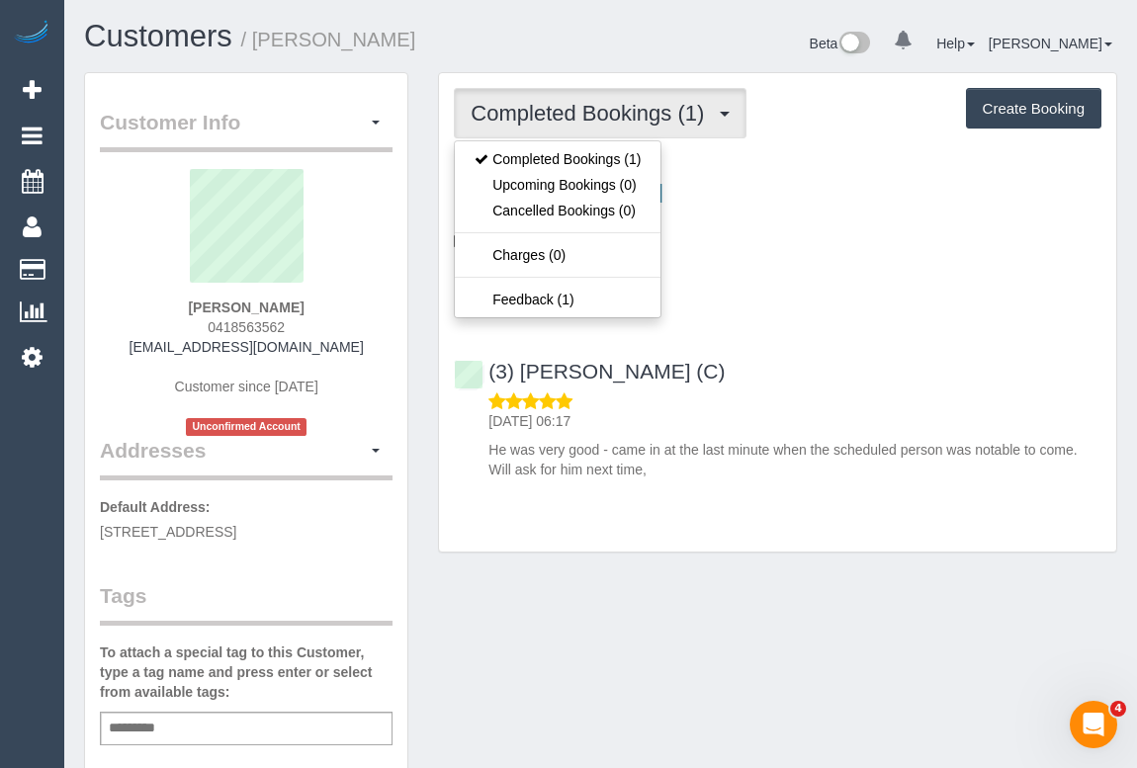
click at [904, 354] on div "(3) [PERSON_NAME] (C) [DATE] 06:17 He was very good - came in at the last minut…" at bounding box center [777, 411] width 677 height 136
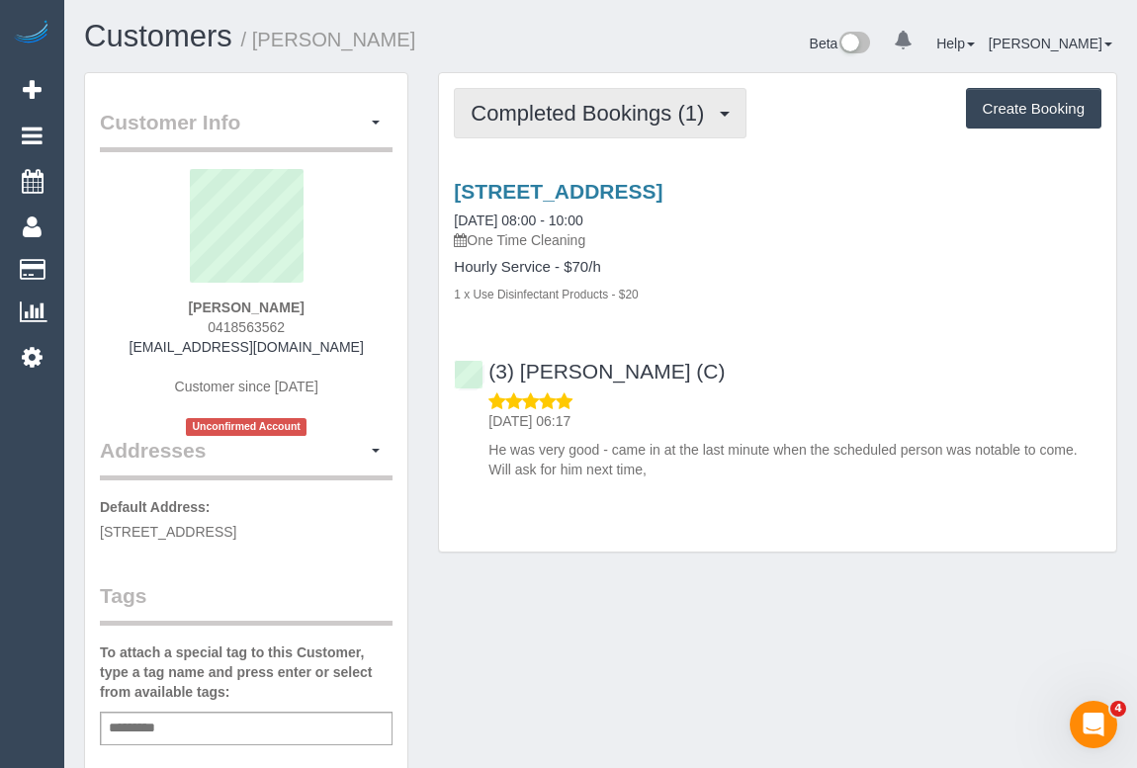
click at [588, 112] on span "Completed Bookings (1)" at bounding box center [591, 113] width 243 height 25
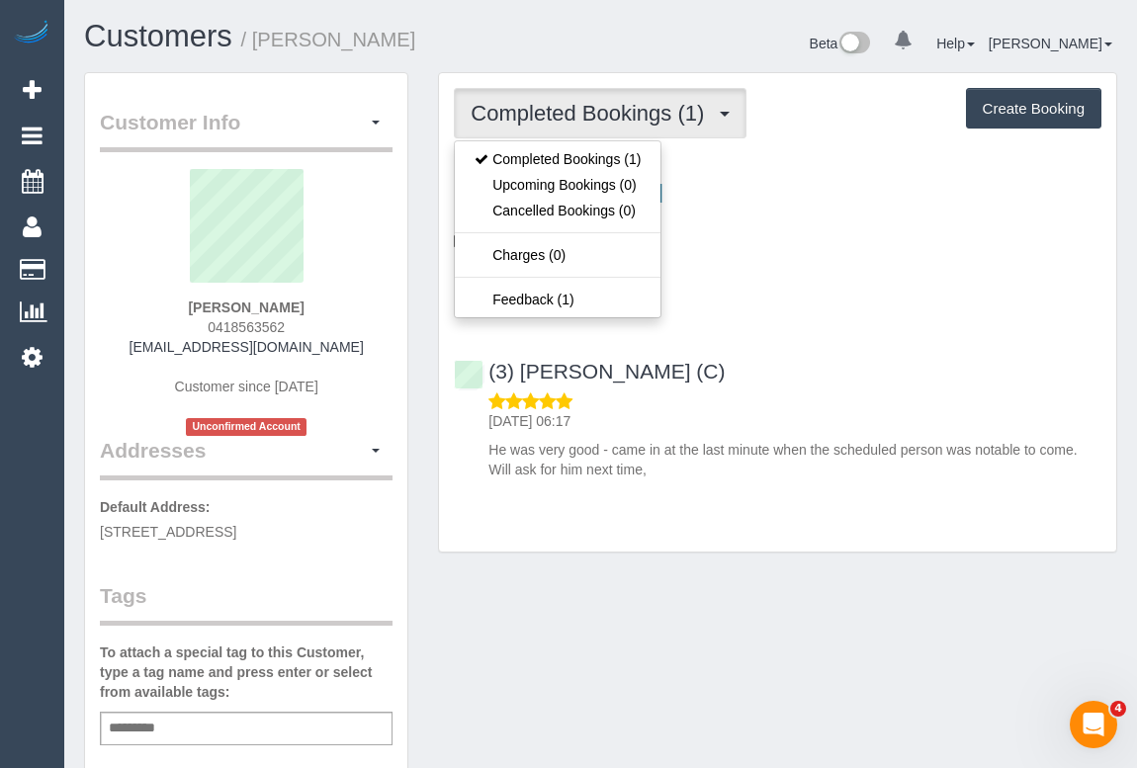
drag, startPoint x: 143, startPoint y: 338, endPoint x: 378, endPoint y: 353, distance: 234.7
click at [378, 353] on div "[PERSON_NAME] 0418563562 [EMAIL_ADDRESS][DOMAIN_NAME] Customer since [DATE] Unc…" at bounding box center [246, 302] width 293 height 267
copy link "[EMAIL_ADDRESS][DOMAIN_NAME]"
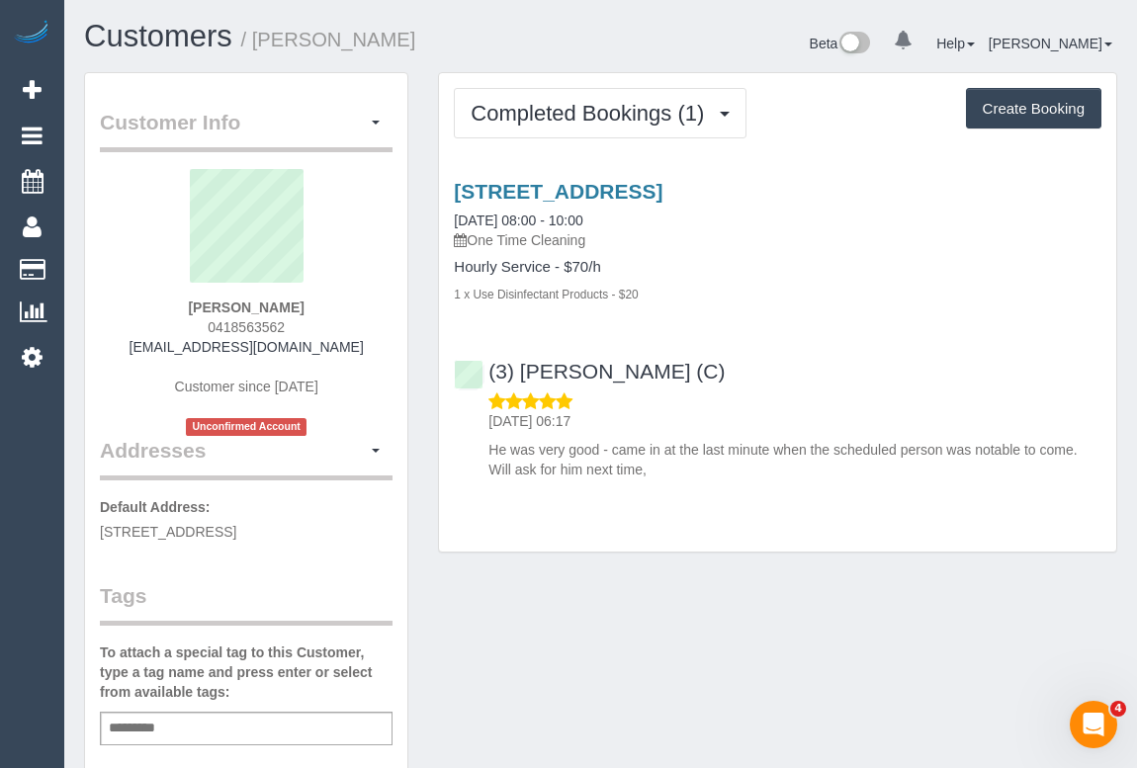
click at [132, 342] on div "[PERSON_NAME] 0418563562 [EMAIL_ADDRESS][DOMAIN_NAME] Customer since [DATE] Unc…" at bounding box center [246, 302] width 293 height 267
drag, startPoint x: 136, startPoint y: 356, endPoint x: 338, endPoint y: 351, distance: 201.7
click at [338, 351] on div "[PERSON_NAME] 0418563562 [EMAIL_ADDRESS][DOMAIN_NAME] Customer since [DATE] Unc…" at bounding box center [246, 302] width 293 height 267
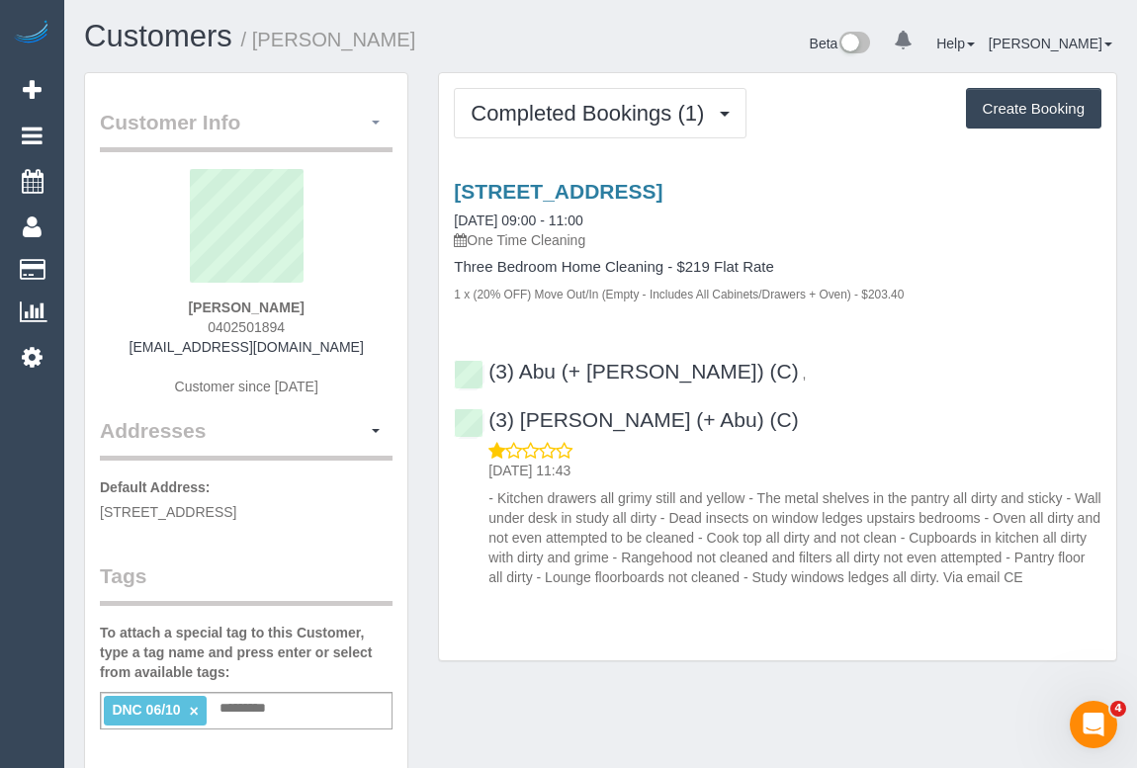
click at [376, 119] on button "button" at bounding box center [376, 123] width 34 height 31
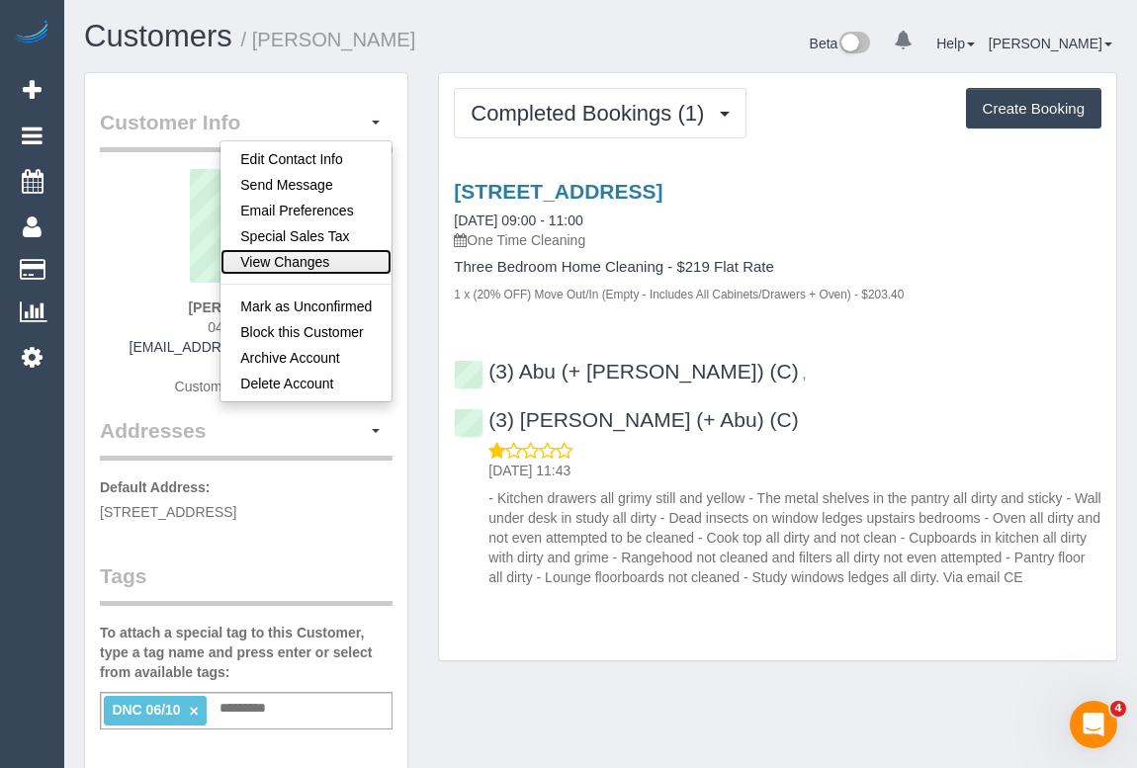
click at [296, 249] on link "View Changes" at bounding box center [305, 262] width 171 height 26
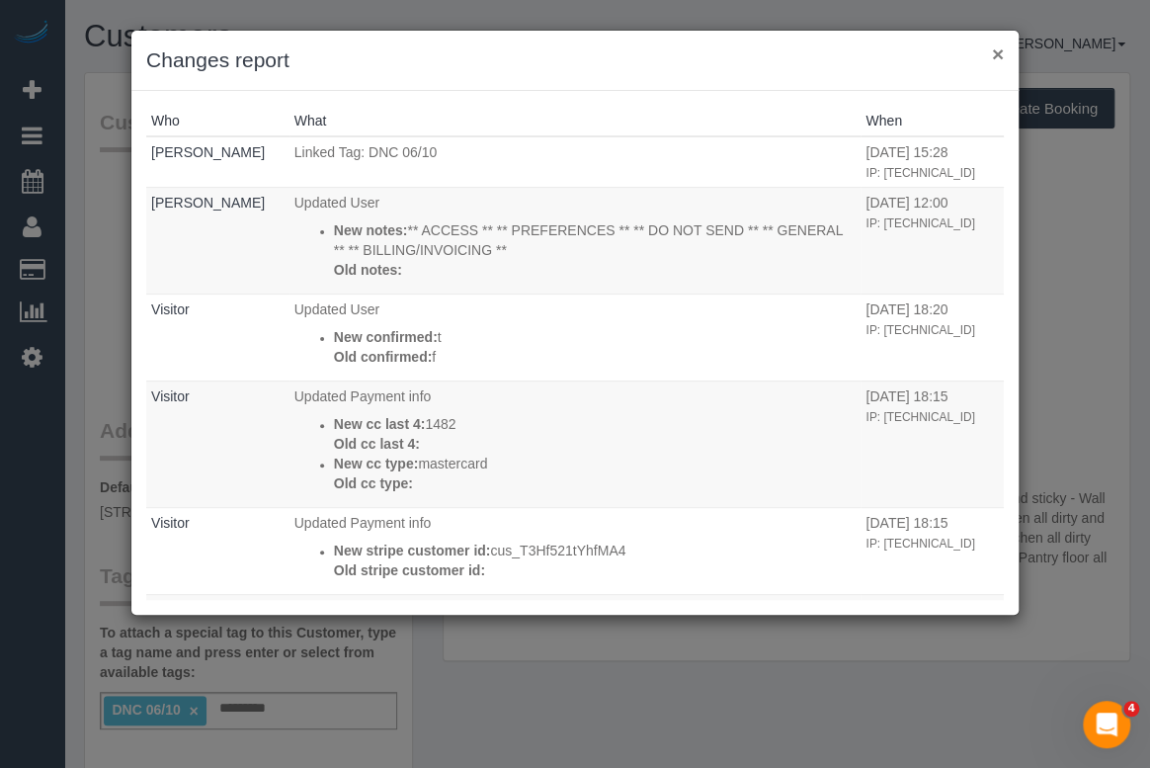
click at [999, 55] on button "×" at bounding box center [998, 53] width 12 height 21
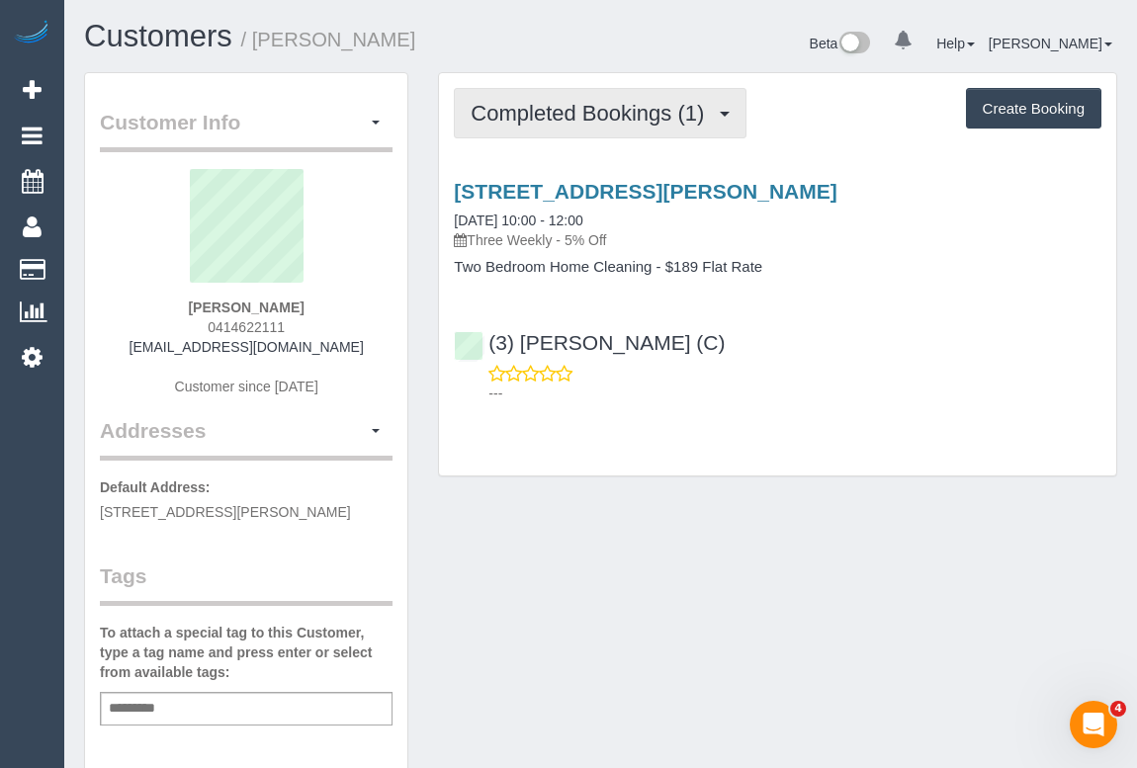
click at [553, 113] on span "Completed Bookings (1)" at bounding box center [591, 113] width 243 height 25
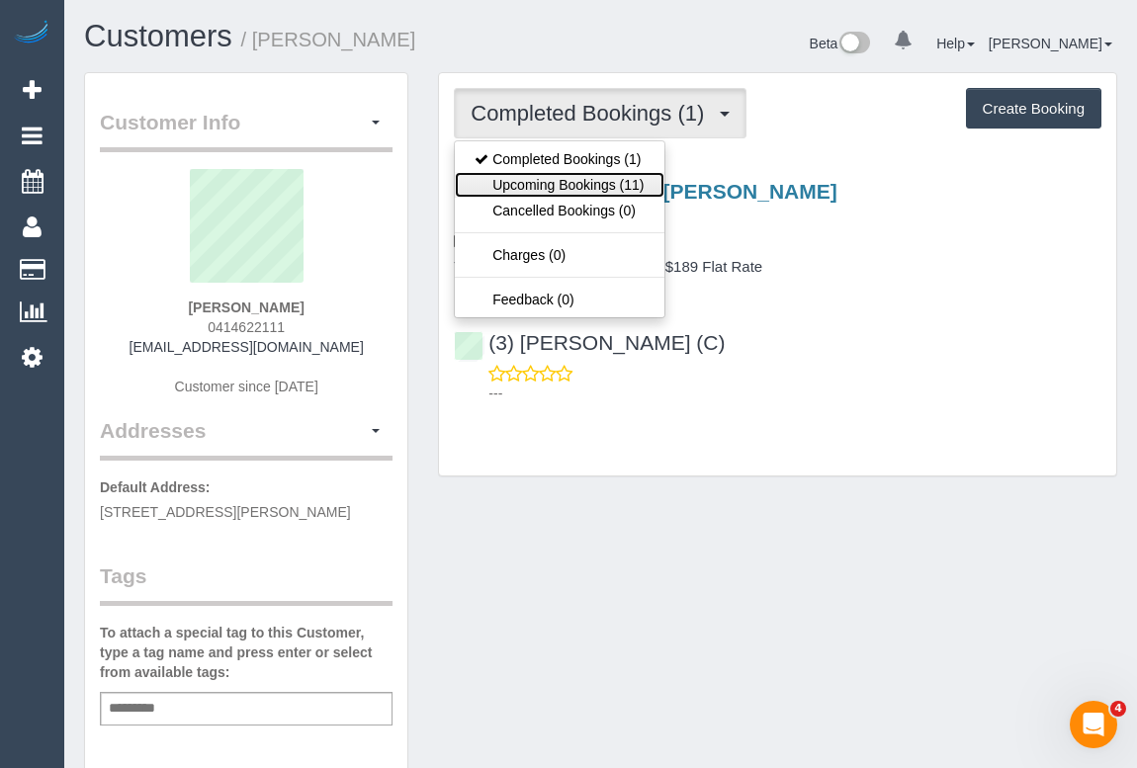
click at [577, 181] on link "Upcoming Bookings (11)" at bounding box center [559, 185] width 209 height 26
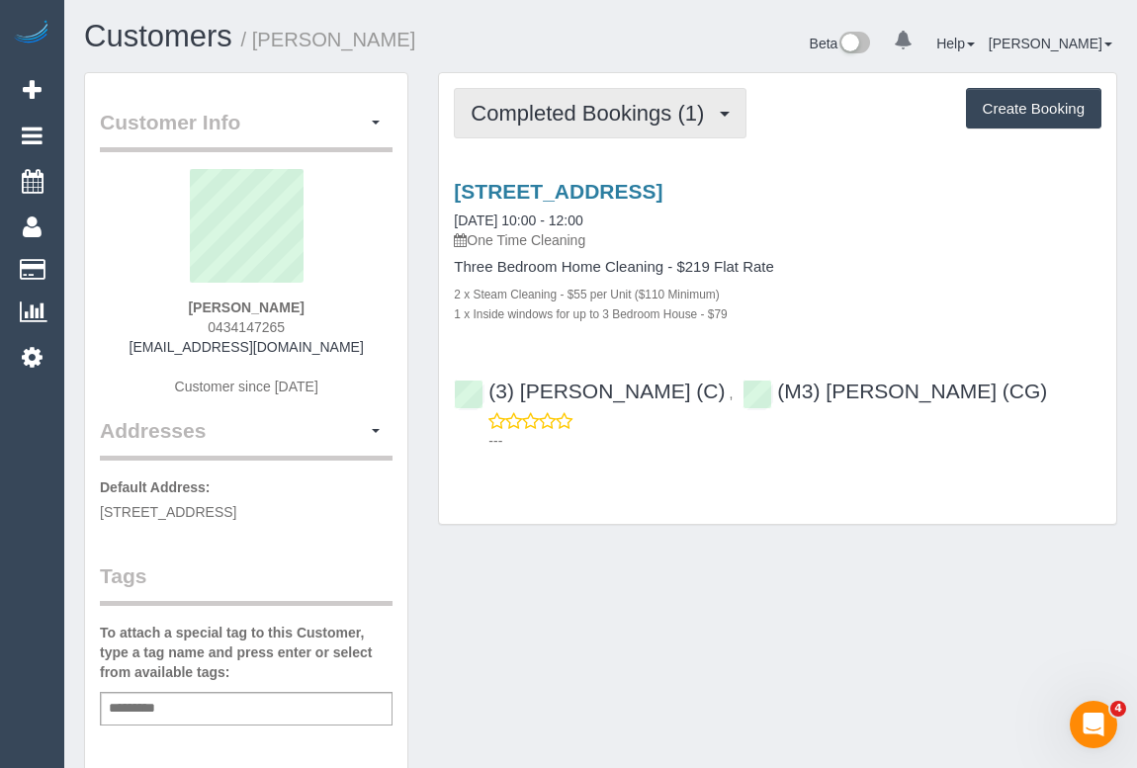
click at [598, 108] on span "Completed Bookings (1)" at bounding box center [591, 113] width 243 height 25
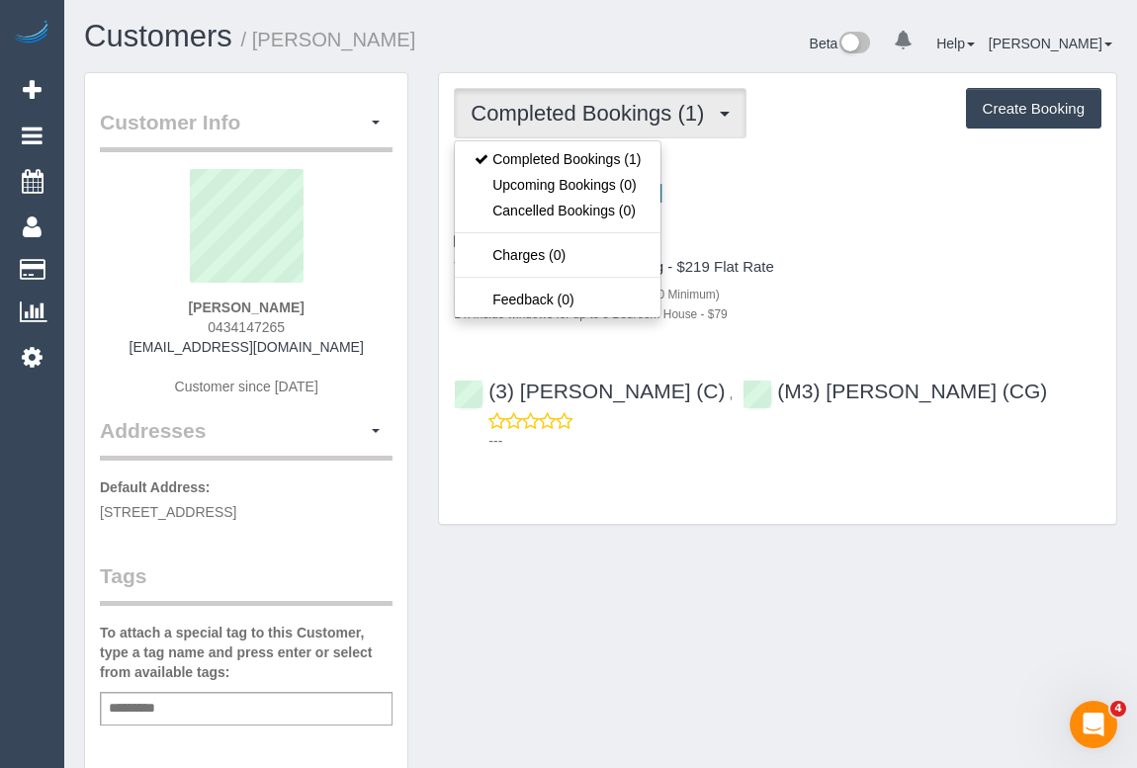
click at [918, 300] on div "2 x Steam Cleaning - $55 per Unit ($110 Minimum)" at bounding box center [777, 294] width 647 height 20
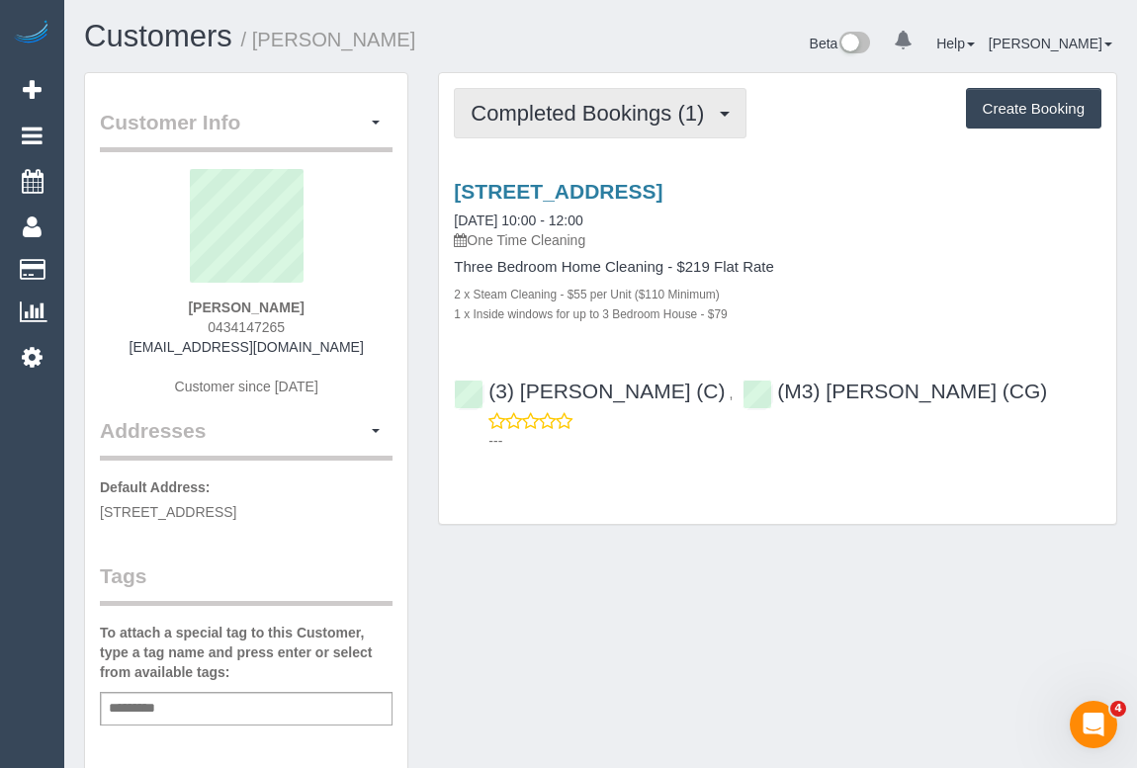
click at [575, 126] on button "Completed Bookings (1)" at bounding box center [600, 113] width 293 height 50
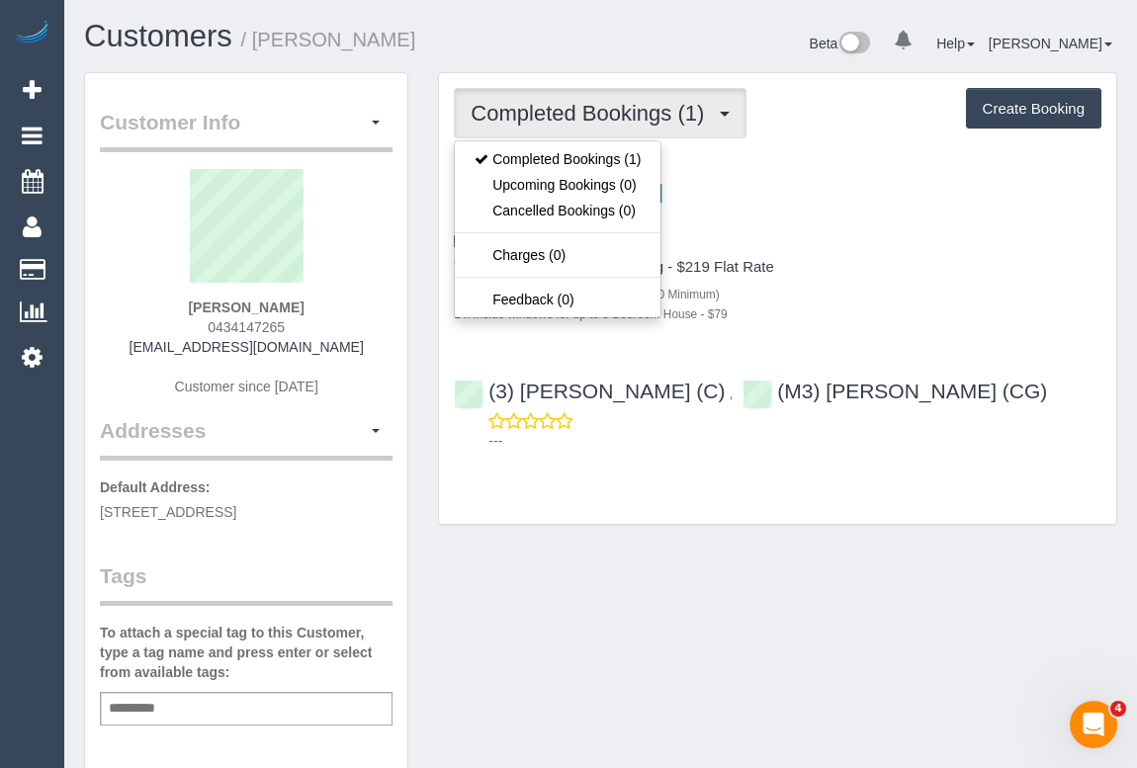
click at [931, 286] on div "2 x Steam Cleaning - $55 per Unit ($110 Minimum)" at bounding box center [777, 294] width 647 height 20
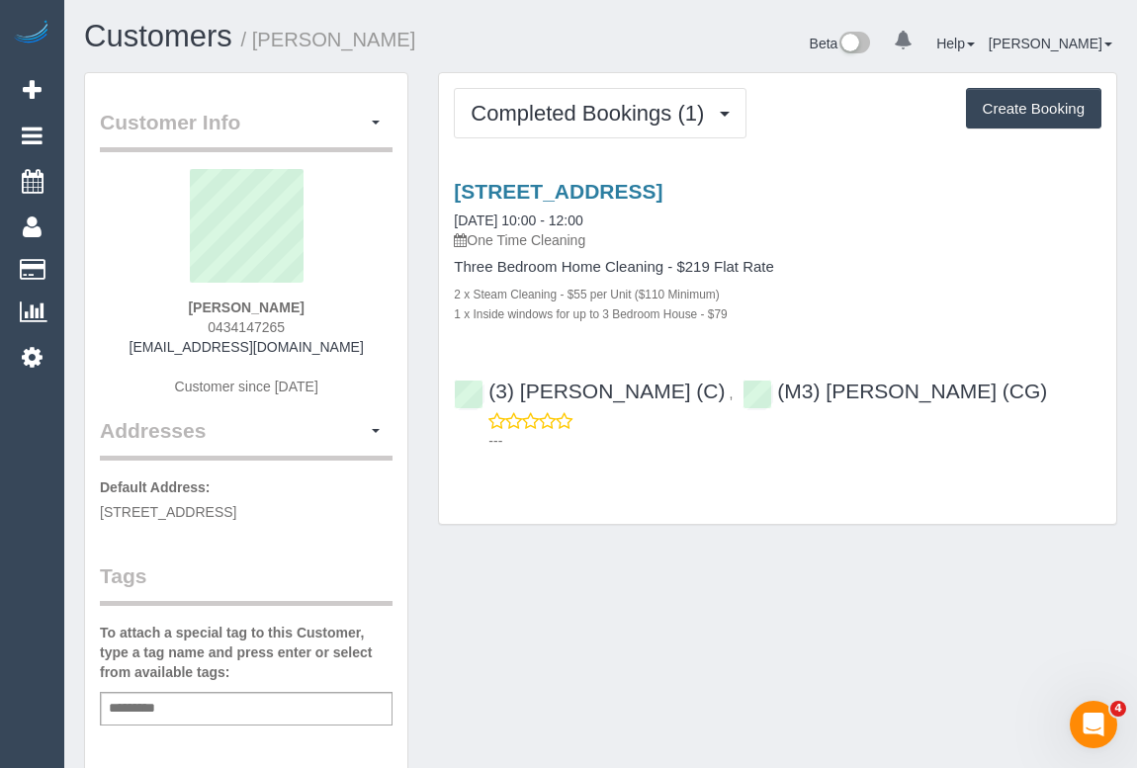
drag, startPoint x: 188, startPoint y: 323, endPoint x: 358, endPoint y: 326, distance: 170.0
click at [358, 326] on div "Jonathan Smith 0434147265 jono1092@gmail.com Customer since 2025" at bounding box center [246, 292] width 293 height 247
copy span "0434147265"
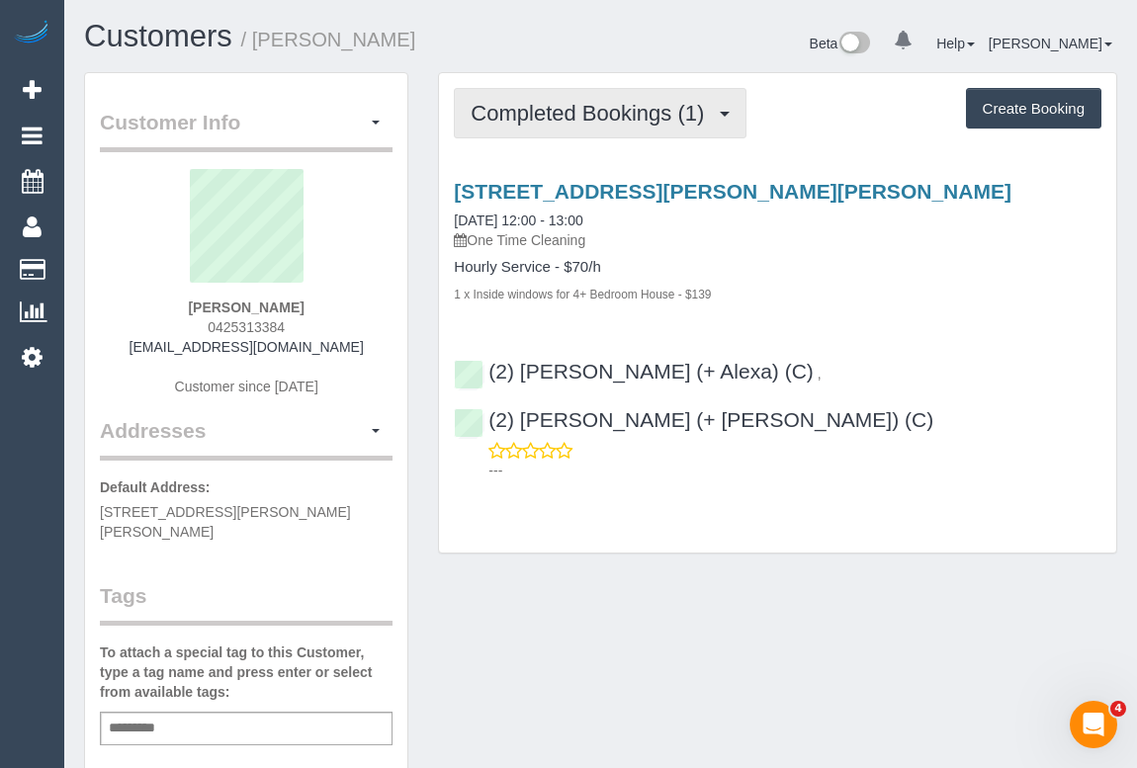
click at [586, 124] on button "Completed Bookings (1)" at bounding box center [600, 113] width 293 height 50
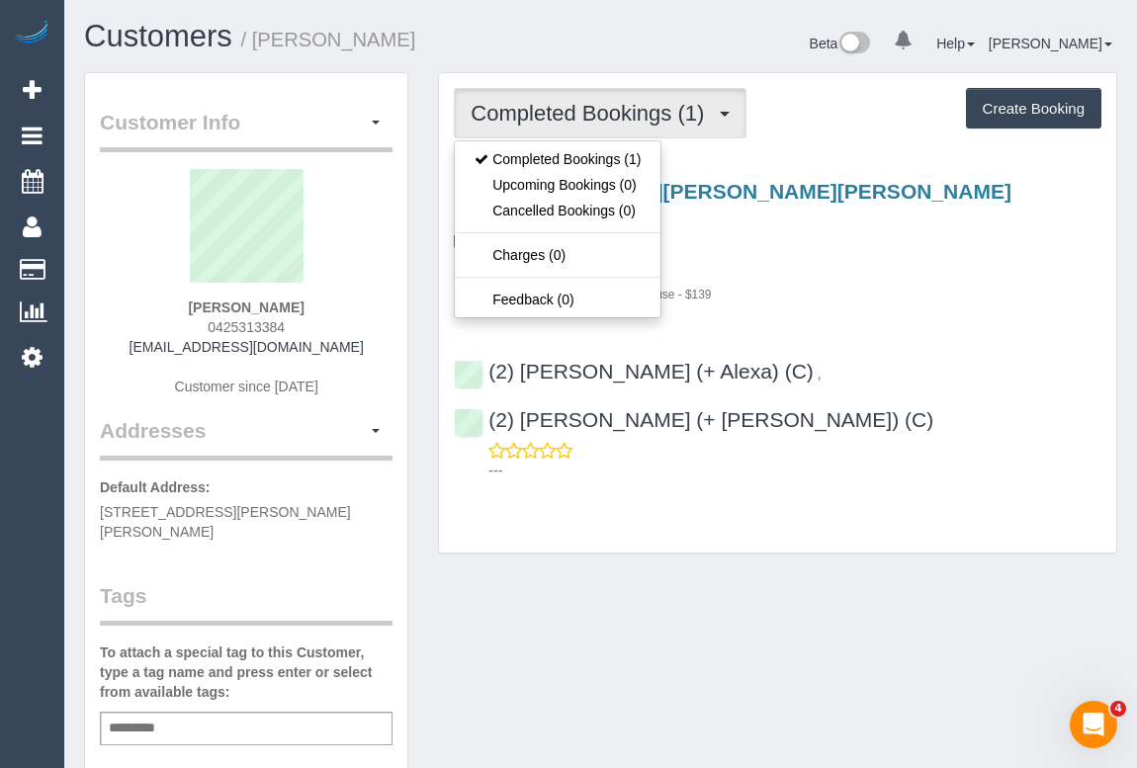
click at [813, 284] on div "1 x Inside windows for 4+ Bedroom House - $139" at bounding box center [777, 294] width 647 height 20
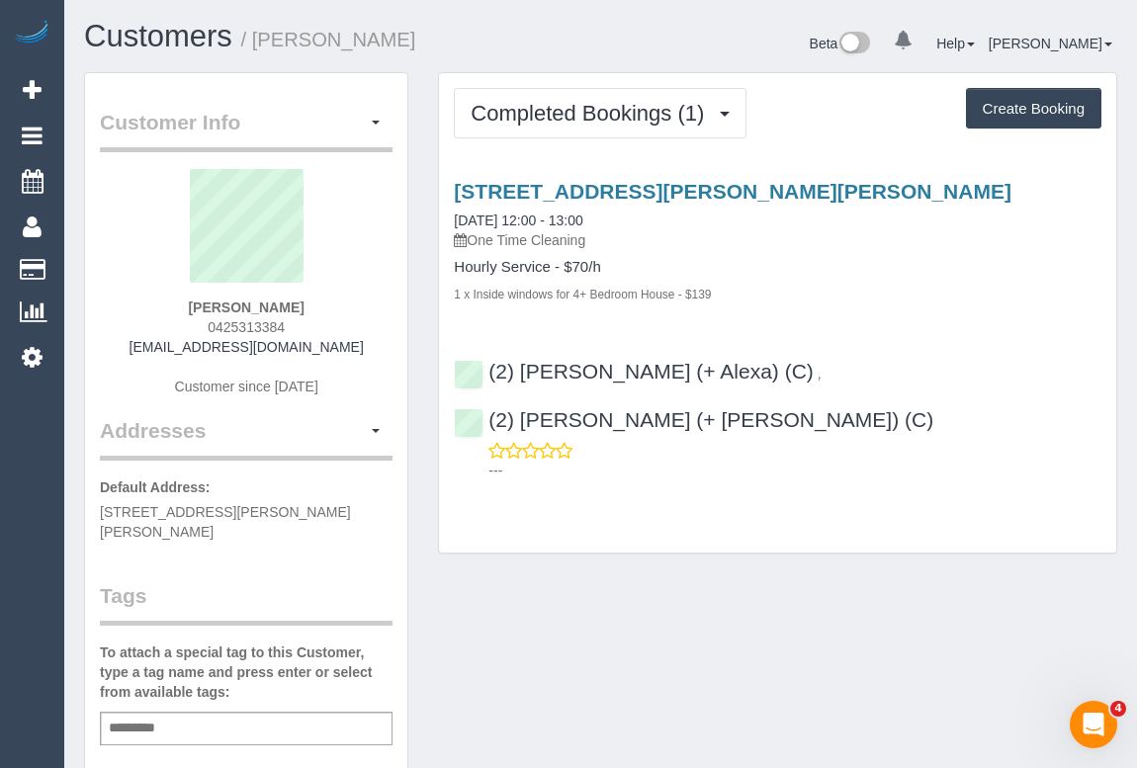
drag, startPoint x: 155, startPoint y: 352, endPoint x: 322, endPoint y: 355, distance: 167.0
click at [322, 355] on div "[PERSON_NAME] 0425313384 [EMAIL_ADDRESS][DOMAIN_NAME] Customer since [DATE]" at bounding box center [246, 292] width 293 height 247
drag, startPoint x: 157, startPoint y: 346, endPoint x: 335, endPoint y: 352, distance: 178.0
click at [335, 352] on div "[PERSON_NAME] 0425313384 [EMAIL_ADDRESS][DOMAIN_NAME] Customer since [DATE]" at bounding box center [246, 292] width 293 height 247
copy link "[EMAIL_ADDRESS][DOMAIN_NAME]"
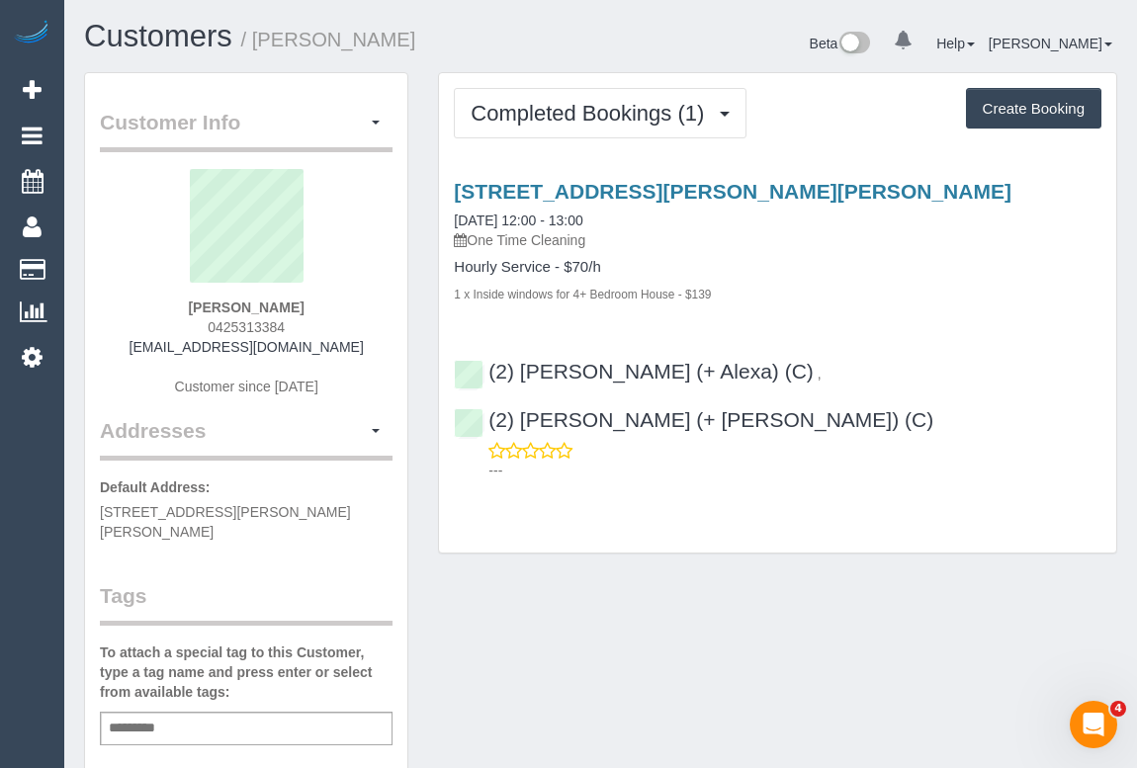
click at [653, 564] on div "Customer Info Edit Contact Info Send Message Email Preferences Special Sales Ta…" at bounding box center [600, 744] width 1062 height 1344
drag, startPoint x: 175, startPoint y: 309, endPoint x: 328, endPoint y: 306, distance: 153.2
click at [328, 306] on div "[PERSON_NAME] 0425313384 [EMAIL_ADDRESS][DOMAIN_NAME] Customer since [DATE]" at bounding box center [246, 292] width 293 height 247
copy strong "[PERSON_NAME]"
drag, startPoint x: 201, startPoint y: 318, endPoint x: 326, endPoint y: 328, distance: 125.9
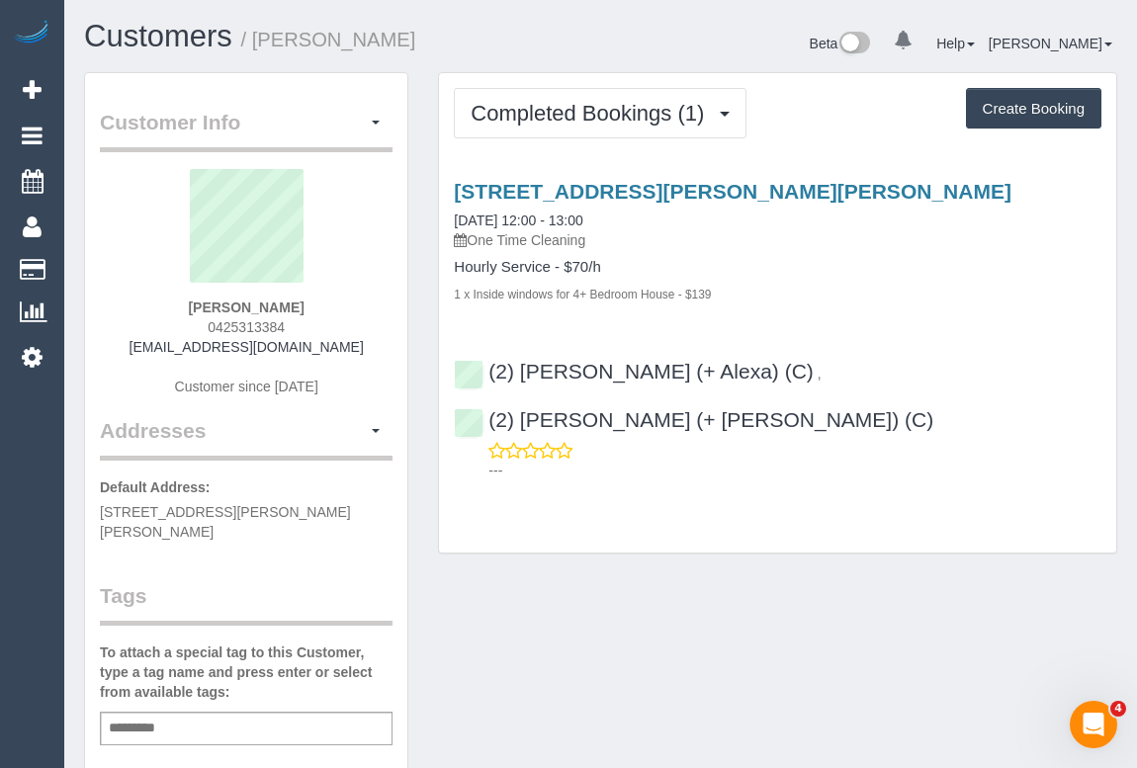
click at [326, 328] on div "[PERSON_NAME] 0425313384 [EMAIL_ADDRESS][DOMAIN_NAME] Customer since [DATE]" at bounding box center [246, 292] width 293 height 247
copy span "0425313384"
click at [678, 621] on div "Customer Info Edit Contact Info Send Message Email Preferences Special Sales Ta…" at bounding box center [600, 744] width 1062 height 1344
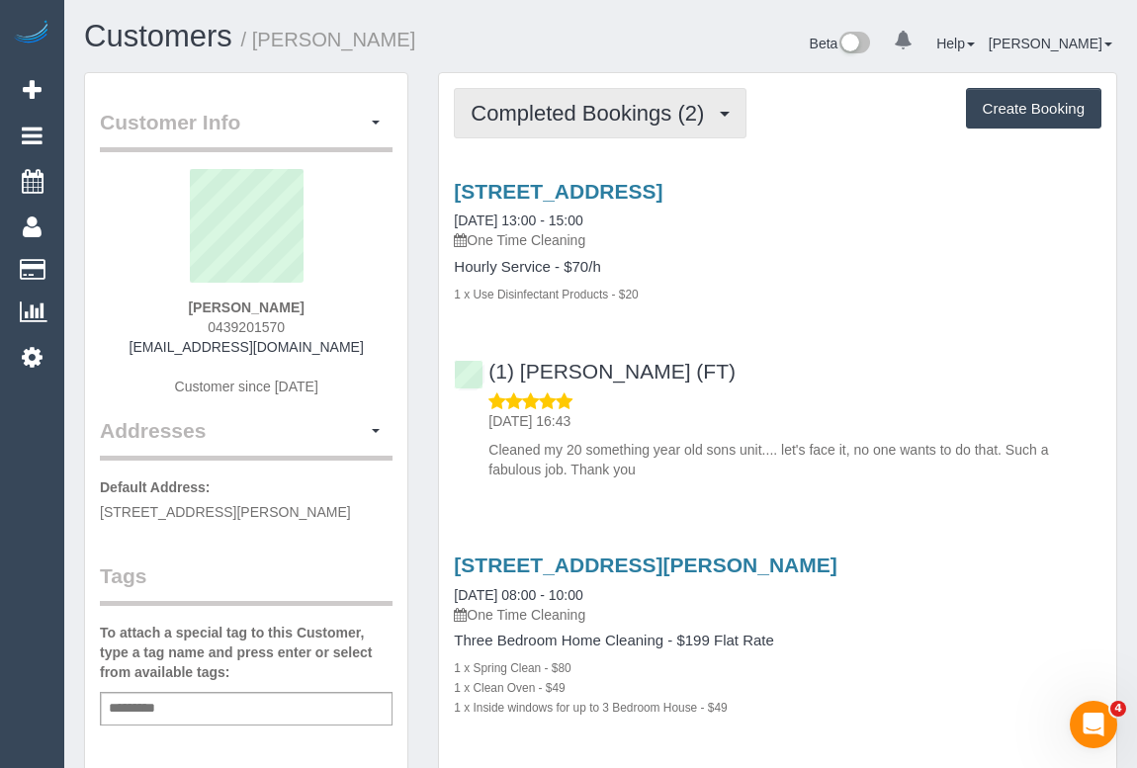
click at [633, 102] on span "Completed Bookings (2)" at bounding box center [591, 113] width 243 height 25
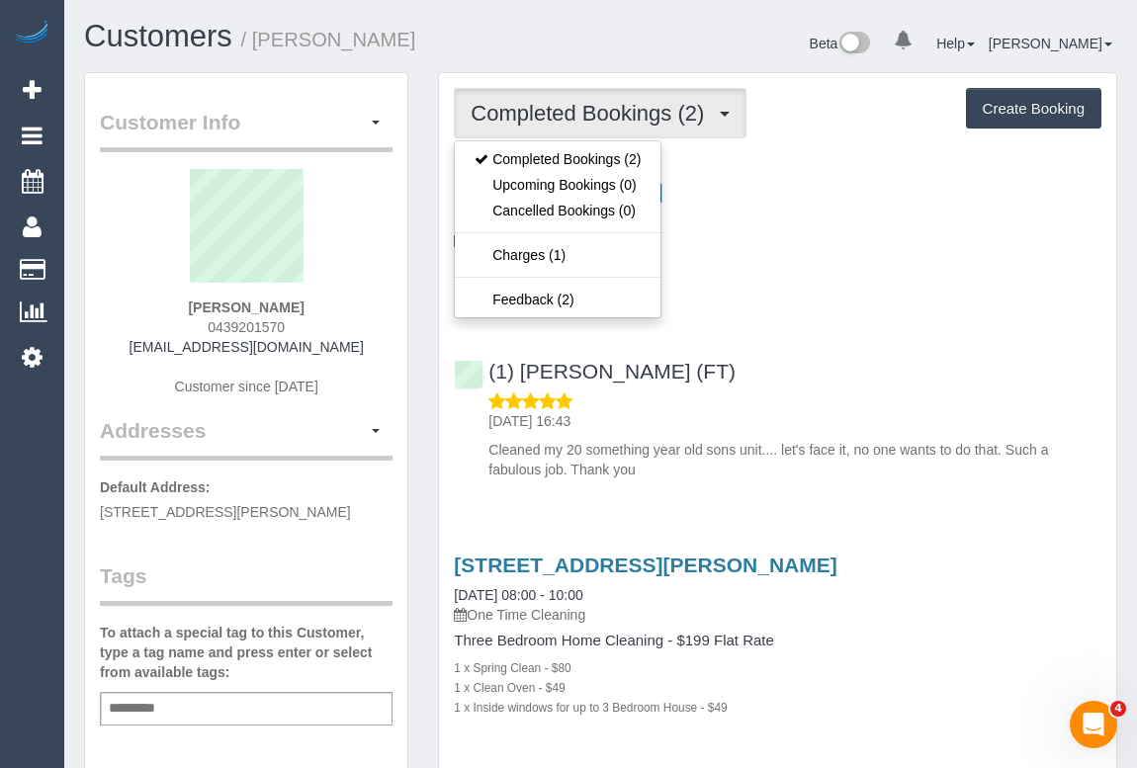
click at [823, 322] on div "7/1 Pottery Court, Brunswick, VIC 3056 06/10/2025 13:00 - 15:00 One Time Cleani…" at bounding box center [777, 325] width 677 height 325
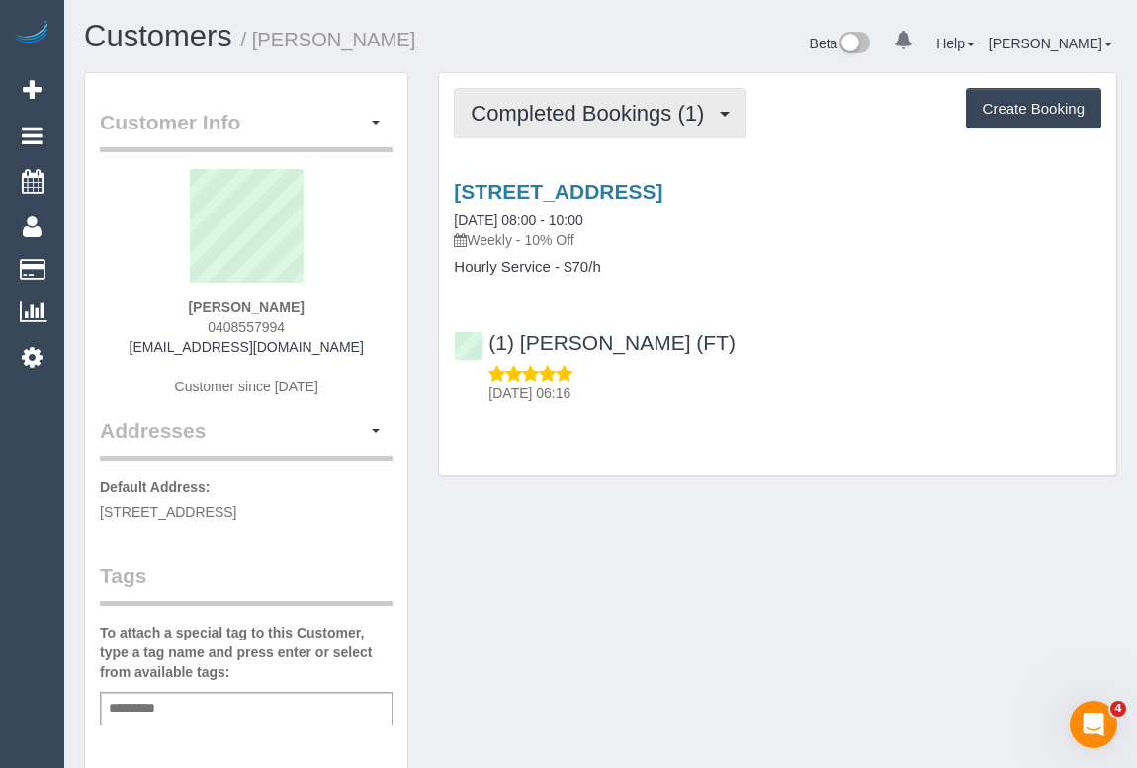
click at [566, 118] on span "Completed Bookings (1)" at bounding box center [591, 113] width 243 height 25
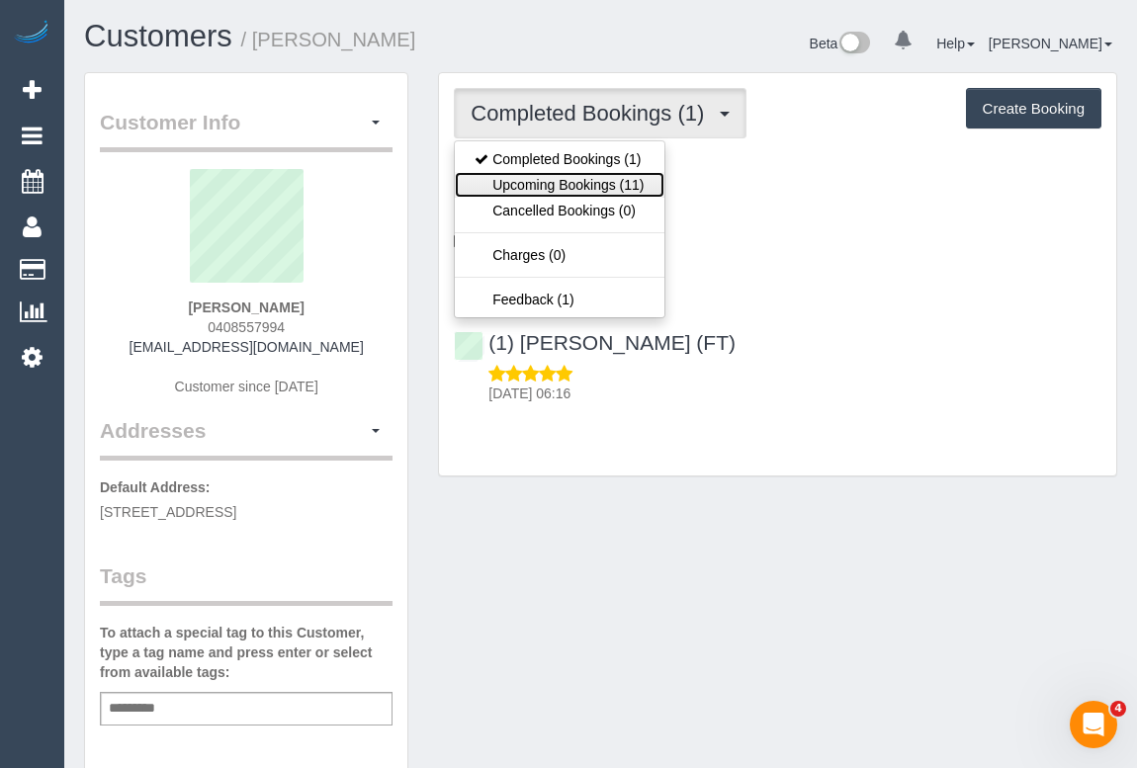
click at [597, 180] on link "Upcoming Bookings (11)" at bounding box center [559, 185] width 209 height 26
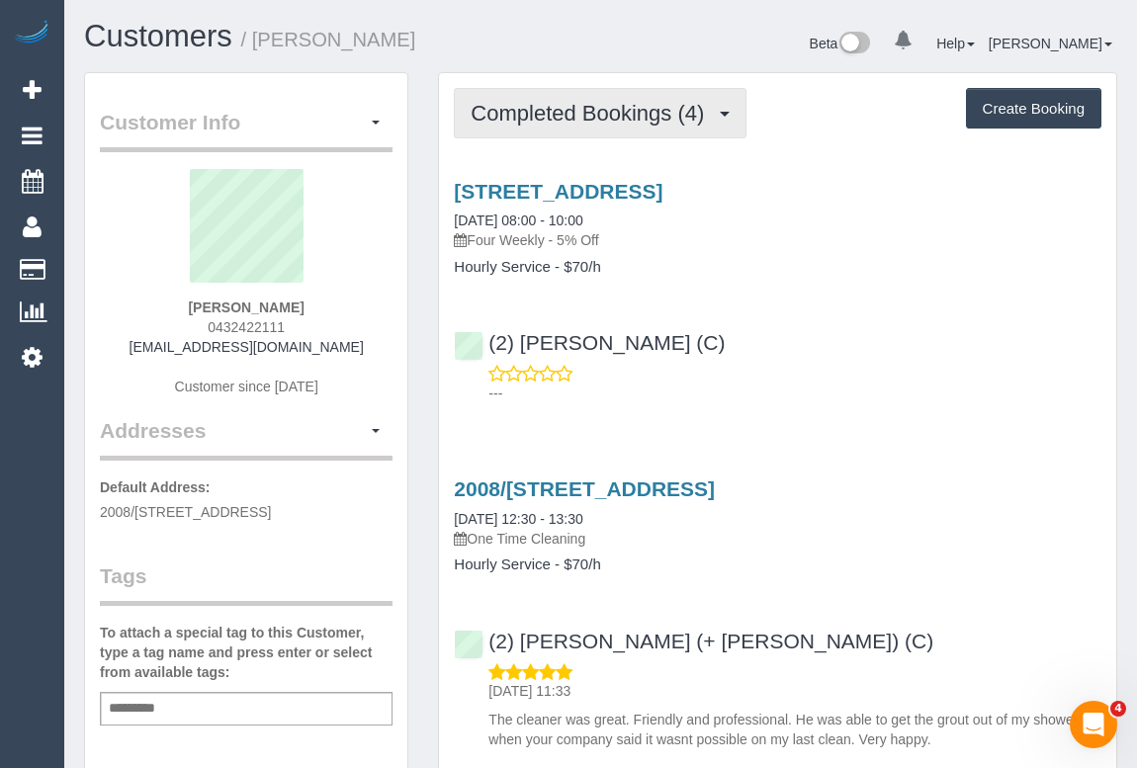
click at [668, 102] on span "Completed Bookings (4)" at bounding box center [591, 113] width 243 height 25
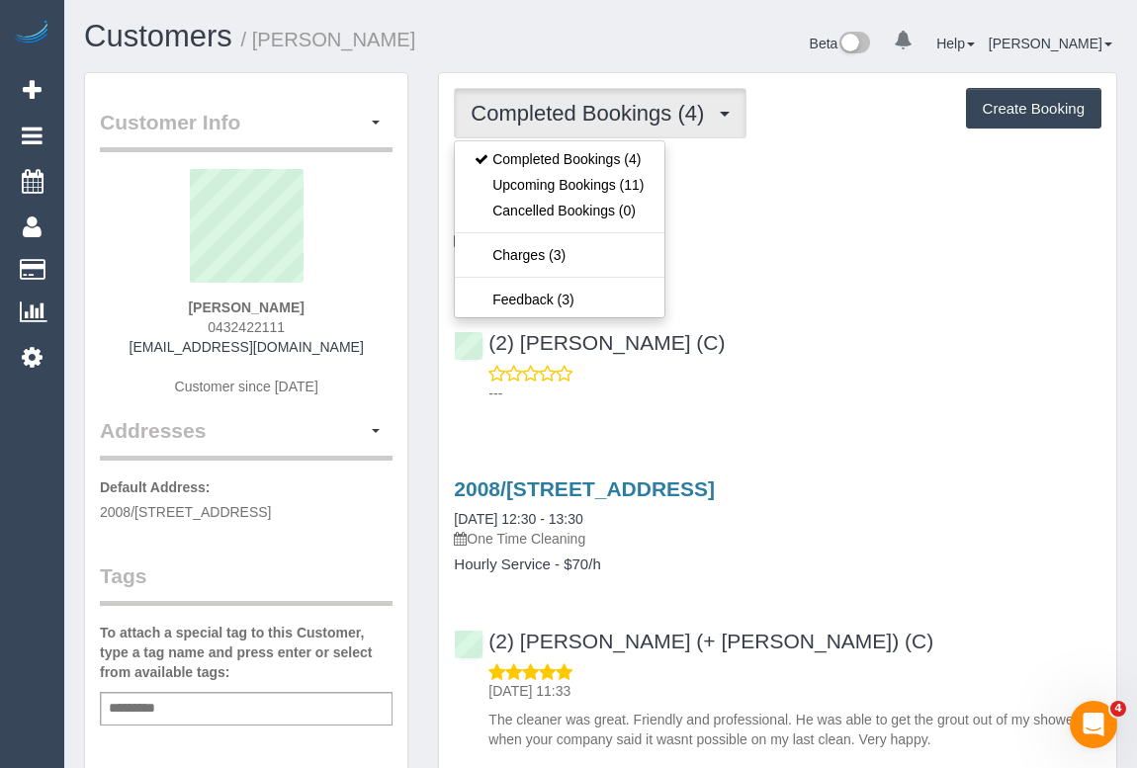
click at [859, 331] on div "(2) Dinitha Gunawardana (C) ---" at bounding box center [777, 358] width 677 height 89
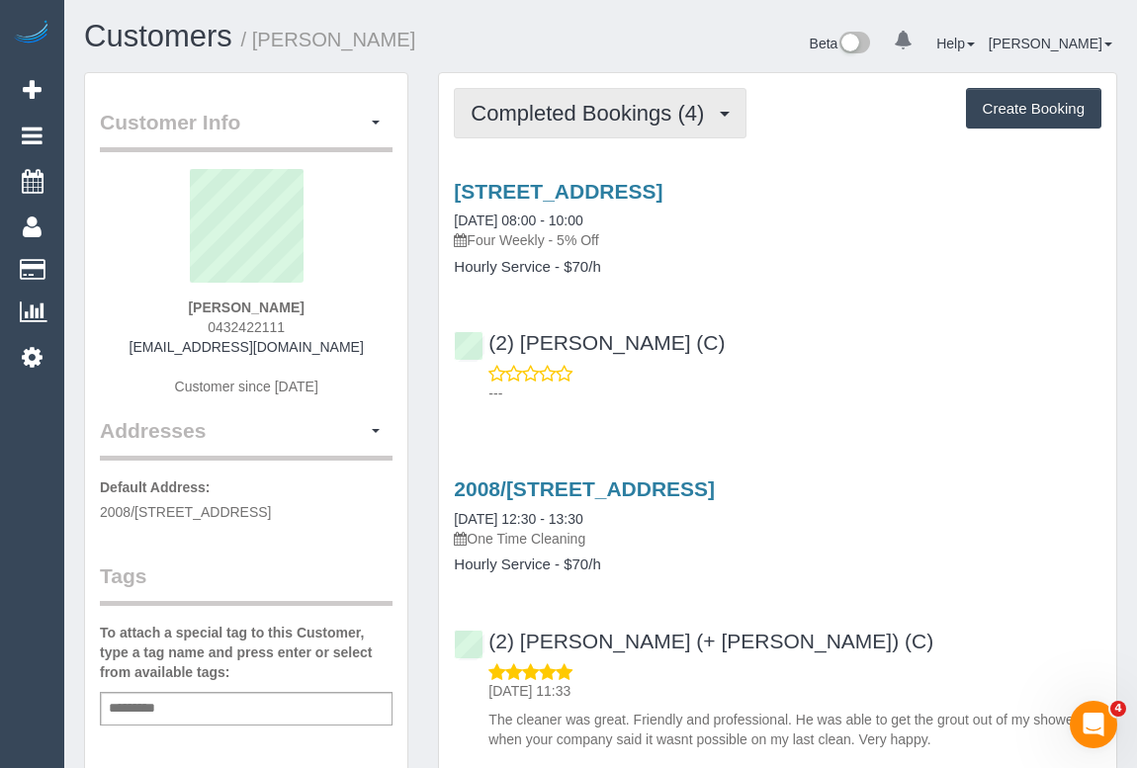
click at [572, 111] on span "Completed Bookings (4)" at bounding box center [591, 113] width 243 height 25
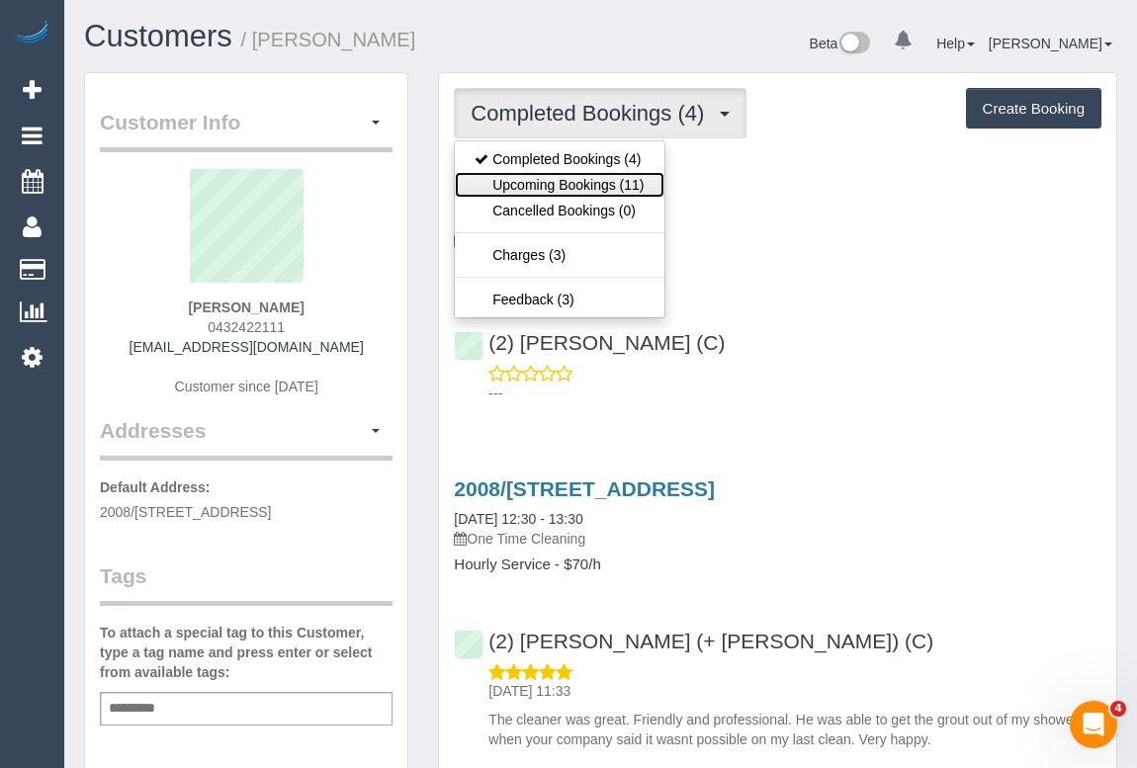
click at [566, 189] on link "Upcoming Bookings (11)" at bounding box center [559, 185] width 209 height 26
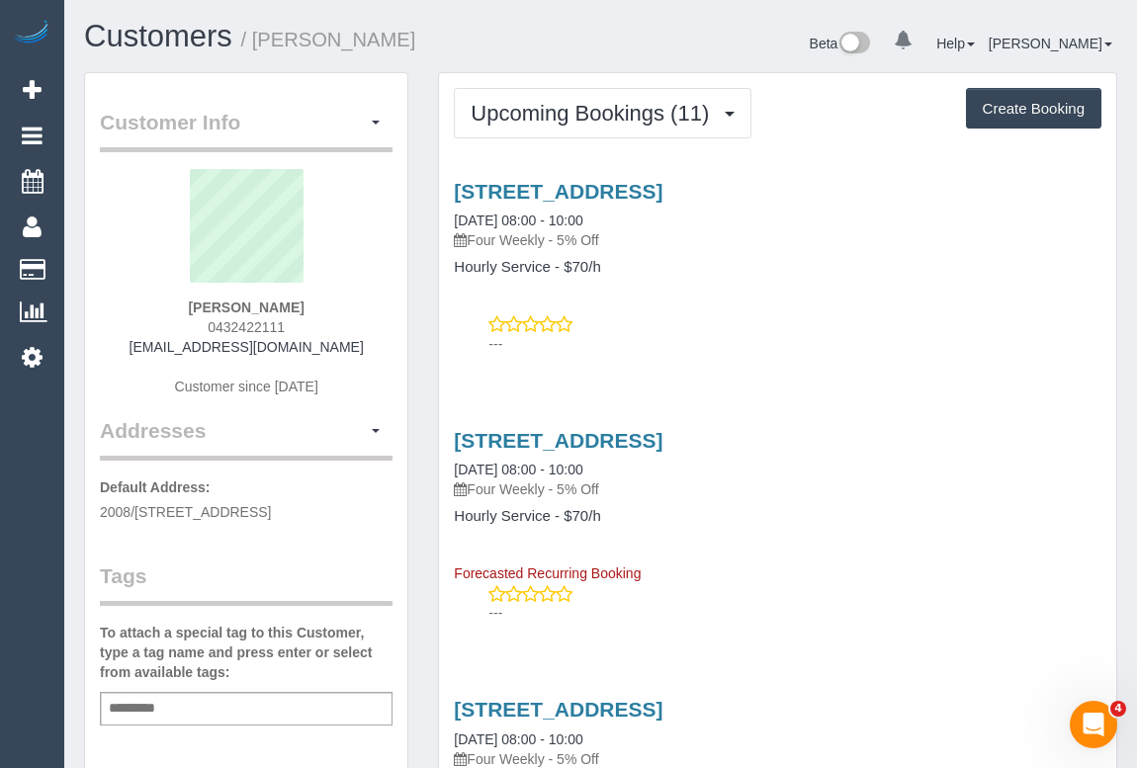
drag, startPoint x: 201, startPoint y: 322, endPoint x: 309, endPoint y: 320, distance: 108.7
click at [309, 320] on div "Kimberly Canning 0432422111 kcanning32@gmail.com Customer since 2023" at bounding box center [246, 292] width 293 height 247
copy span "0432422111"
click at [306, 324] on div "Kimberly Canning 0432422111 kcanning32@gmail.com Customer since 2023" at bounding box center [246, 292] width 293 height 247
click at [740, 305] on div "241 City Road, Unit 2008, Southbank, VIC 3006 04/11/2025 08:00 - 10:00 Four Wee…" at bounding box center [777, 263] width 677 height 200
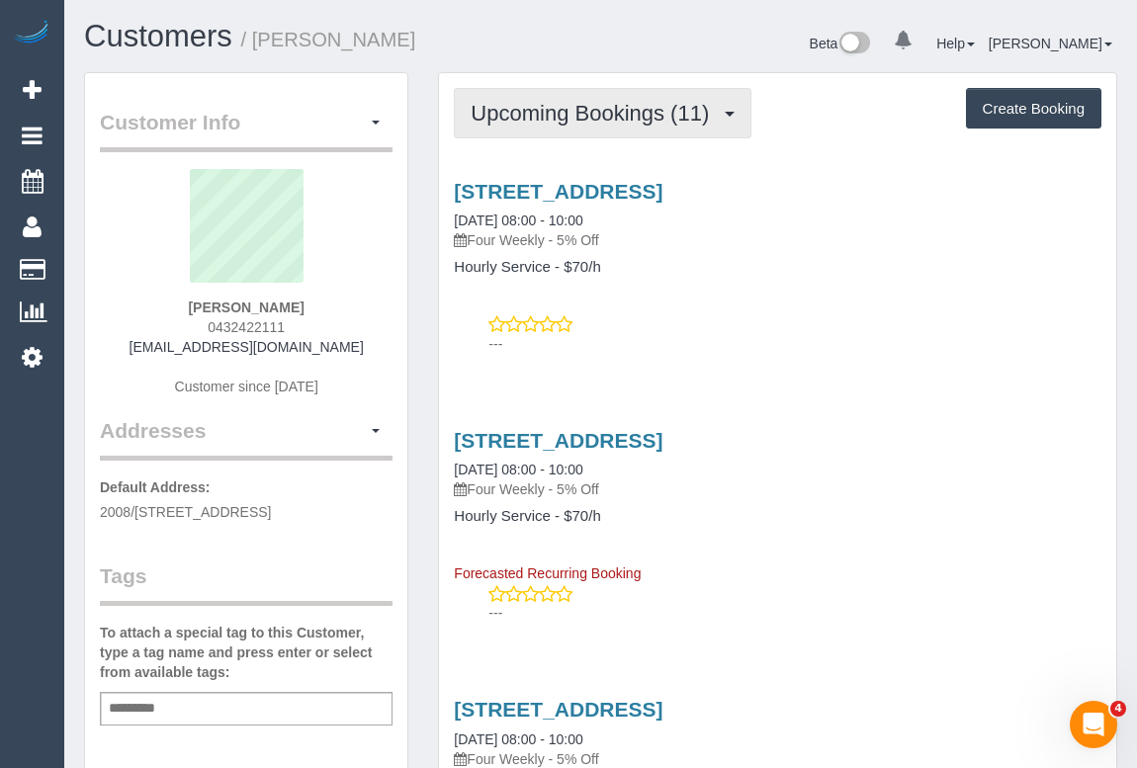
click at [619, 120] on span "Upcoming Bookings (11)" at bounding box center [594, 113] width 248 height 25
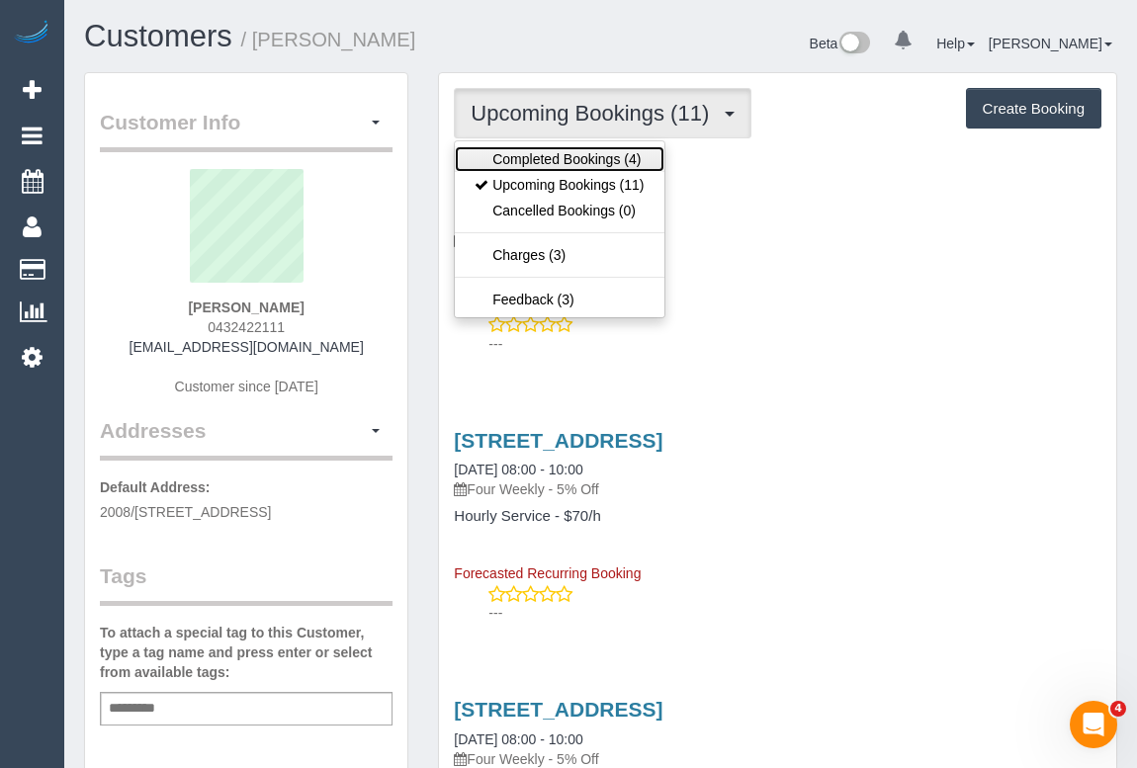
click at [613, 157] on link "Completed Bookings (4)" at bounding box center [559, 159] width 209 height 26
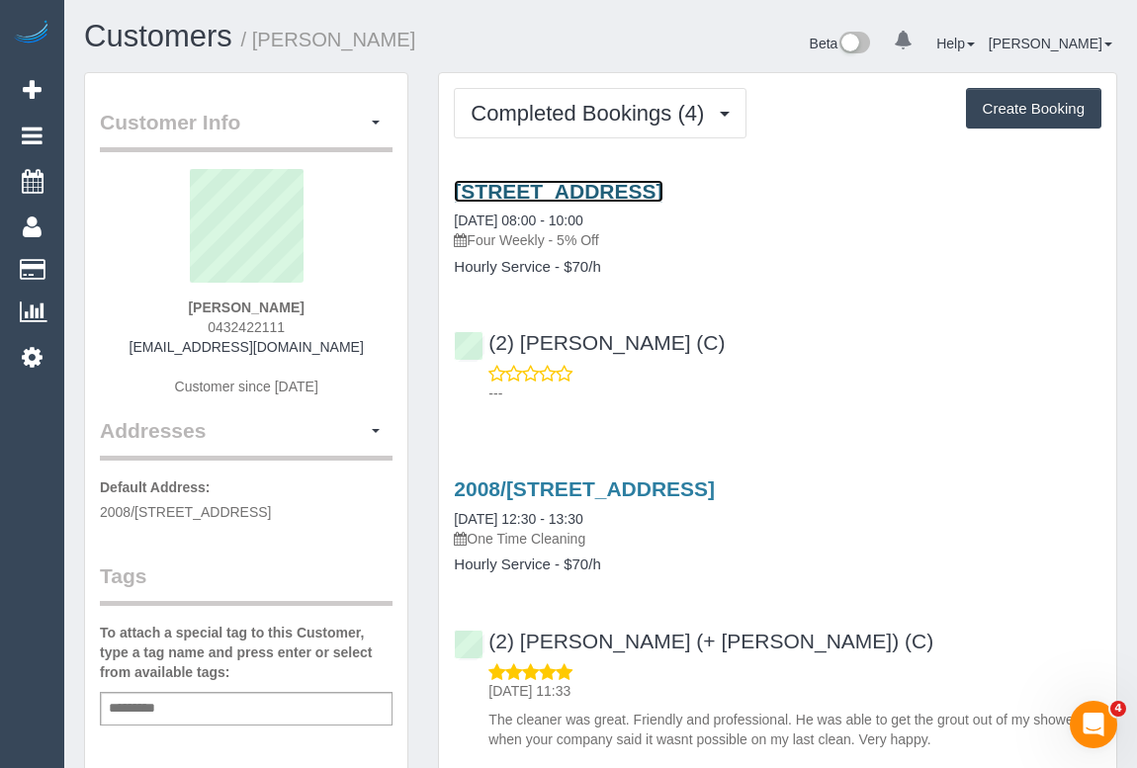
click at [662, 191] on link "241 City Road, Unit 2008, Southbank, VIC 3006" at bounding box center [558, 191] width 209 height 23
click at [191, 707] on div "Add a tag" at bounding box center [246, 709] width 293 height 34
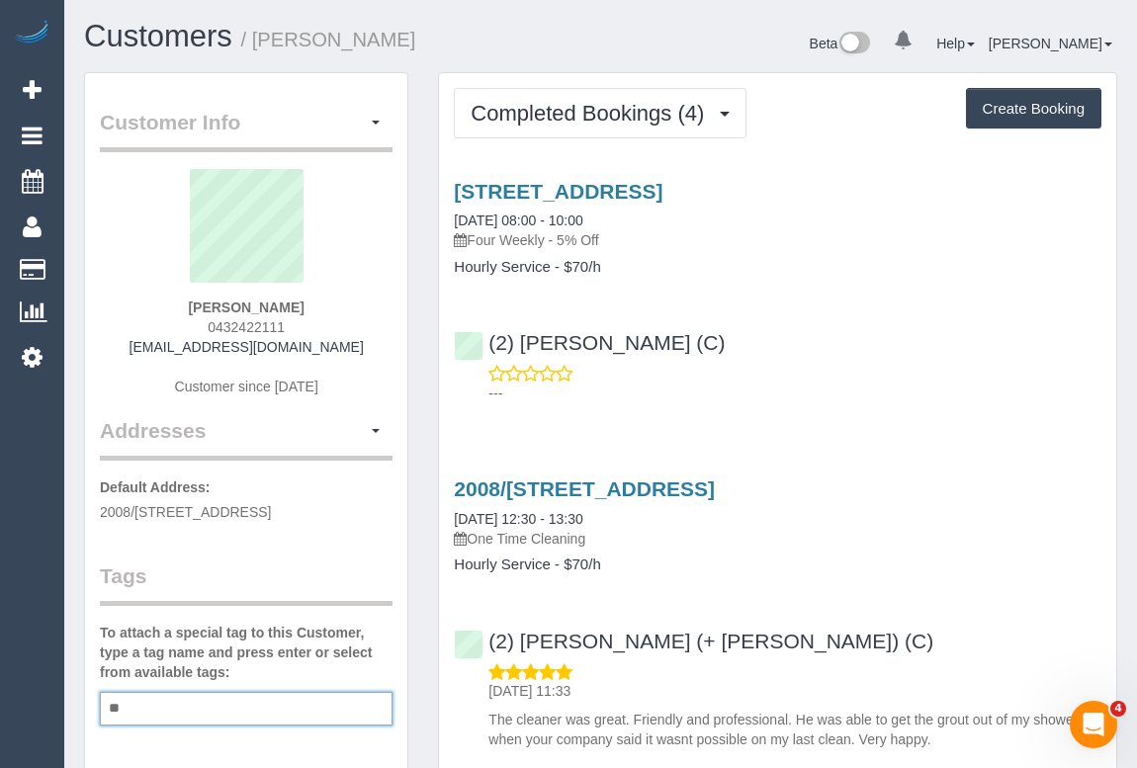
type input "*"
type input "**********"
drag, startPoint x: 149, startPoint y: 353, endPoint x: 346, endPoint y: 350, distance: 196.7
click at [346, 350] on div "Kimberly Canning 0432422111 kcanning32@gmail.com Customer since 2023" at bounding box center [246, 292] width 293 height 247
copy link "[EMAIL_ADDRESS][DOMAIN_NAME]"
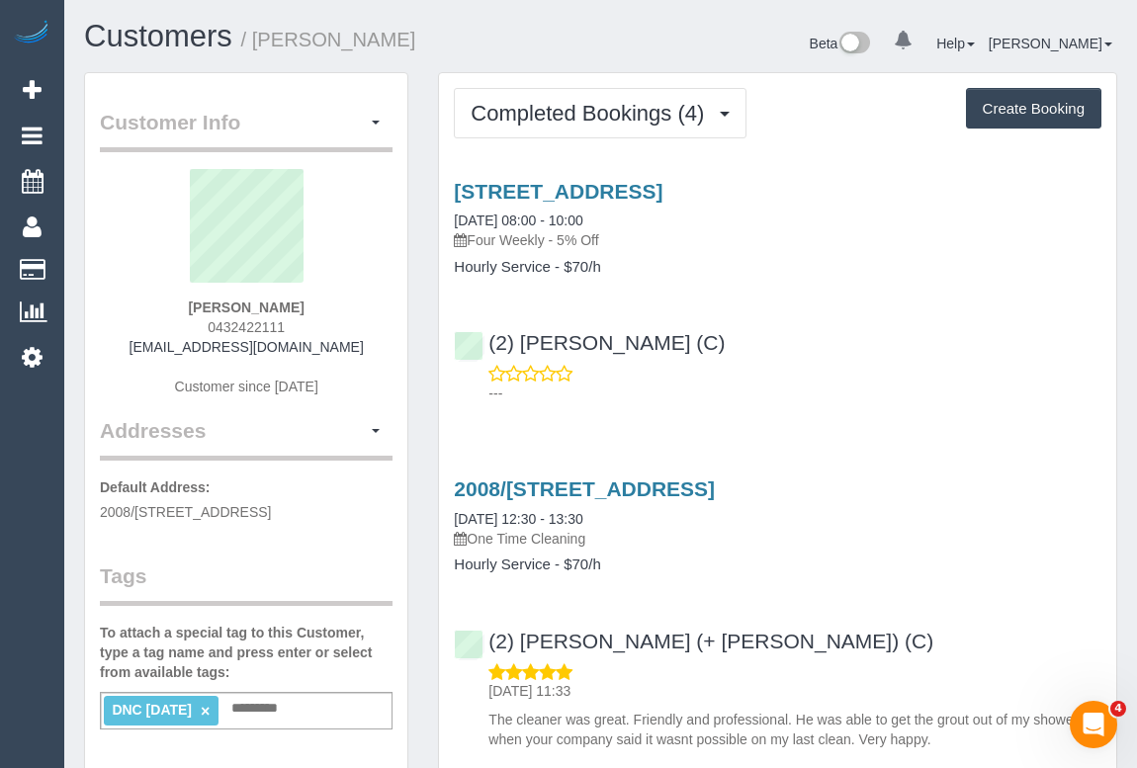
click at [143, 351] on div "Kimberly Canning 0432422111 kcanning32@gmail.com Customer since 2023" at bounding box center [246, 292] width 293 height 247
copy link "[EMAIL_ADDRESS][DOMAIN_NAME]"
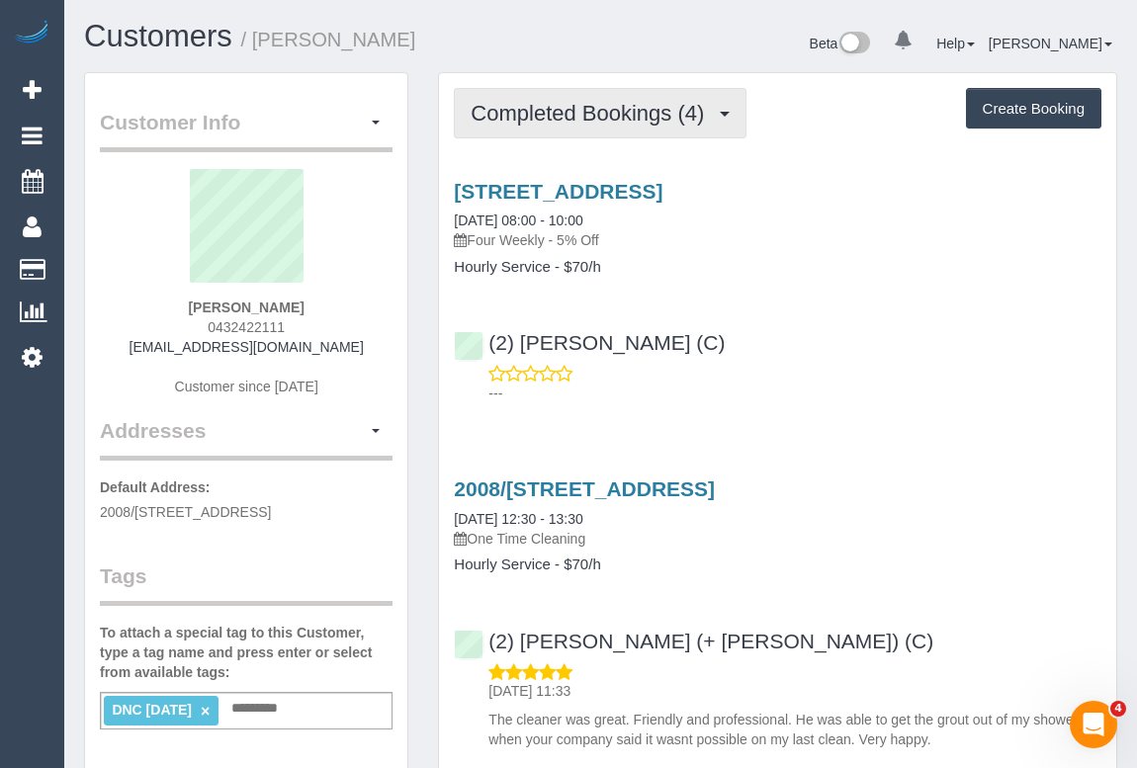
click at [580, 111] on span "Completed Bookings (4)" at bounding box center [591, 113] width 243 height 25
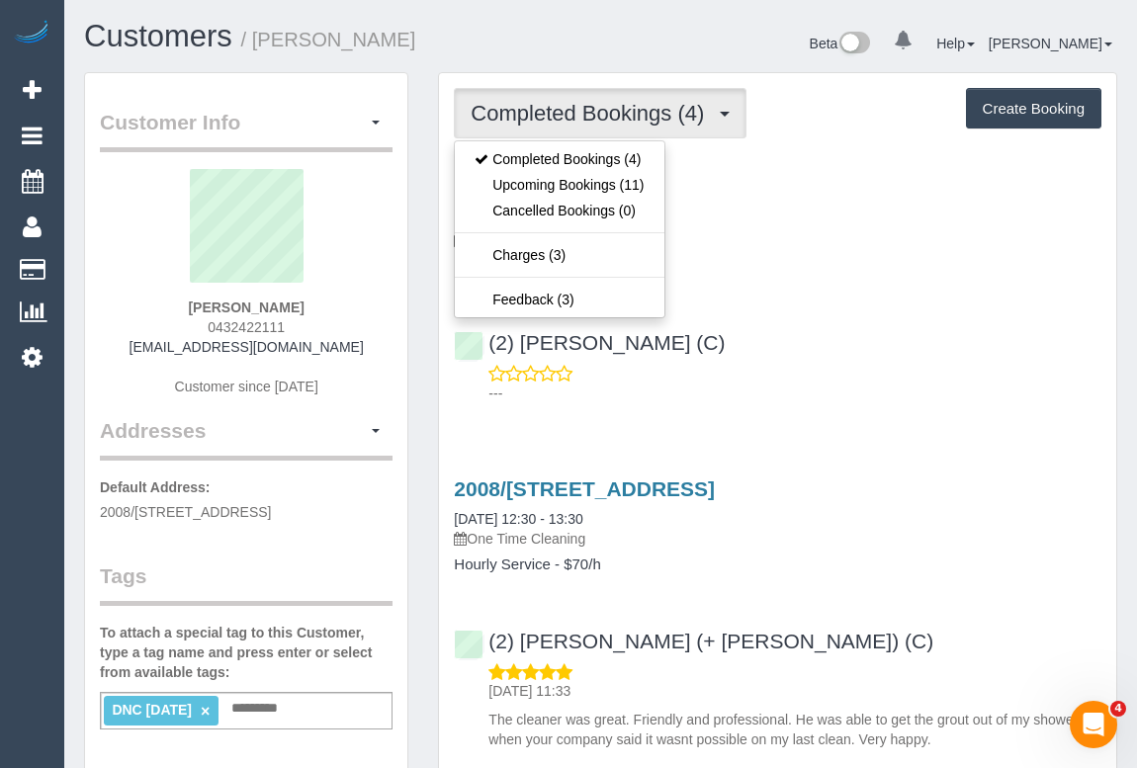
click at [856, 367] on div "---" at bounding box center [777, 384] width 647 height 40
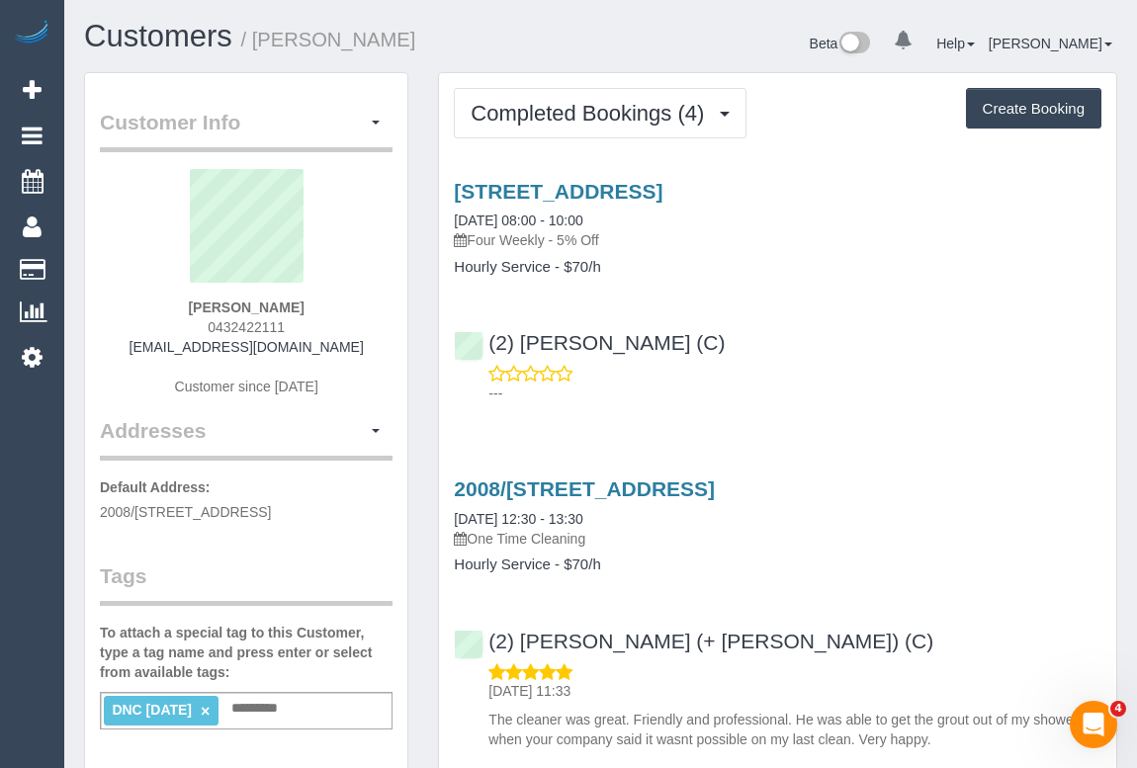
drag, startPoint x: 175, startPoint y: 302, endPoint x: 342, endPoint y: 300, distance: 167.0
click at [342, 300] on div "Kimberly Canning 0432422111 kcanning32@gmail.com Customer since 2023" at bounding box center [246, 292] width 293 height 247
copy strong "Kimberly Canning"
drag, startPoint x: 783, startPoint y: 336, endPoint x: 492, endPoint y: 332, distance: 290.6
click at [492, 332] on div "(2) Dinitha Gunawardana (C) ---" at bounding box center [777, 358] width 677 height 89
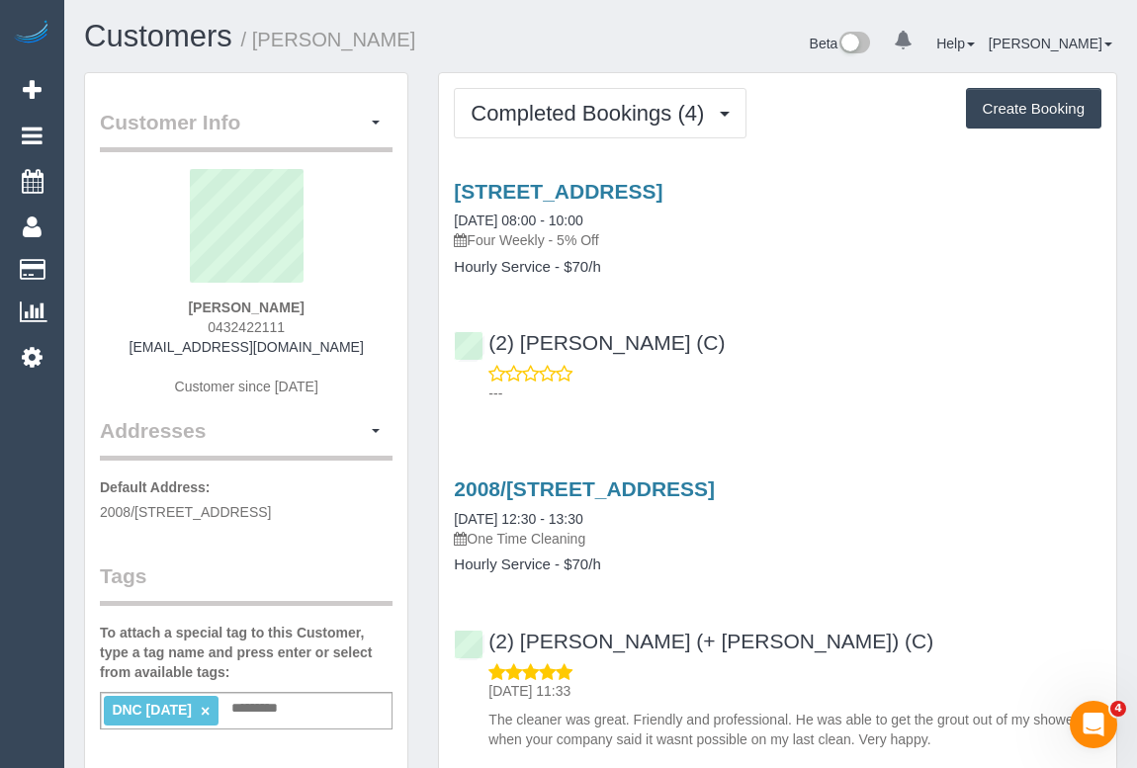
click at [770, 347] on div "(2) Dinitha Gunawardana (C) ---" at bounding box center [777, 358] width 677 height 89
drag, startPoint x: 732, startPoint y: 342, endPoint x: 491, endPoint y: 347, distance: 241.2
click at [491, 347] on div "(2) Dinitha Gunawardana (C) ---" at bounding box center [777, 358] width 677 height 89
copy link "(2) [PERSON_NAME] (C)"
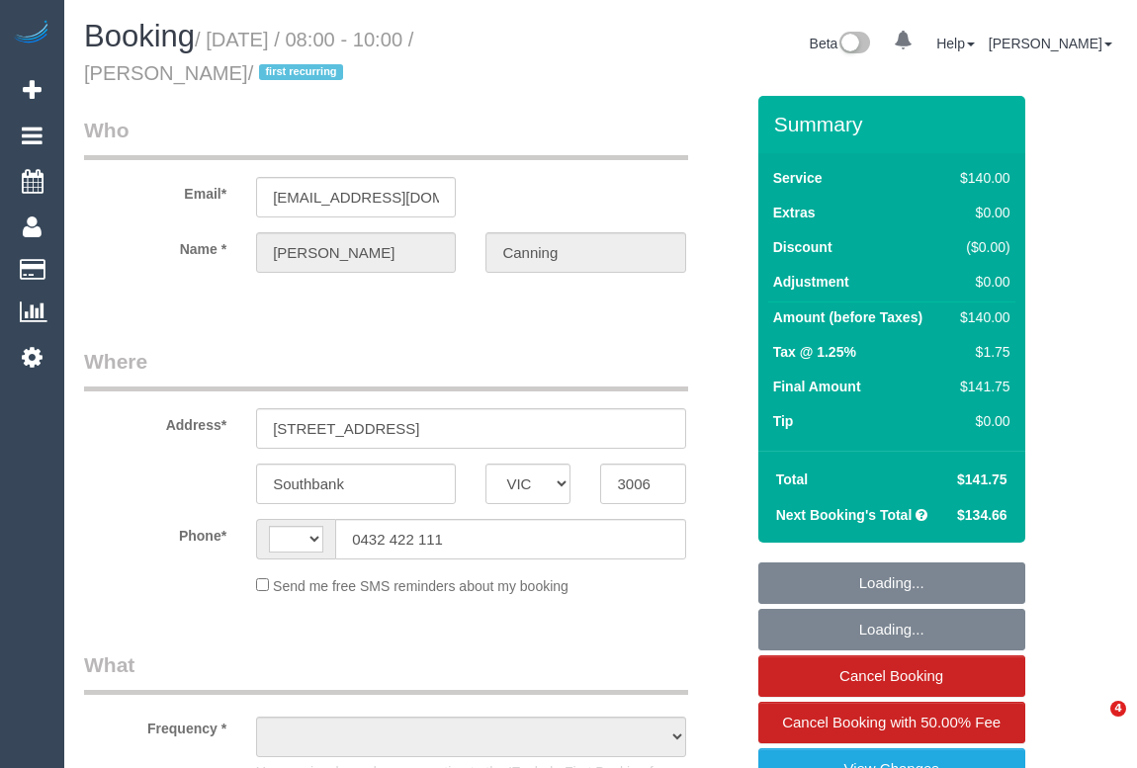
select select "VIC"
select select "string:stripe-pm_1SBsah2GScqysDRVt2OELqX1"
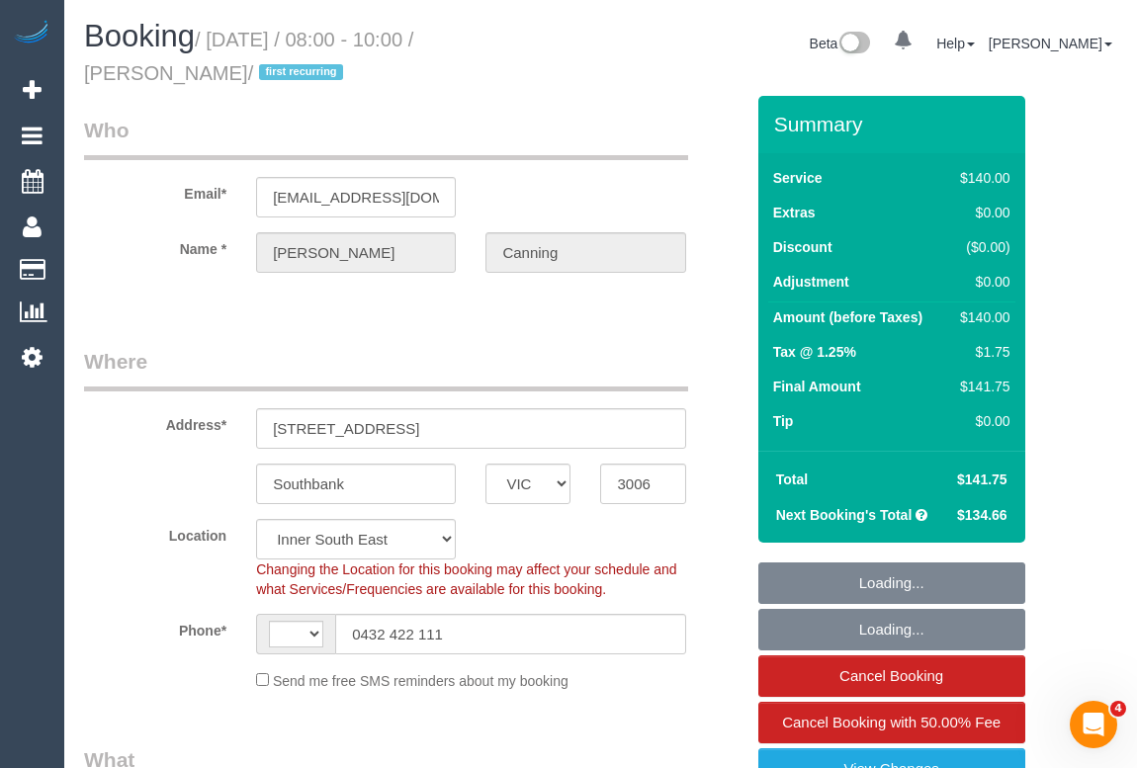
select select "string:AU"
select select "object:694"
select select "number:27"
select select "number:14"
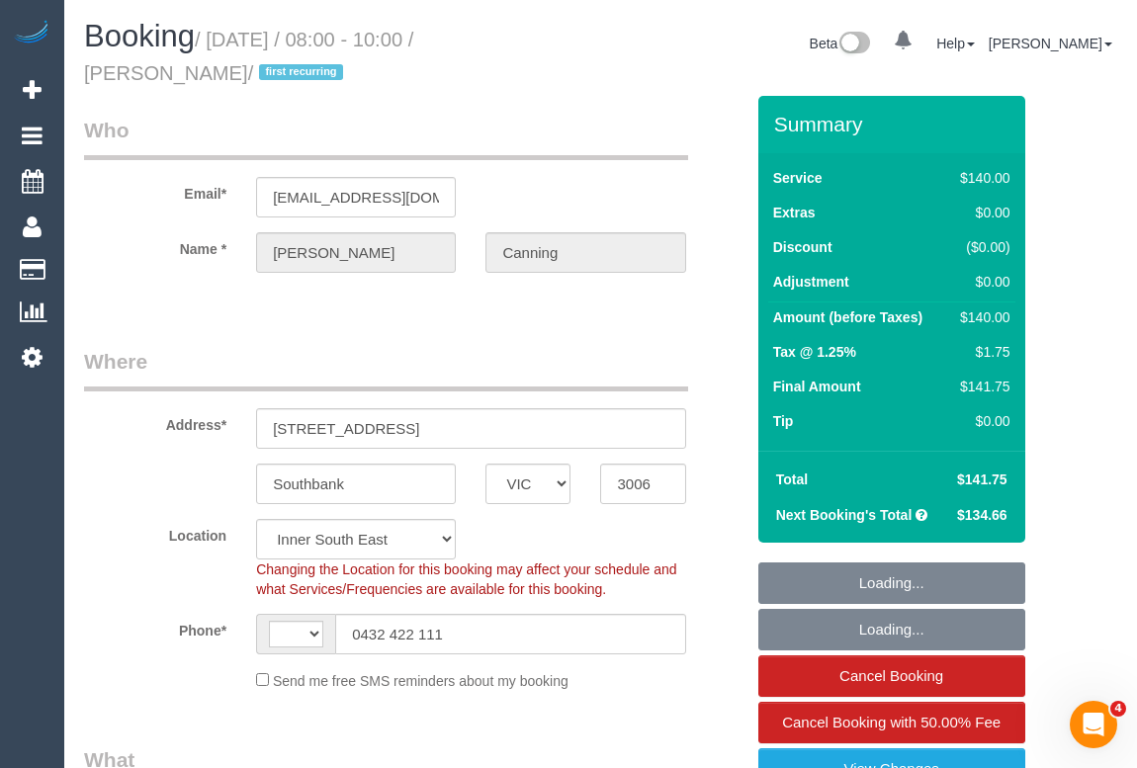
select select "number:18"
select select "number:23"
select select "number:34"
select select "number:13"
select select "object:1311"
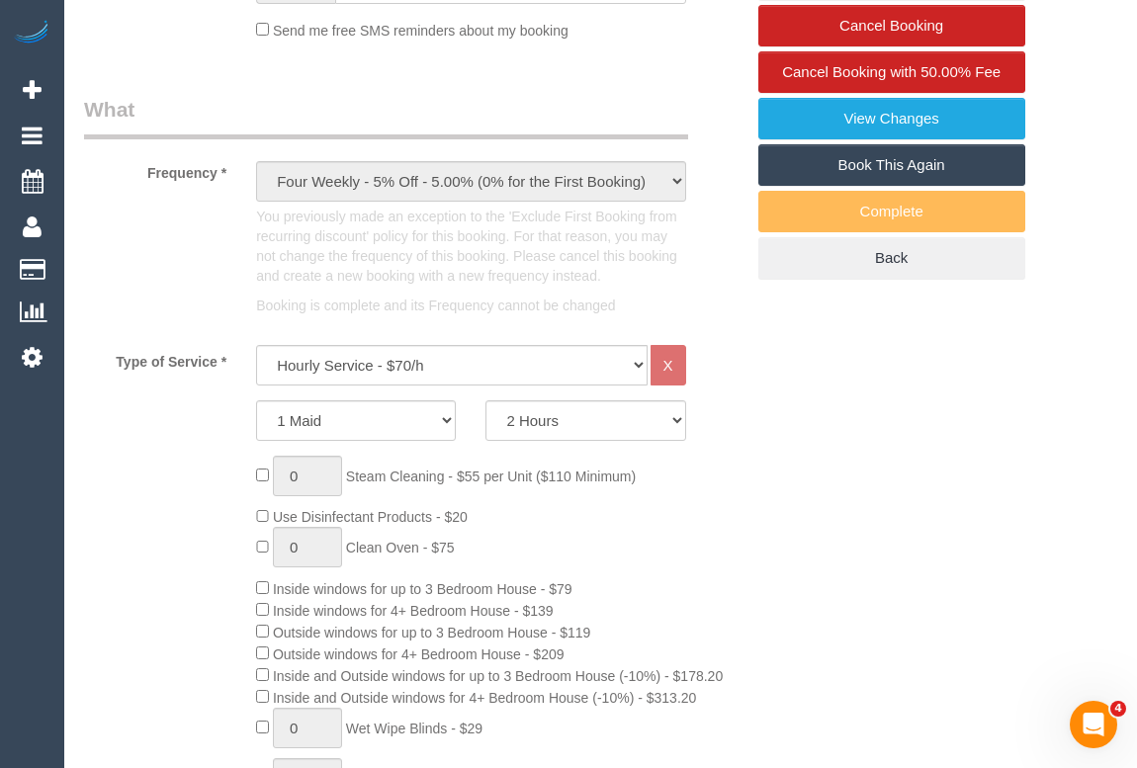
scroll to position [539, 0]
